Goal: Information Seeking & Learning: Learn about a topic

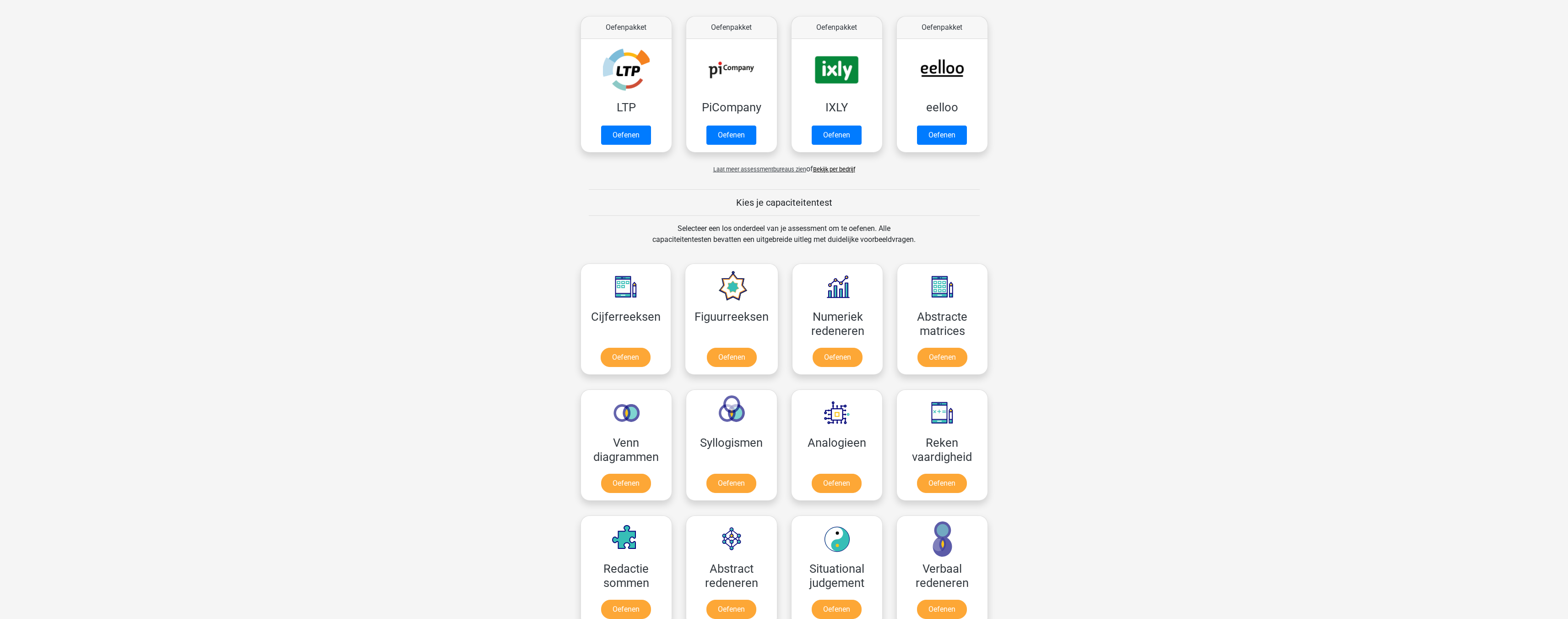
scroll to position [229, 0]
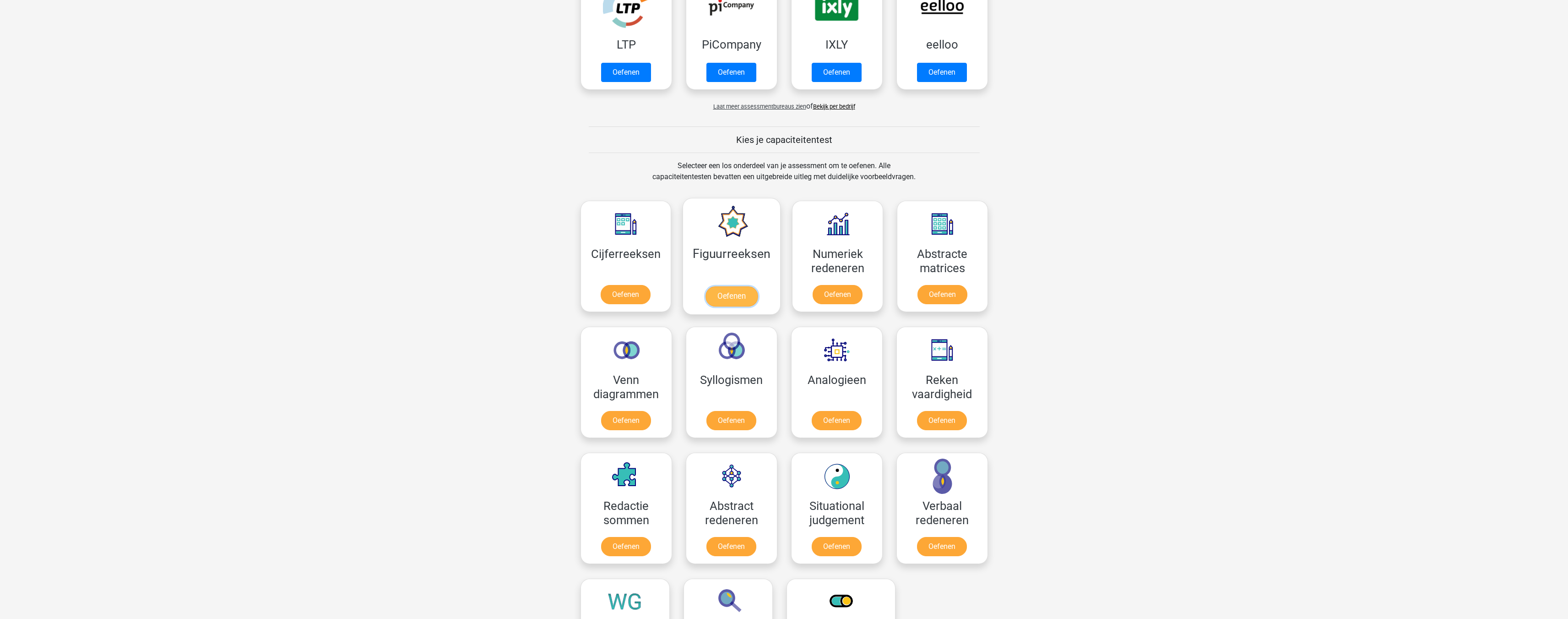
click at [724, 293] on link "Oefenen" at bounding box center [731, 296] width 52 height 20
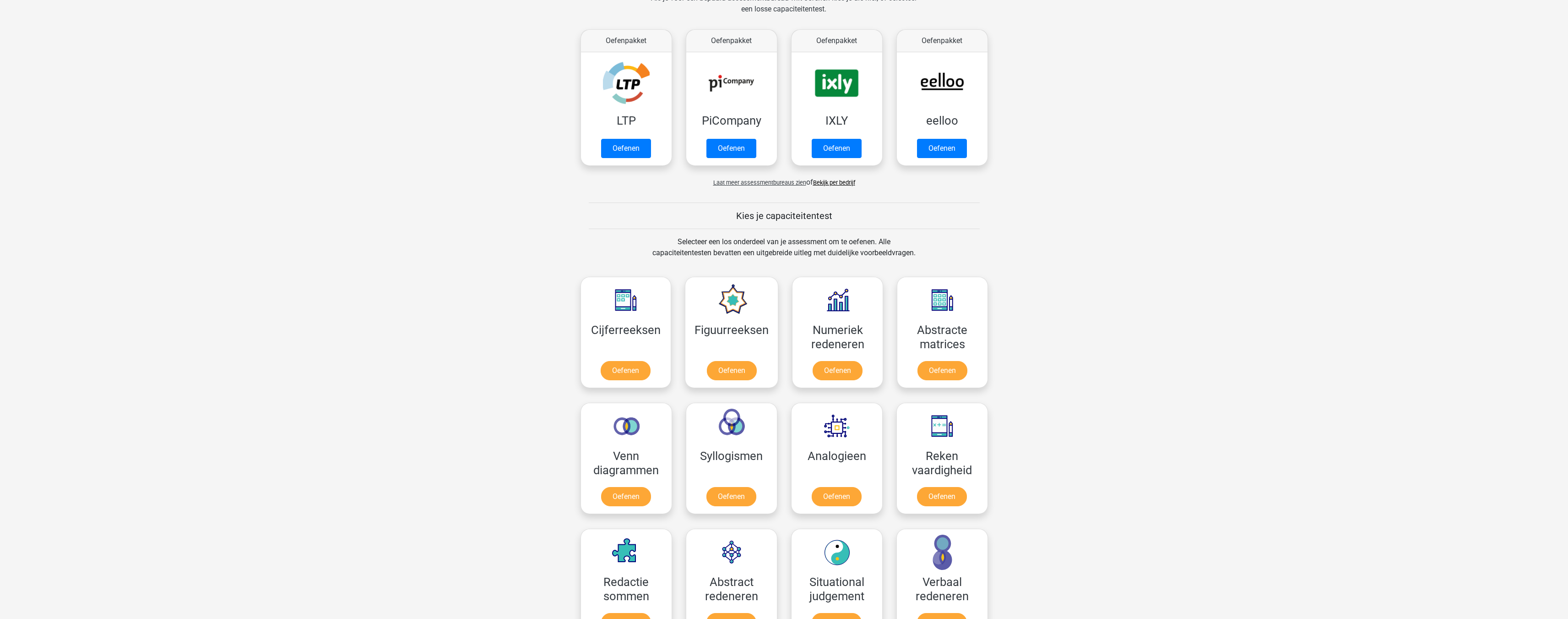
scroll to position [138, 0]
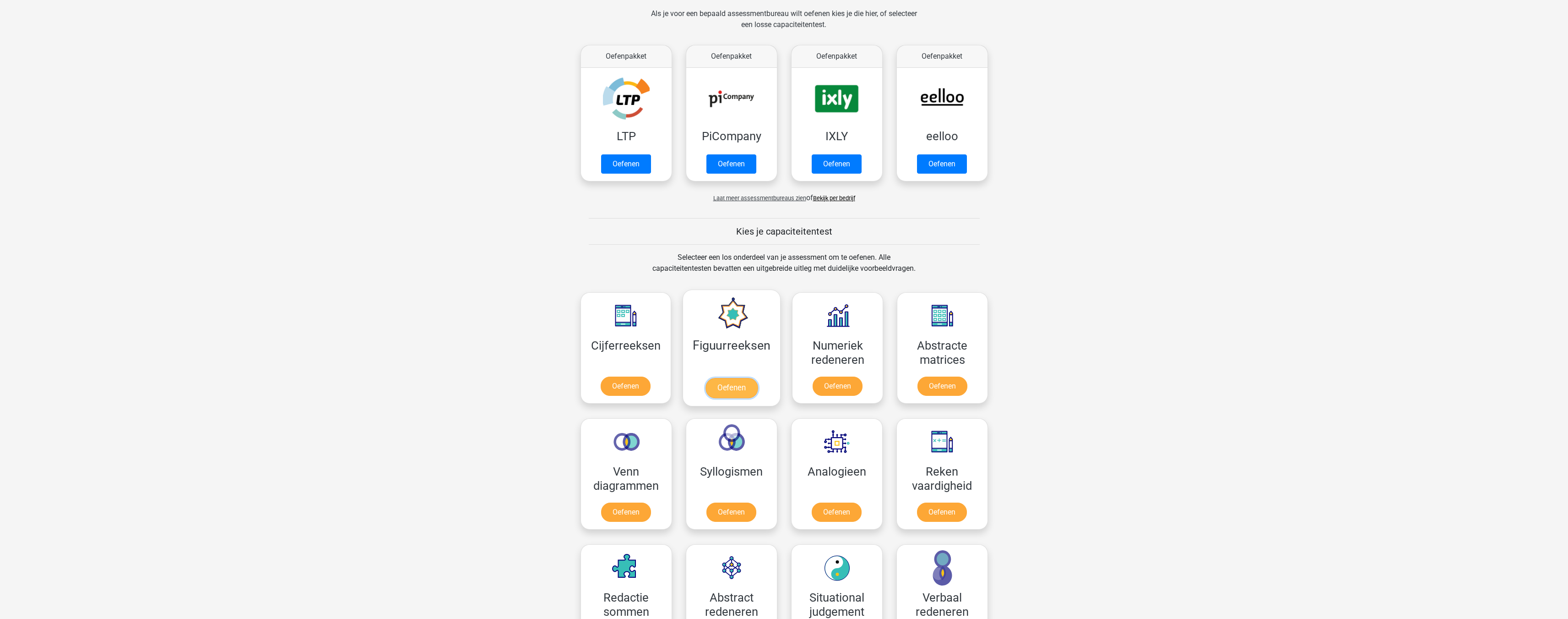
click at [735, 383] on link "Oefenen" at bounding box center [731, 388] width 52 height 20
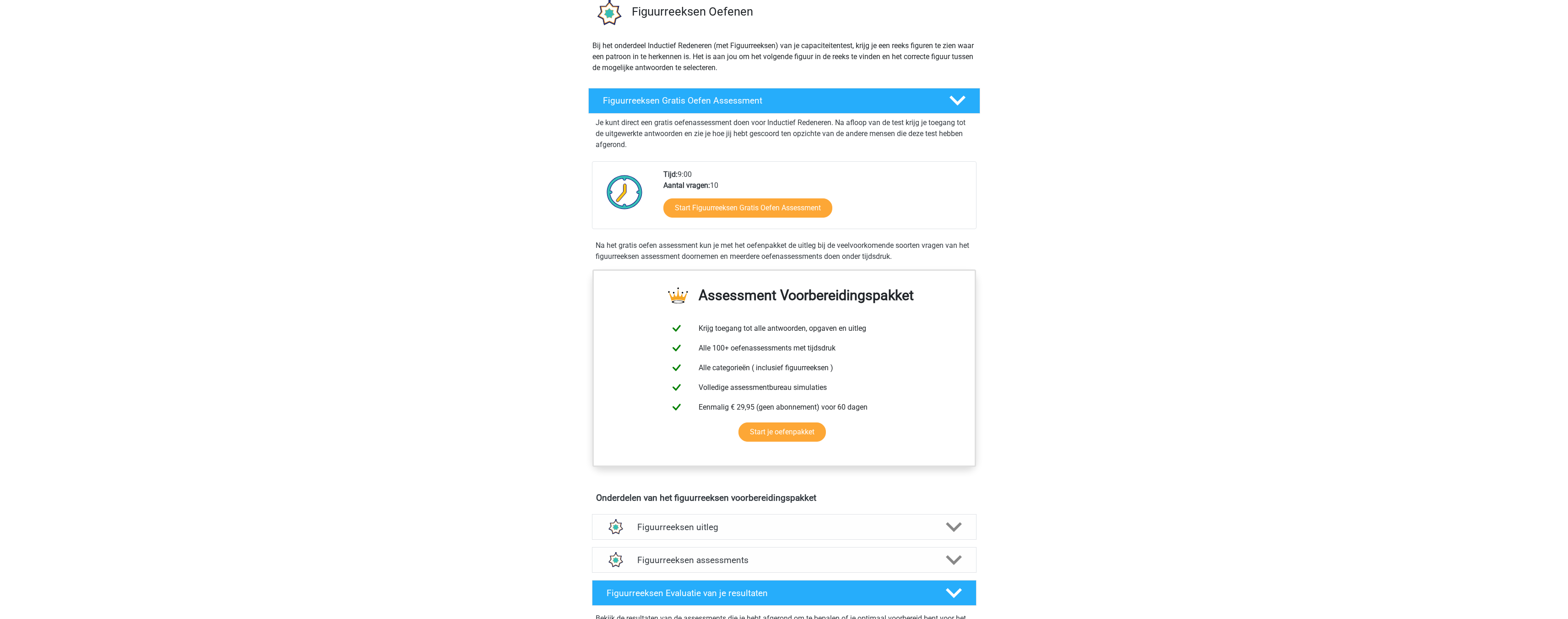
scroll to position [92, 0]
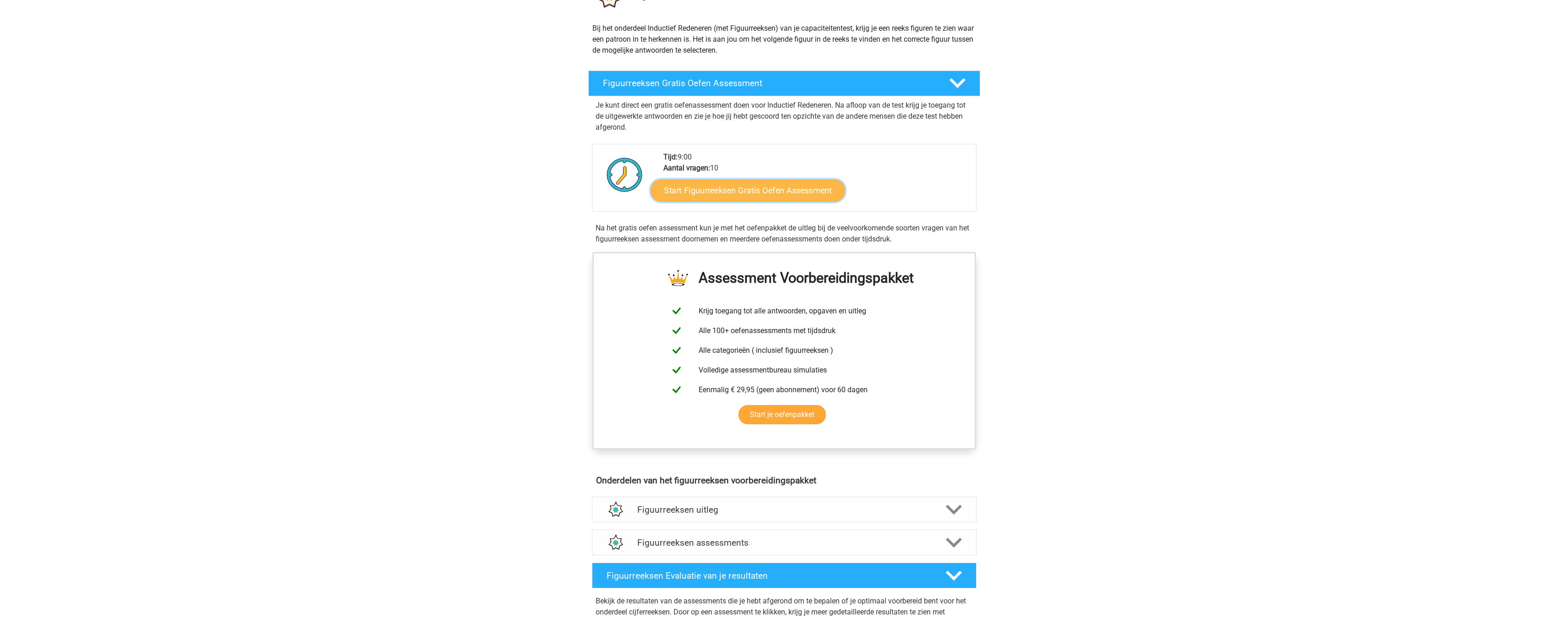
click at [732, 195] on link "Start Figuurreeksen Gratis Oefen Assessment" at bounding box center [748, 190] width 194 height 22
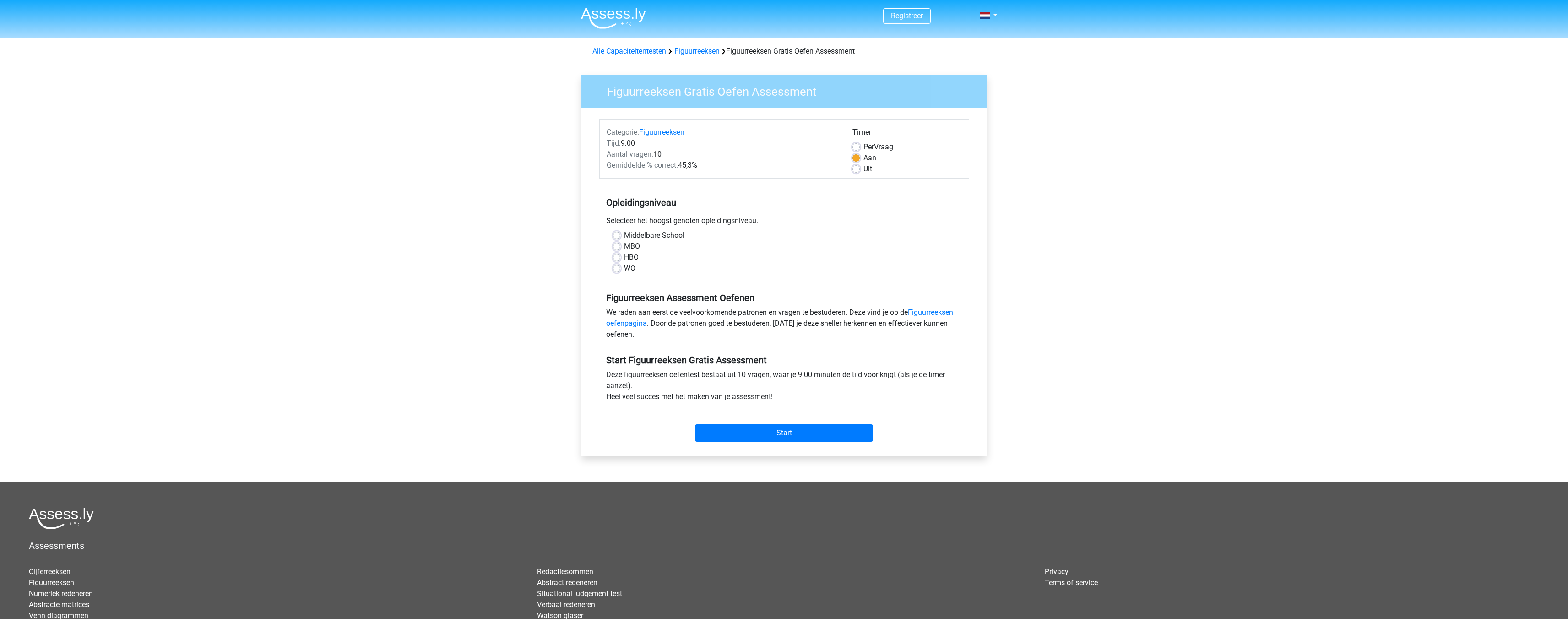
click at [870, 150] on span "Per" at bounding box center [868, 147] width 10 height 9
click at [859, 150] on input "Per Vraag" at bounding box center [856, 146] width 7 height 9
radio input "true"
click at [624, 266] on label "WO" at bounding box center [630, 269] width 12 height 11
click at [618, 266] on input "WO" at bounding box center [617, 267] width 7 height 9
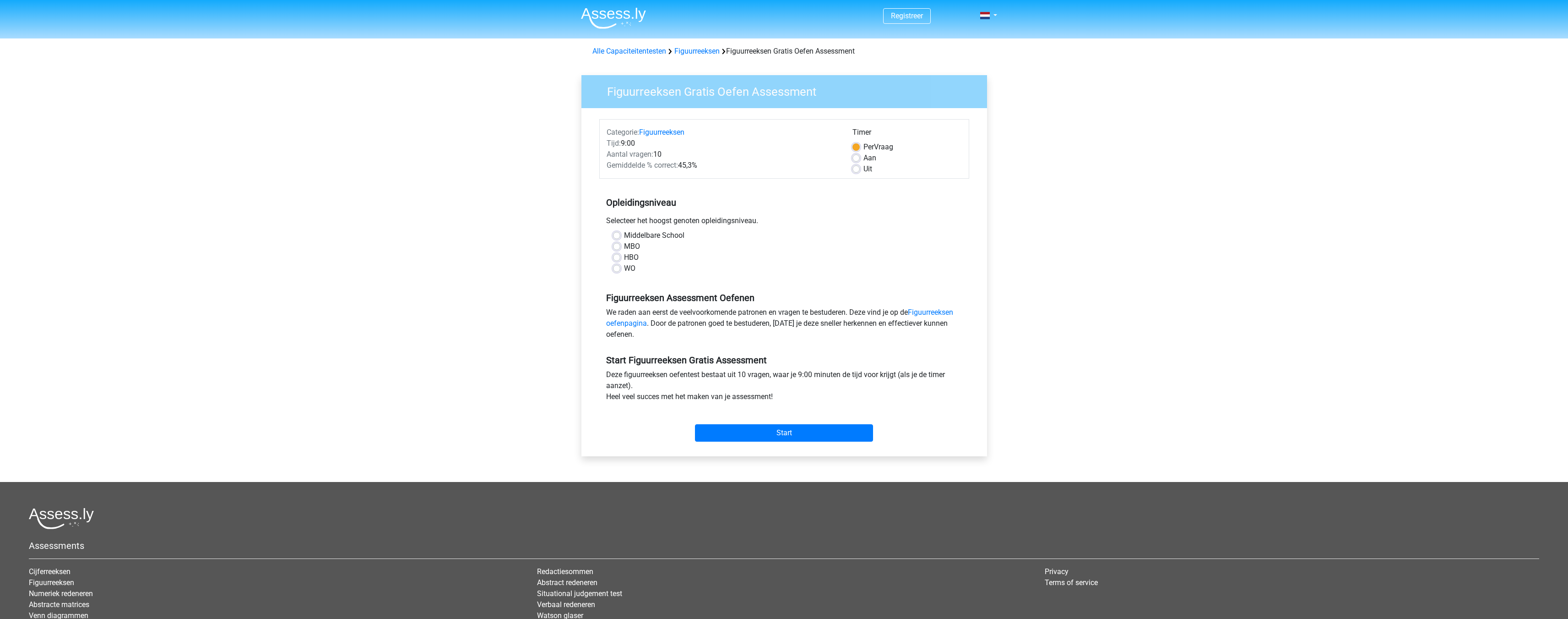
radio input "true"
click at [638, 237] on label "Middelbare School" at bounding box center [654, 235] width 61 height 11
click at [620, 237] on input "Middelbare School" at bounding box center [617, 234] width 7 height 9
radio input "true"
click at [802, 431] on input "Start" at bounding box center [784, 432] width 178 height 17
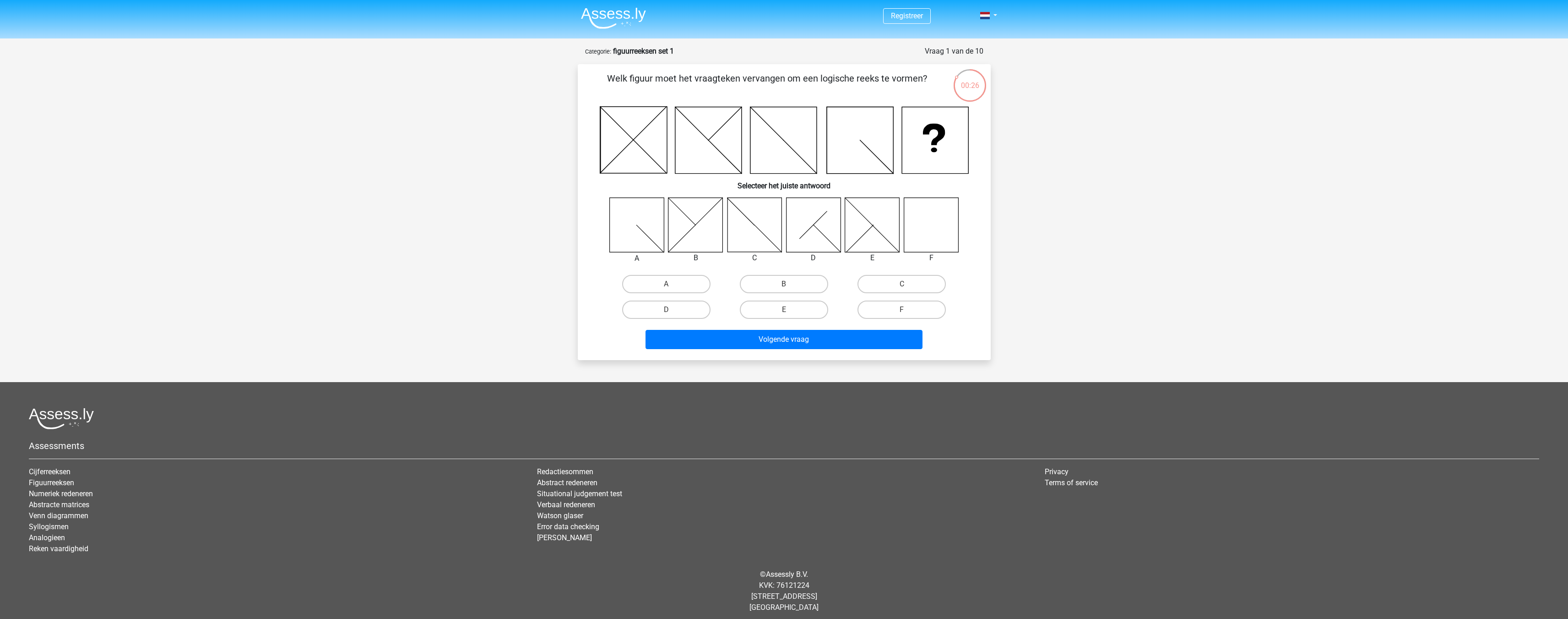
click at [945, 229] on icon at bounding box center [930, 224] width 54 height 54
click at [901, 313] on label "F" at bounding box center [902, 310] width 89 height 18
click at [902, 313] on input "F" at bounding box center [905, 313] width 6 height 6
radio input "true"
click at [862, 342] on button "Volgende vraag" at bounding box center [784, 339] width 277 height 19
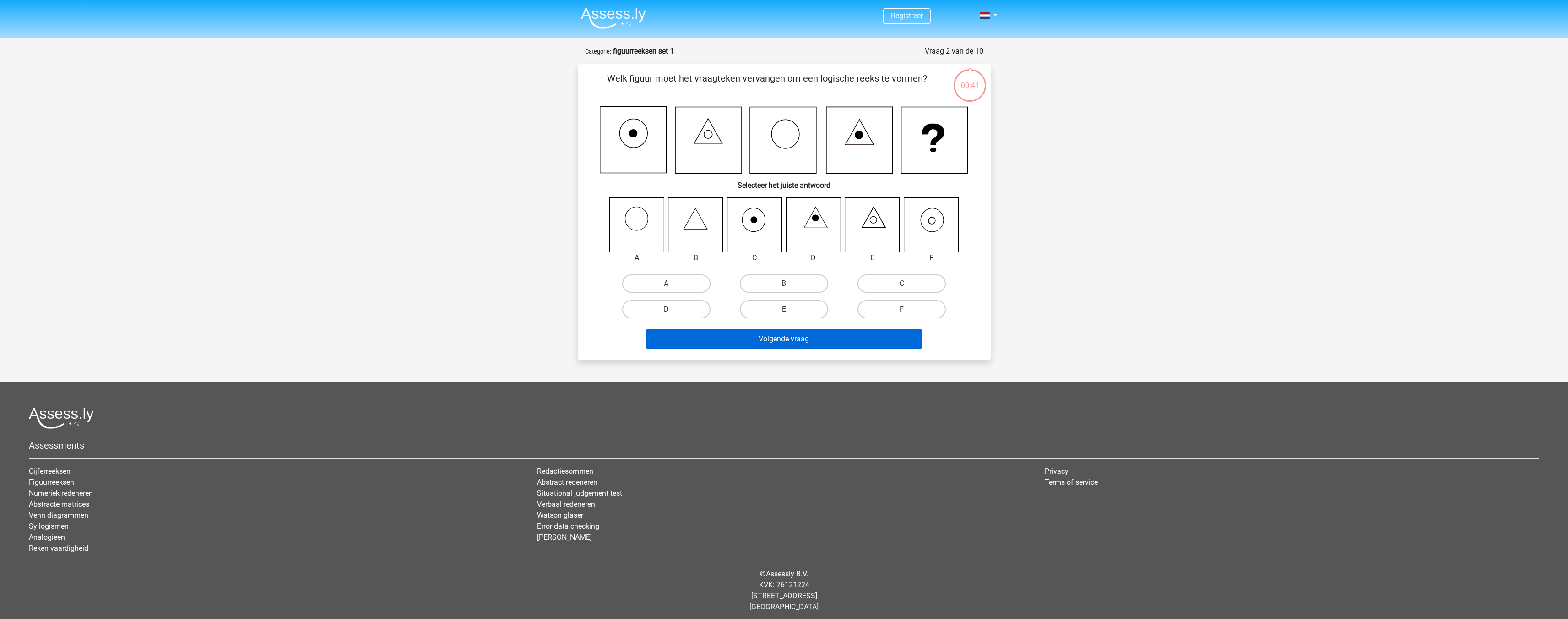
scroll to position [4, 0]
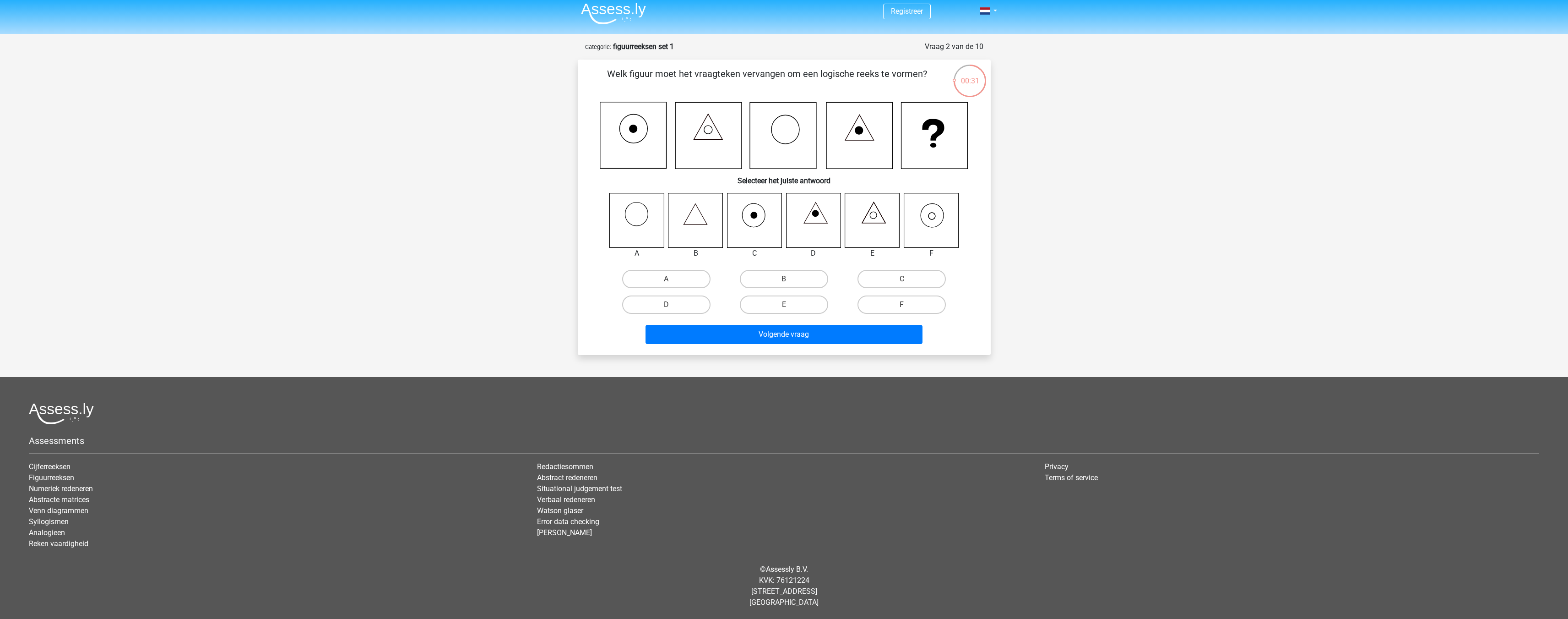
click at [945, 216] on icon at bounding box center [930, 220] width 54 height 54
click at [921, 300] on label "F" at bounding box center [902, 305] width 89 height 18
click at [908, 305] on input "F" at bounding box center [905, 308] width 6 height 6
radio input "true"
click at [856, 340] on button "Volgende vraag" at bounding box center [784, 334] width 277 height 19
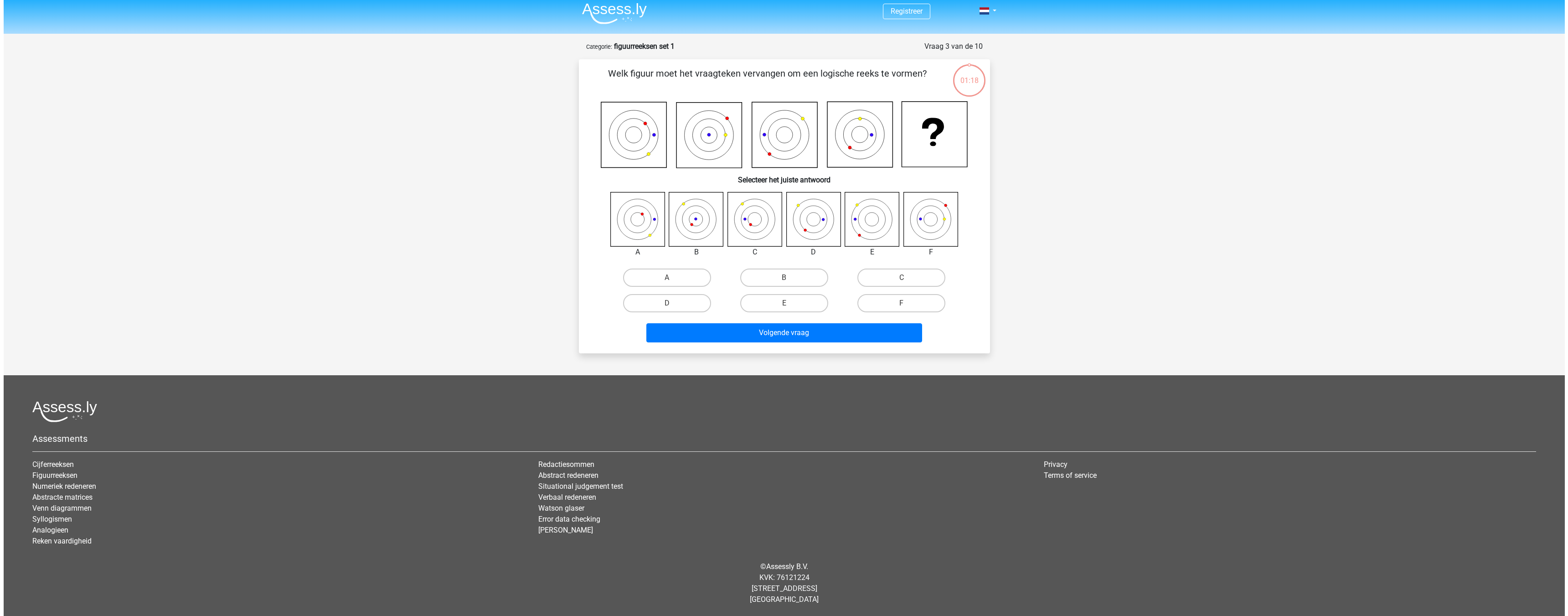
scroll to position [0, 0]
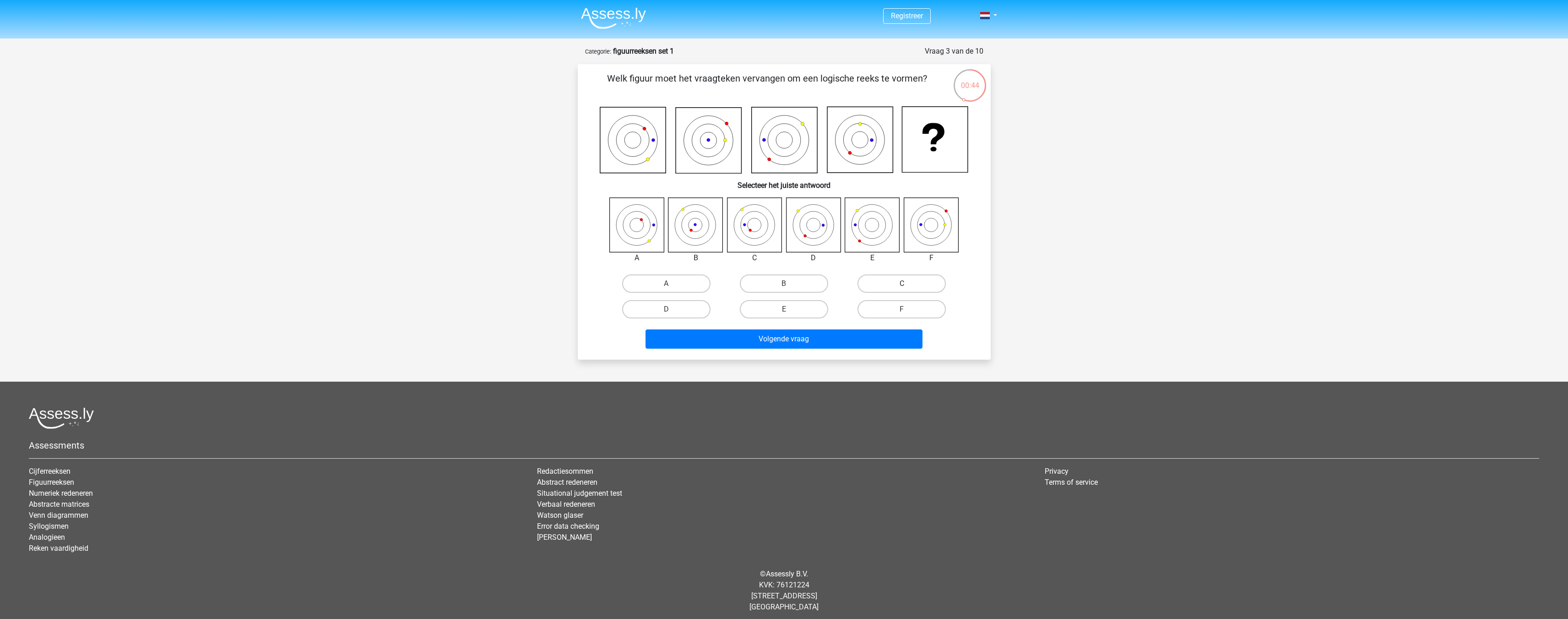
click at [919, 289] on label "C" at bounding box center [902, 284] width 89 height 18
click at [908, 289] on input "C" at bounding box center [905, 287] width 6 height 6
radio input "true"
click at [795, 339] on button "Volgende vraag" at bounding box center [784, 338] width 277 height 19
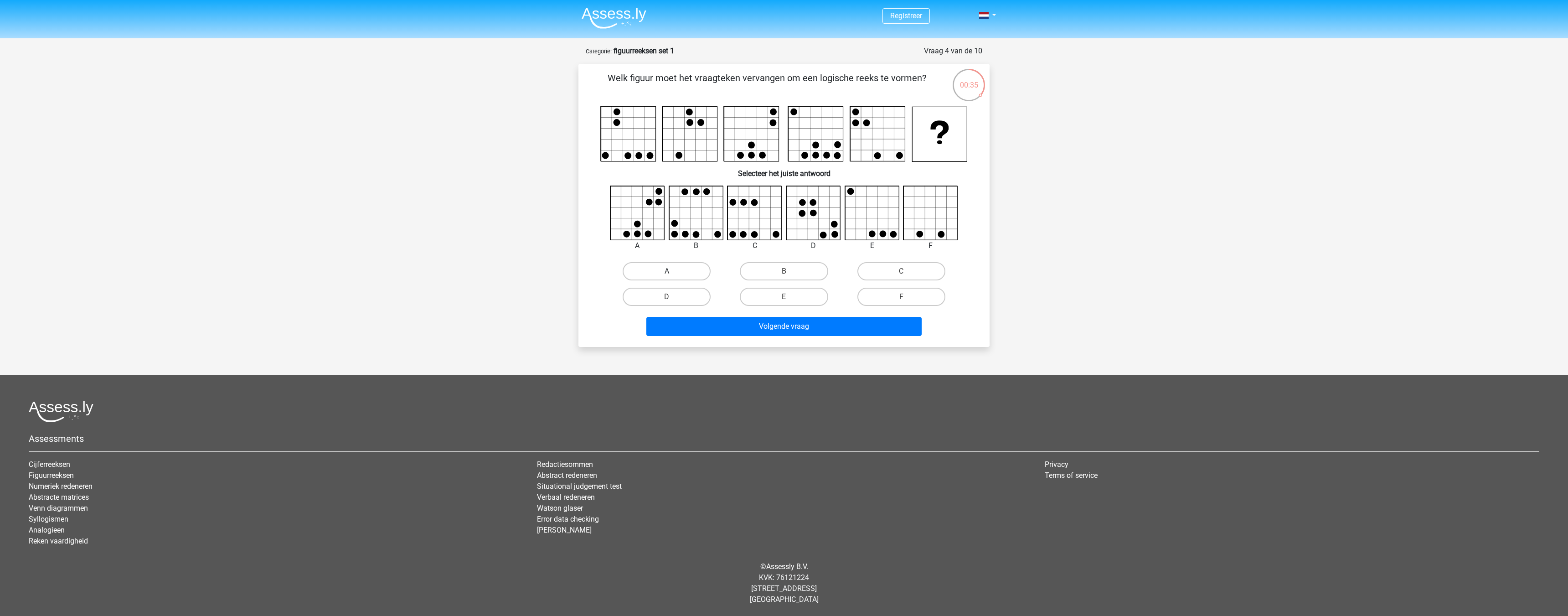
click at [662, 279] on label "A" at bounding box center [667, 271] width 88 height 18
click at [667, 277] on input "A" at bounding box center [670, 275] width 6 height 6
radio input "true"
click at [742, 322] on button "Volgende vraag" at bounding box center [784, 326] width 276 height 19
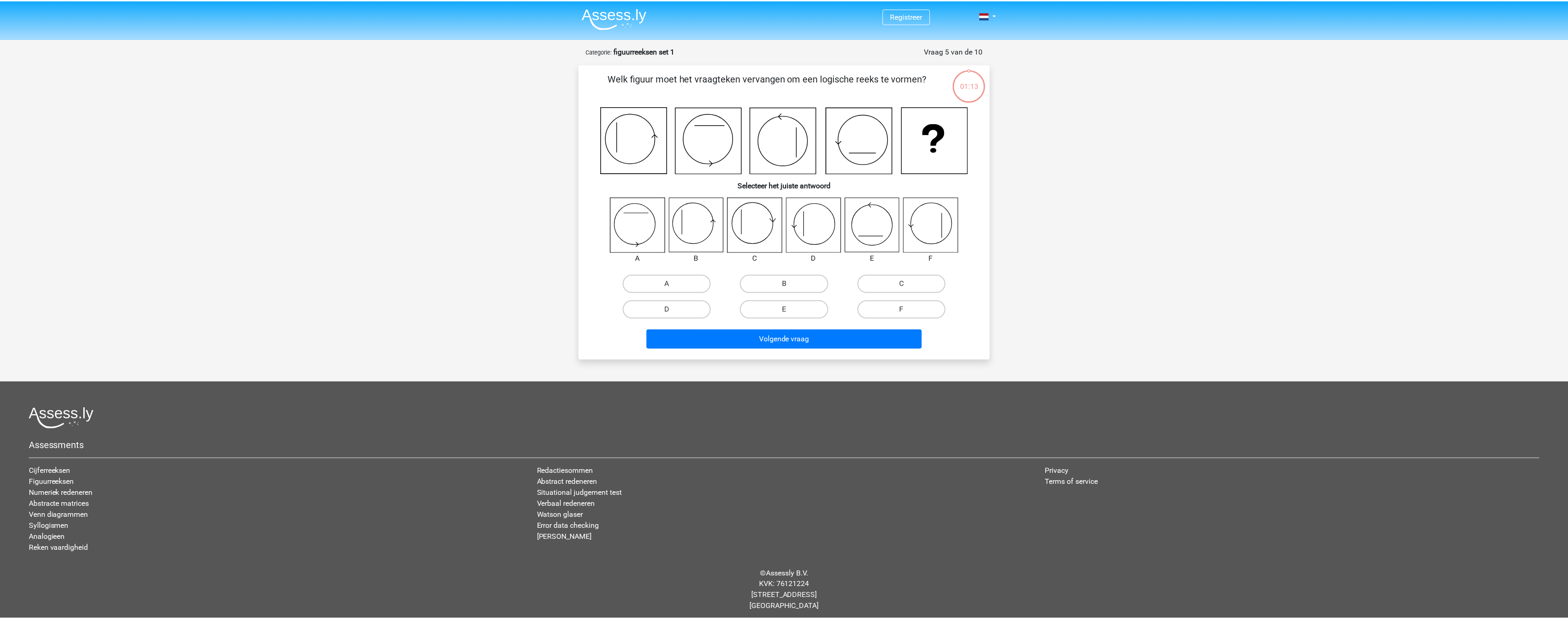
scroll to position [4, 0]
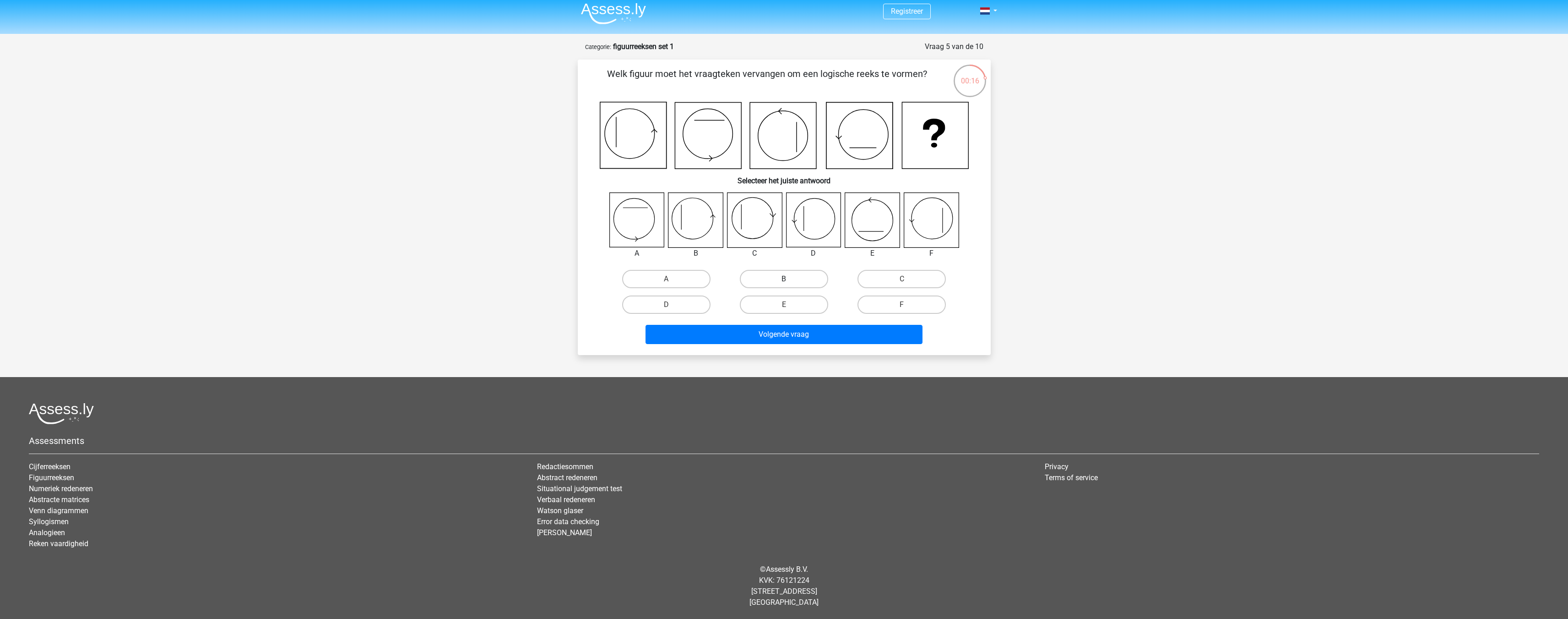
click at [779, 284] on label "B" at bounding box center [784, 279] width 89 height 18
click at [784, 284] on input "B" at bounding box center [787, 282] width 6 height 6
radio input "true"
click at [776, 332] on button "Volgende vraag" at bounding box center [784, 334] width 277 height 19
click at [800, 310] on label "E" at bounding box center [784, 305] width 89 height 18
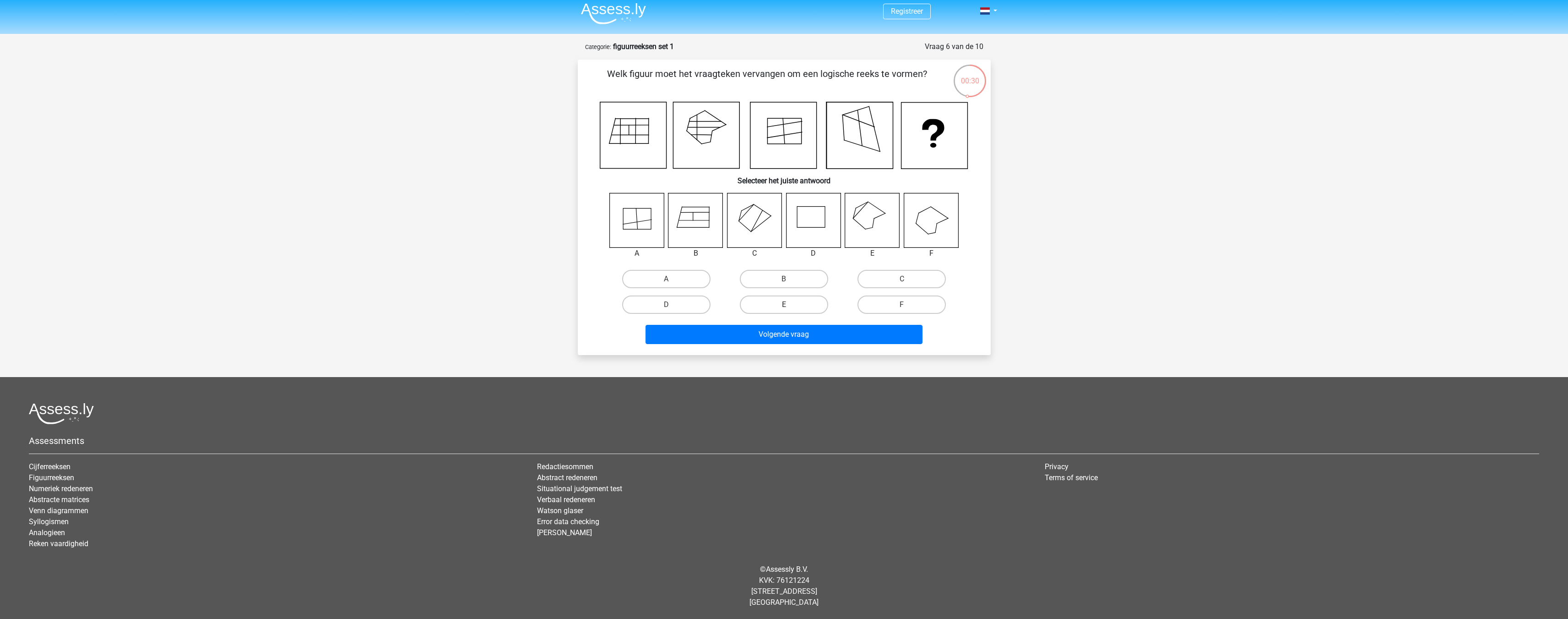
click at [790, 310] on input "E" at bounding box center [787, 308] width 6 height 6
radio input "true"
click at [806, 333] on button "Volgende vraag" at bounding box center [784, 334] width 277 height 19
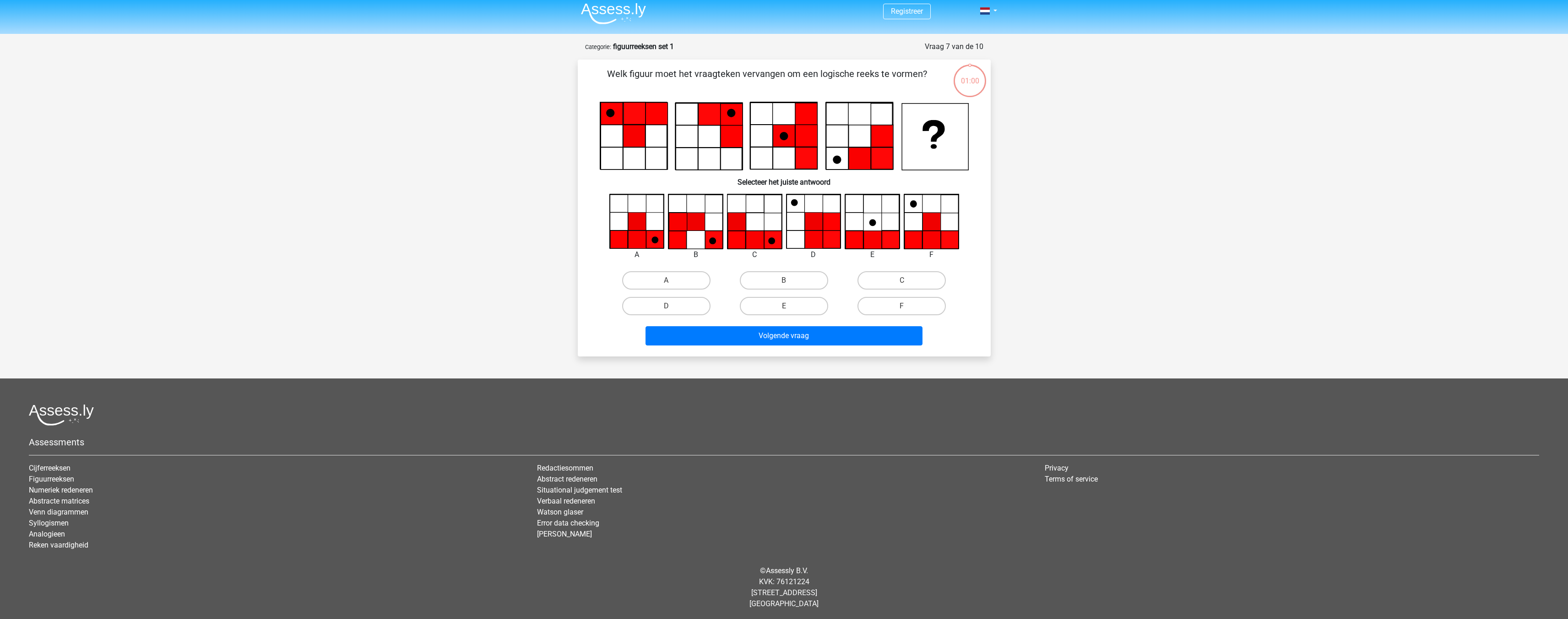
scroll to position [6, 0]
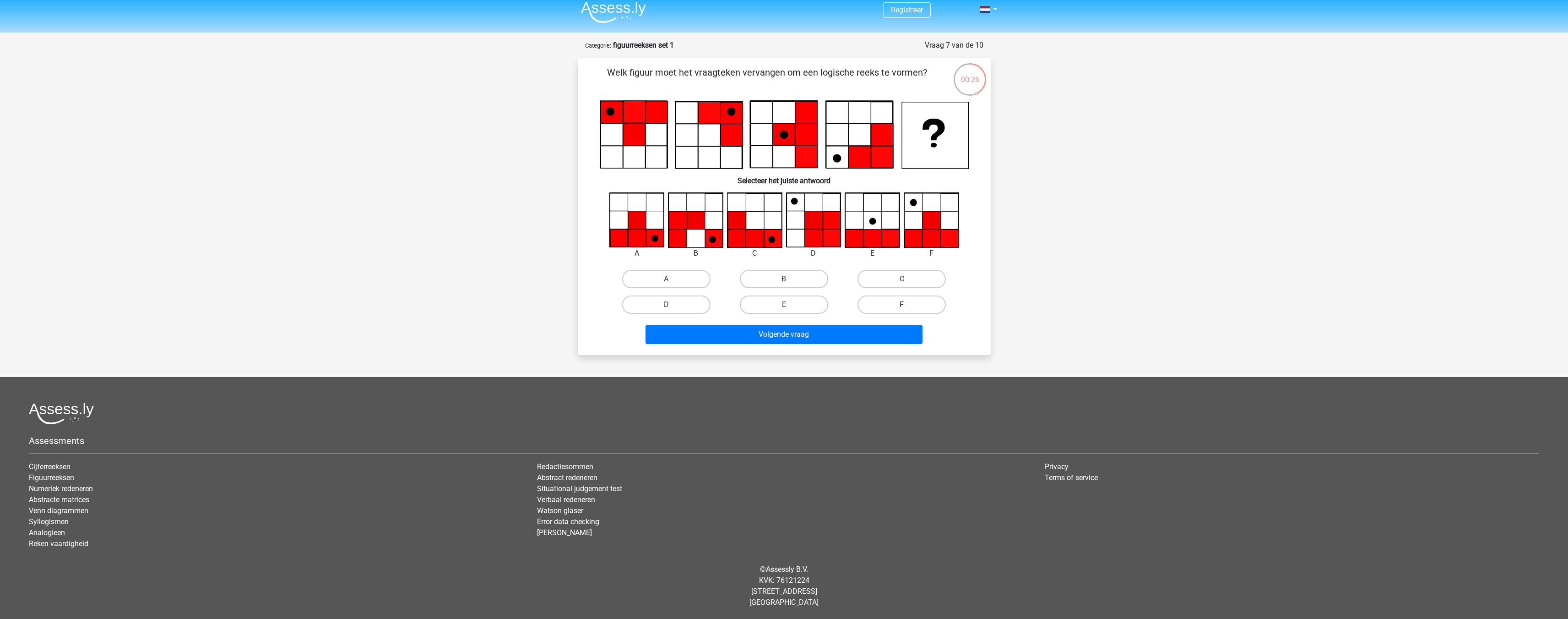
click at [903, 302] on label "F" at bounding box center [902, 305] width 89 height 18
click at [903, 305] on input "F" at bounding box center [905, 308] width 6 height 6
radio input "true"
click at [857, 334] on button "Volgende vraag" at bounding box center [784, 334] width 277 height 19
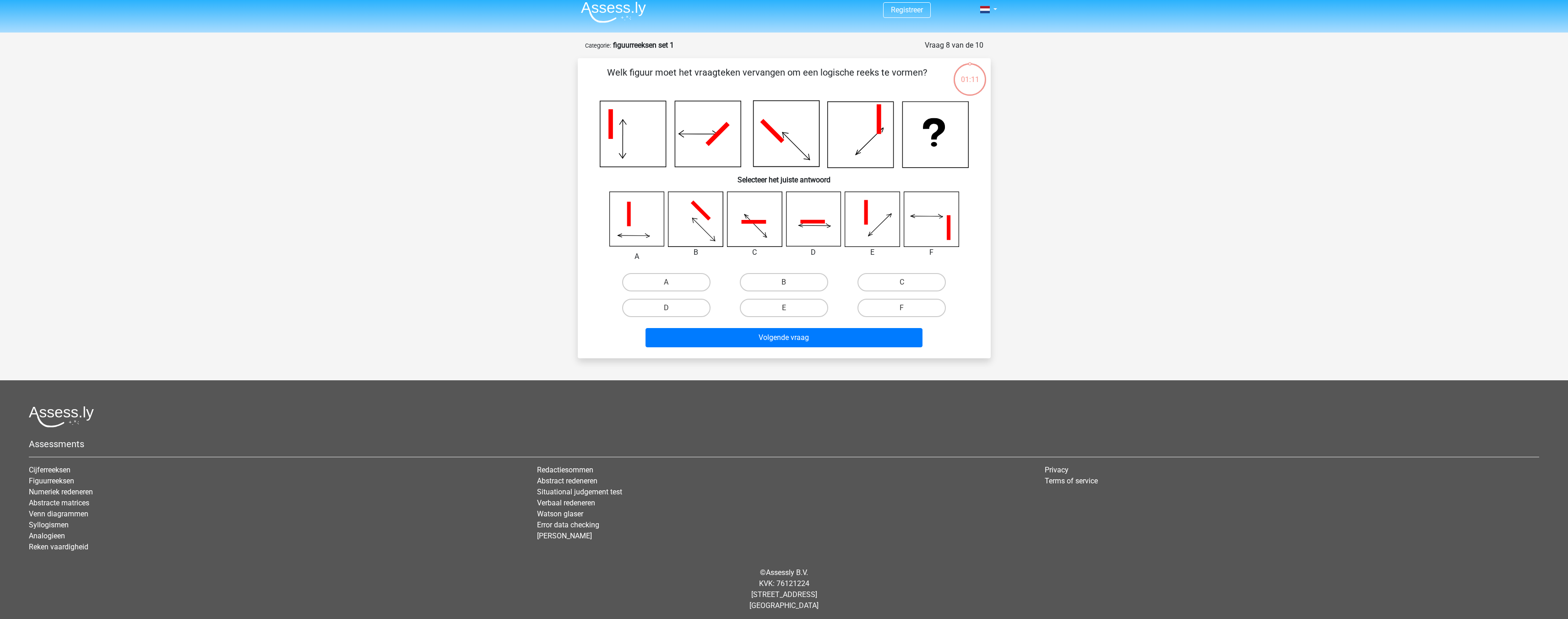
scroll to position [9, 0]
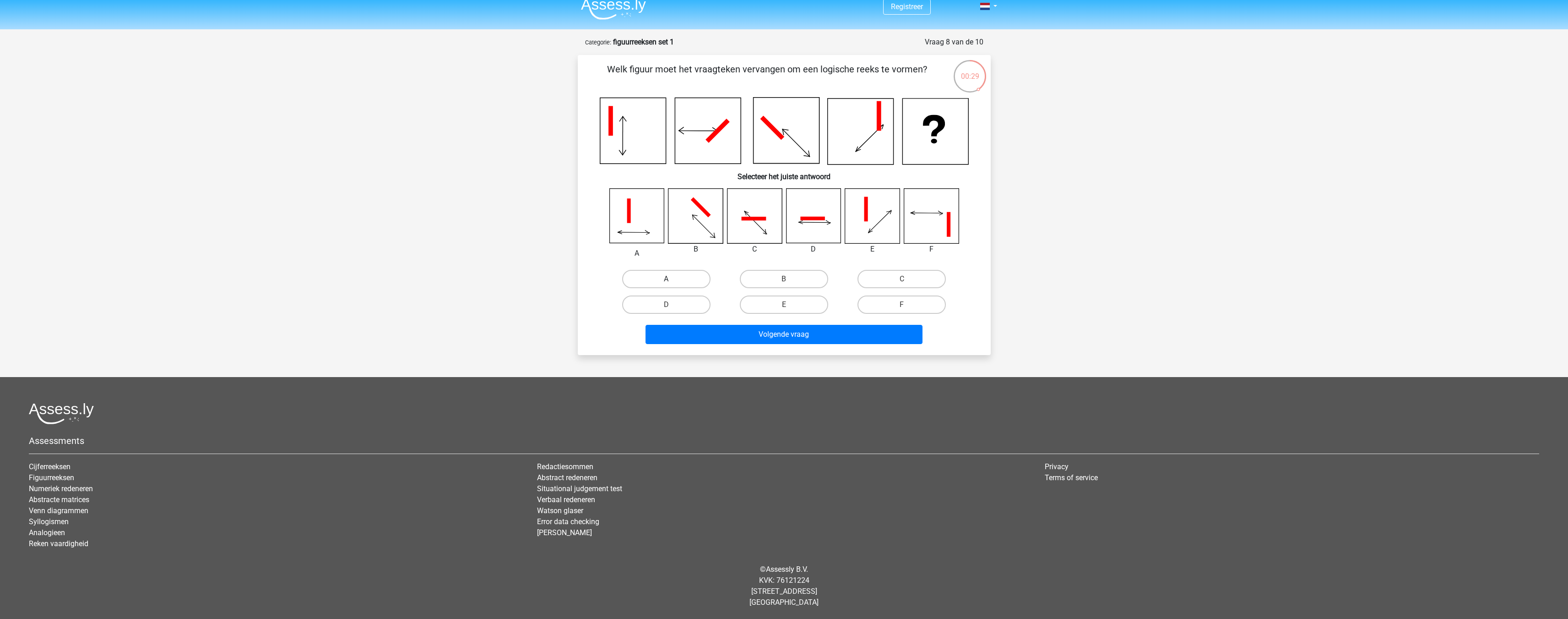
click at [671, 278] on label "A" at bounding box center [666, 279] width 89 height 18
click at [671, 279] on input "A" at bounding box center [669, 282] width 6 height 6
radio input "true"
click at [914, 301] on label "F" at bounding box center [902, 305] width 89 height 18
click at [908, 305] on input "F" at bounding box center [905, 308] width 6 height 6
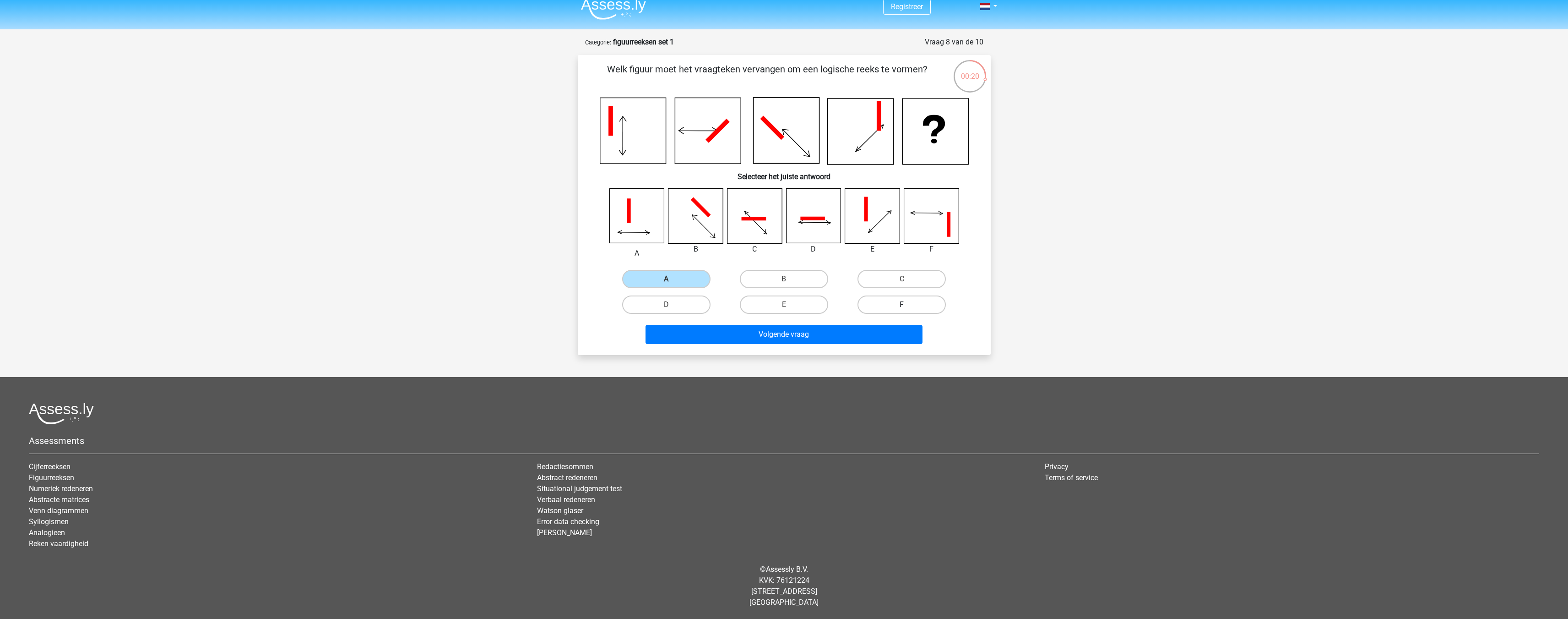
radio input "true"
click at [826, 338] on button "Volgende vraag" at bounding box center [784, 334] width 277 height 19
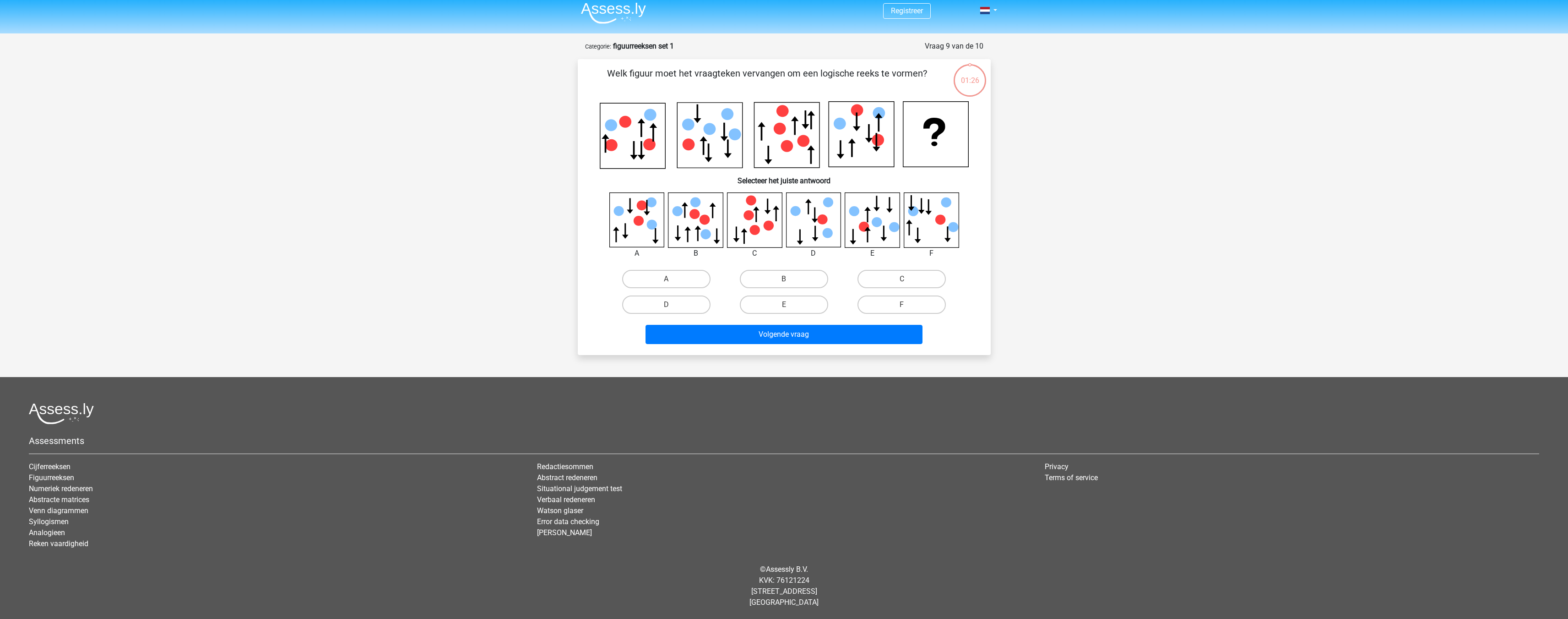
scroll to position [5, 0]
click at [906, 284] on input "C" at bounding box center [905, 282] width 6 height 6
radio input "true"
click at [831, 331] on button "Volgende vraag" at bounding box center [784, 334] width 277 height 19
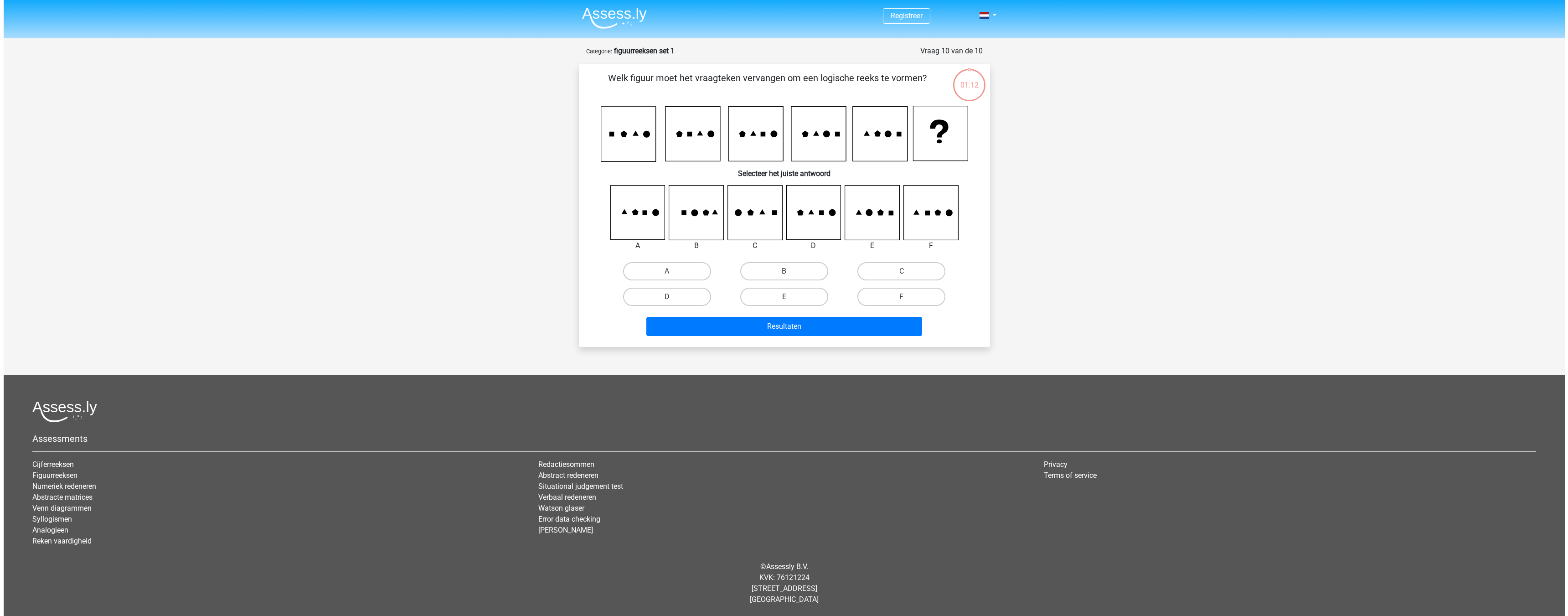
scroll to position [0, 0]
click at [806, 294] on label "E" at bounding box center [783, 297] width 88 height 18
click at [790, 296] on input "E" at bounding box center [787, 299] width 6 height 6
radio input "true"
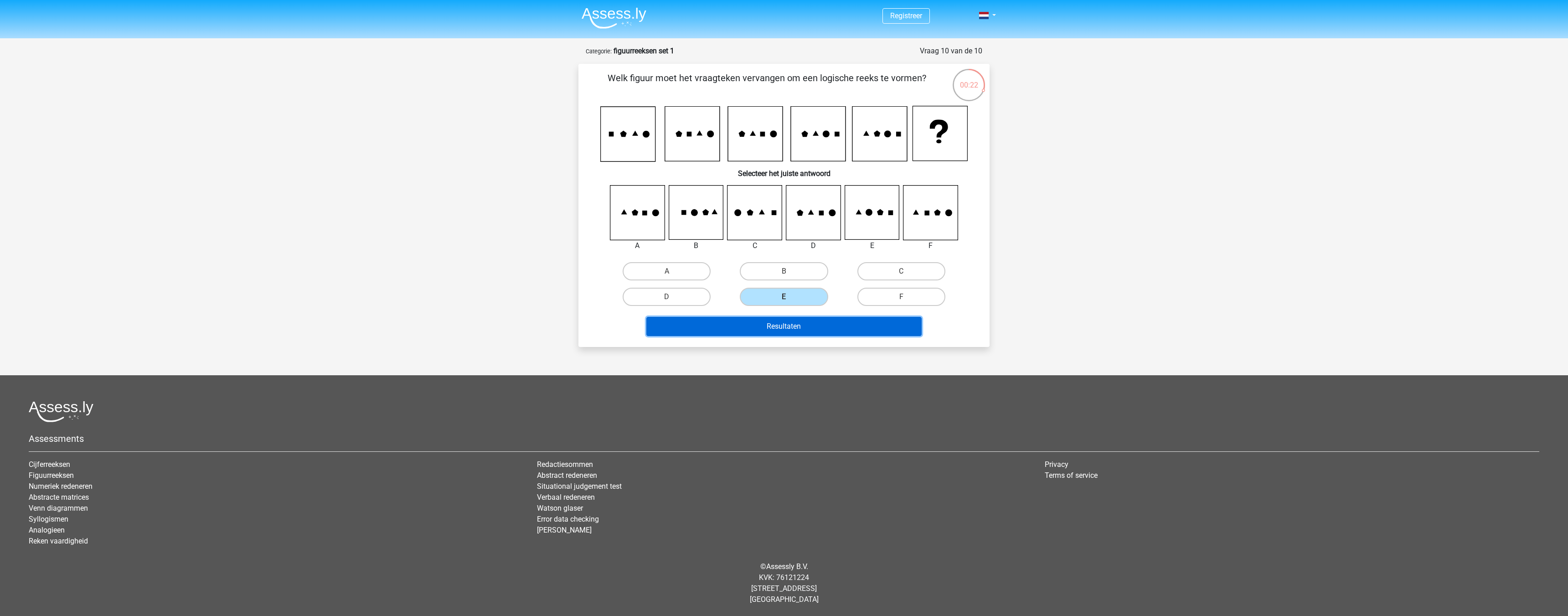
click at [810, 331] on button "Resultaten" at bounding box center [784, 326] width 276 height 19
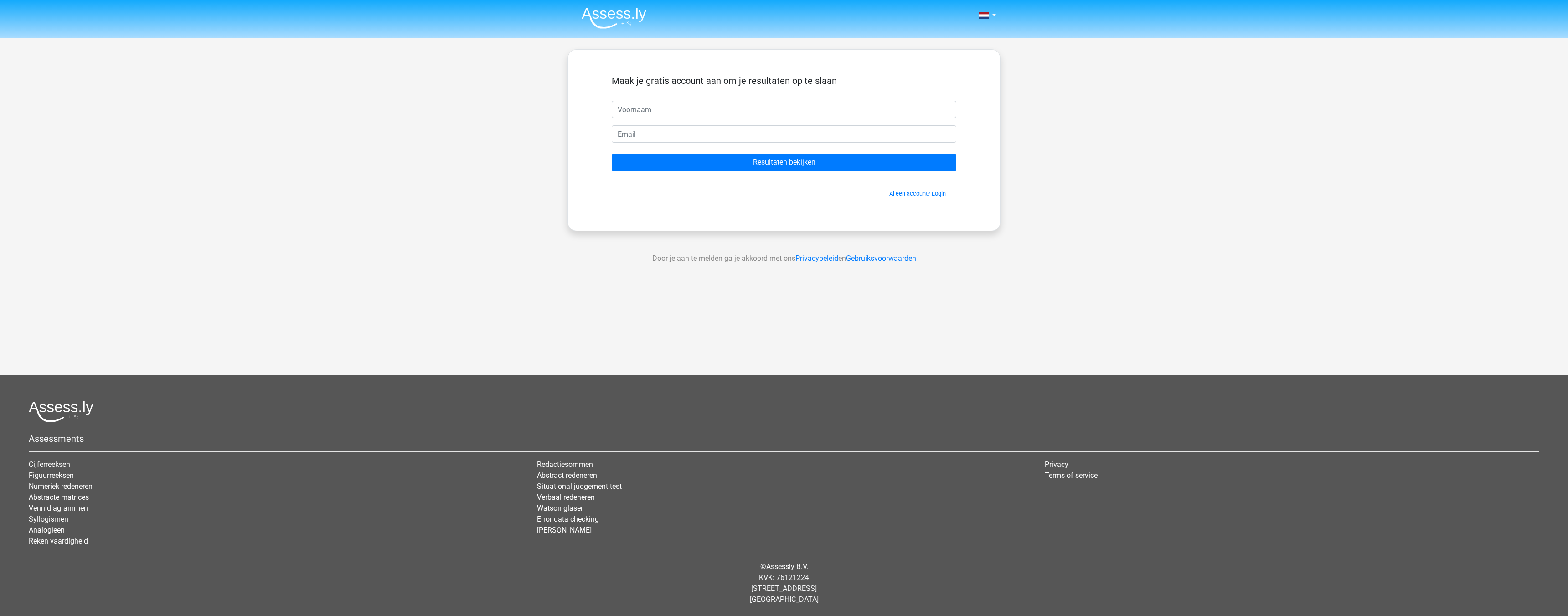
click at [705, 116] on input "text" at bounding box center [784, 109] width 345 height 17
type input "Alperen"
click at [687, 131] on input "email" at bounding box center [784, 134] width 345 height 17
type input "[EMAIL_ADDRESS][DOMAIN_NAME]"
click at [733, 163] on input "Resultaten bekijken" at bounding box center [784, 162] width 345 height 17
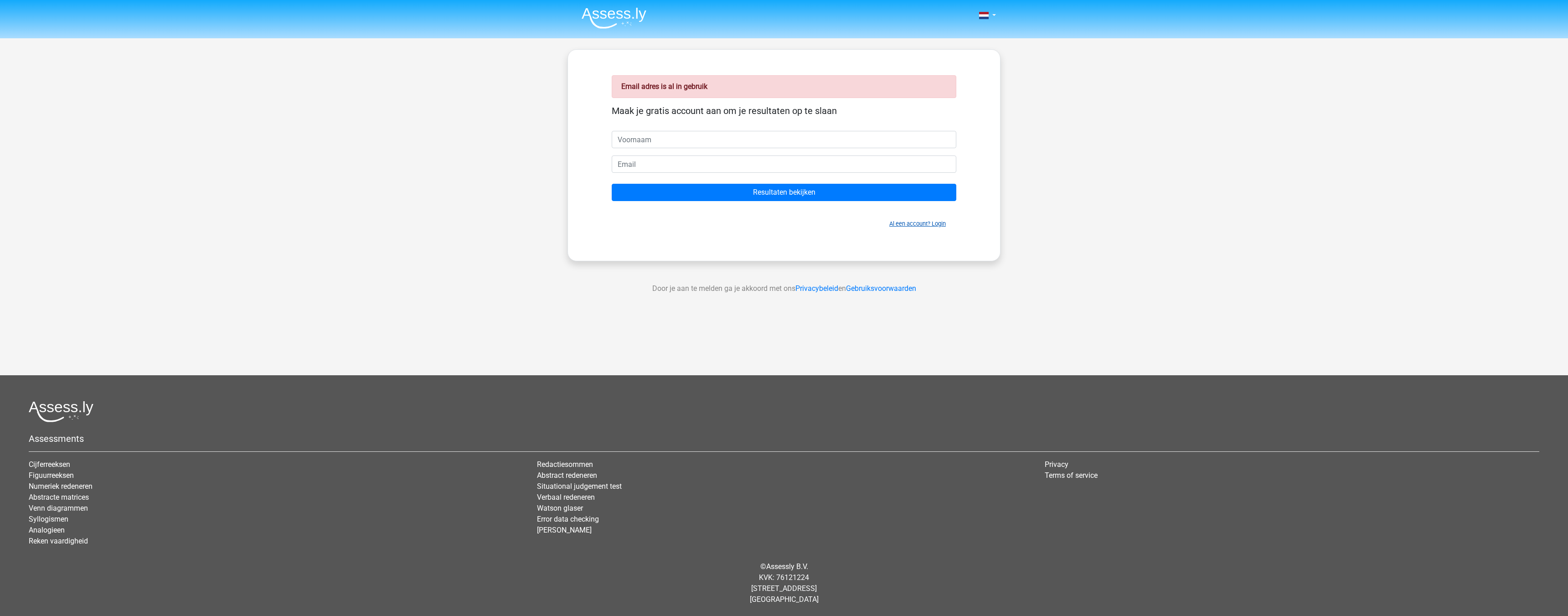
click at [913, 223] on link "Al een account? Login" at bounding box center [917, 223] width 57 height 7
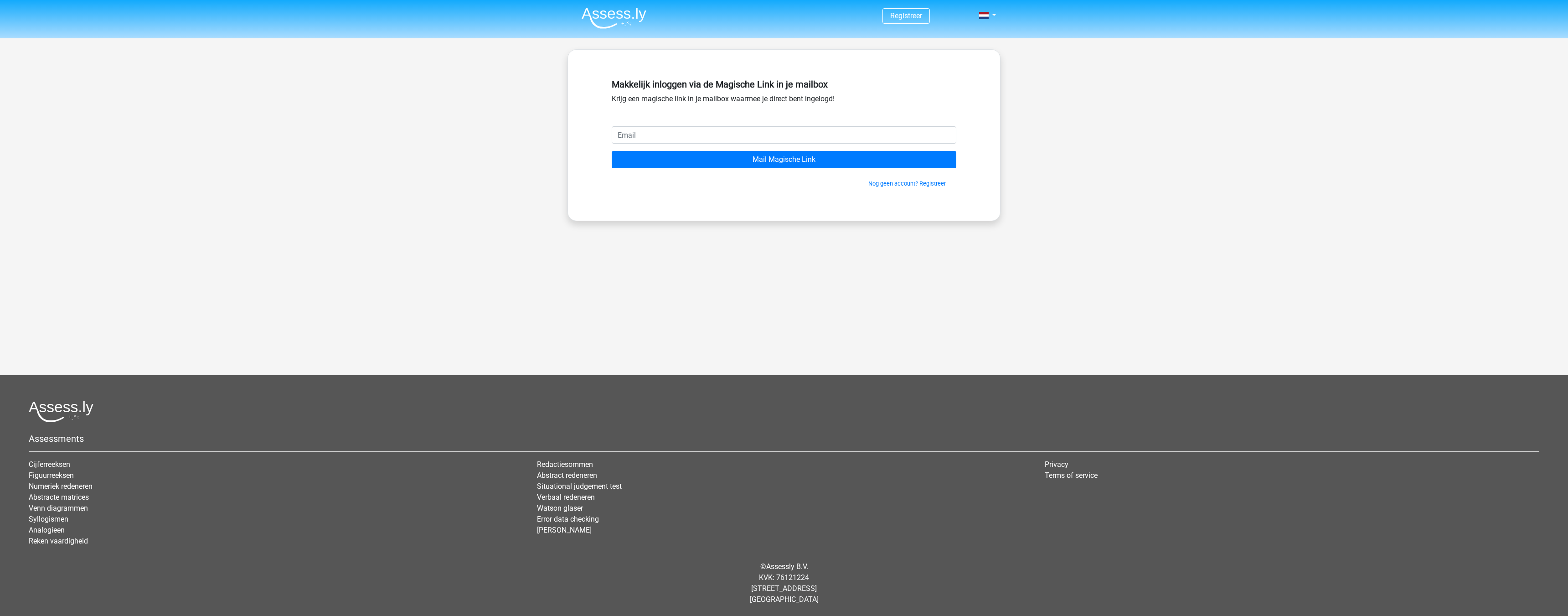
click at [750, 141] on input "email" at bounding box center [784, 135] width 345 height 17
type input "[EMAIL_ADDRESS][DOMAIN_NAME]"
click at [808, 156] on input "Mail Magische Link" at bounding box center [784, 159] width 345 height 17
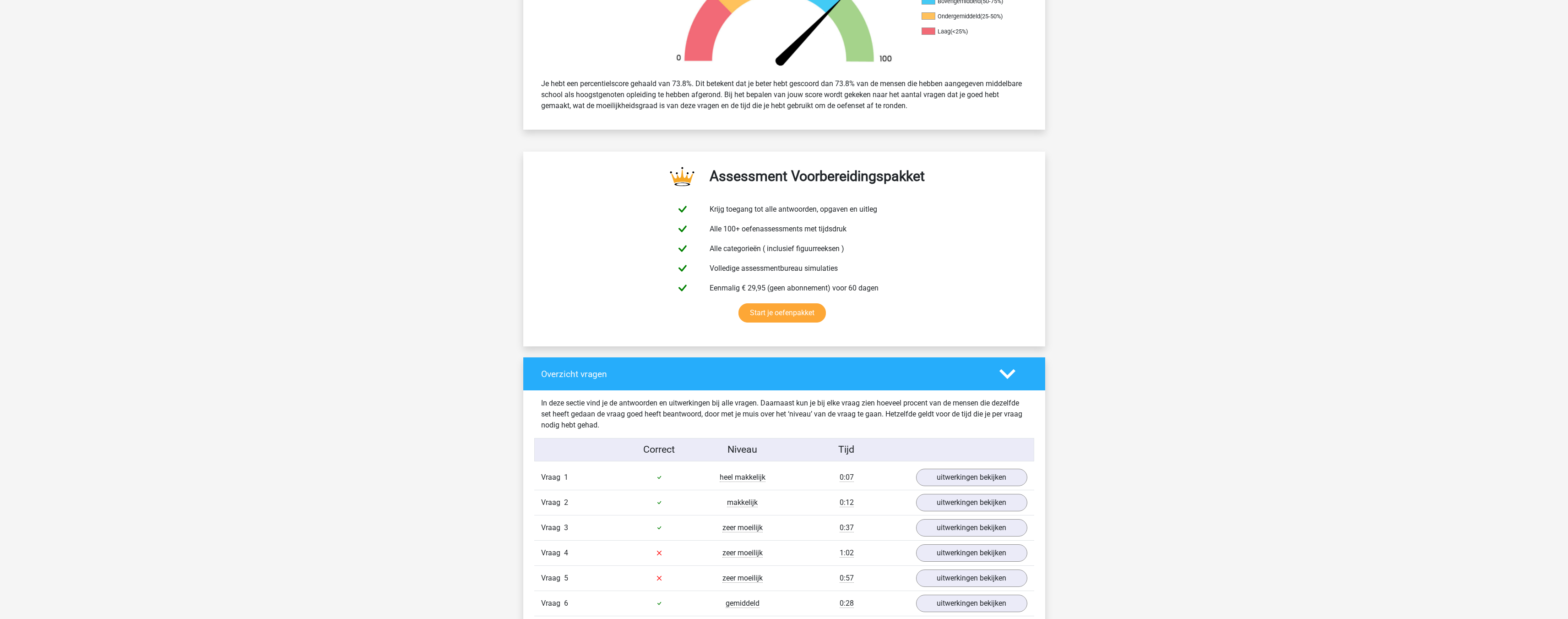
scroll to position [550, 0]
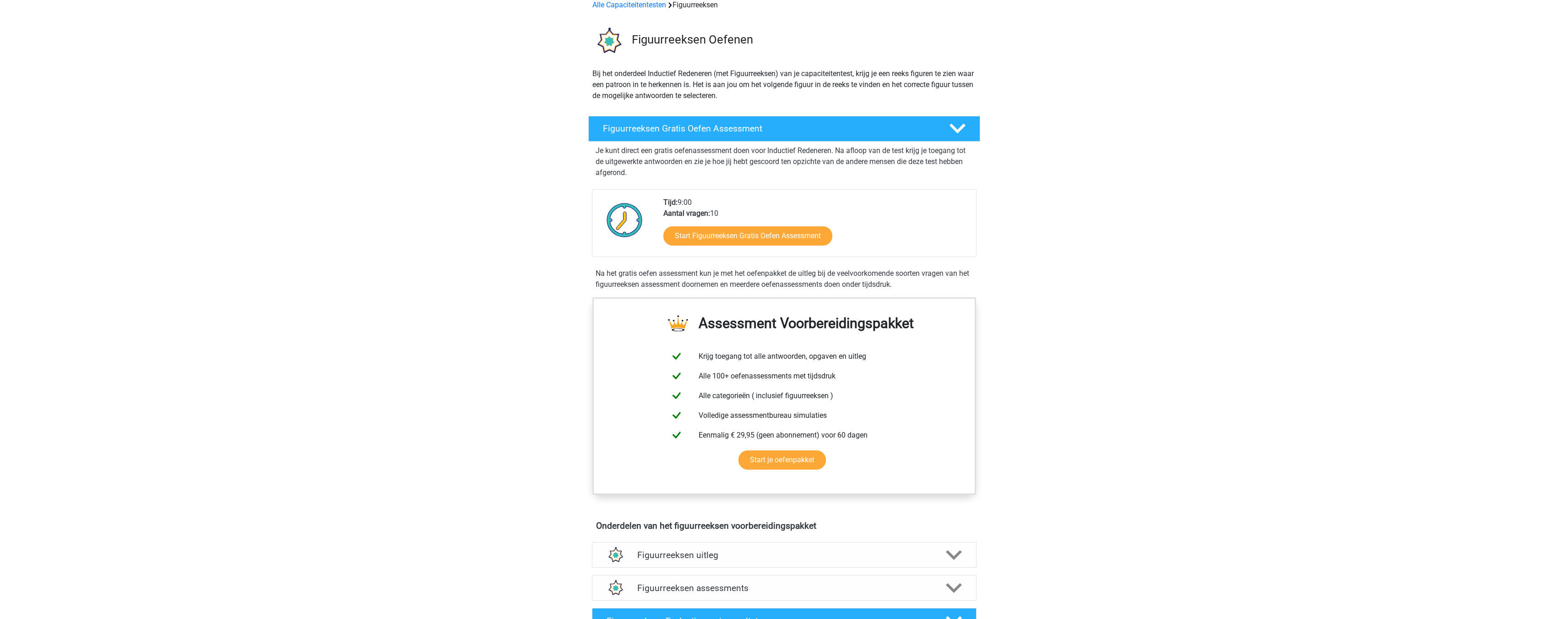
scroll to position [46, 0]
click at [717, 239] on link "Start Figuurreeksen Gratis Oefen Assessment" at bounding box center [748, 236] width 194 height 22
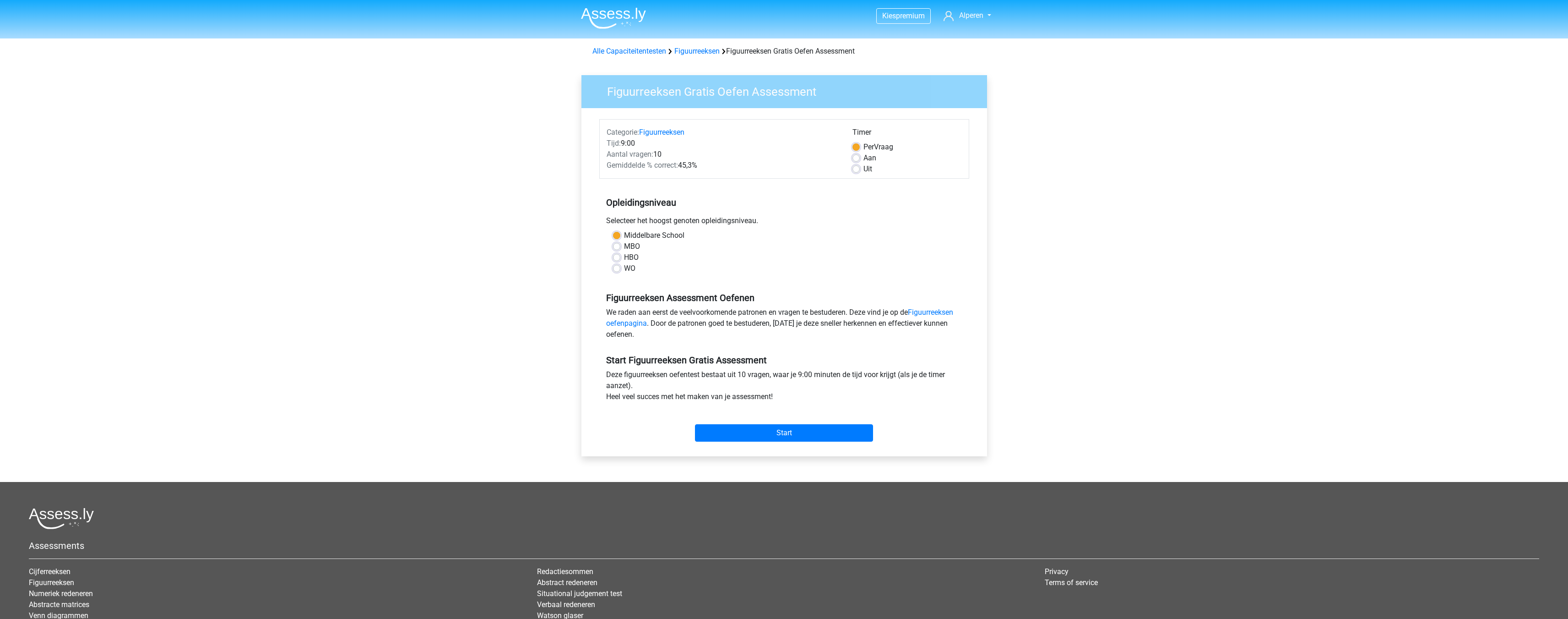
click at [623, 269] on div "WO" at bounding box center [784, 269] width 342 height 11
click at [624, 267] on label "WO" at bounding box center [630, 269] width 12 height 11
click at [614, 267] on input "WO" at bounding box center [617, 267] width 7 height 9
radio input "true"
click at [781, 431] on input "Start" at bounding box center [784, 432] width 178 height 17
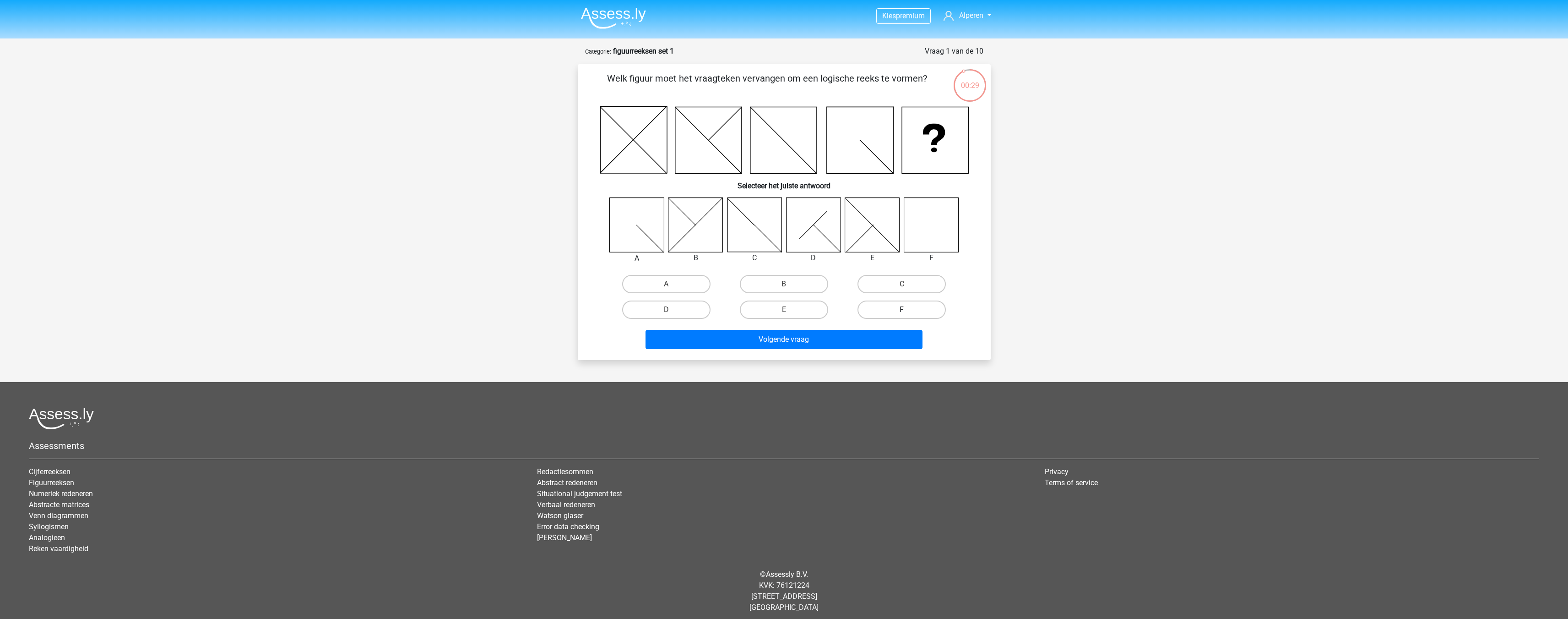
click at [901, 316] on label "F" at bounding box center [902, 310] width 89 height 18
click at [902, 316] on input "F" at bounding box center [905, 313] width 6 height 6
radio input "true"
click at [852, 340] on button "Volgende vraag" at bounding box center [784, 339] width 277 height 19
click at [918, 318] on label "F" at bounding box center [902, 309] width 89 height 18
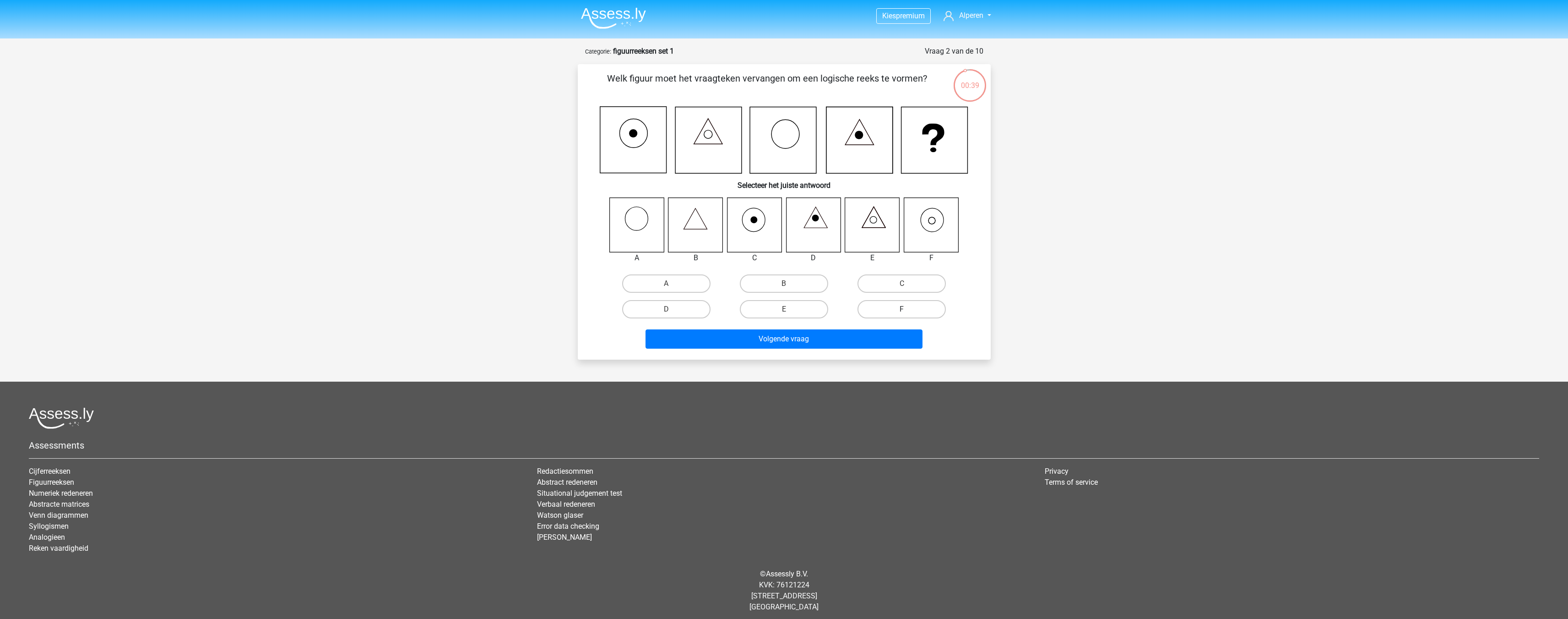
click at [908, 315] on input "F" at bounding box center [905, 312] width 6 height 6
radio input "true"
click at [861, 342] on button "Volgende vraag" at bounding box center [784, 338] width 277 height 19
click at [909, 293] on div "C" at bounding box center [902, 284] width 117 height 26
click at [884, 289] on label "C" at bounding box center [902, 284] width 89 height 18
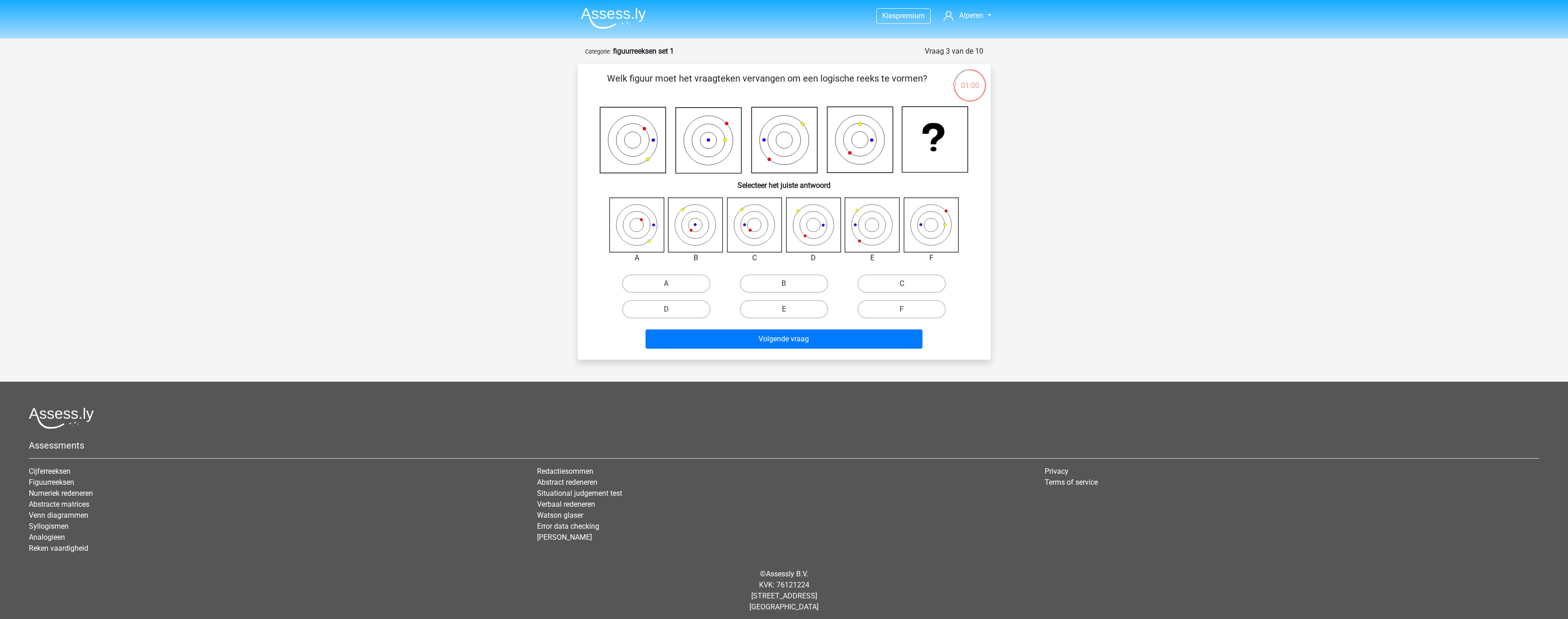
click at [902, 289] on input "C" at bounding box center [905, 287] width 6 height 6
radio input "true"
click at [834, 348] on button "Volgende vraag" at bounding box center [784, 338] width 277 height 19
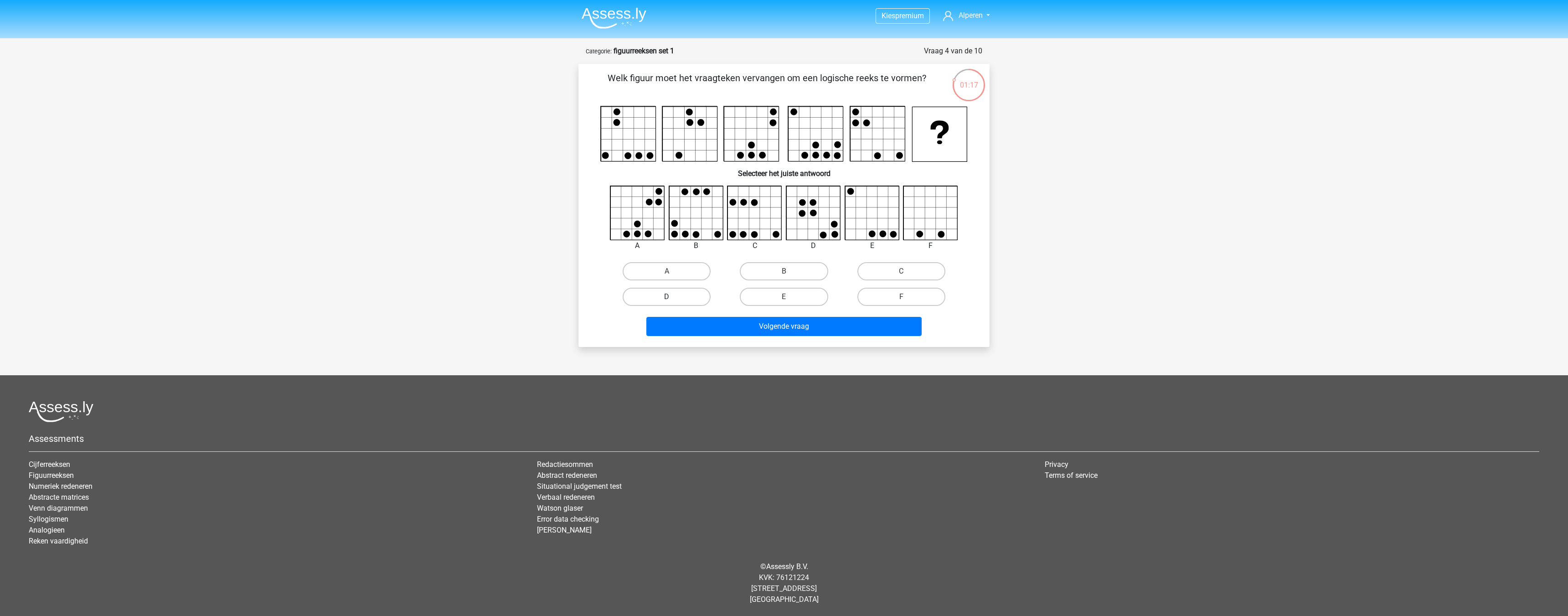
click at [671, 294] on label "D" at bounding box center [667, 297] width 88 height 18
click at [671, 296] on input "D" at bounding box center [670, 299] width 6 height 6
radio input "true"
click at [752, 323] on button "Volgende vraag" at bounding box center [784, 326] width 276 height 19
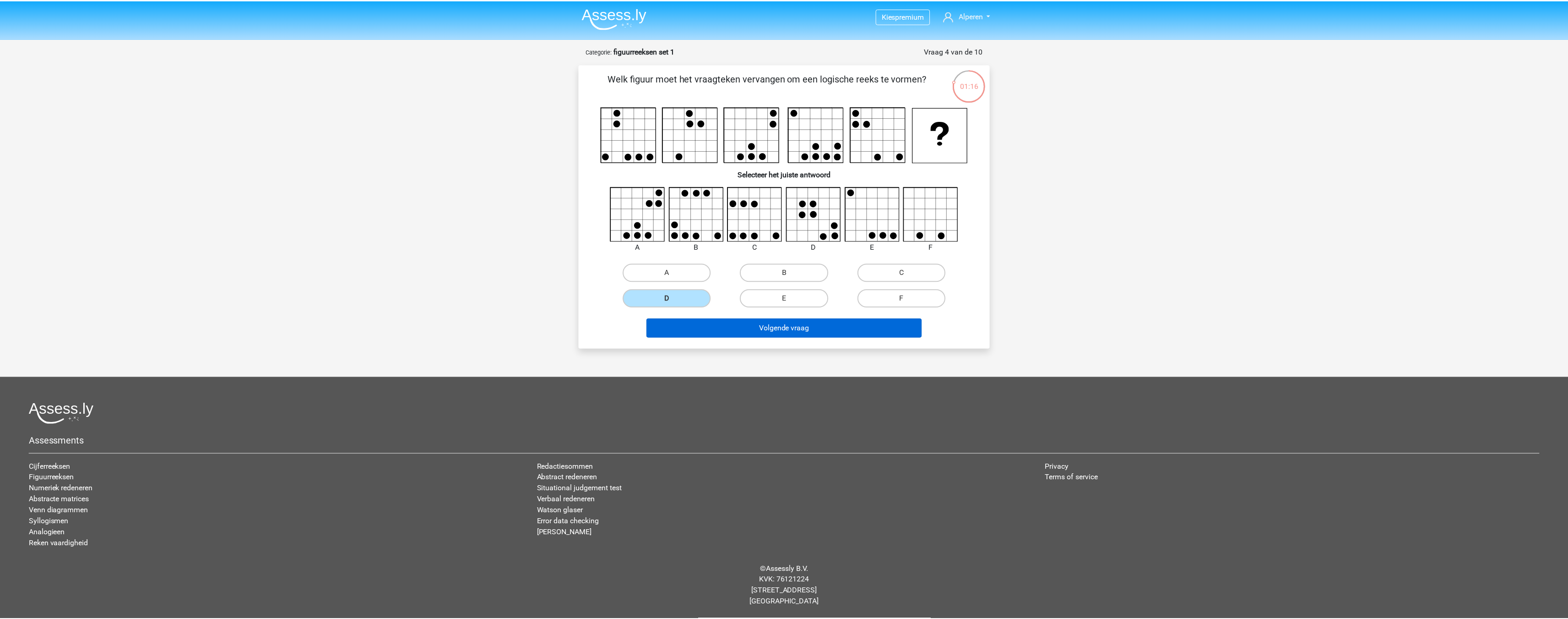
scroll to position [4, 0]
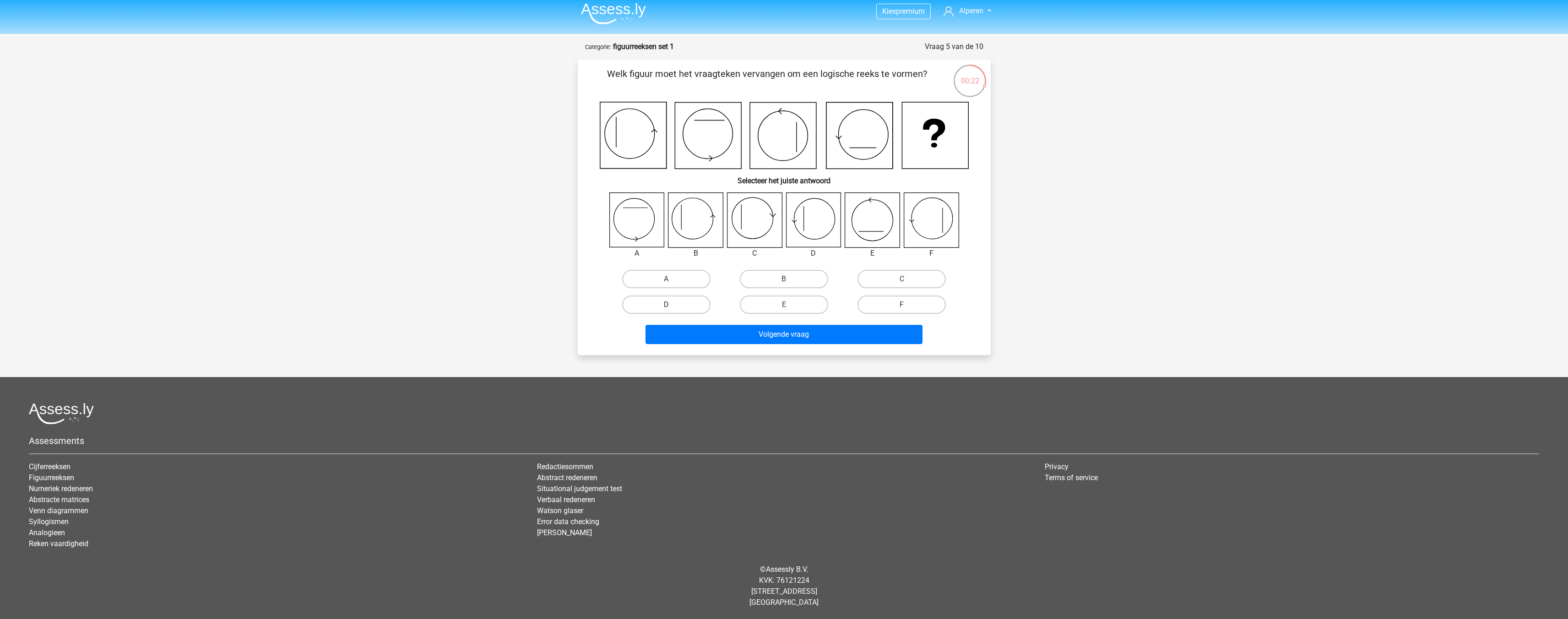
click at [690, 309] on label "D" at bounding box center [666, 305] width 89 height 18
click at [672, 309] on input "D" at bounding box center [669, 308] width 6 height 6
radio input "true"
click at [776, 270] on label "B" at bounding box center [784, 279] width 89 height 18
click at [784, 279] on input "B" at bounding box center [787, 282] width 6 height 6
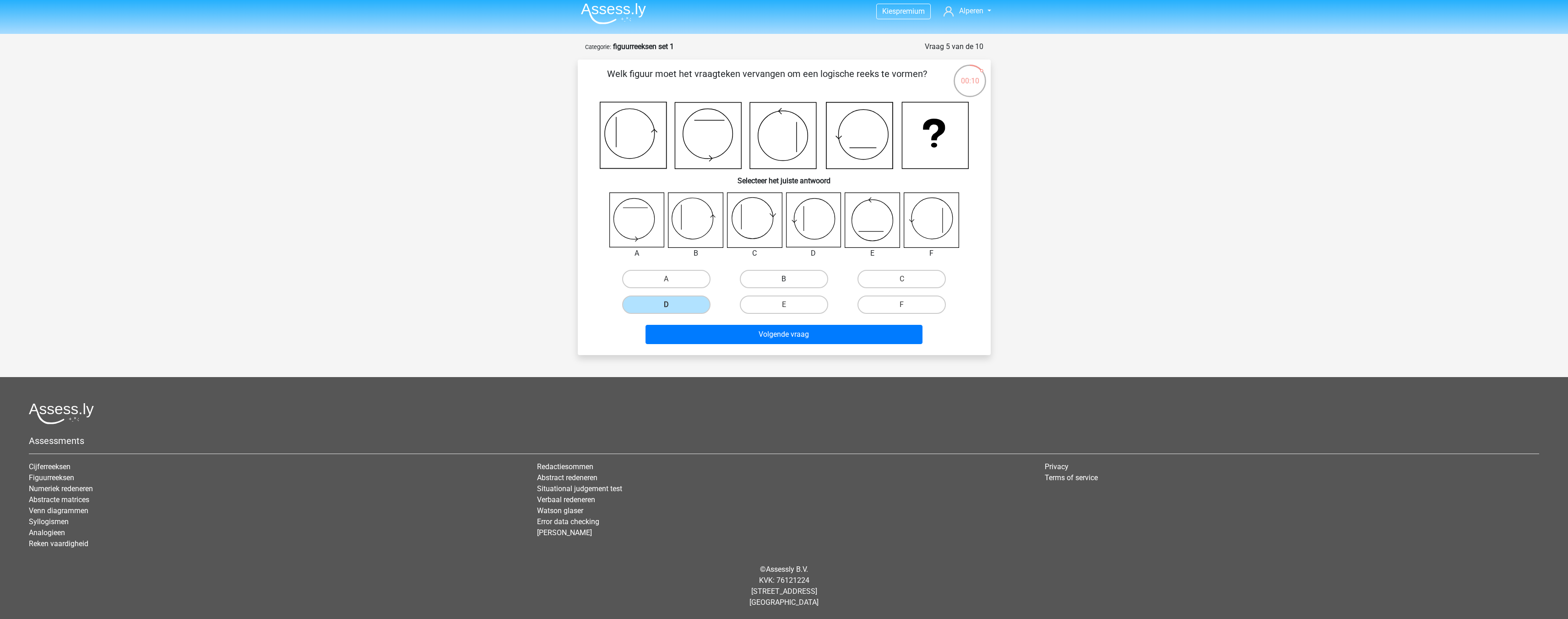
radio input "true"
click at [776, 331] on button "Volgende vraag" at bounding box center [784, 334] width 277 height 19
click at [786, 313] on label "E" at bounding box center [784, 305] width 89 height 18
click at [786, 311] on input "E" at bounding box center [787, 308] width 6 height 6
radio input "true"
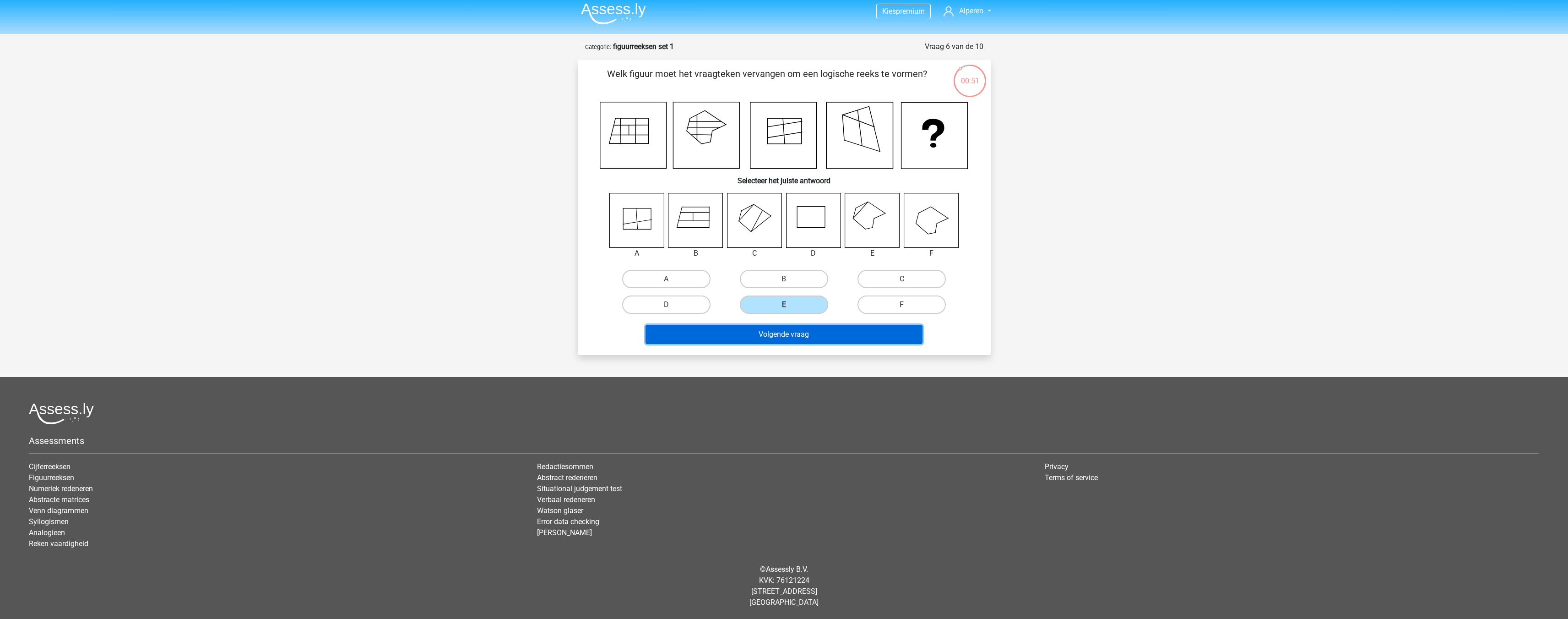
click at [785, 336] on button "Volgende vraag" at bounding box center [784, 334] width 277 height 19
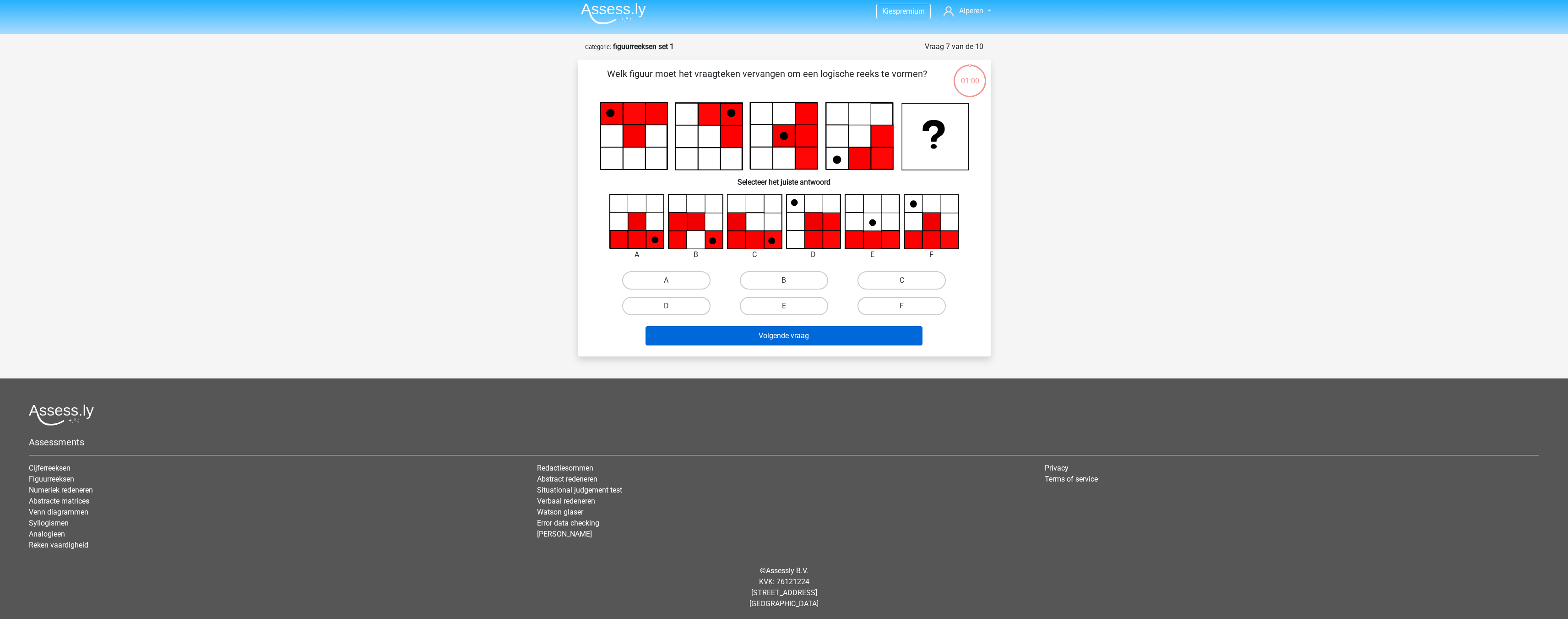
scroll to position [6, 0]
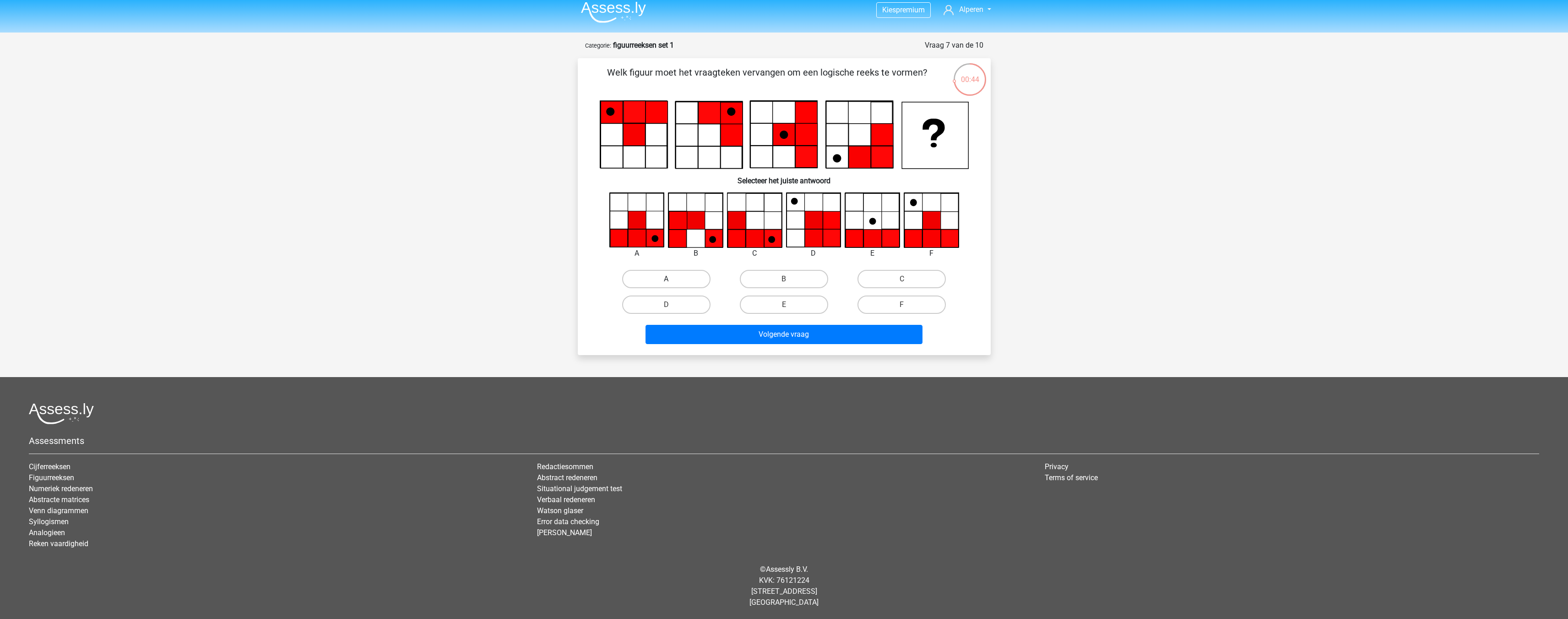
click at [671, 287] on label "A" at bounding box center [666, 279] width 89 height 18
click at [671, 285] on input "A" at bounding box center [669, 282] width 6 height 6
radio input "true"
click at [812, 335] on button "Volgende vraag" at bounding box center [784, 334] width 277 height 19
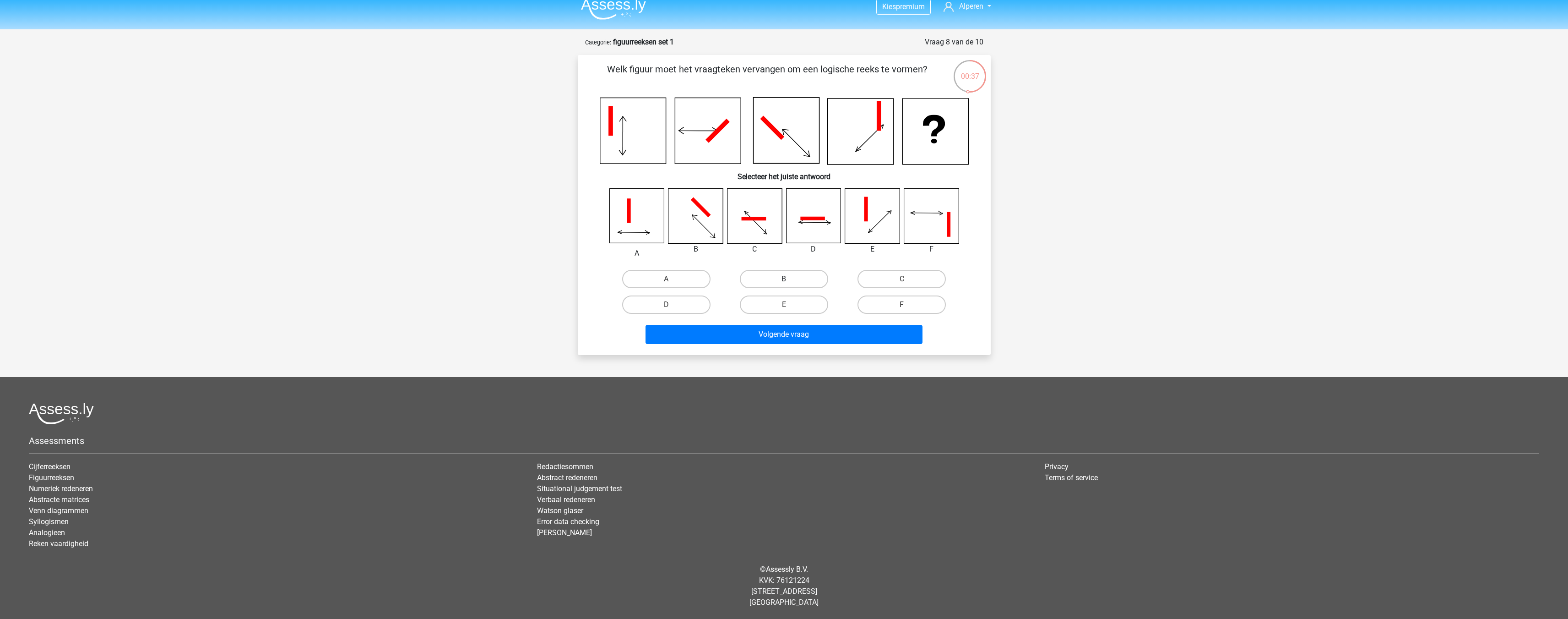
click at [801, 278] on label "B" at bounding box center [784, 279] width 89 height 18
click at [790, 279] on input "B" at bounding box center [787, 282] width 6 height 6
radio input "true"
click at [803, 341] on button "Volgende vraag" at bounding box center [784, 334] width 277 height 19
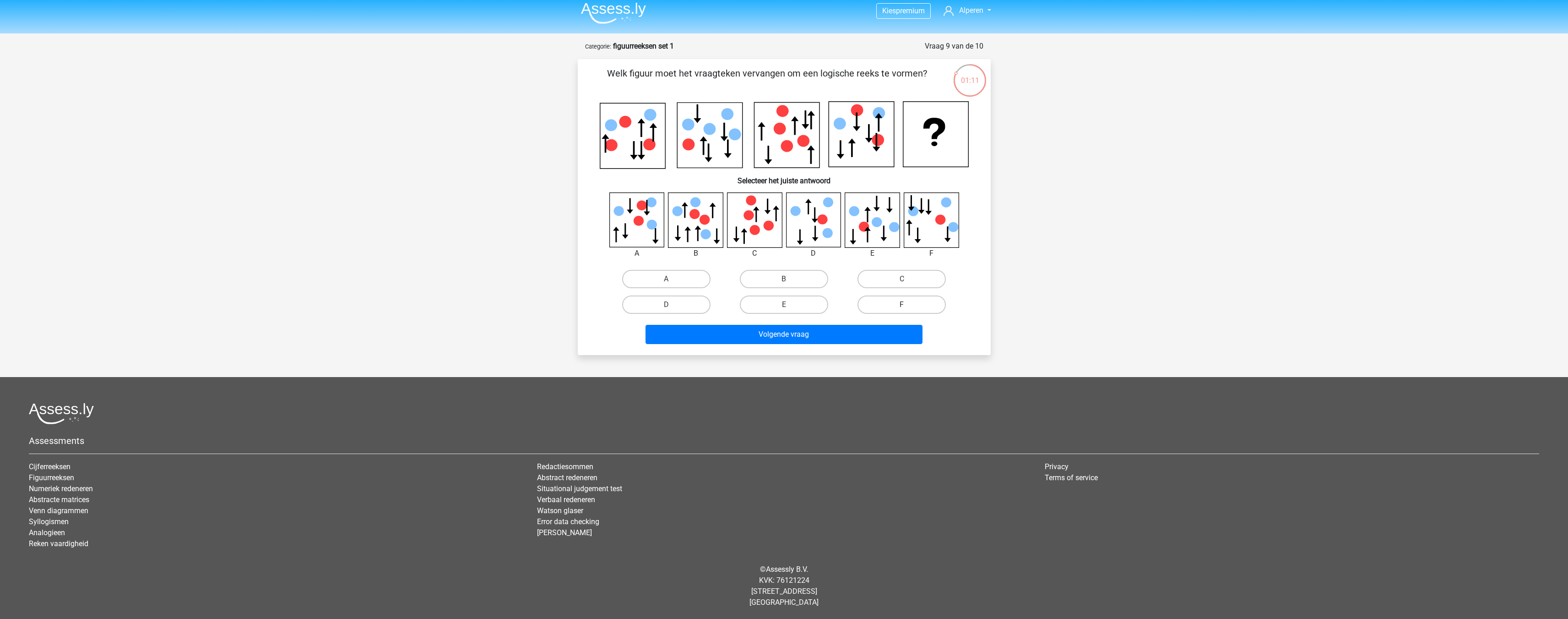
click at [911, 305] on label "F" at bounding box center [902, 305] width 89 height 18
click at [908, 305] on input "F" at bounding box center [905, 308] width 6 height 6
radio input "true"
click at [845, 330] on button "Volgende vraag" at bounding box center [784, 334] width 277 height 19
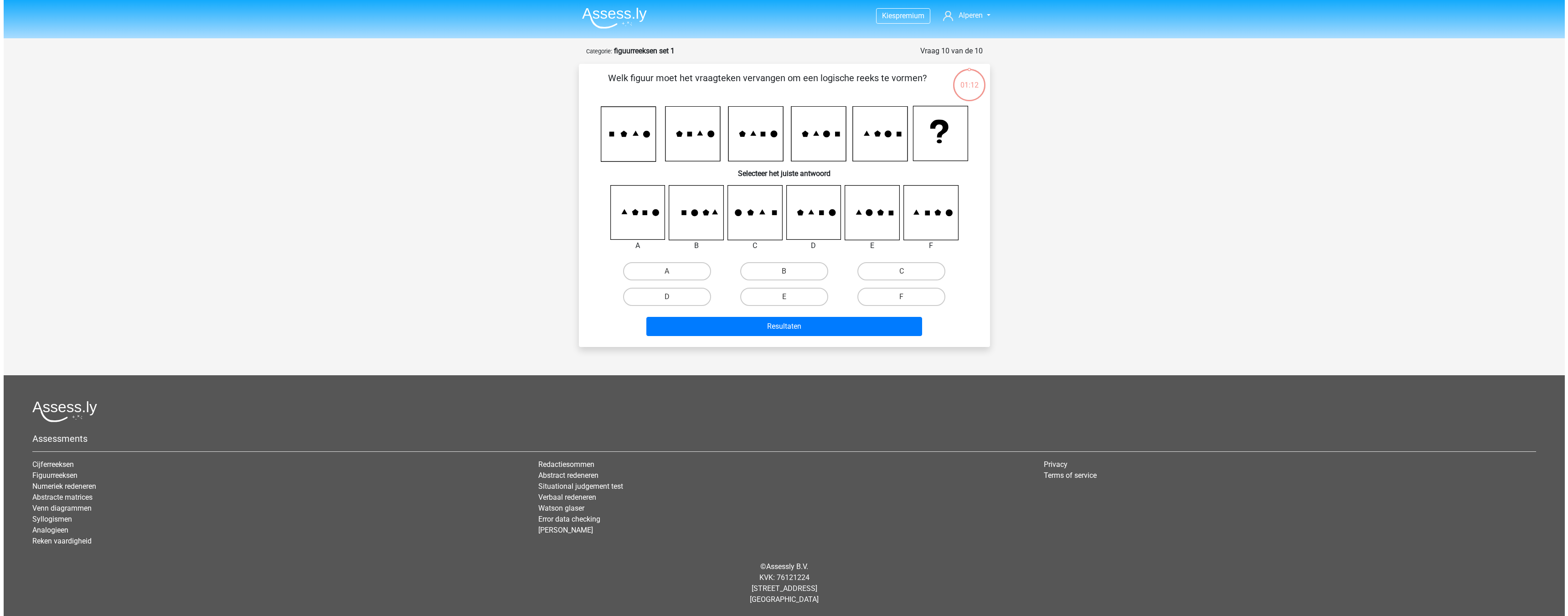
scroll to position [0, 0]
click at [788, 294] on label "E" at bounding box center [783, 297] width 88 height 18
click at [788, 296] on input "E" at bounding box center [787, 299] width 6 height 6
radio input "true"
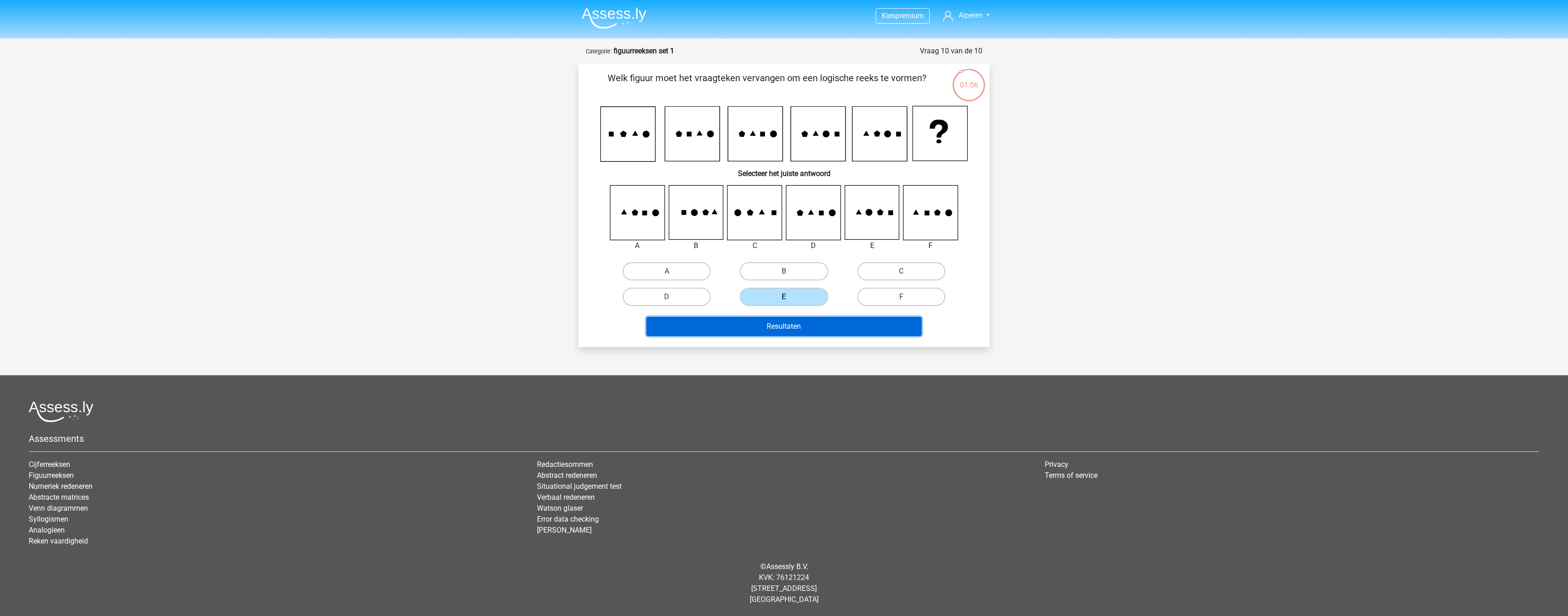
click at [790, 323] on button "Resultaten" at bounding box center [784, 326] width 276 height 19
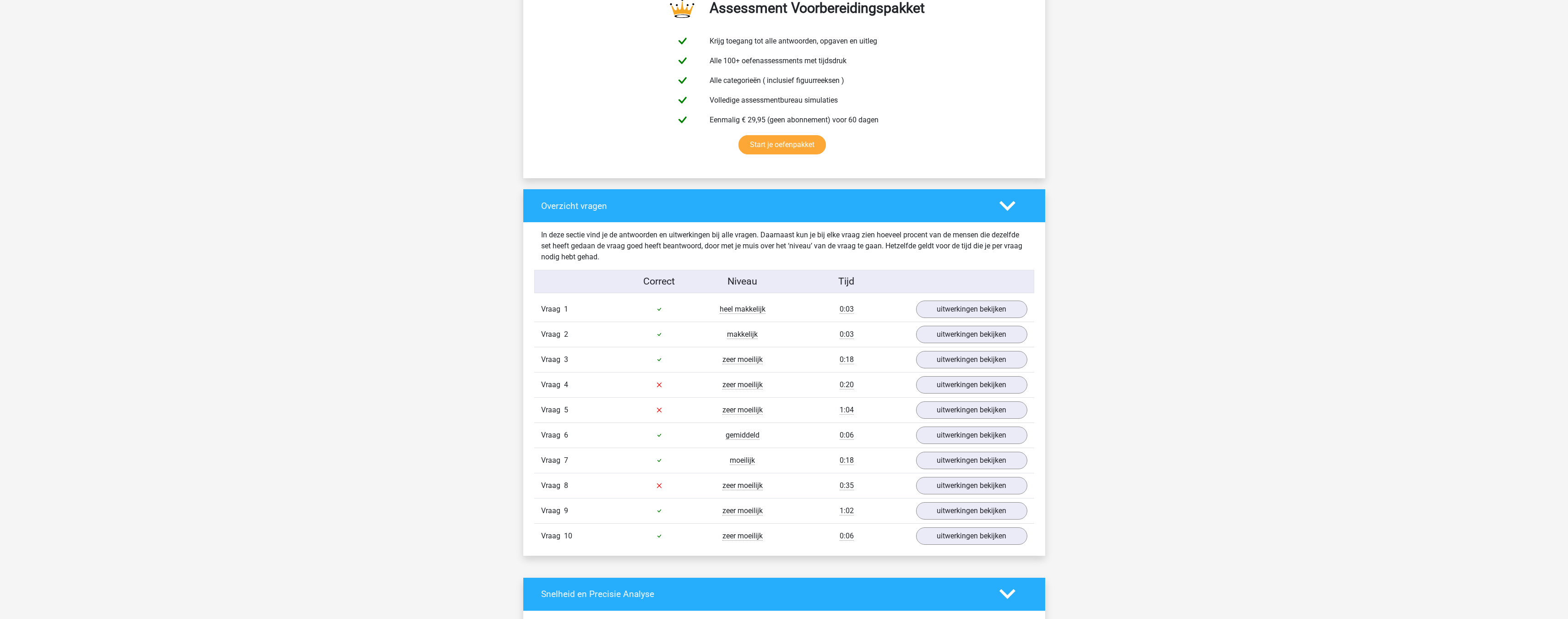
scroll to position [504, 0]
click at [984, 509] on link "uitwerkingen bekijken" at bounding box center [971, 510] width 128 height 20
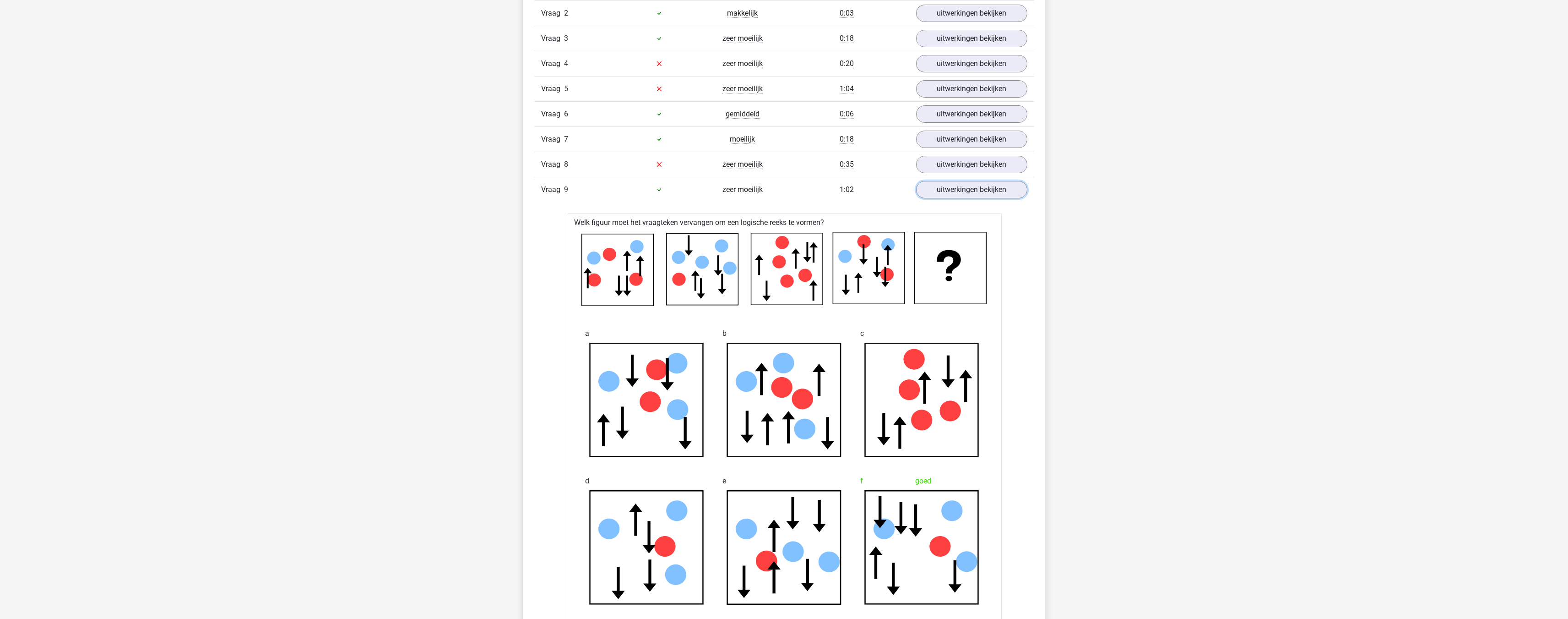
scroll to position [779, 0]
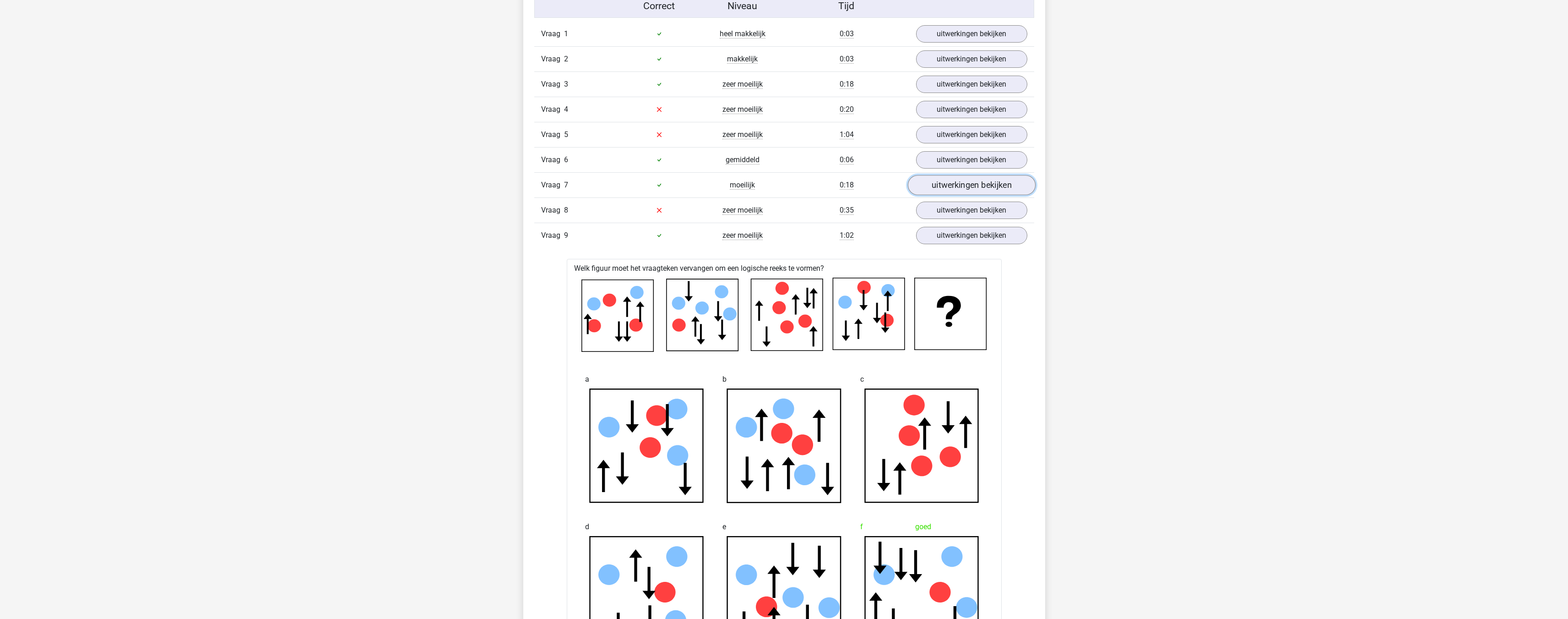
click at [946, 177] on link "uitwerkingen bekijken" at bounding box center [971, 185] width 128 height 20
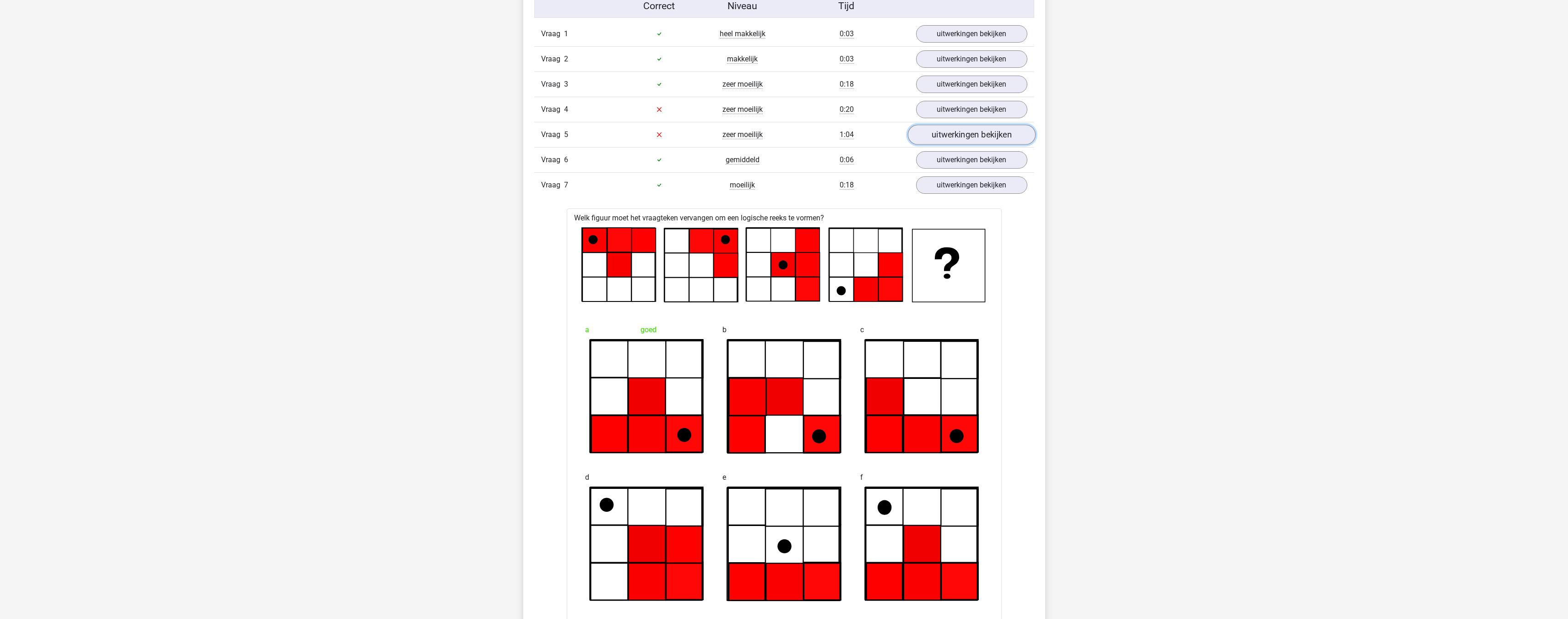
click at [949, 133] on link "uitwerkingen bekijken" at bounding box center [971, 135] width 128 height 20
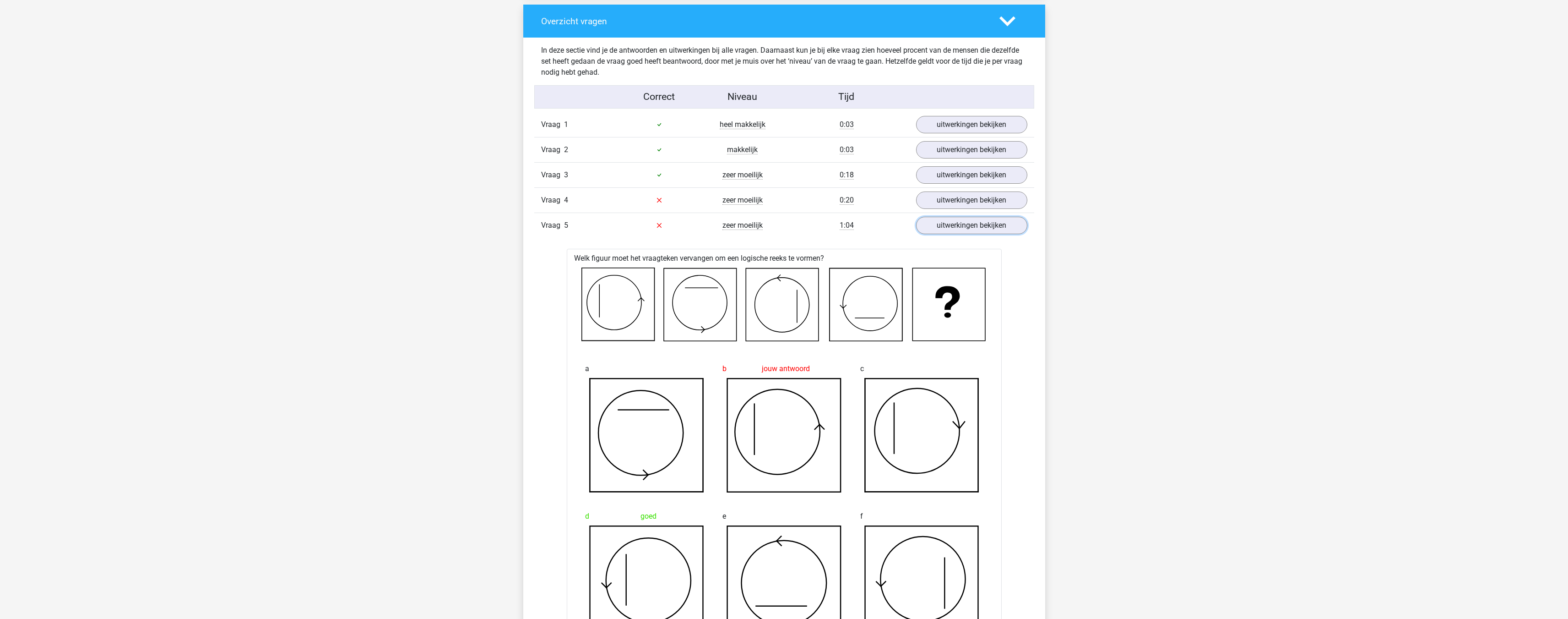
scroll to position [687, 0]
click at [959, 196] on link "uitwerkingen bekijken" at bounding box center [971, 201] width 128 height 20
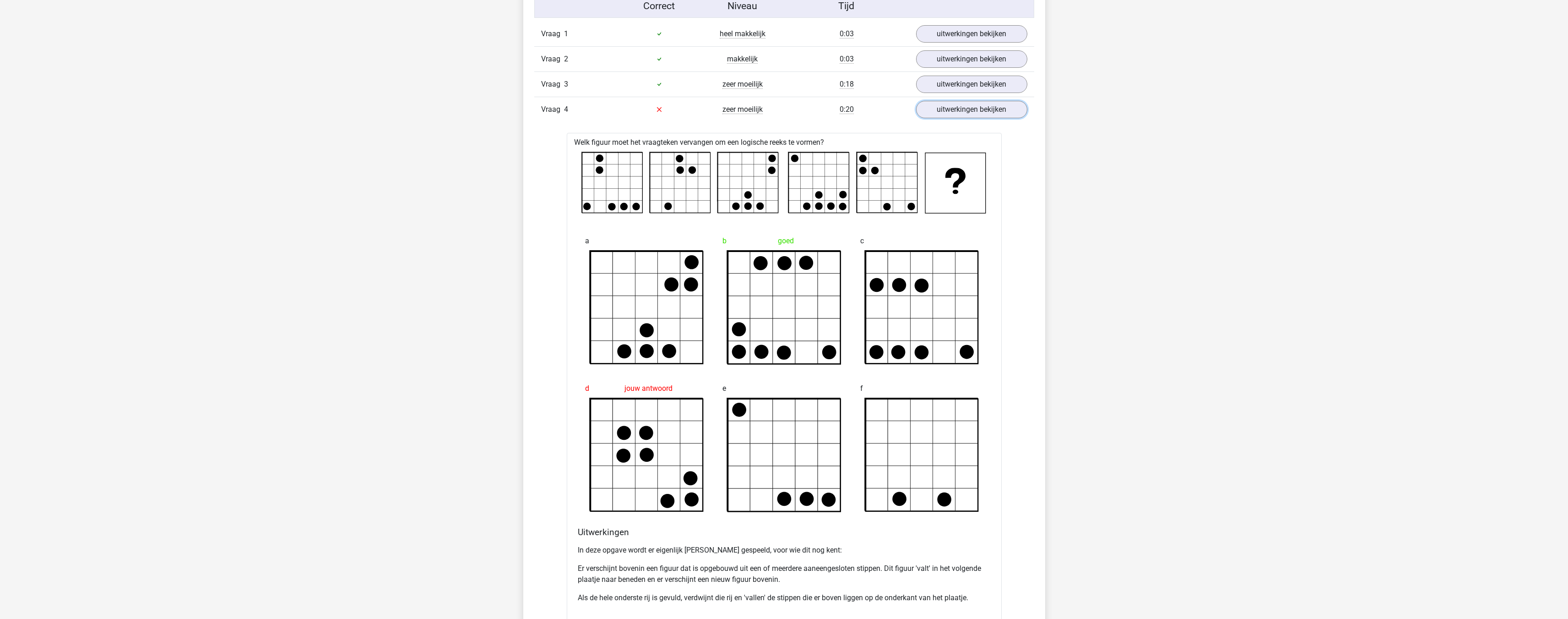
scroll to position [733, 0]
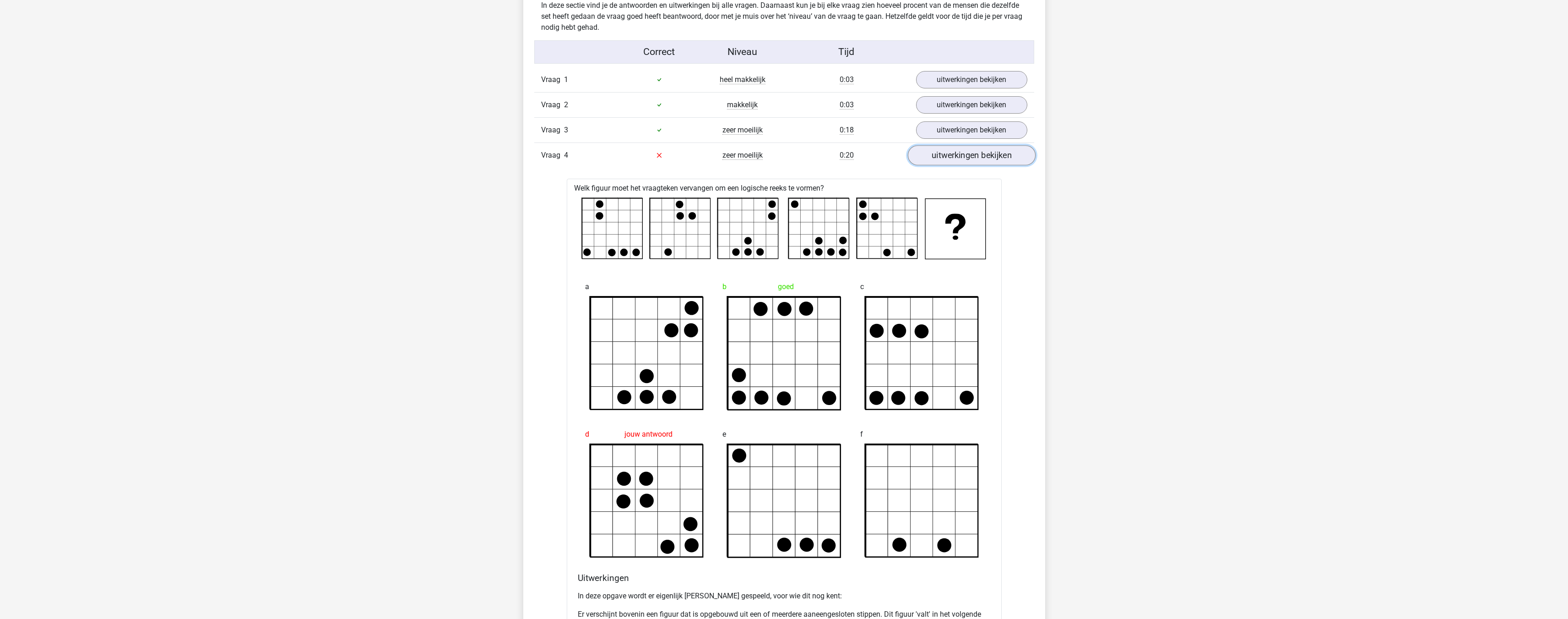
click at [945, 157] on link "uitwerkingen bekijken" at bounding box center [971, 155] width 128 height 20
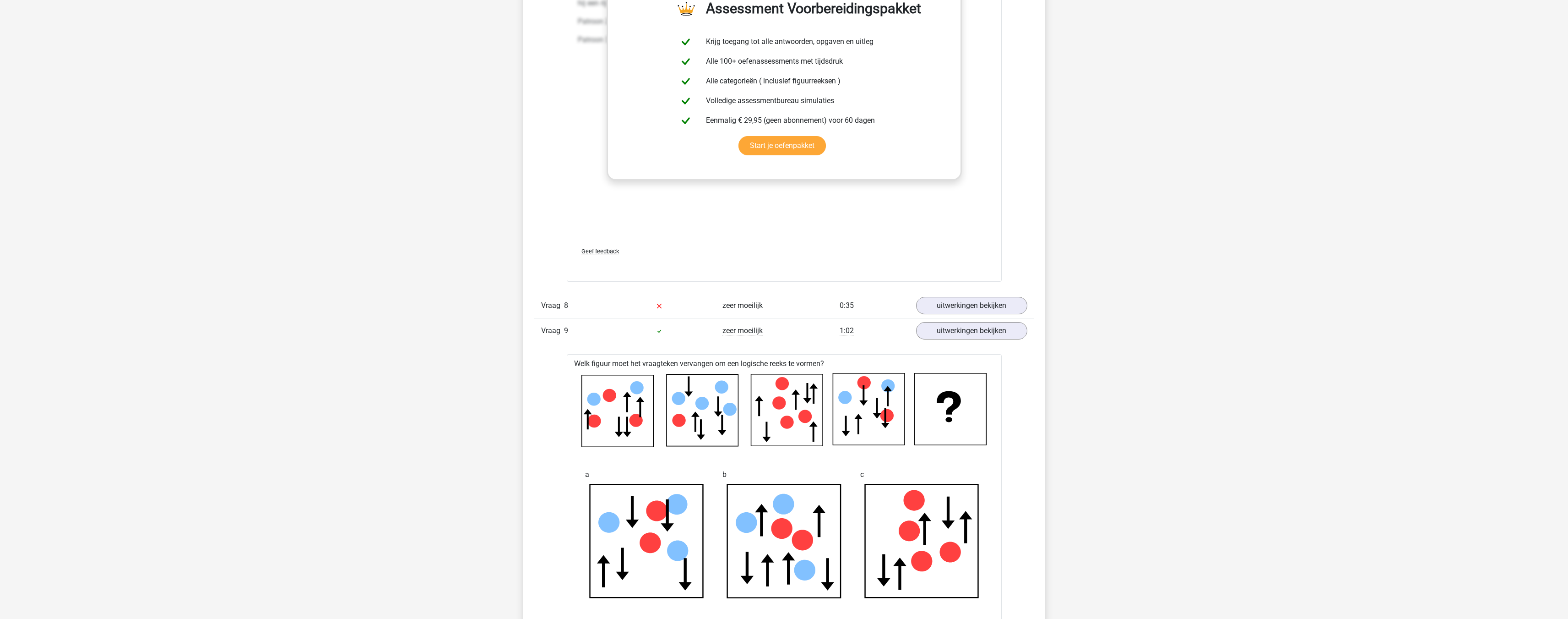
scroll to position [2244, 0]
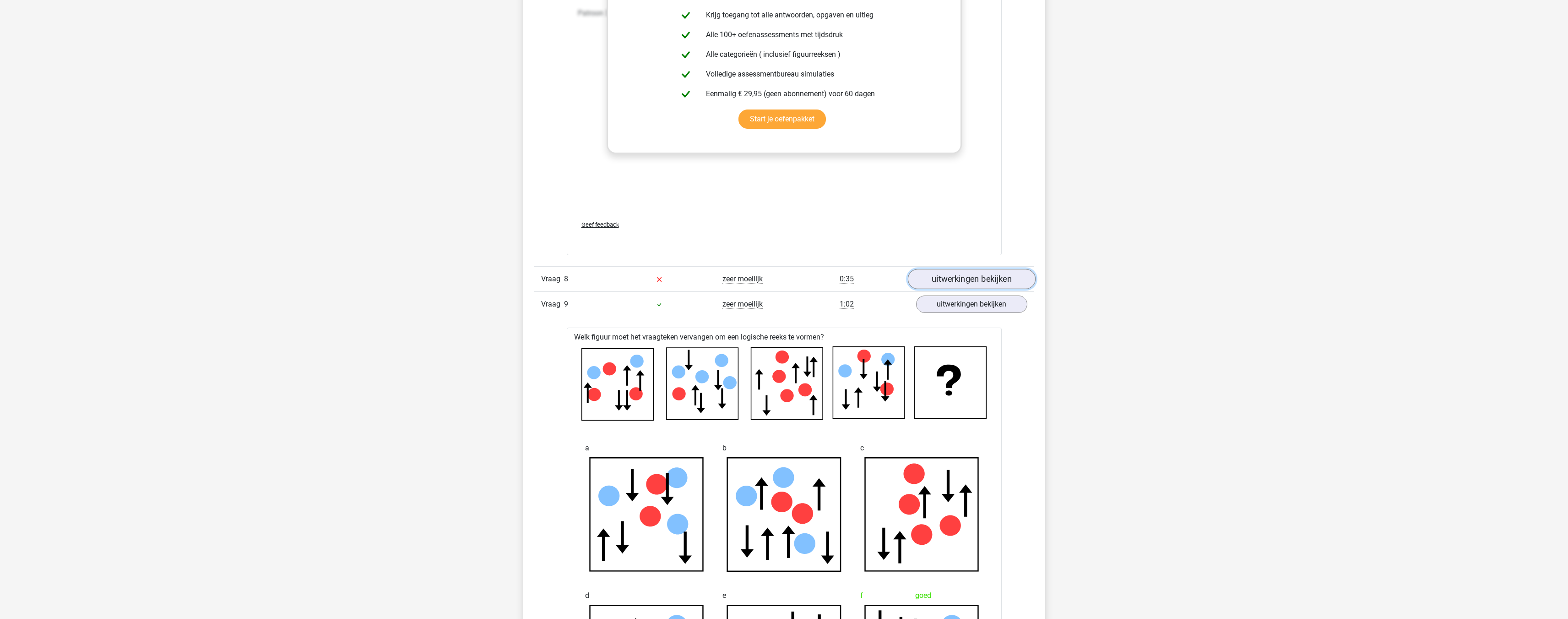
click at [973, 281] on link "uitwerkingen bekijken" at bounding box center [971, 279] width 128 height 20
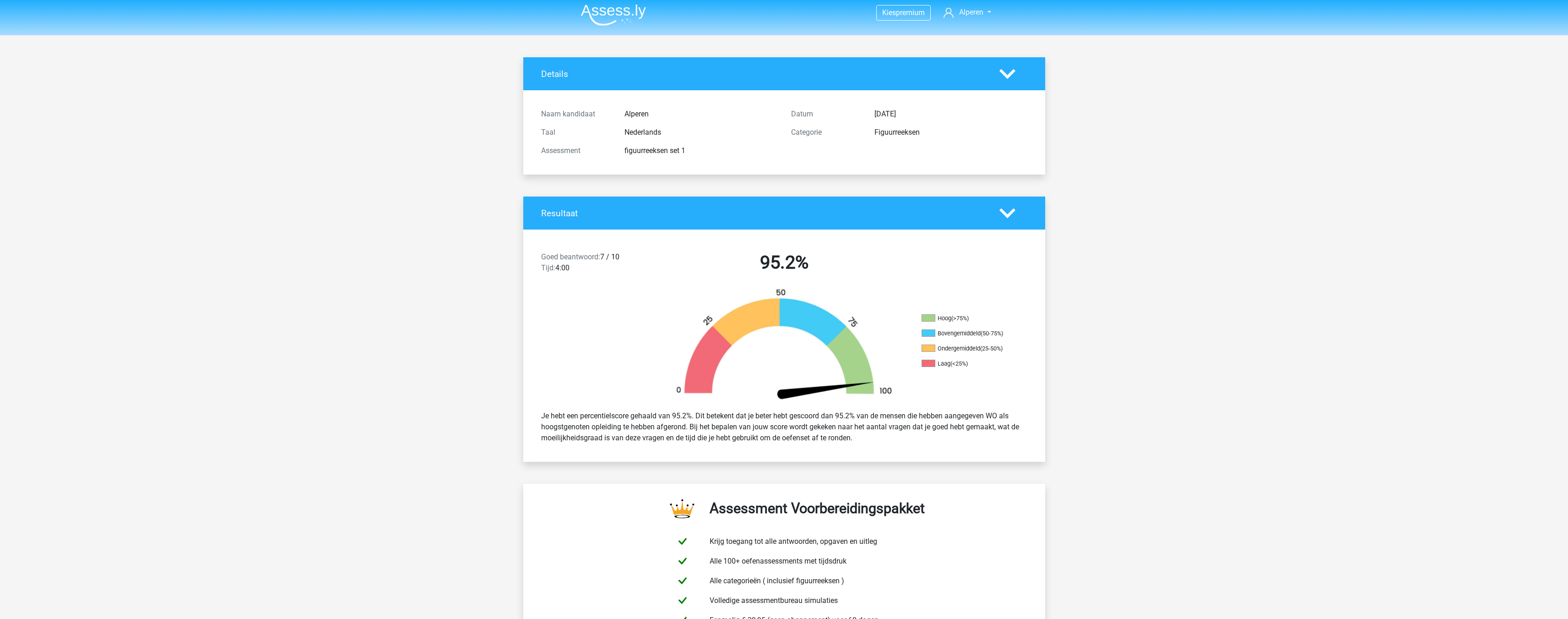
scroll to position [0, 0]
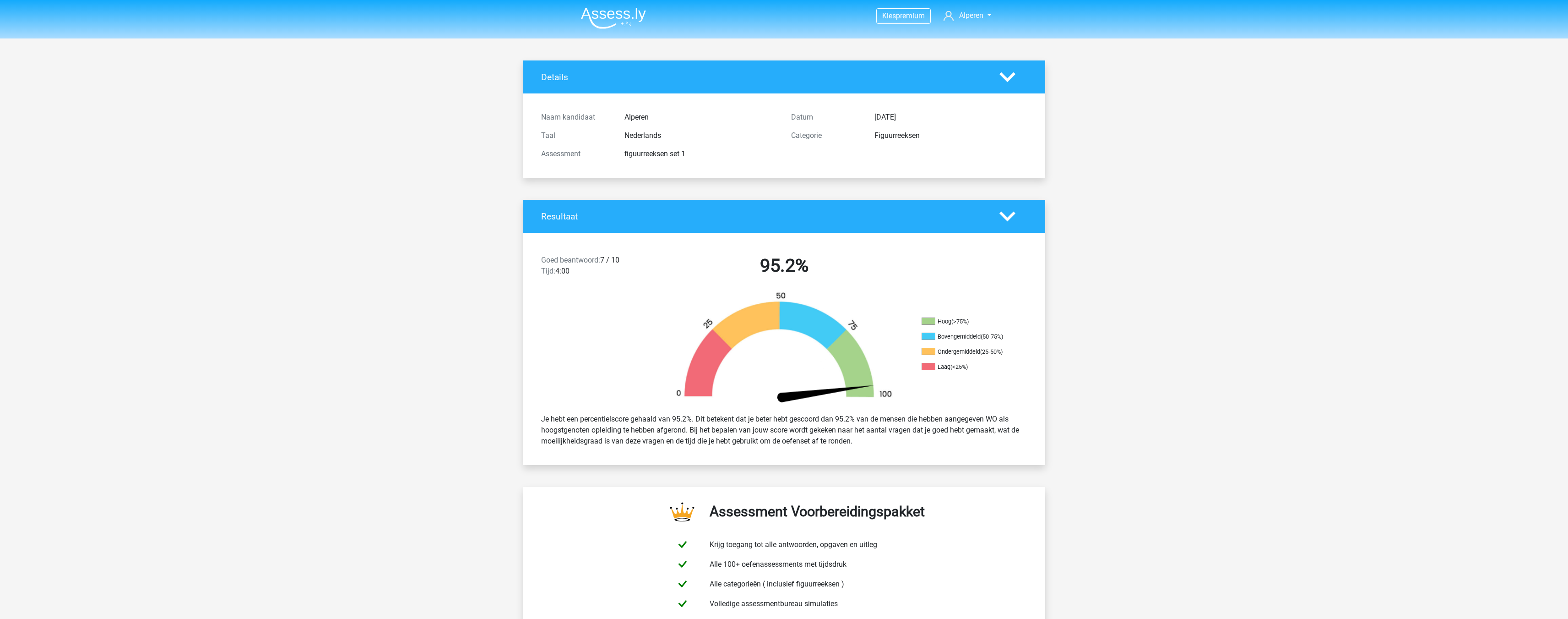
click at [608, 16] on img at bounding box center [613, 18] width 65 height 21
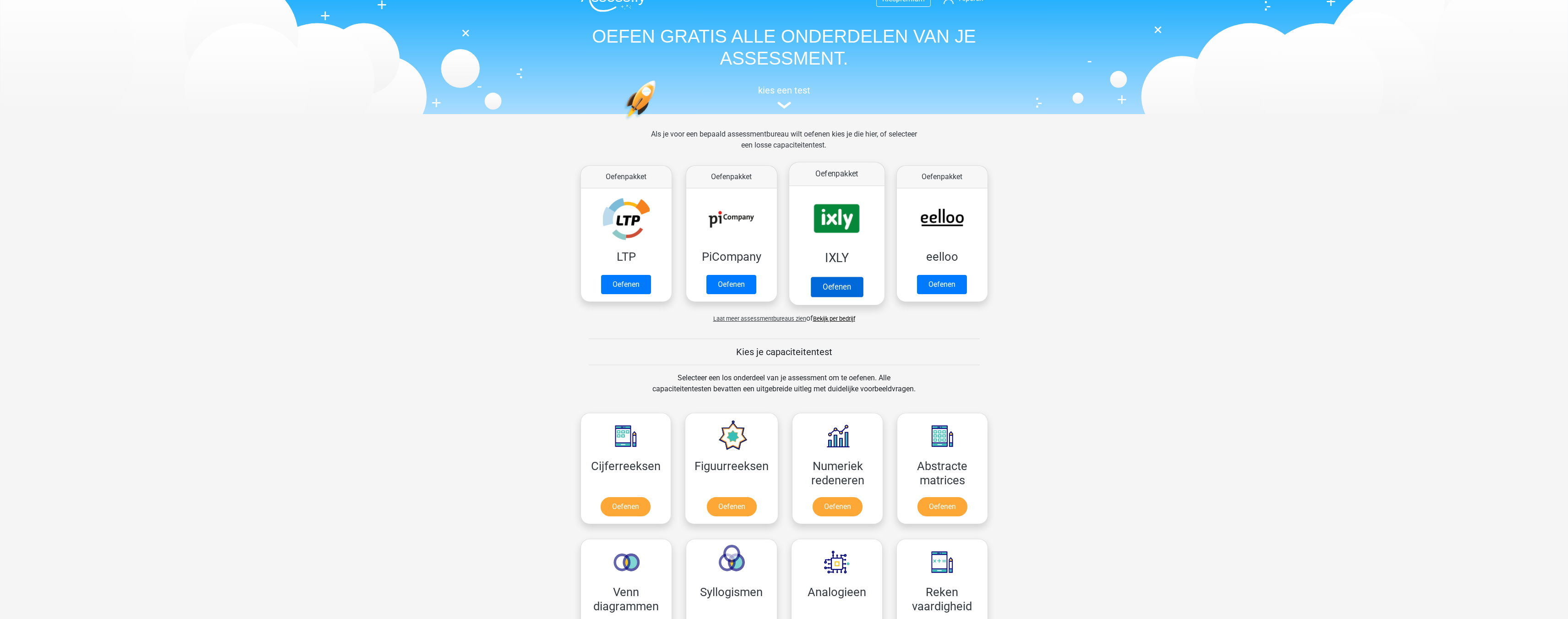
scroll to position [229, 0]
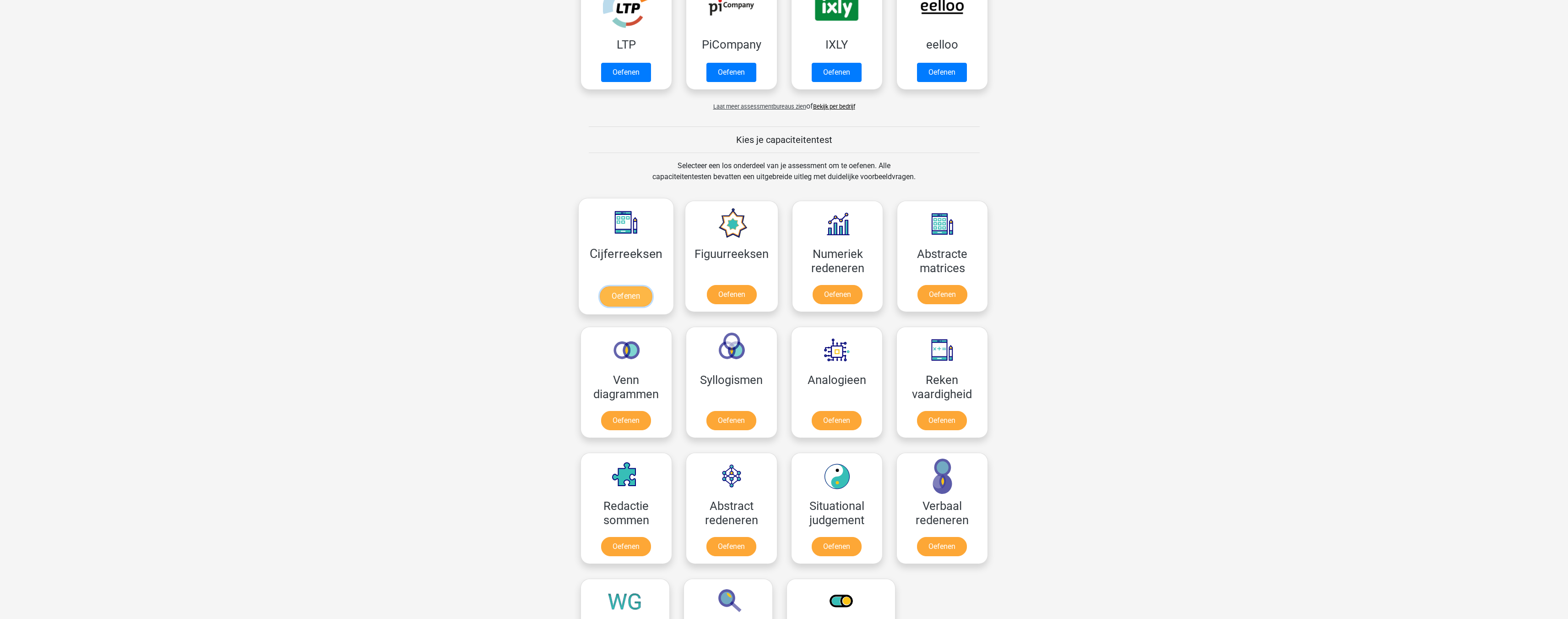
click at [617, 291] on link "Oefenen" at bounding box center [625, 296] width 52 height 20
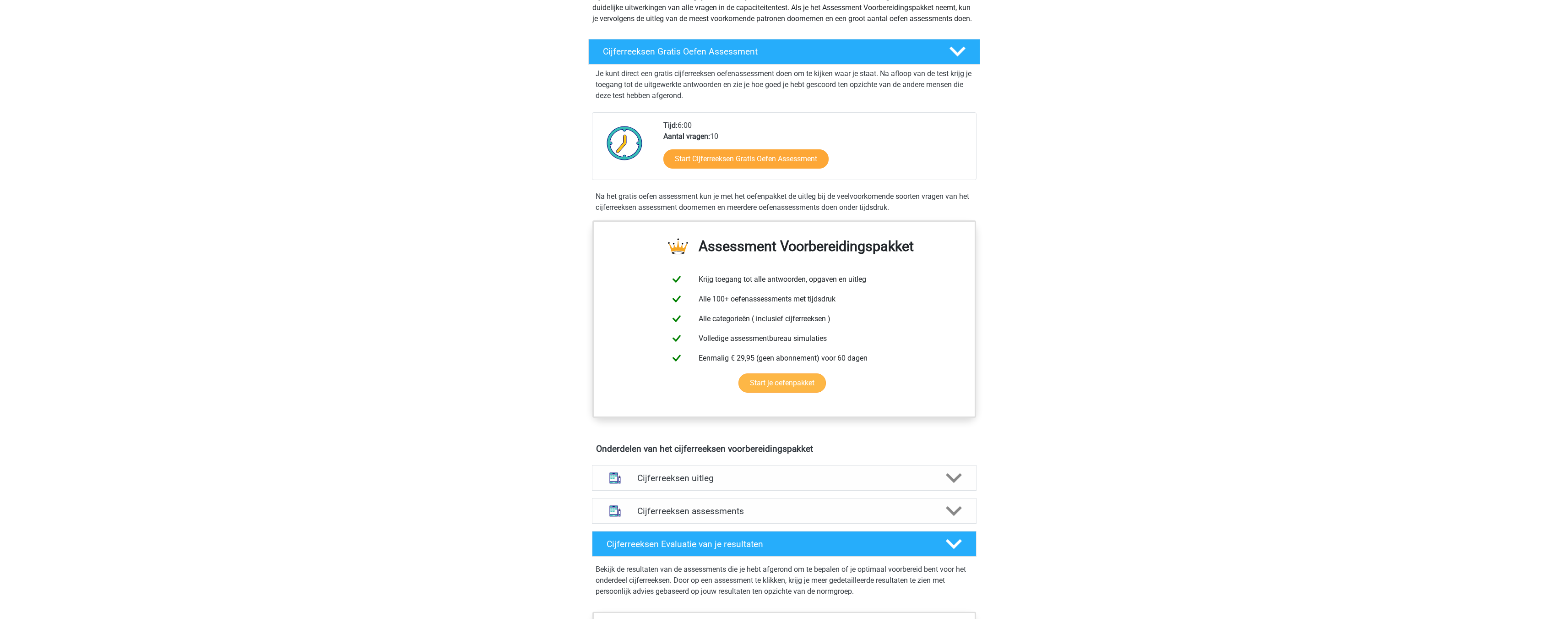
scroll to position [138, 0]
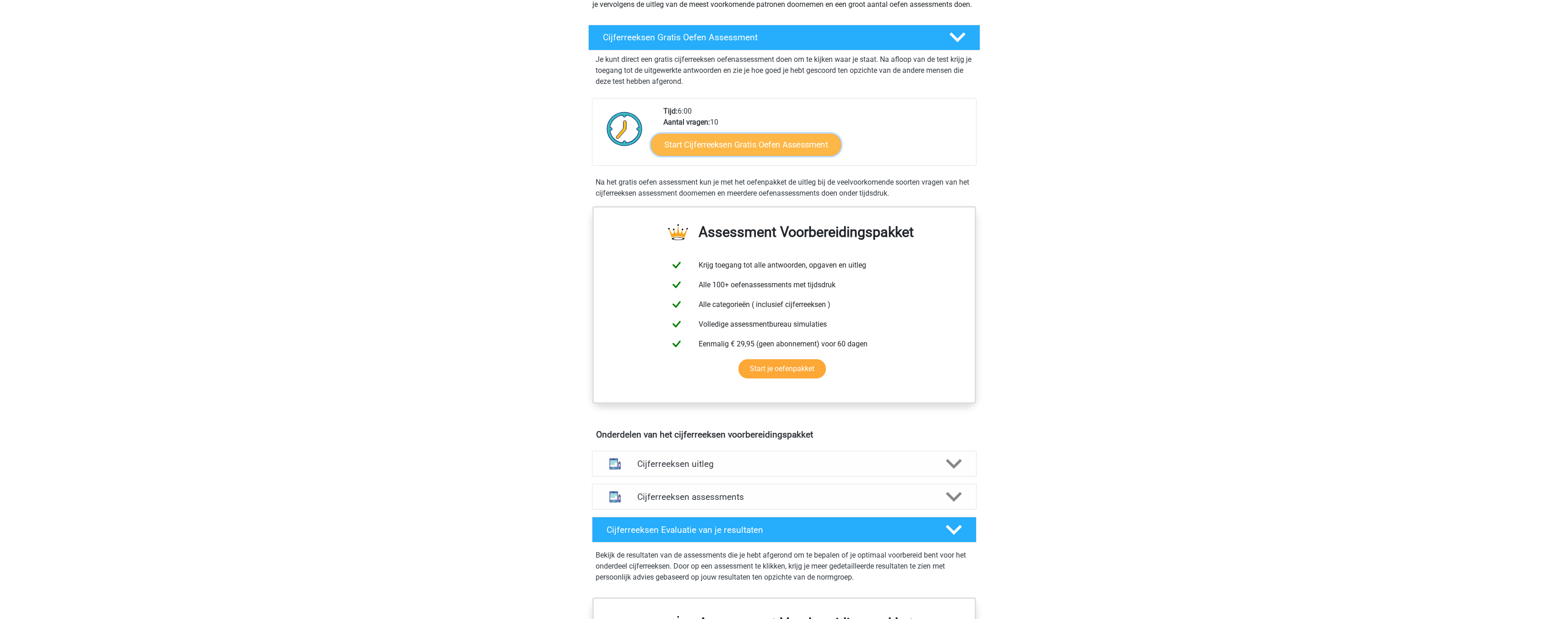
click at [707, 155] on link "Start Cijferreeksen Gratis Oefen Assessment" at bounding box center [746, 144] width 190 height 22
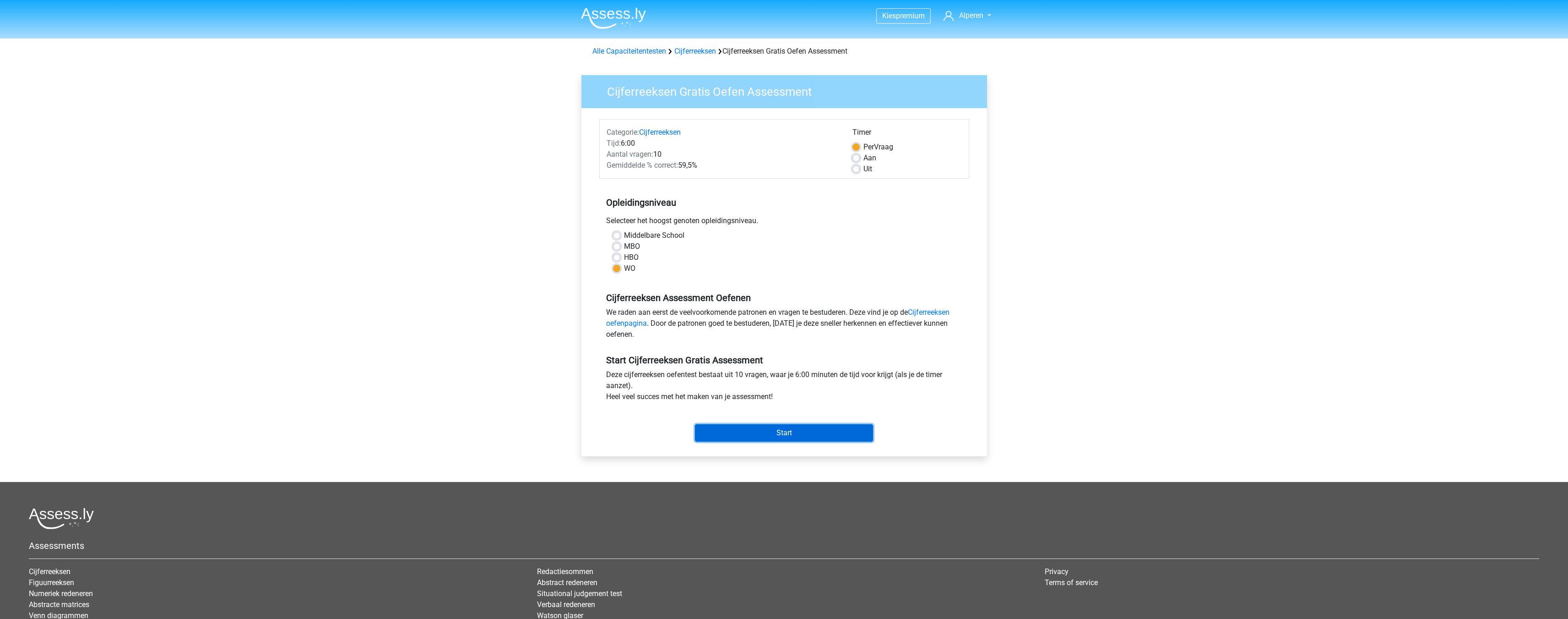
click at [797, 431] on input "Start" at bounding box center [784, 432] width 178 height 17
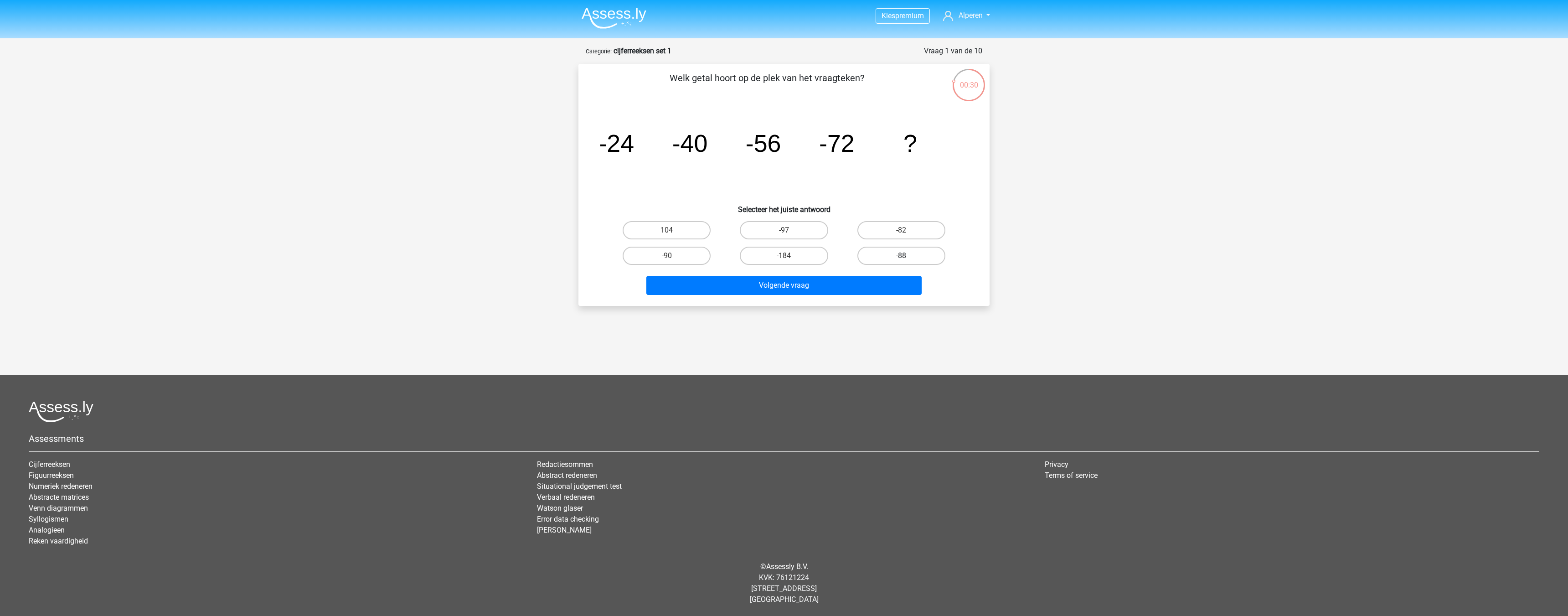
click at [884, 254] on label "-88" at bounding box center [901, 256] width 88 height 18
click at [901, 256] on input "-88" at bounding box center [904, 259] width 6 height 6
radio input "true"
click at [849, 288] on button "Volgende vraag" at bounding box center [784, 285] width 276 height 19
click at [677, 232] on label "-30" at bounding box center [667, 230] width 88 height 18
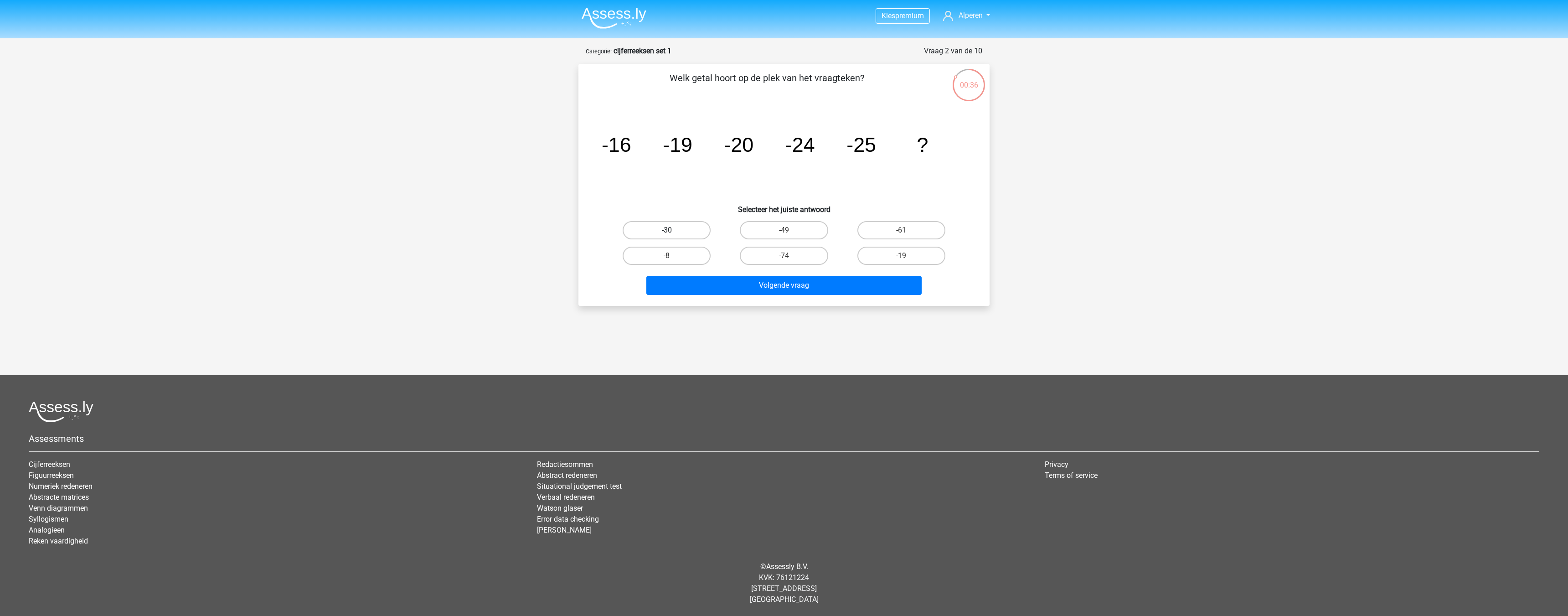
click at [673, 232] on input "-30" at bounding box center [670, 233] width 6 height 6
radio input "true"
click at [749, 276] on button "Volgende vraag" at bounding box center [784, 285] width 276 height 19
click at [693, 253] on label "-92" at bounding box center [667, 256] width 88 height 18
click at [673, 256] on input "-92" at bounding box center [670, 259] width 6 height 6
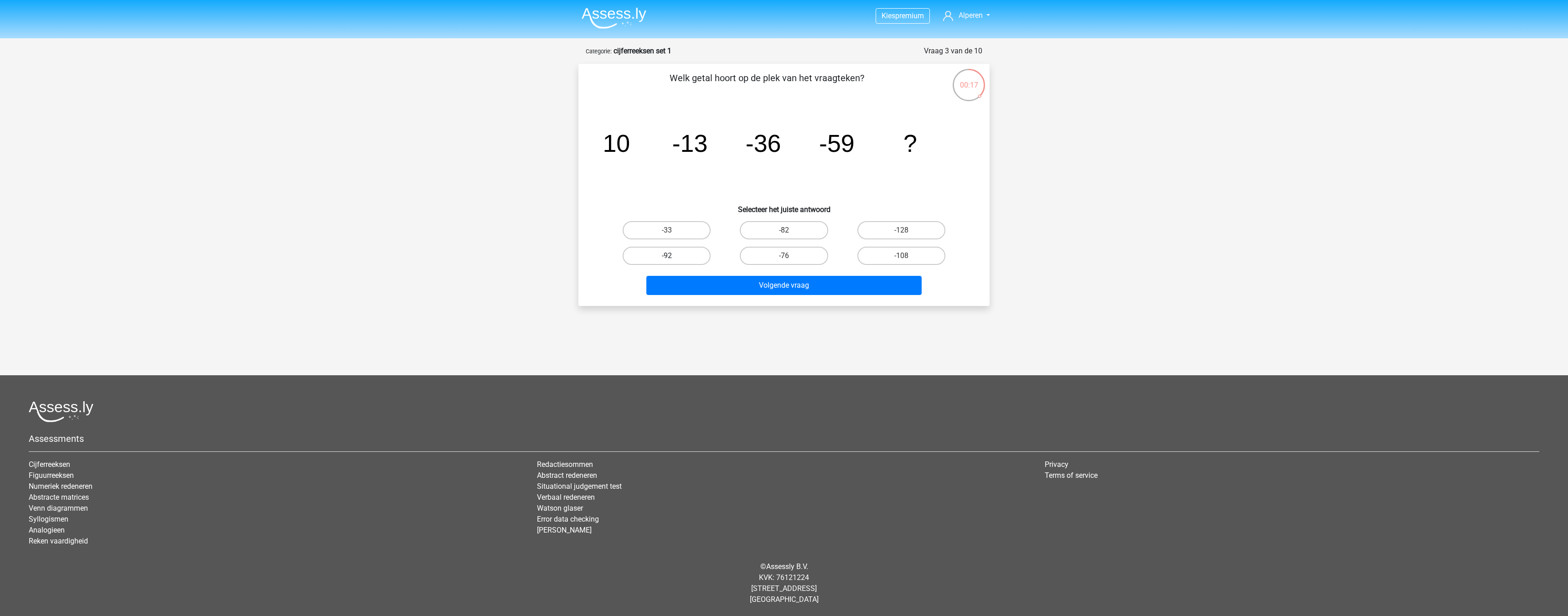
radio input "true"
click at [774, 282] on button "Volgende vraag" at bounding box center [784, 285] width 276 height 19
click at [913, 256] on label "28" at bounding box center [901, 256] width 88 height 18
click at [907, 256] on input "28" at bounding box center [904, 259] width 6 height 6
radio input "true"
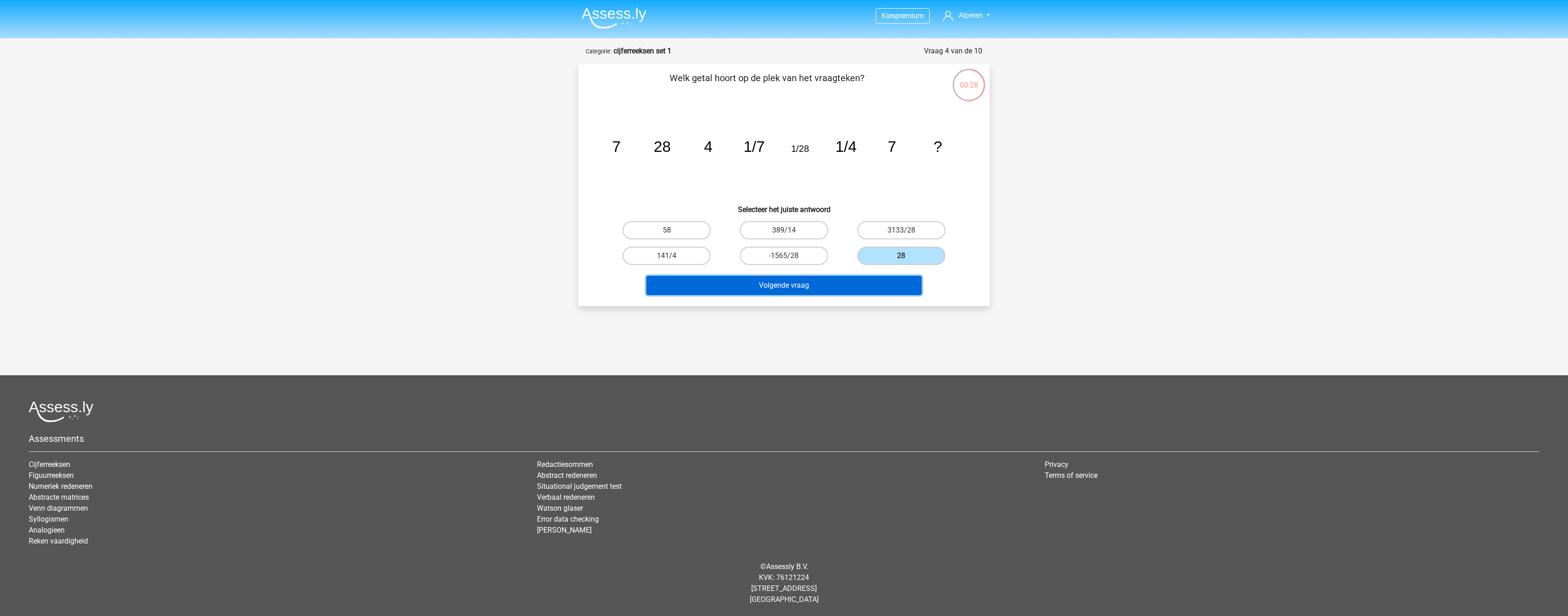
click at [836, 286] on button "Volgende vraag" at bounding box center [784, 285] width 276 height 19
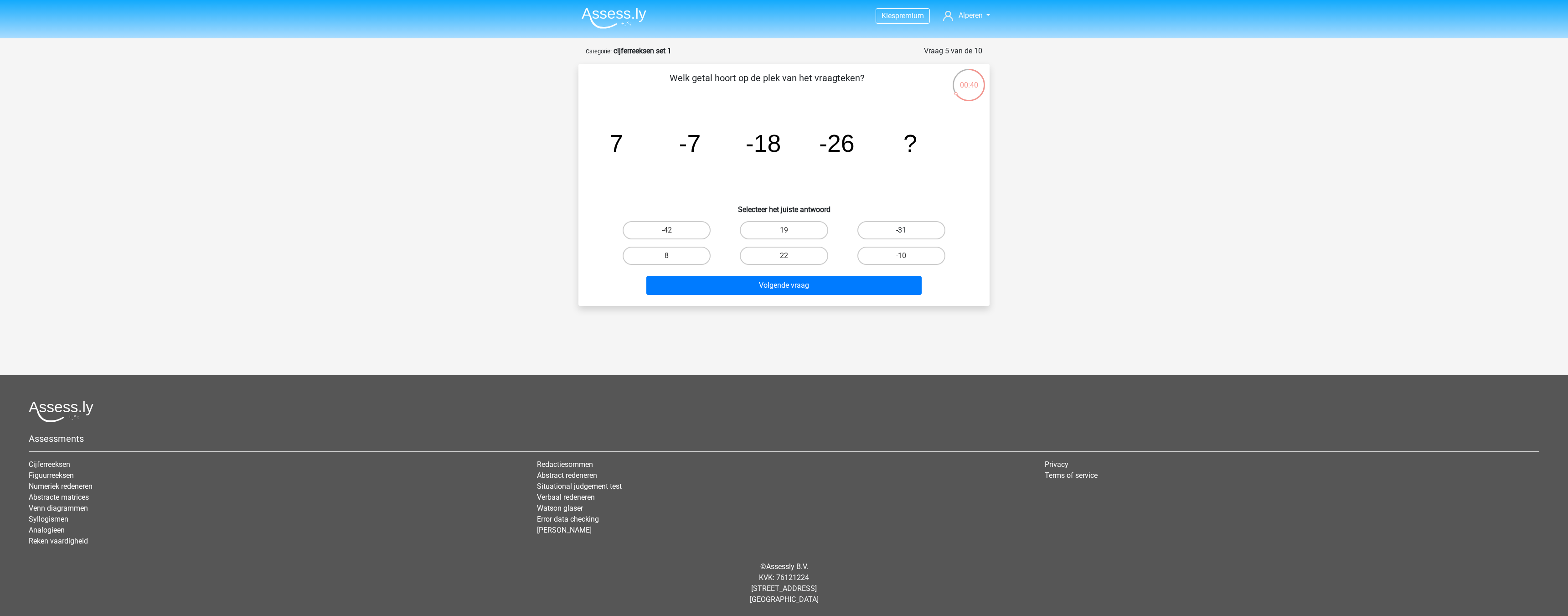
click at [876, 233] on label "-31" at bounding box center [901, 230] width 88 height 18
click at [901, 233] on input "-31" at bounding box center [904, 233] width 6 height 6
radio input "true"
click at [866, 277] on button "Volgende vraag" at bounding box center [784, 285] width 276 height 19
click at [791, 255] on label "-513/625" at bounding box center [783, 256] width 88 height 18
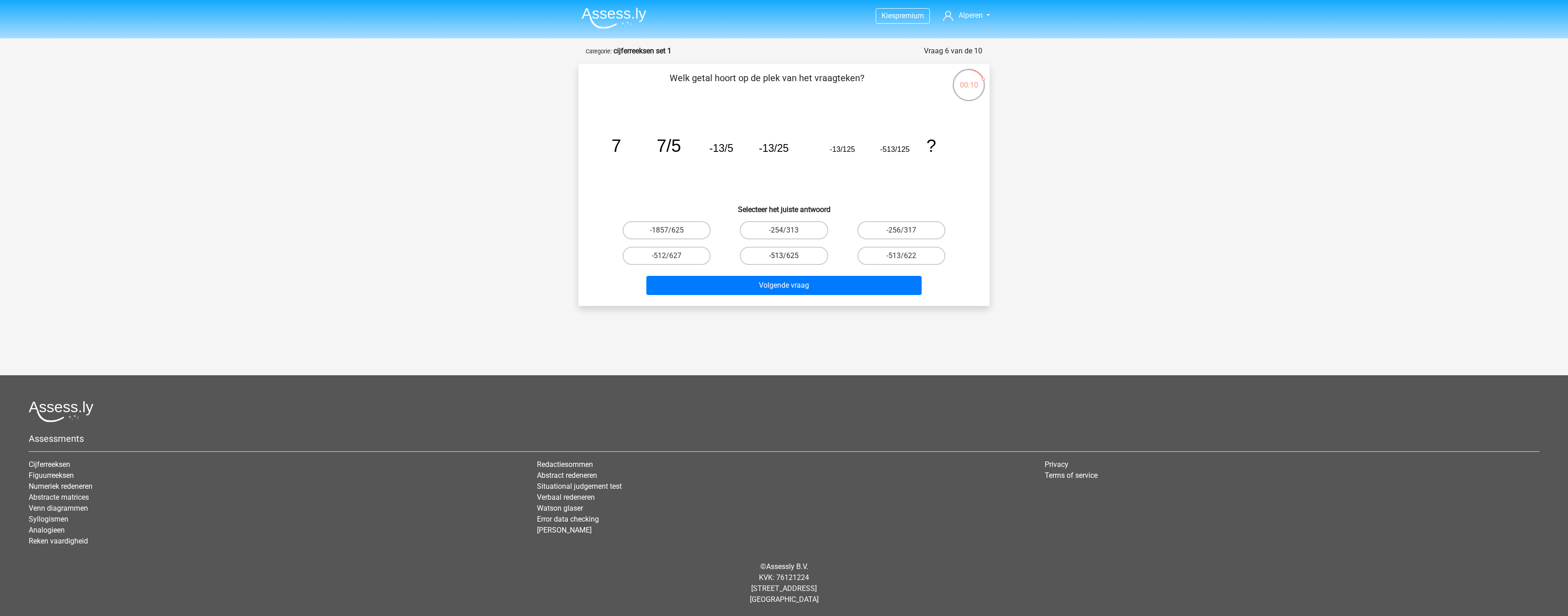
click at [790, 256] on input "-513/625" at bounding box center [787, 259] width 6 height 6
radio input "true"
click at [797, 278] on button "Volgende vraag" at bounding box center [784, 285] width 276 height 19
click at [794, 236] on label "78" at bounding box center [783, 230] width 88 height 18
click at [790, 236] on input "78" at bounding box center [787, 233] width 6 height 6
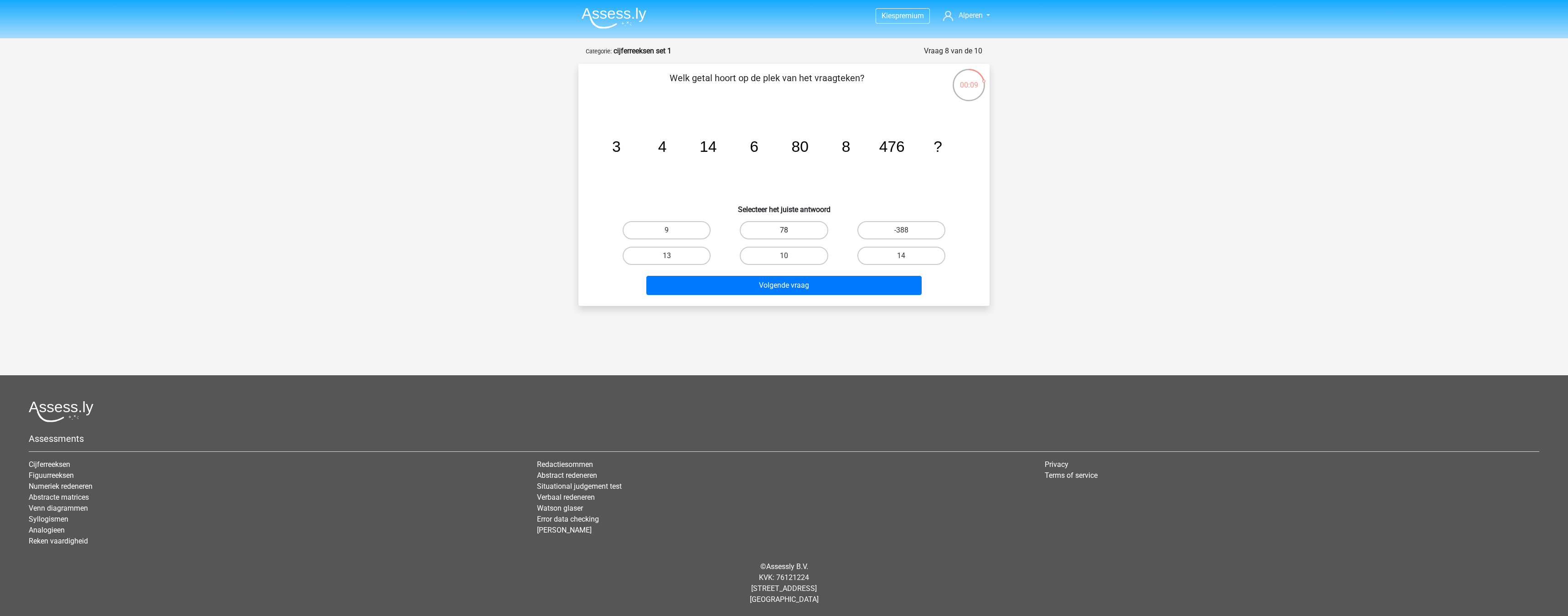
radio input "true"
click at [797, 281] on button "Volgende vraag" at bounding box center [784, 285] width 276 height 19
click at [667, 254] on label "480" at bounding box center [667, 256] width 88 height 18
click at [667, 256] on input "480" at bounding box center [670, 259] width 6 height 6
radio input "true"
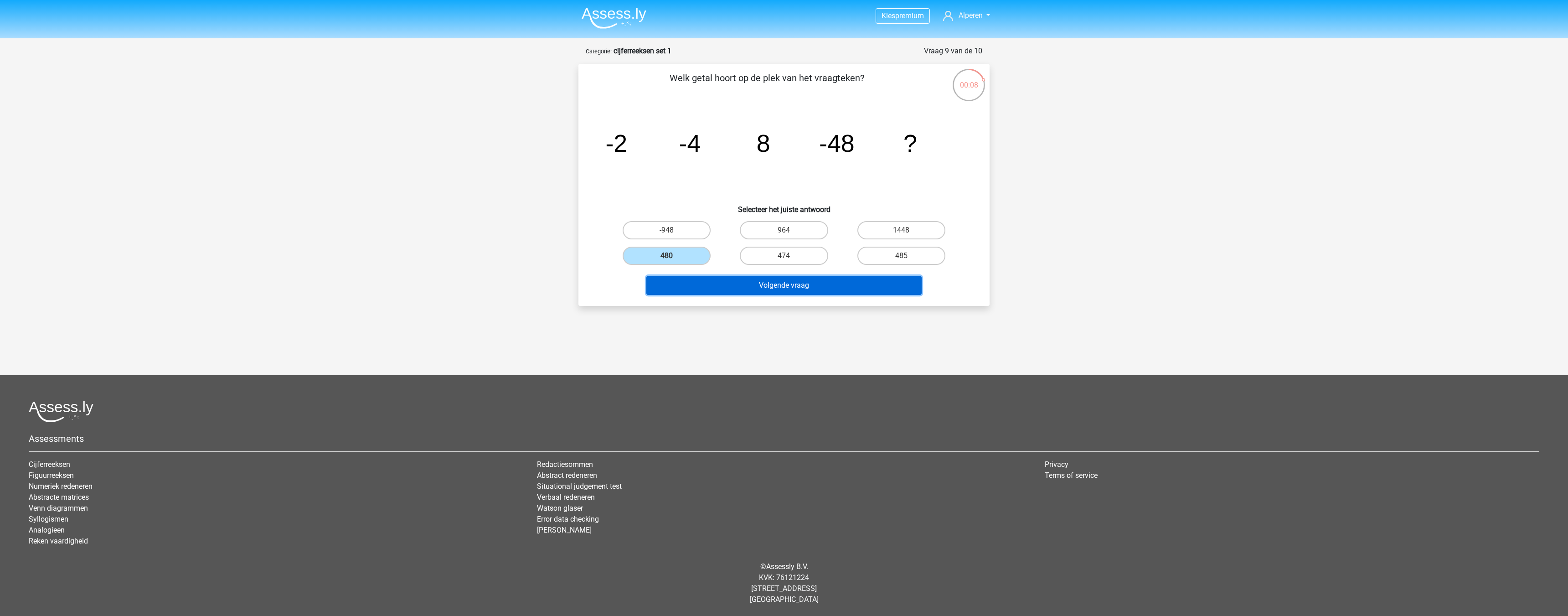
click at [709, 281] on button "Volgende vraag" at bounding box center [784, 285] width 276 height 19
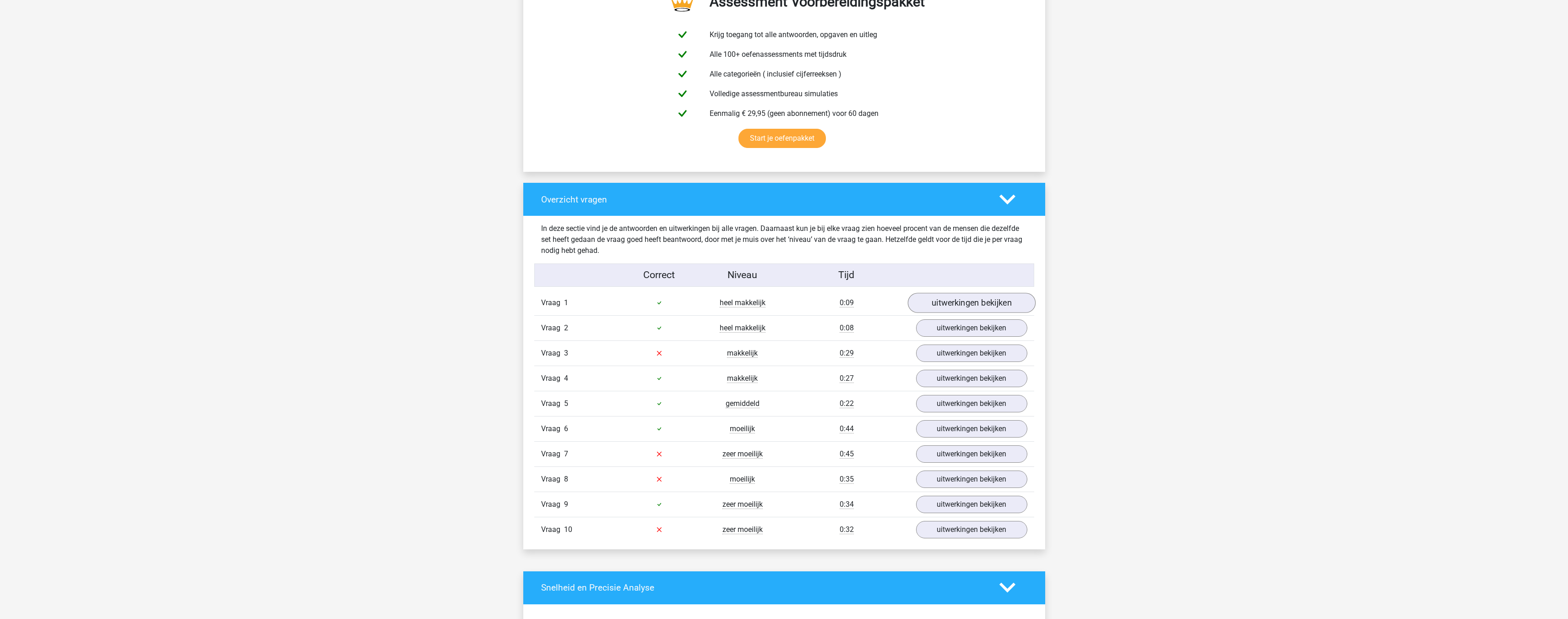
scroll to position [550, 0]
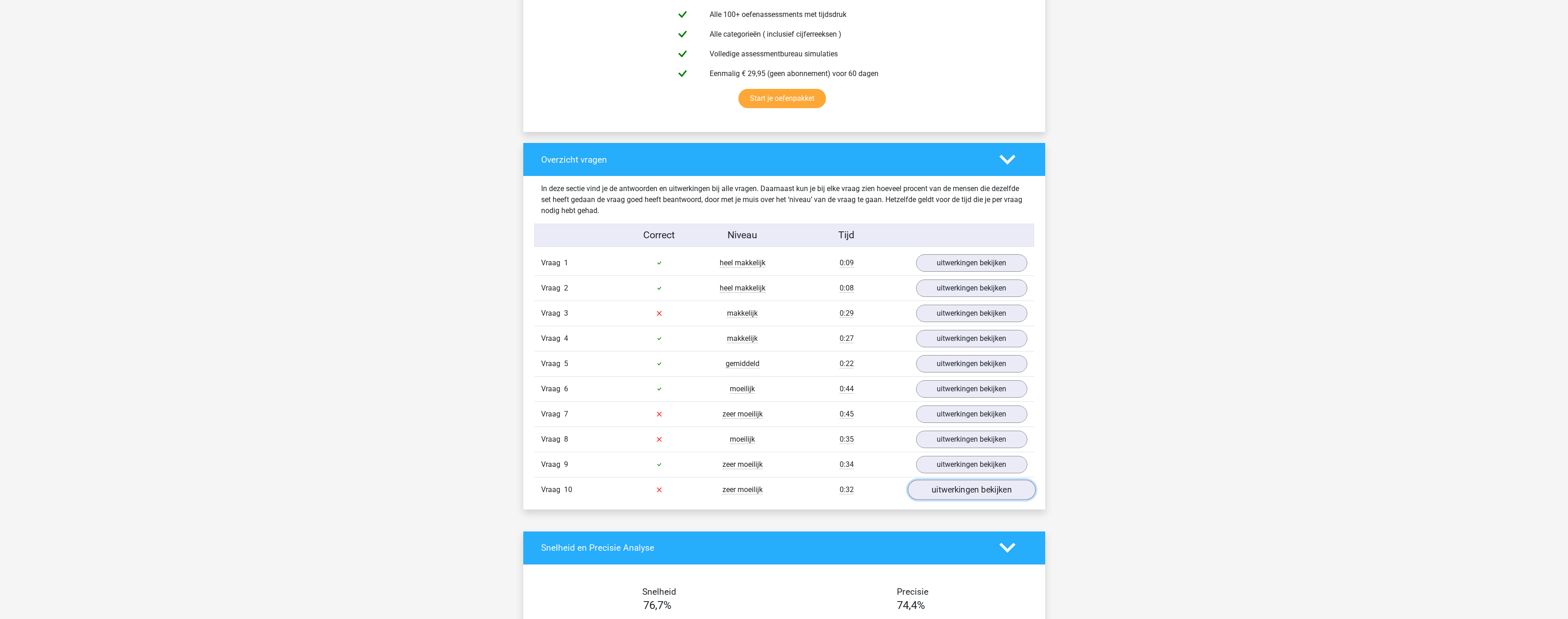
click at [985, 492] on link "uitwerkingen bekijken" at bounding box center [971, 489] width 128 height 20
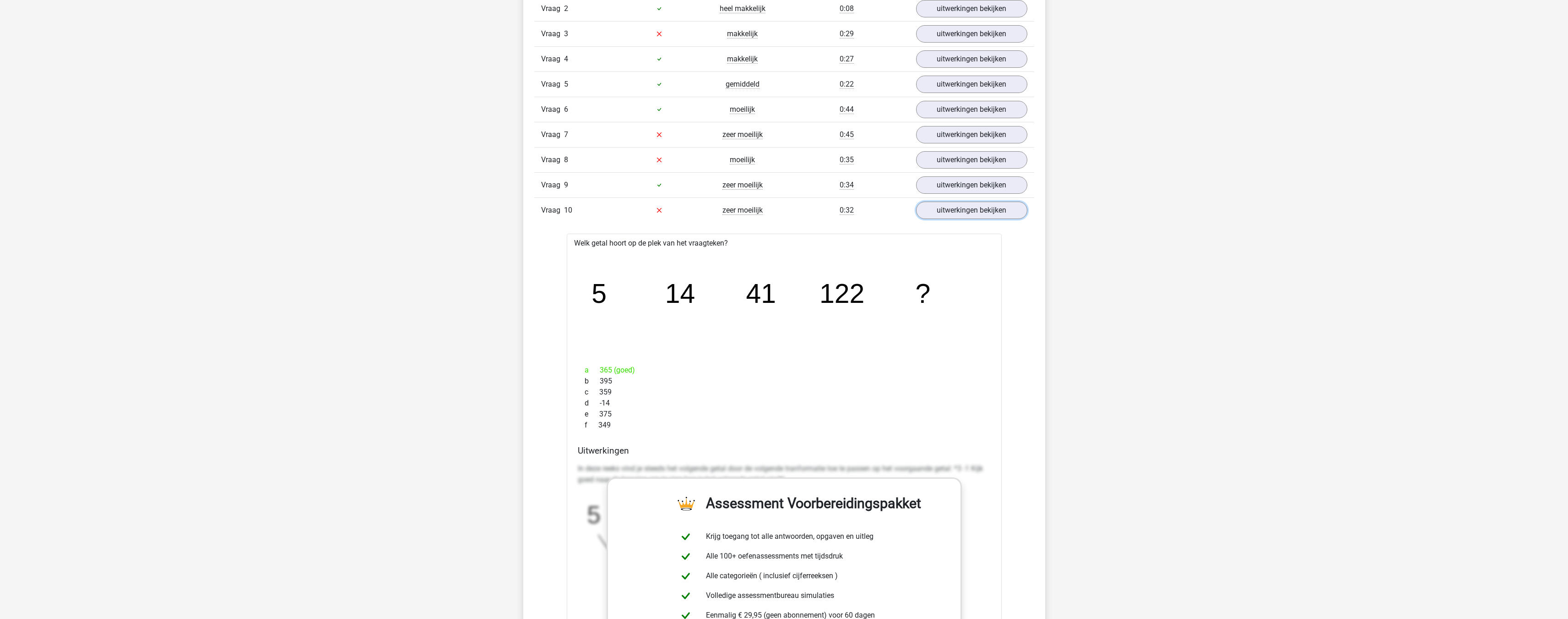
scroll to position [779, 0]
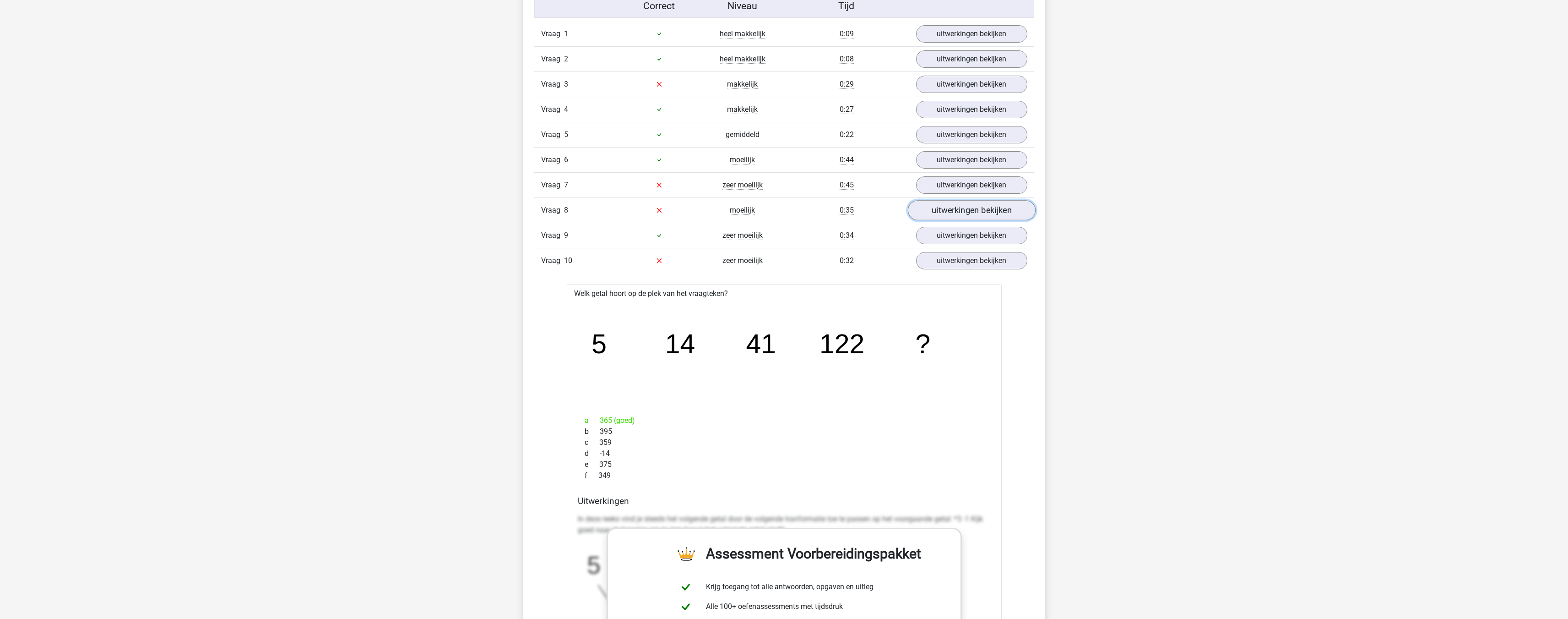
click at [937, 214] on link "uitwerkingen bekijken" at bounding box center [971, 210] width 128 height 20
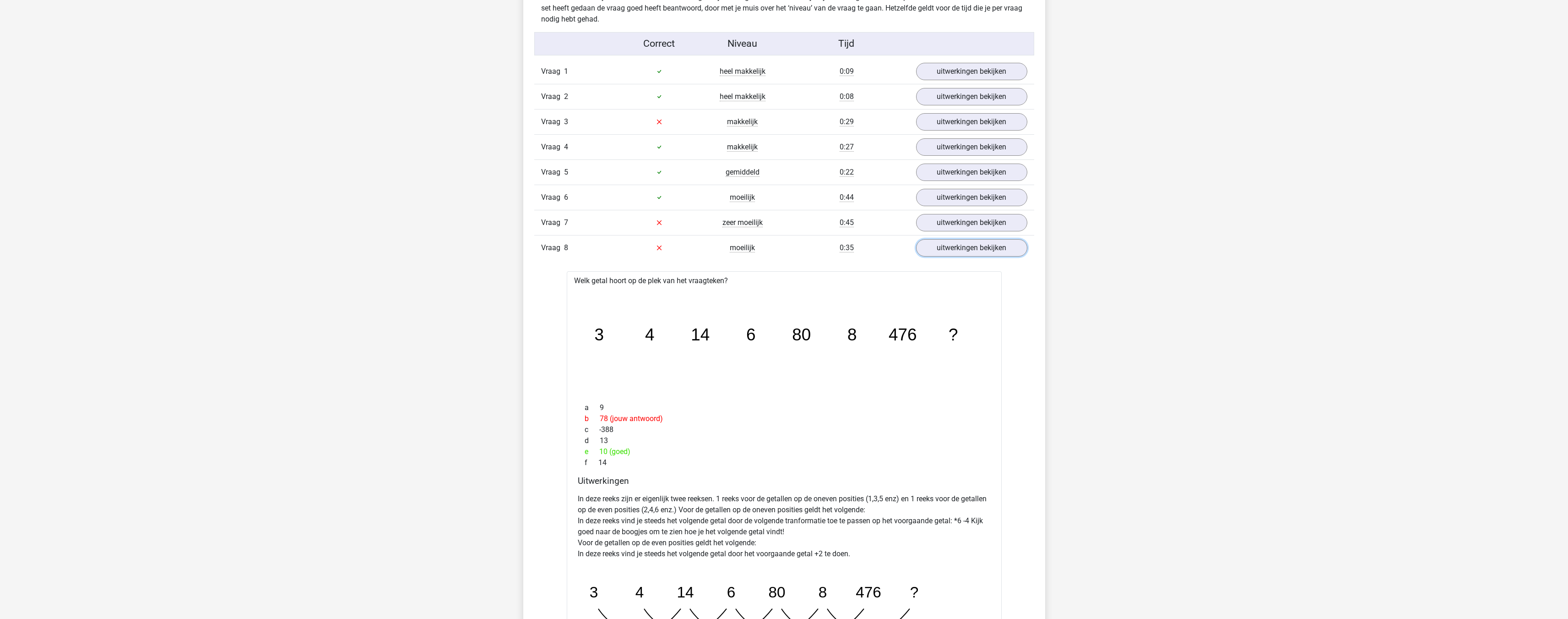
scroll to position [733, 0]
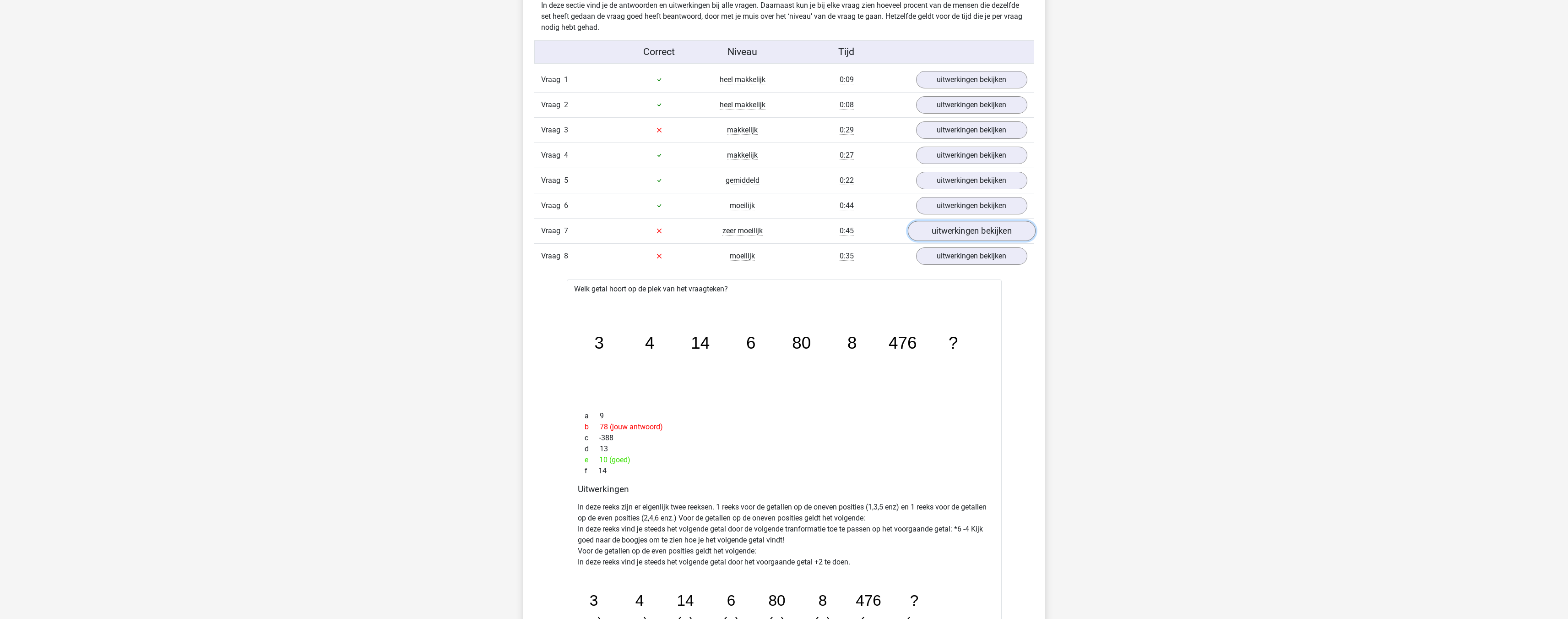
click at [956, 226] on link "uitwerkingen bekijken" at bounding box center [971, 231] width 128 height 20
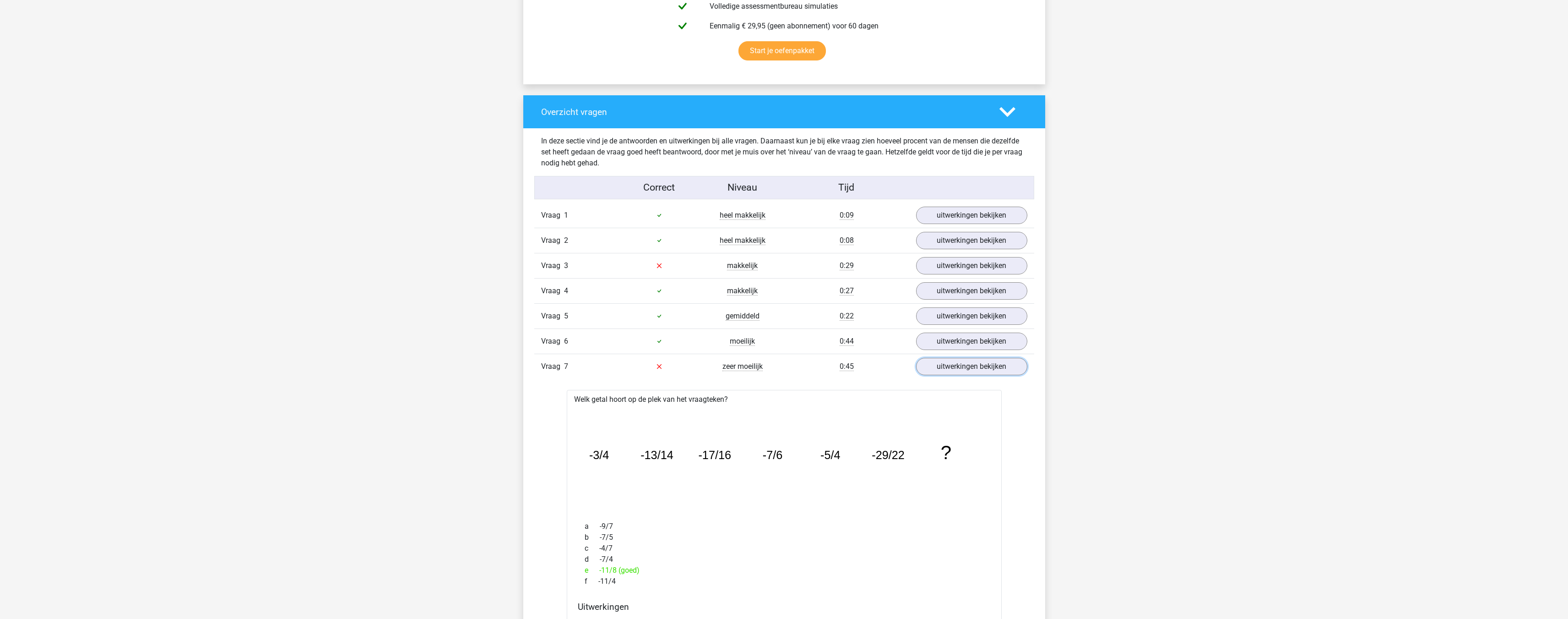
scroll to position [595, 0]
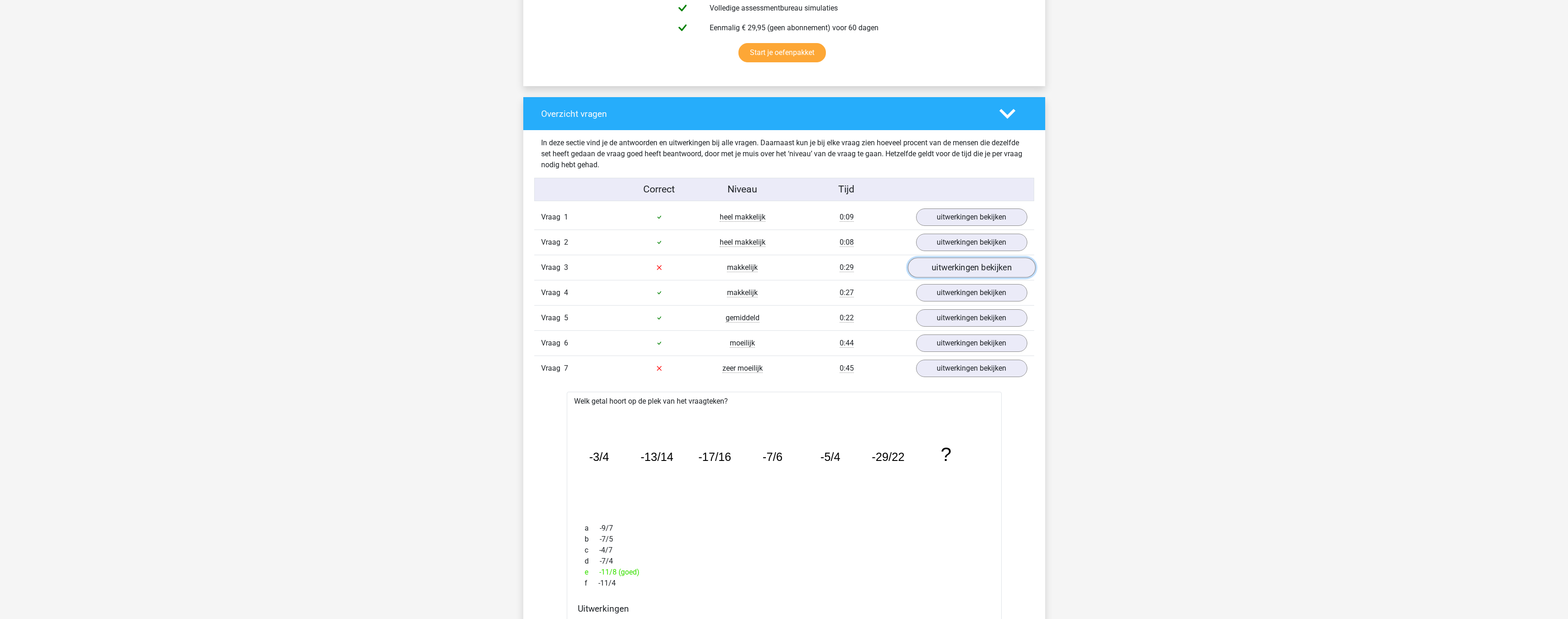
click at [951, 264] on link "uitwerkingen bekijken" at bounding box center [971, 267] width 128 height 20
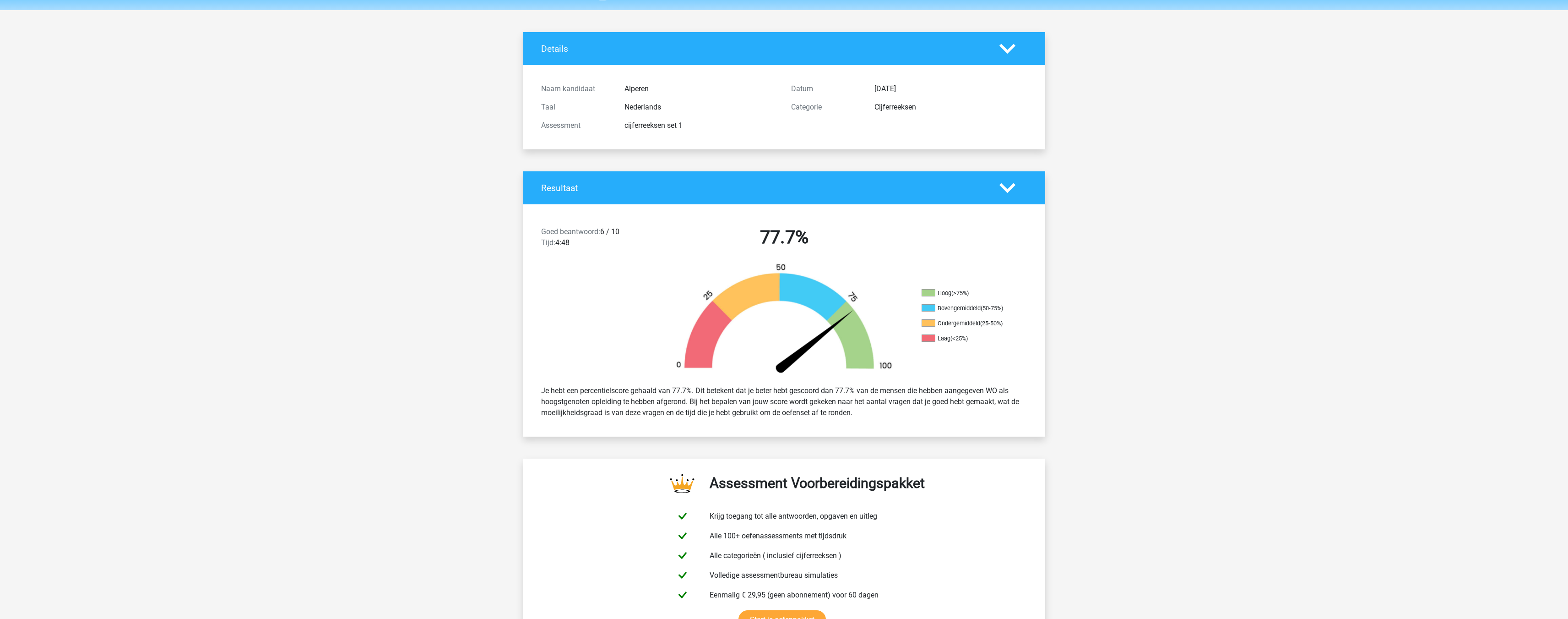
scroll to position [0, 0]
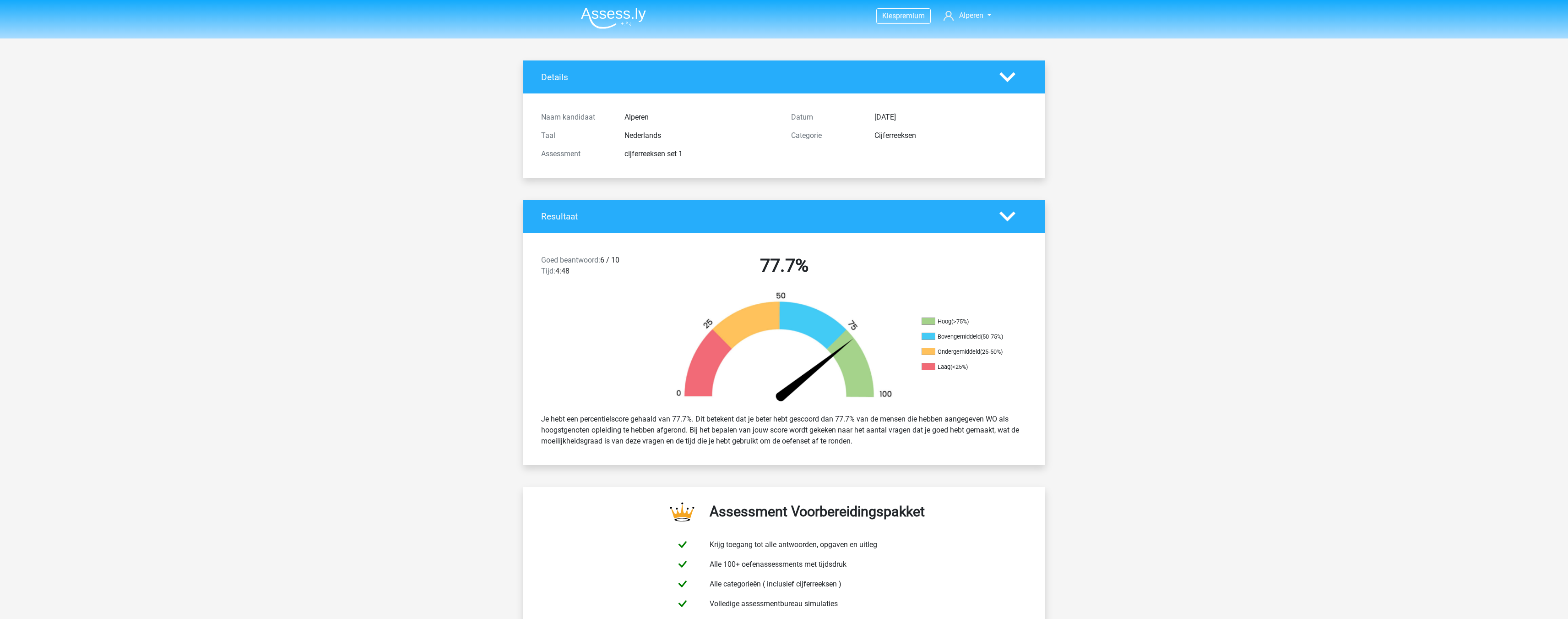
click at [639, 14] on img at bounding box center [613, 18] width 65 height 21
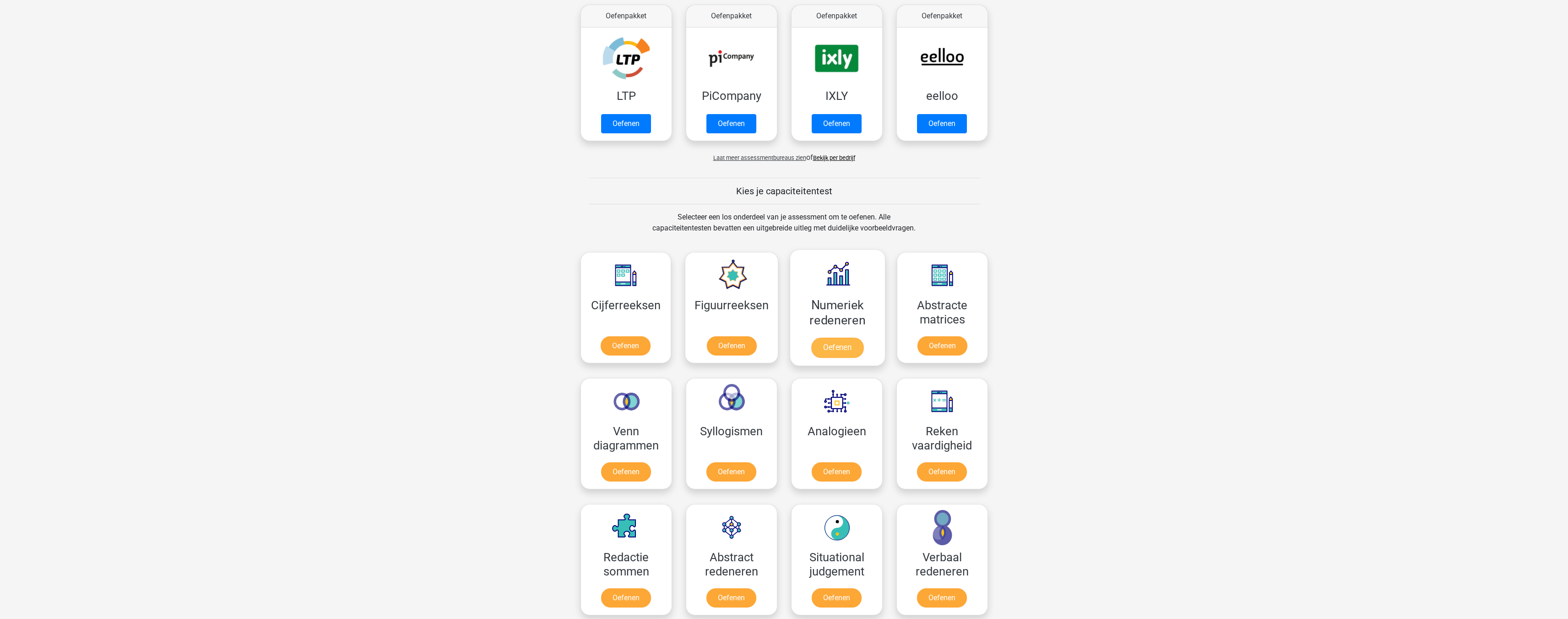
scroll to position [183, 0]
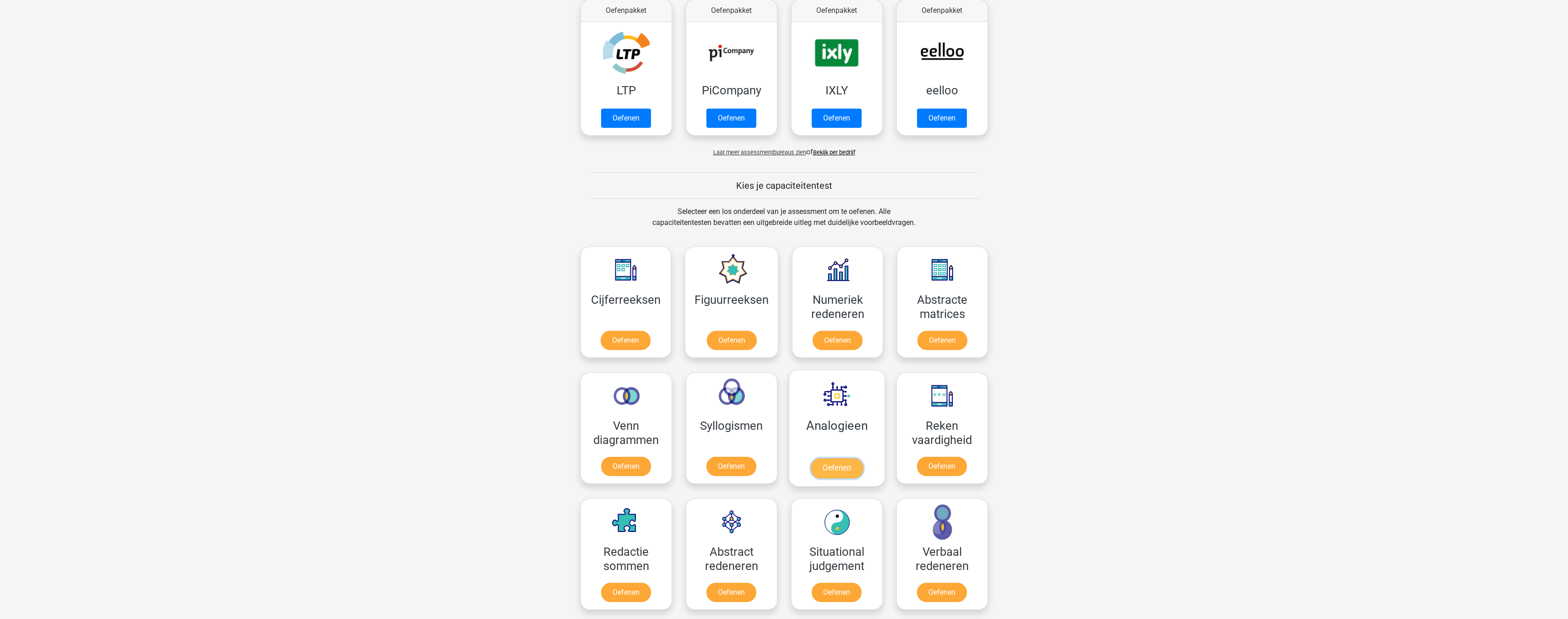
click at [844, 467] on link "Oefenen" at bounding box center [836, 468] width 52 height 20
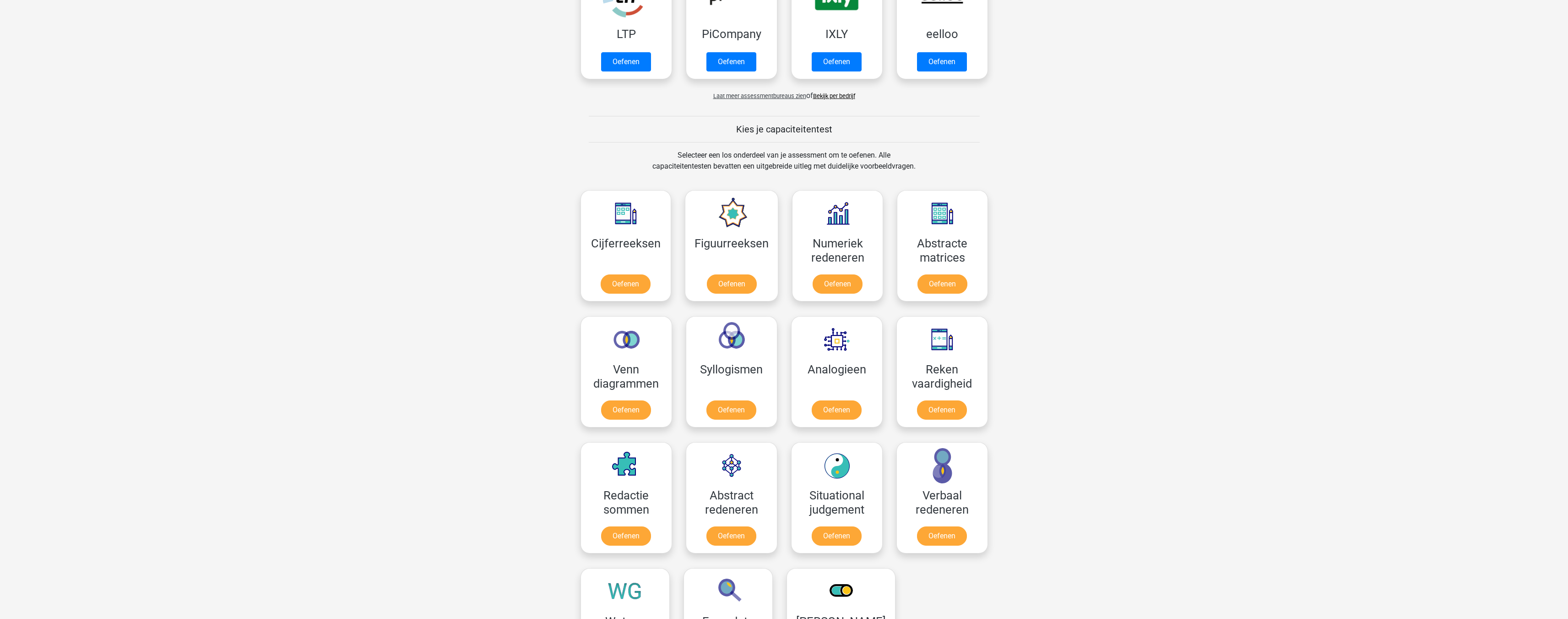
scroll to position [275, 0]
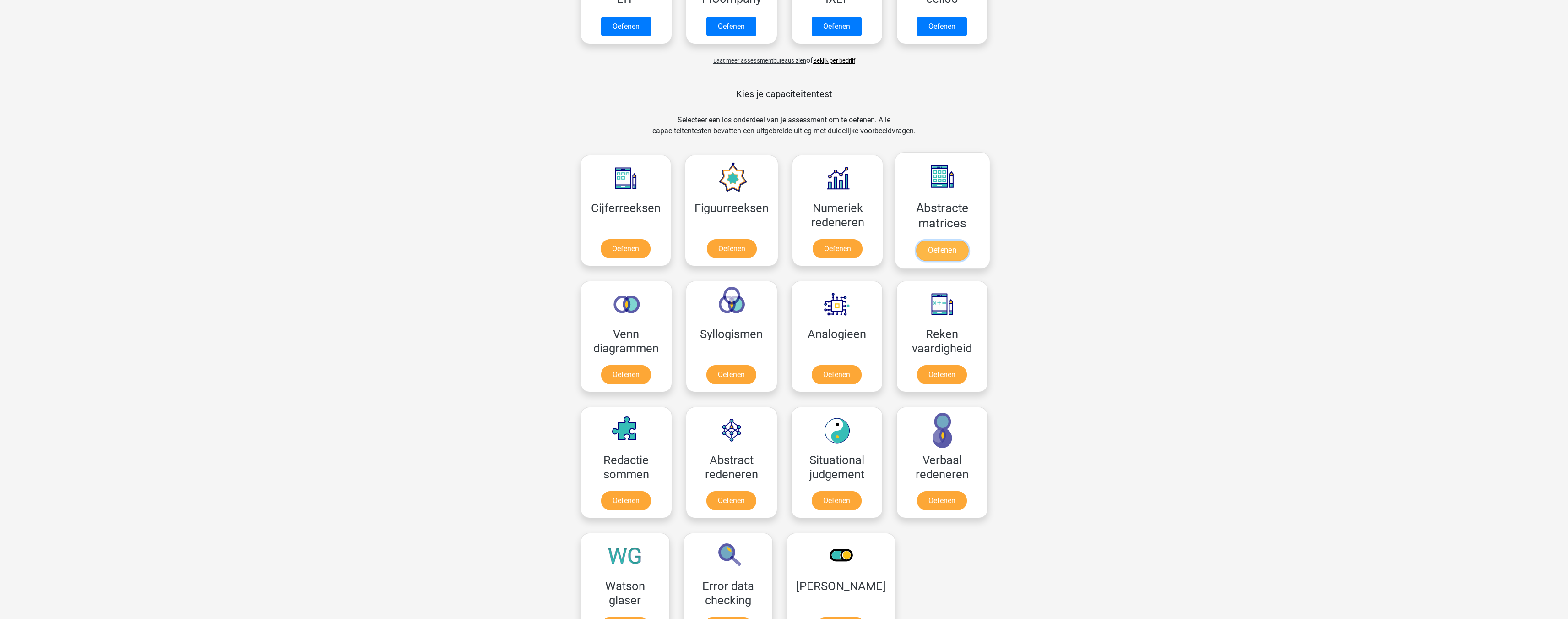
click at [945, 250] on link "Oefenen" at bounding box center [941, 250] width 52 height 20
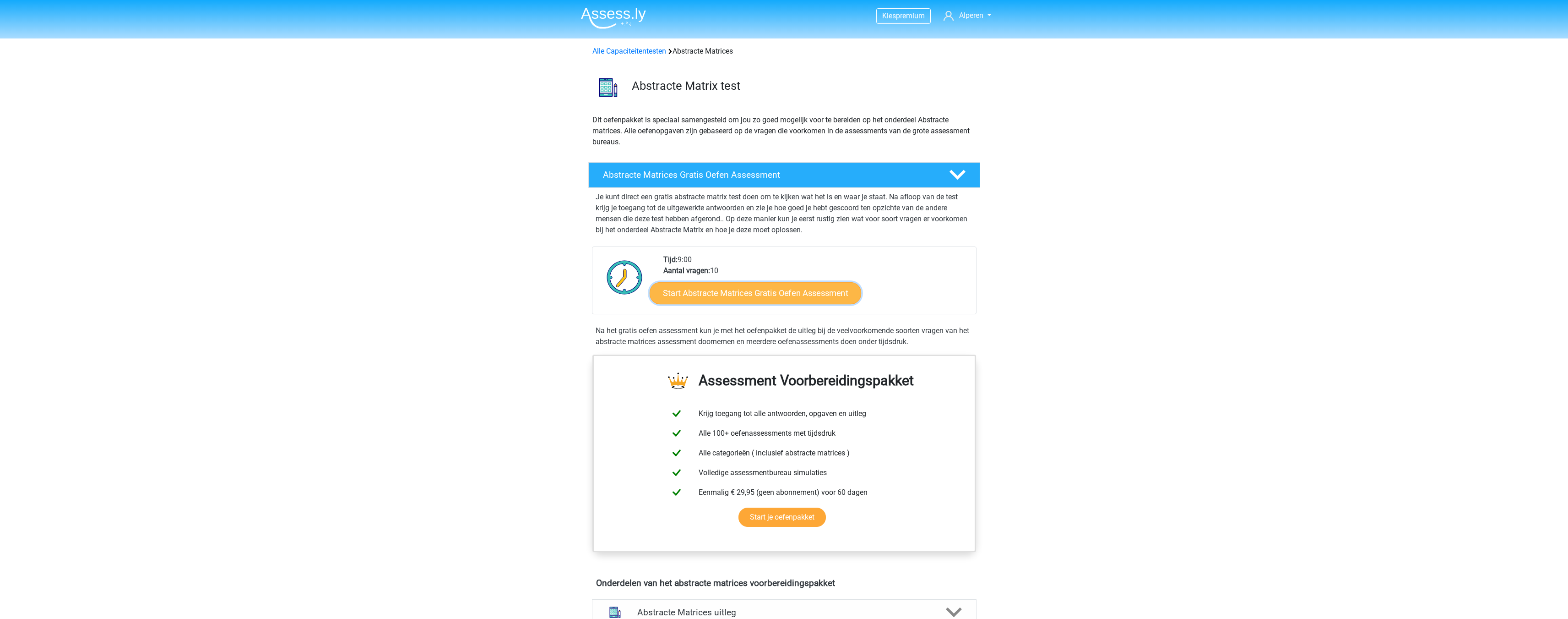
click at [782, 293] on link "Start Abstracte Matrices Gratis Oefen Assessment" at bounding box center [756, 293] width 212 height 22
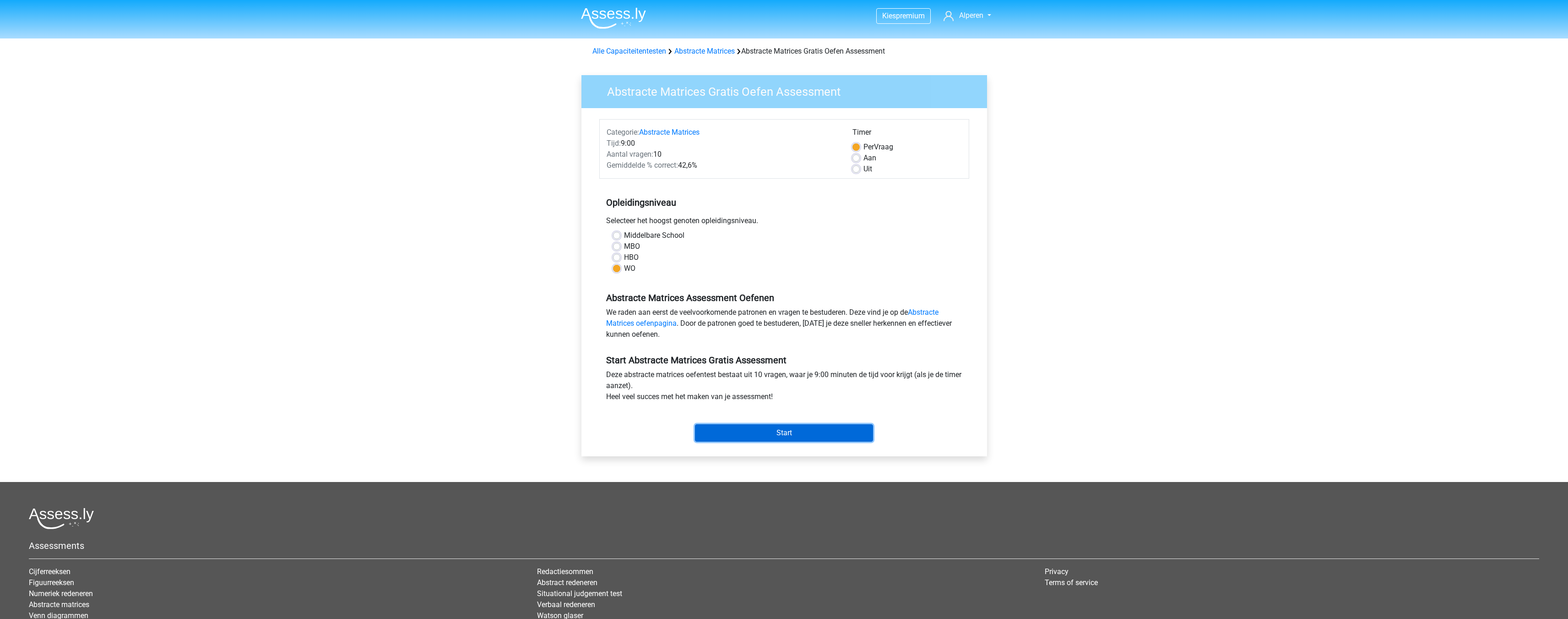
click at [756, 435] on input "Start" at bounding box center [784, 432] width 178 height 17
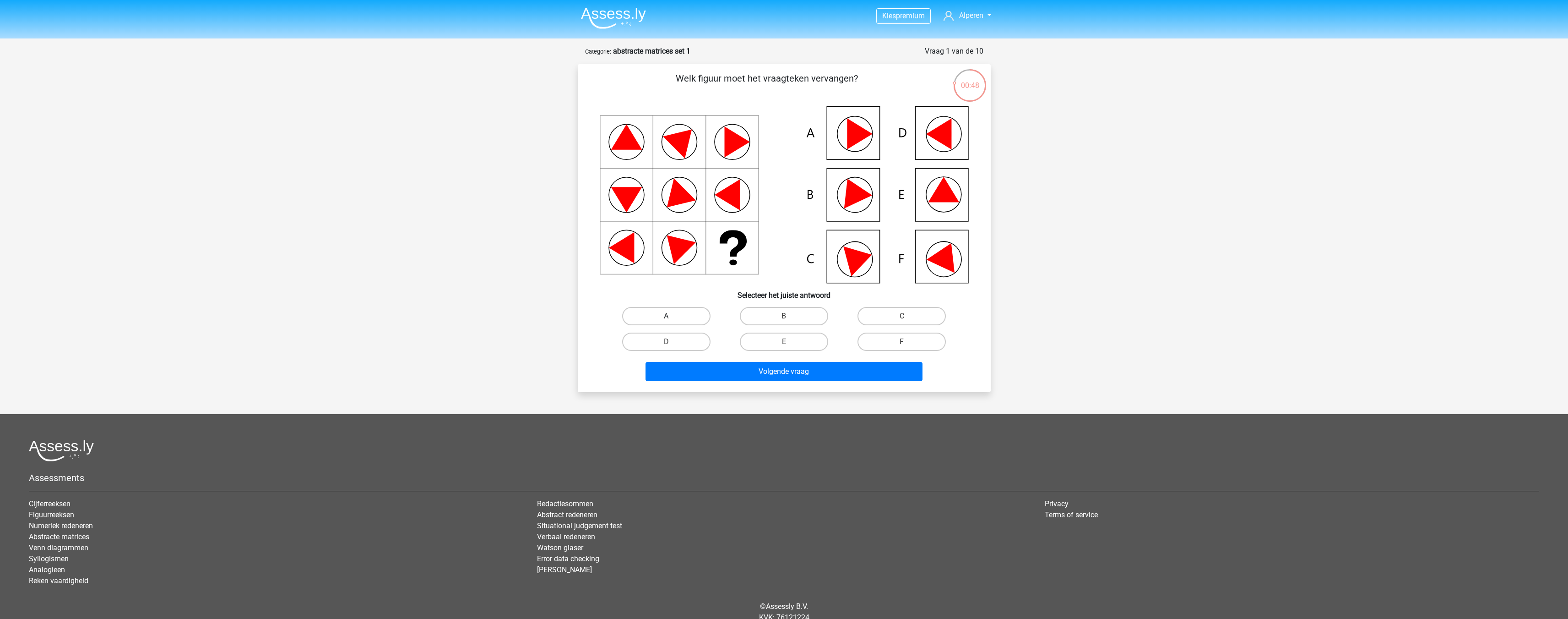
click at [679, 316] on label "A" at bounding box center [666, 316] width 89 height 18
click at [672, 316] on input "A" at bounding box center [669, 319] width 6 height 6
radio input "true"
click at [768, 373] on button "Volgende vraag" at bounding box center [784, 371] width 277 height 19
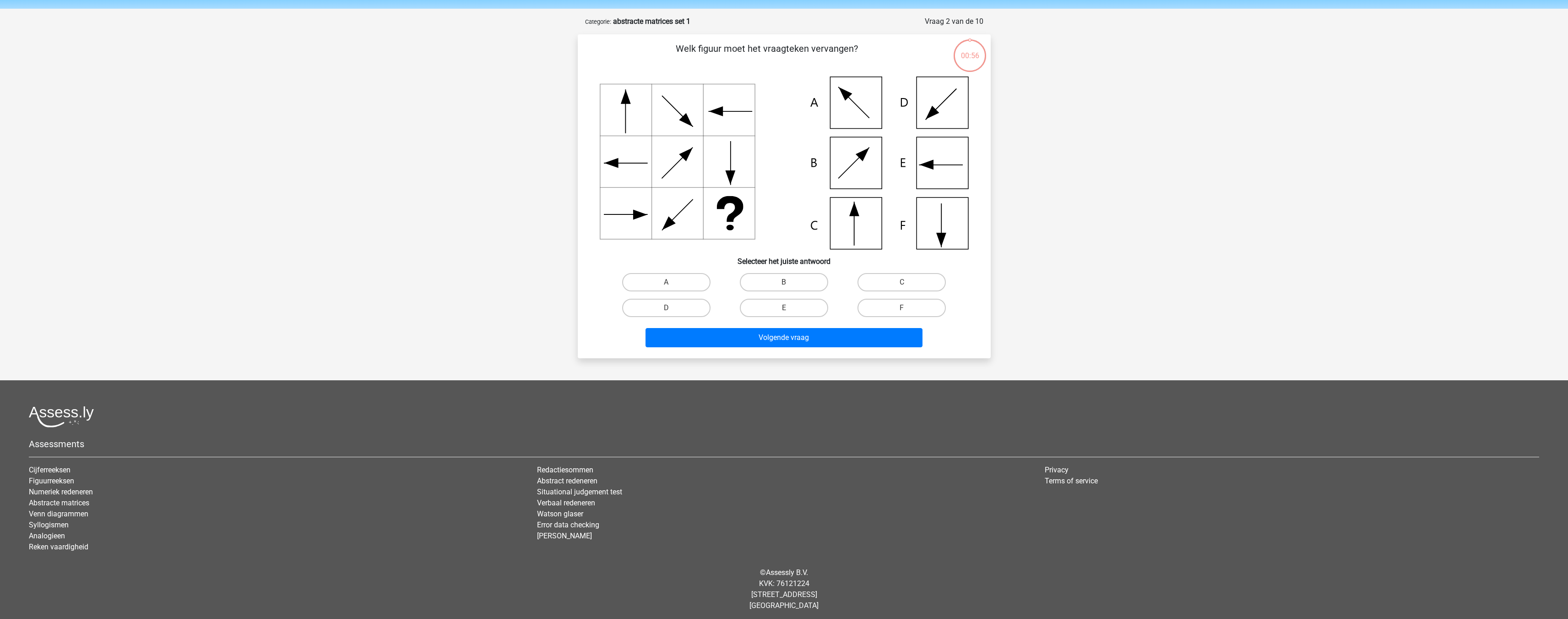
scroll to position [33, 0]
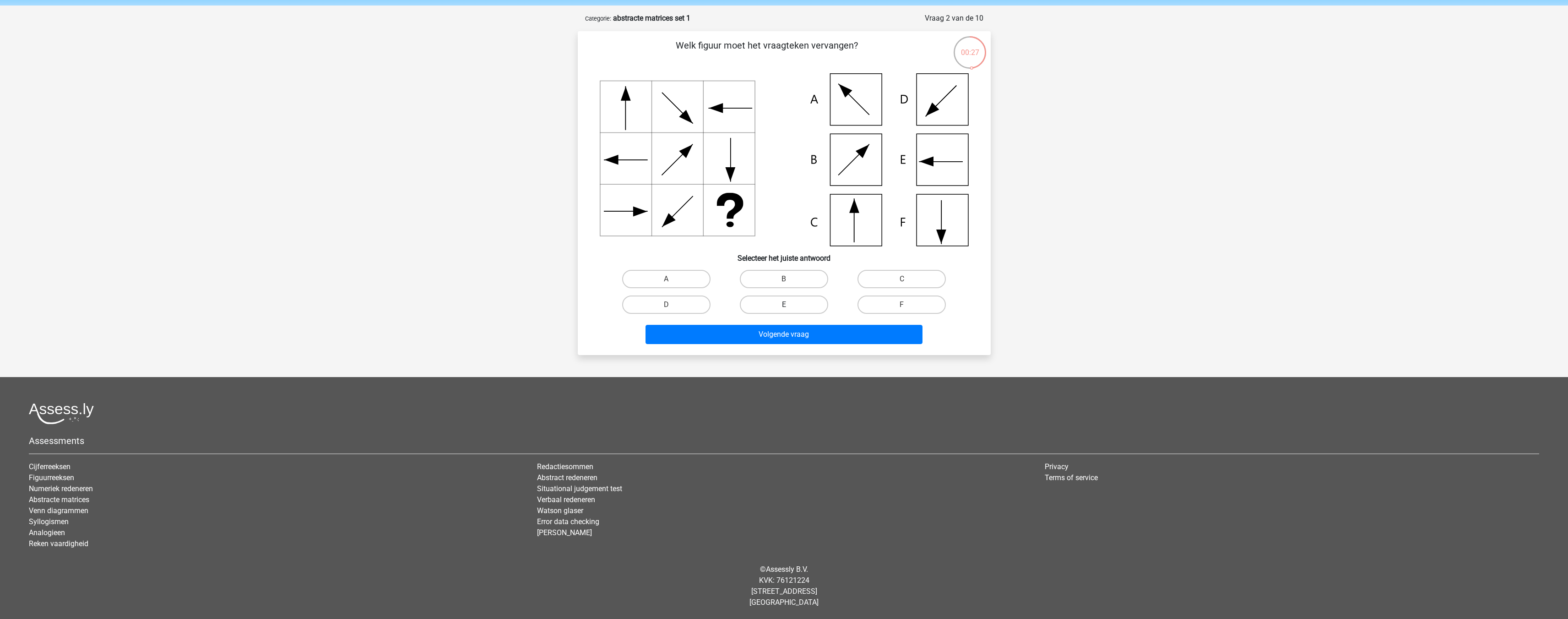
click at [772, 305] on label "E" at bounding box center [784, 305] width 89 height 18
click at [784, 305] on input "E" at bounding box center [787, 308] width 6 height 6
radio input "true"
click at [778, 335] on button "Volgende vraag" at bounding box center [784, 334] width 277 height 19
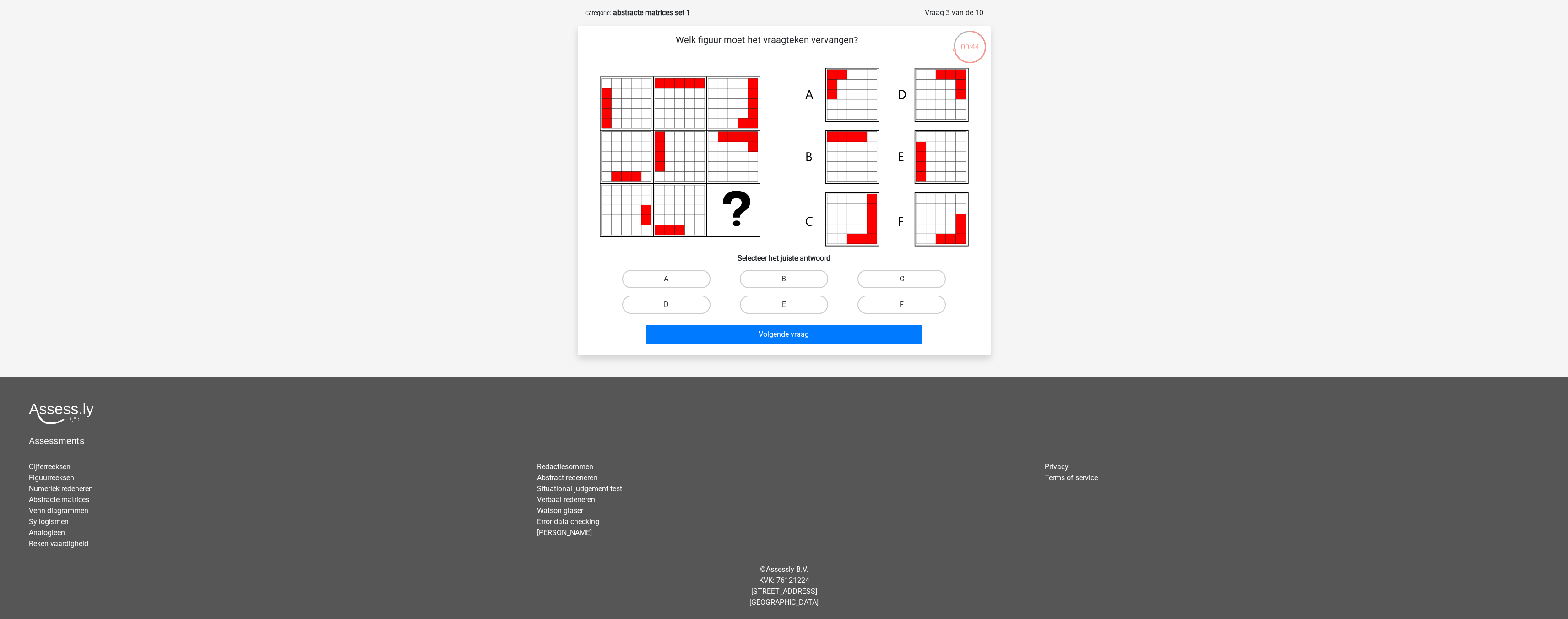
click at [901, 277] on label "C" at bounding box center [902, 279] width 89 height 18
click at [902, 279] on input "C" at bounding box center [905, 282] width 6 height 6
radio input "true"
click at [806, 336] on button "Volgende vraag" at bounding box center [784, 334] width 277 height 19
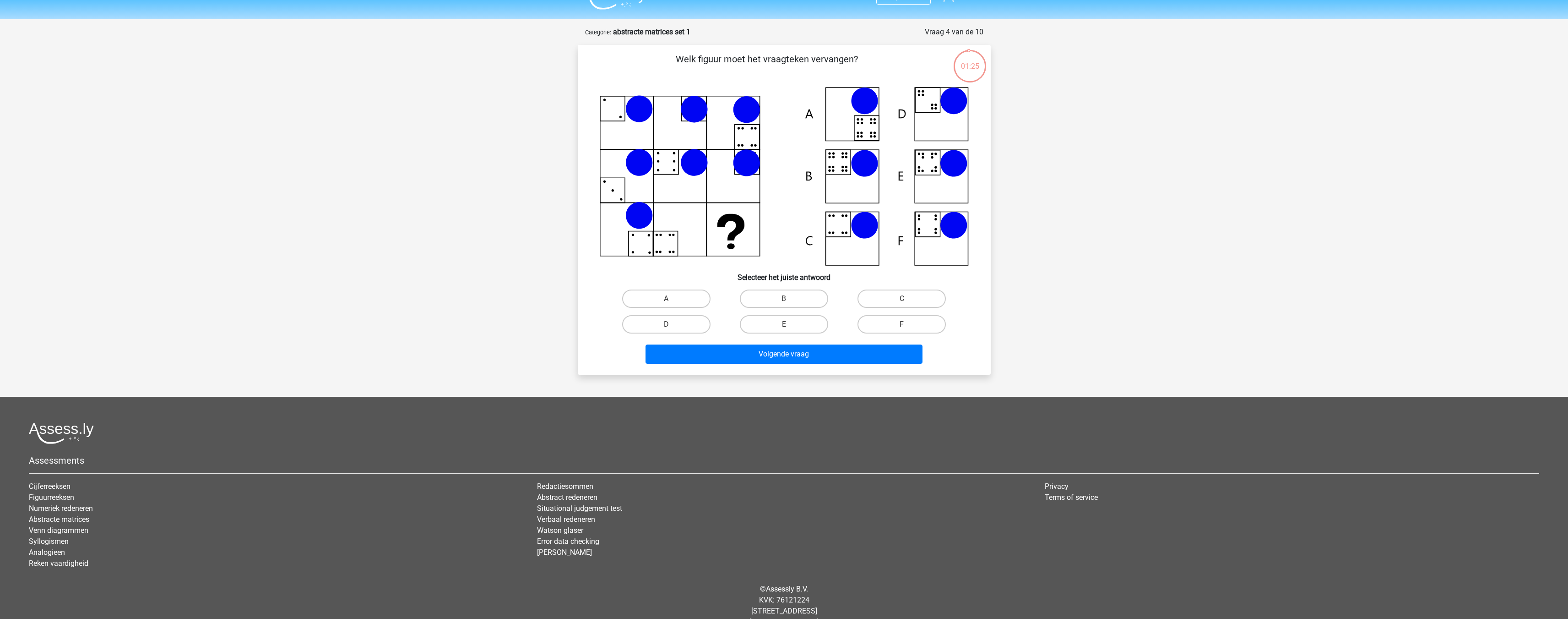
scroll to position [0, 0]
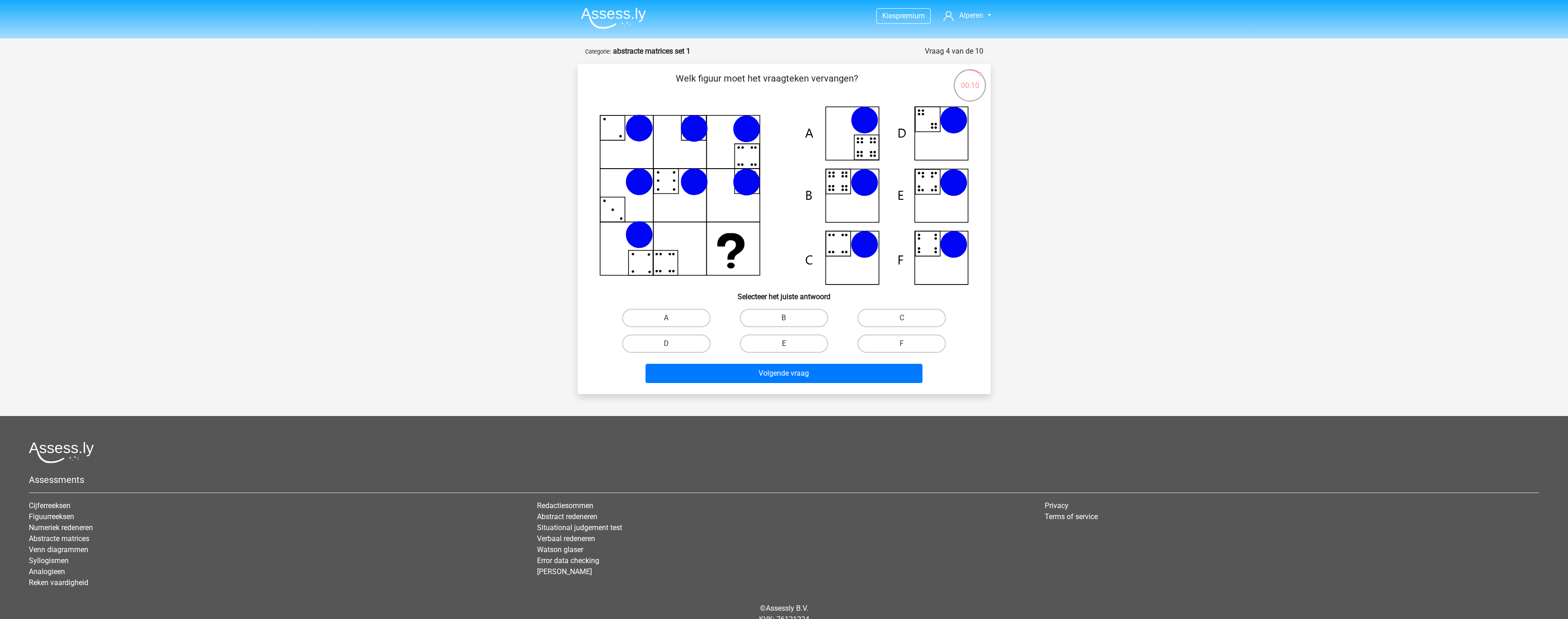
click at [768, 347] on label "E" at bounding box center [784, 344] width 89 height 18
click at [784, 347] on input "E" at bounding box center [787, 347] width 6 height 6
radio input "true"
click at [784, 377] on button "Volgende vraag" at bounding box center [784, 373] width 277 height 19
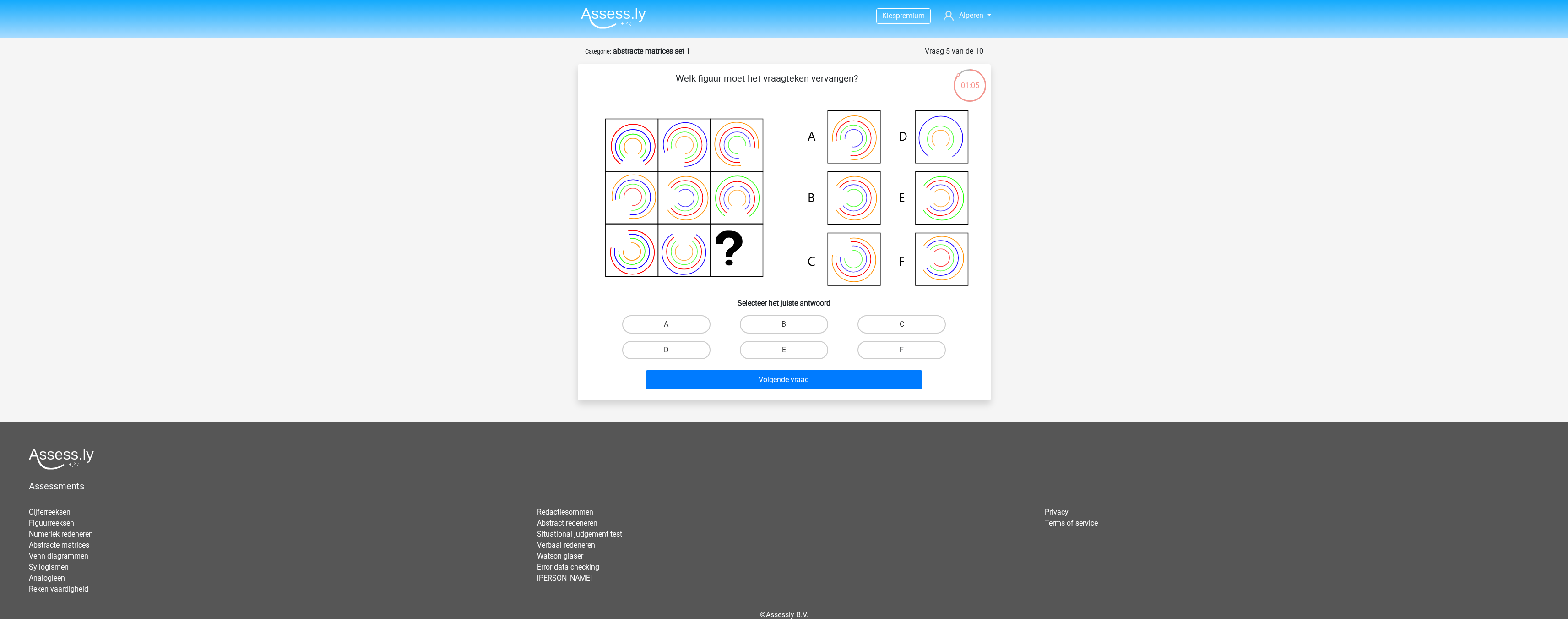
click at [885, 353] on label "F" at bounding box center [902, 350] width 89 height 18
click at [902, 353] on input "F" at bounding box center [905, 353] width 6 height 6
radio input "true"
click at [814, 384] on button "Volgende vraag" at bounding box center [784, 379] width 277 height 19
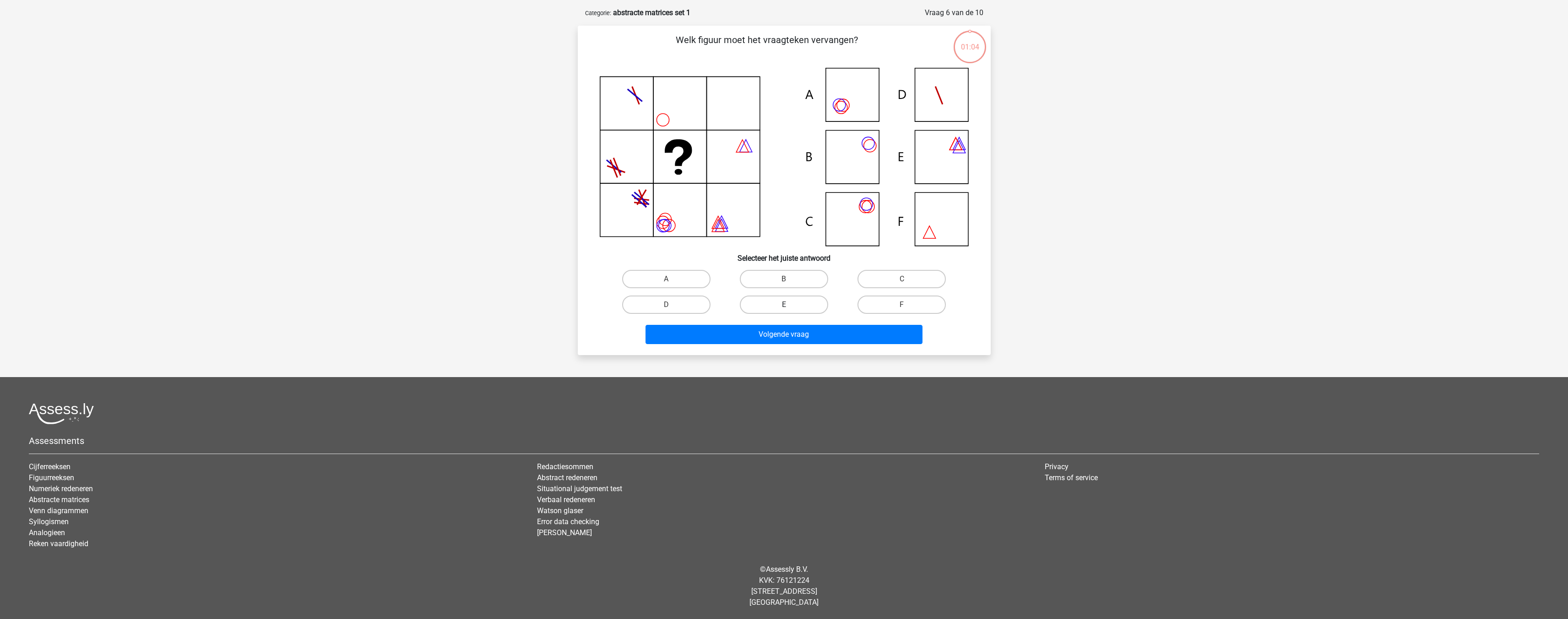
click at [759, 303] on label "E" at bounding box center [784, 305] width 89 height 18
click at [784, 305] on input "E" at bounding box center [787, 308] width 6 height 6
radio input "true"
click at [788, 342] on button "Volgende vraag" at bounding box center [784, 334] width 277 height 19
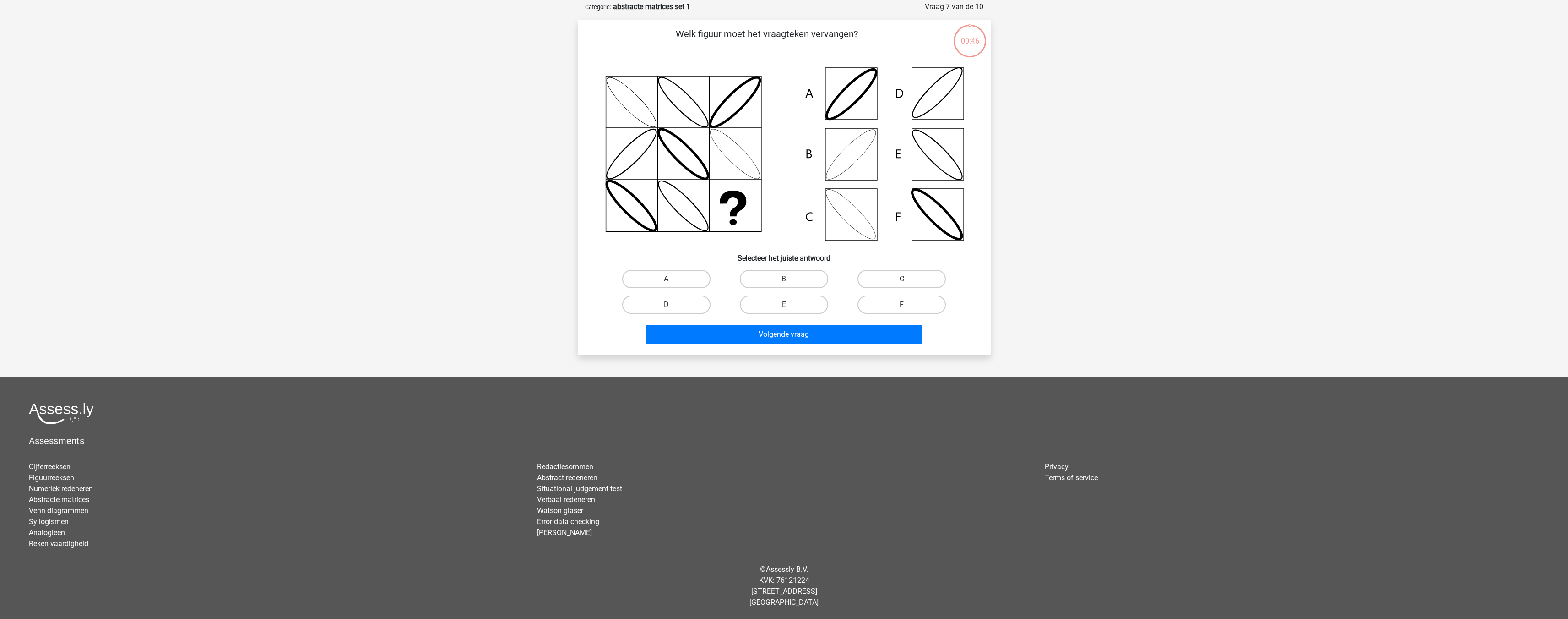
click at [895, 283] on label "C" at bounding box center [902, 279] width 89 height 18
click at [902, 283] on input "C" at bounding box center [905, 282] width 6 height 6
radio input "true"
click at [875, 327] on button "Volgende vraag" at bounding box center [784, 334] width 277 height 19
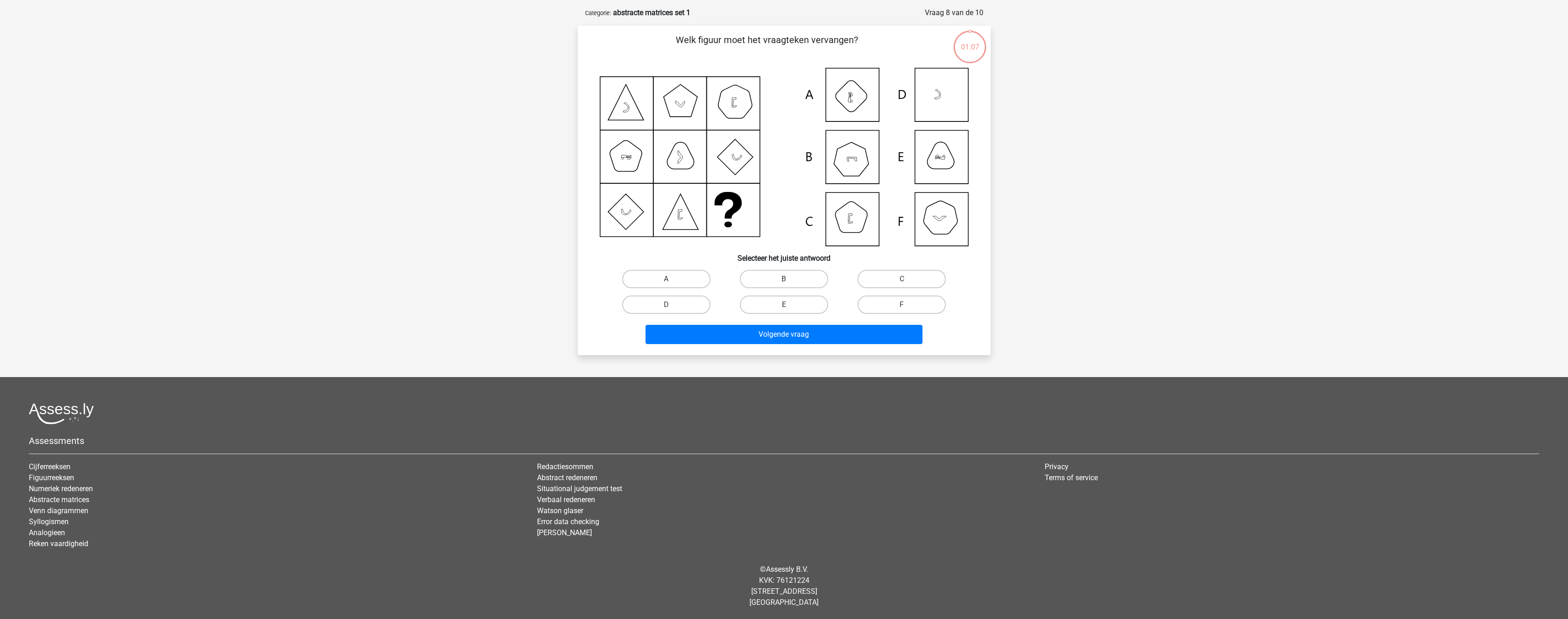
click at [723, 309] on div "D" at bounding box center [666, 305] width 117 height 26
click at [673, 304] on label "D" at bounding box center [666, 305] width 89 height 18
click at [672, 305] on input "D" at bounding box center [669, 308] width 6 height 6
radio input "true"
click at [693, 335] on button "Volgende vraag" at bounding box center [784, 334] width 277 height 19
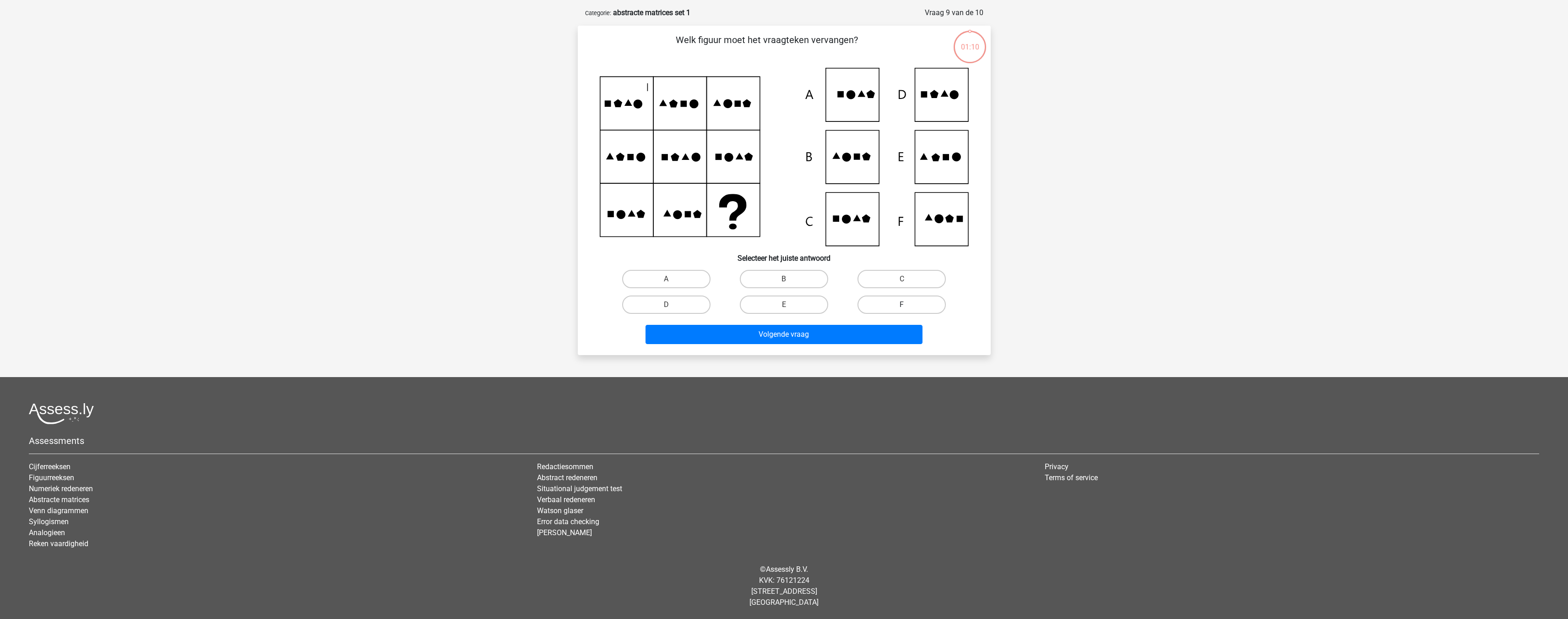
click at [872, 307] on label "F" at bounding box center [902, 305] width 89 height 18
click at [902, 307] on input "F" at bounding box center [905, 308] width 6 height 6
radio input "true"
click at [905, 336] on button "Volgende vraag" at bounding box center [784, 334] width 277 height 19
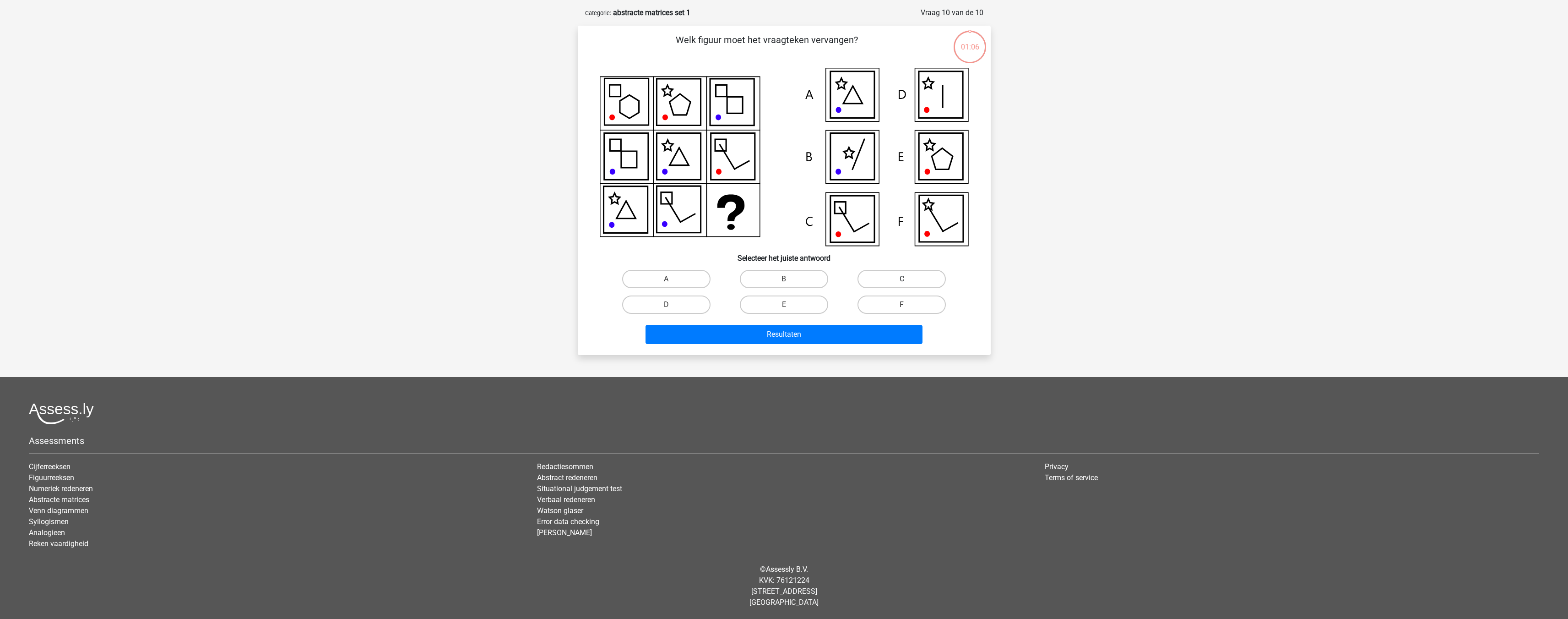
click at [886, 273] on label "C" at bounding box center [902, 279] width 89 height 18
click at [902, 279] on input "C" at bounding box center [905, 282] width 6 height 6
radio input "true"
click at [859, 331] on button "Resultaten" at bounding box center [784, 334] width 277 height 19
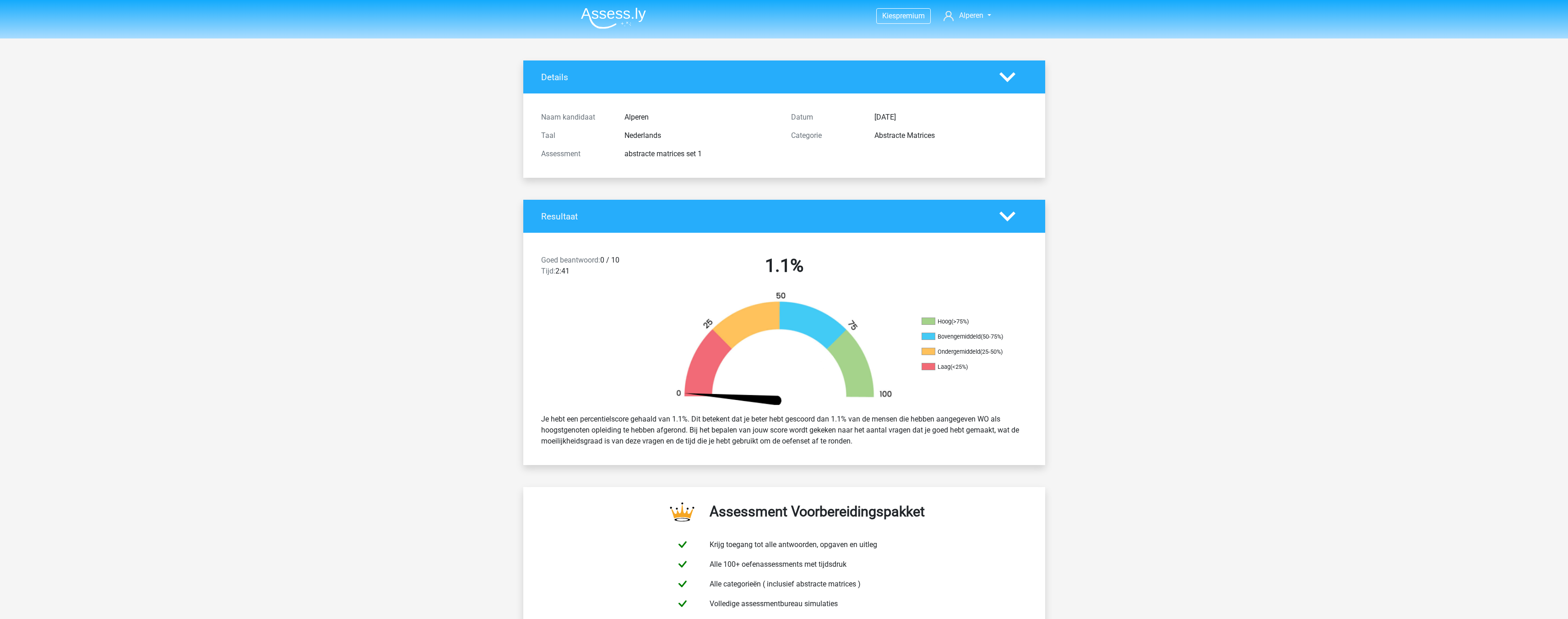
click at [591, 23] on img at bounding box center [613, 18] width 65 height 21
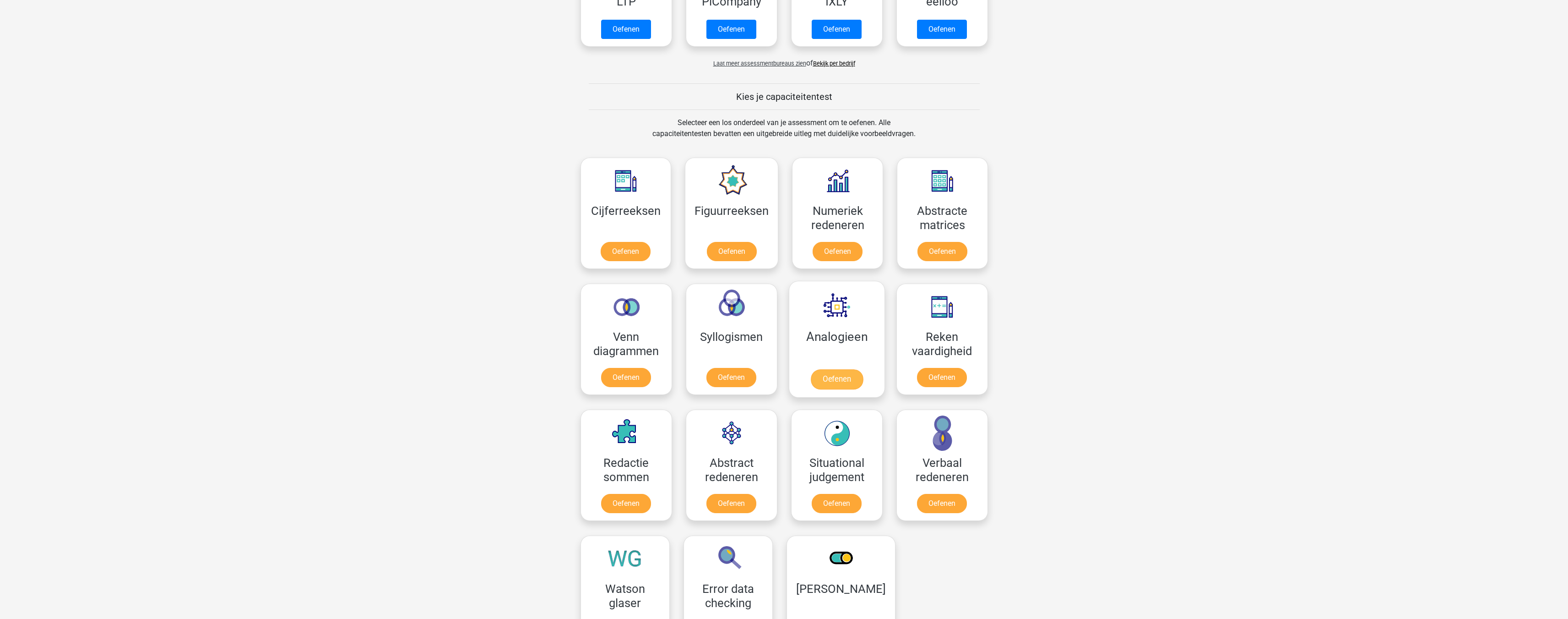
scroll to position [275, 0]
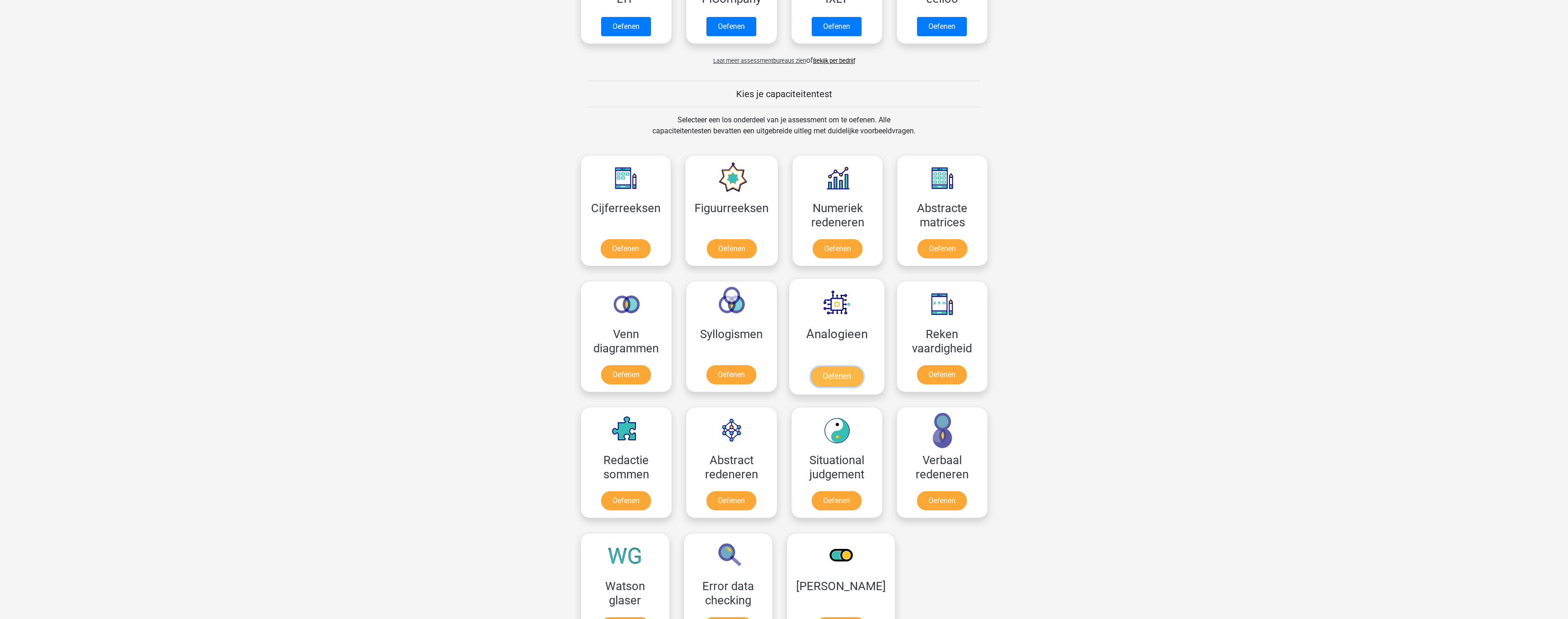
click at [841, 373] on link "Oefenen" at bounding box center [836, 376] width 52 height 20
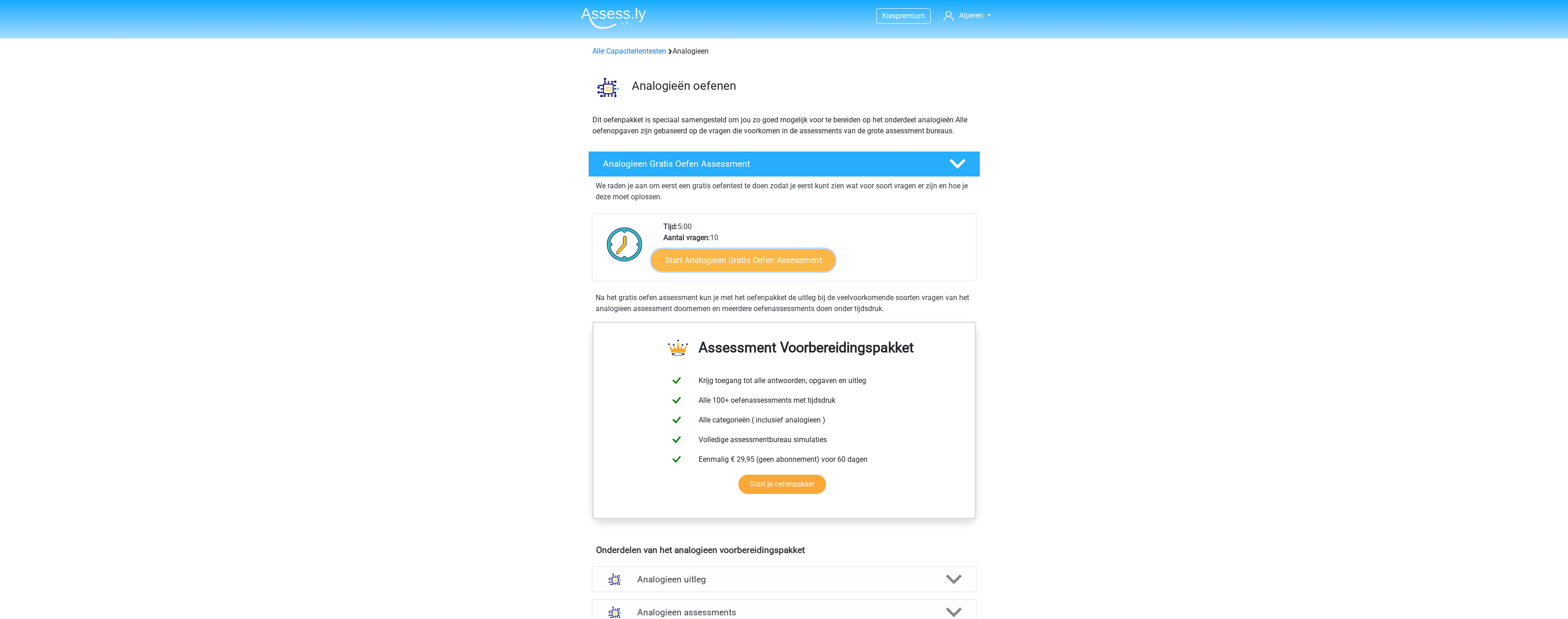
click at [717, 260] on link "Start Analogieen Gratis Oefen Assessment" at bounding box center [743, 260] width 183 height 22
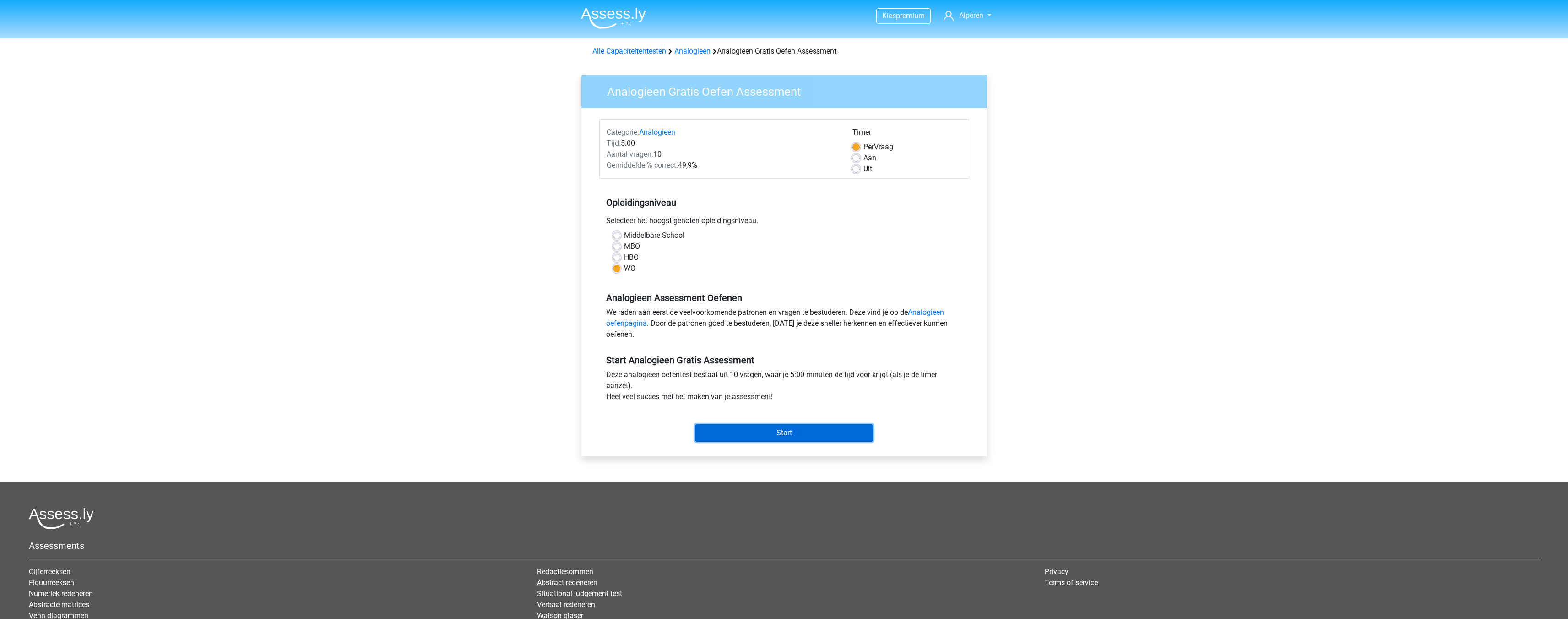
click at [755, 432] on input "Start" at bounding box center [784, 432] width 178 height 17
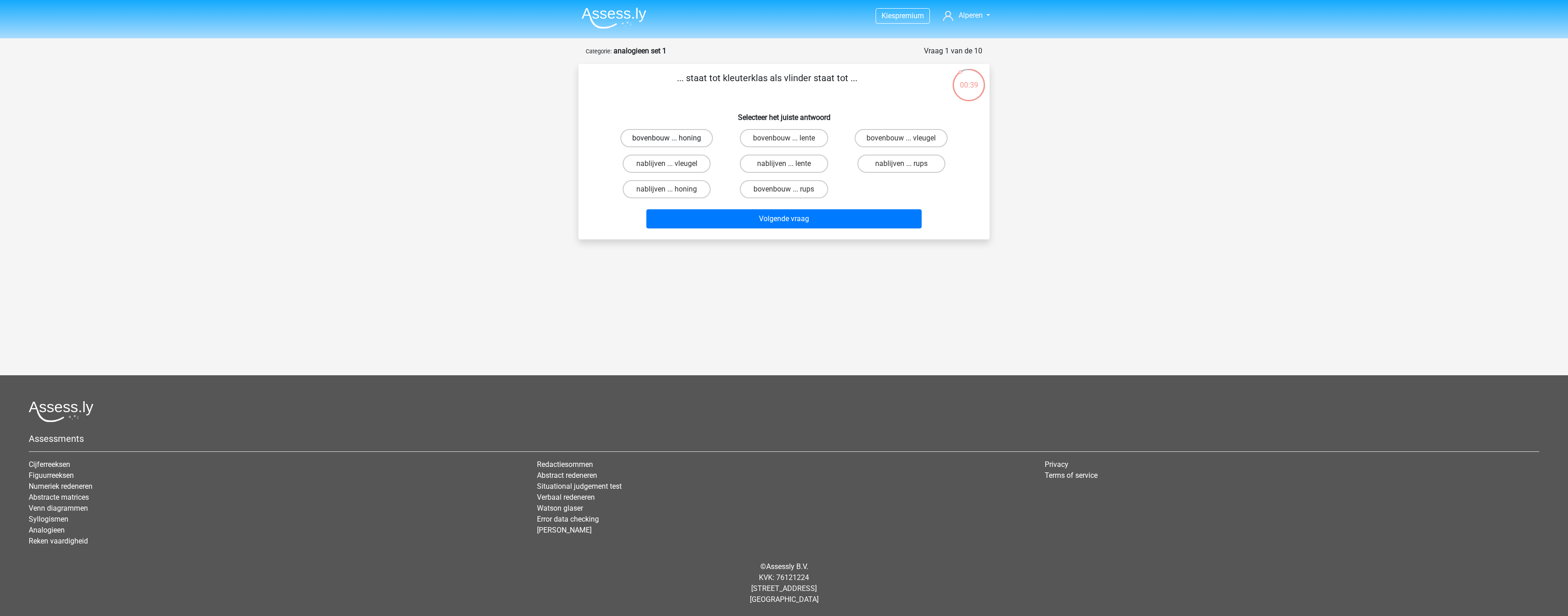
click at [673, 137] on label "bovenbouw ... honing" at bounding box center [667, 138] width 93 height 18
click at [673, 138] on input "bovenbouw ... honing" at bounding box center [670, 141] width 6 height 6
radio input "true"
click at [790, 190] on label "bovenbouw ... rups" at bounding box center [783, 189] width 88 height 18
click at [790, 190] on input "bovenbouw ... rups" at bounding box center [787, 192] width 6 height 6
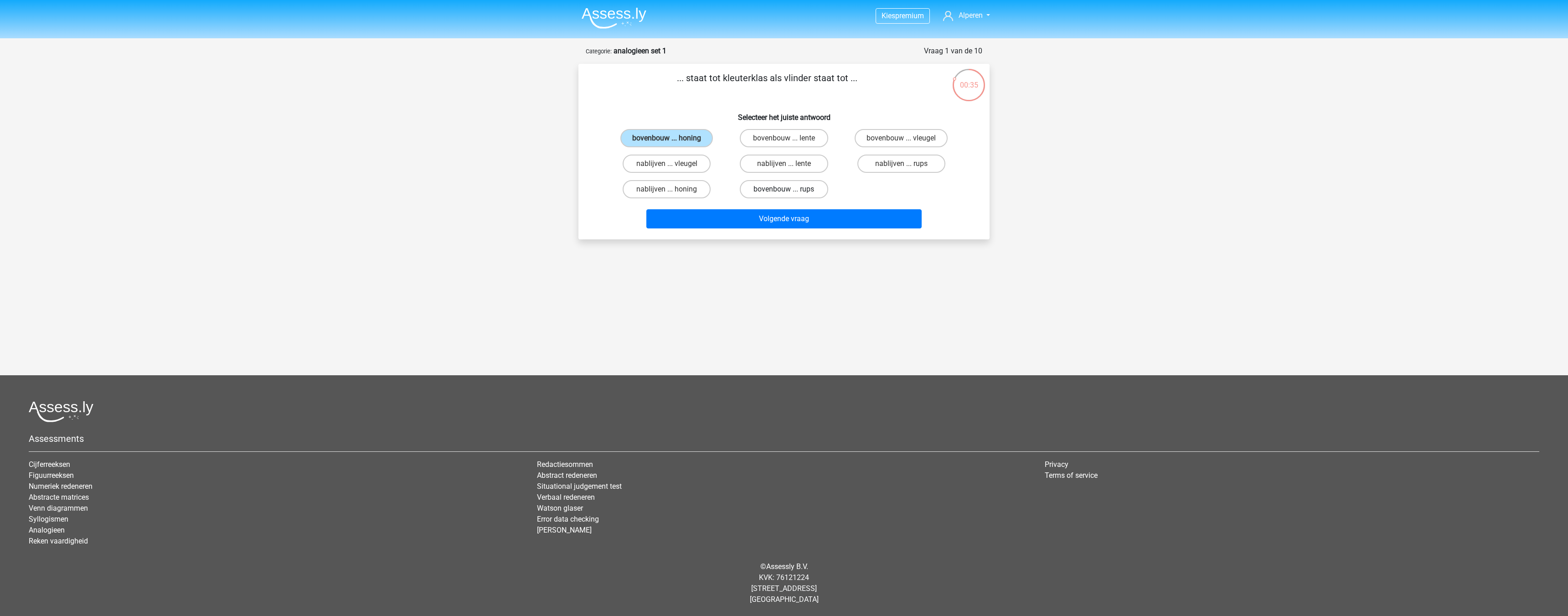
radio input "true"
click at [783, 219] on button "Volgende vraag" at bounding box center [784, 219] width 276 height 19
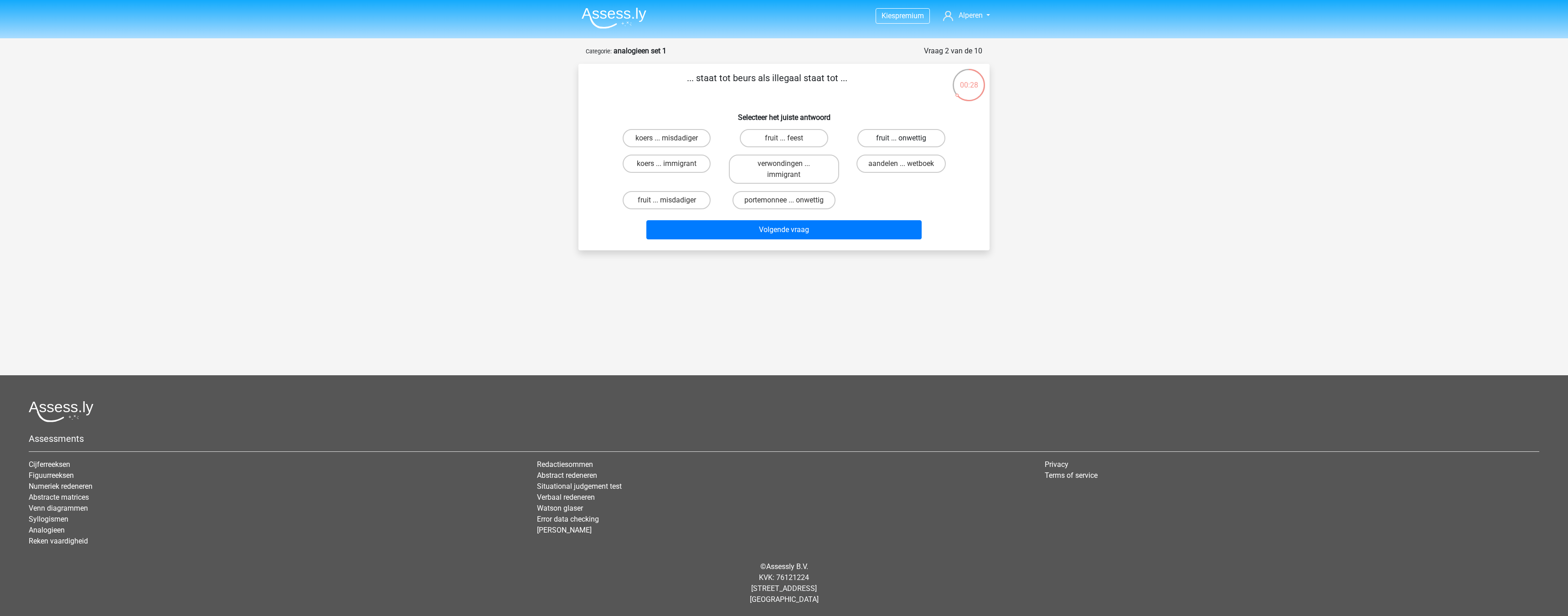
click at [884, 139] on label "fruit ... onwettig" at bounding box center [901, 138] width 88 height 18
click at [901, 139] on input "fruit ... onwettig" at bounding box center [904, 141] width 6 height 6
radio input "true"
click at [884, 139] on label "fruit ... onwettig" at bounding box center [901, 138] width 88 height 18
click at [901, 139] on input "fruit ... onwettig" at bounding box center [904, 141] width 6 height 6
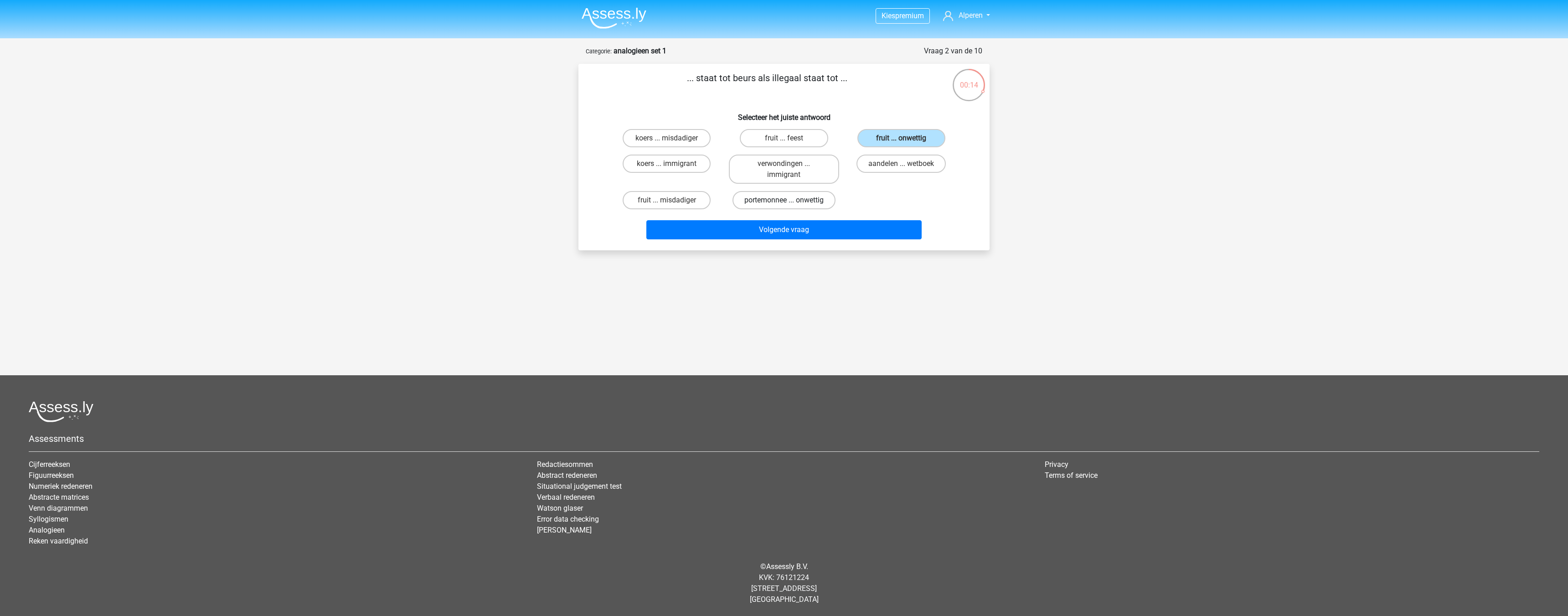
click at [792, 196] on label "portemonnee ... onwettig" at bounding box center [783, 200] width 103 height 18
click at [790, 200] on input "portemonnee ... onwettig" at bounding box center [787, 203] width 6 height 6
radio input "true"
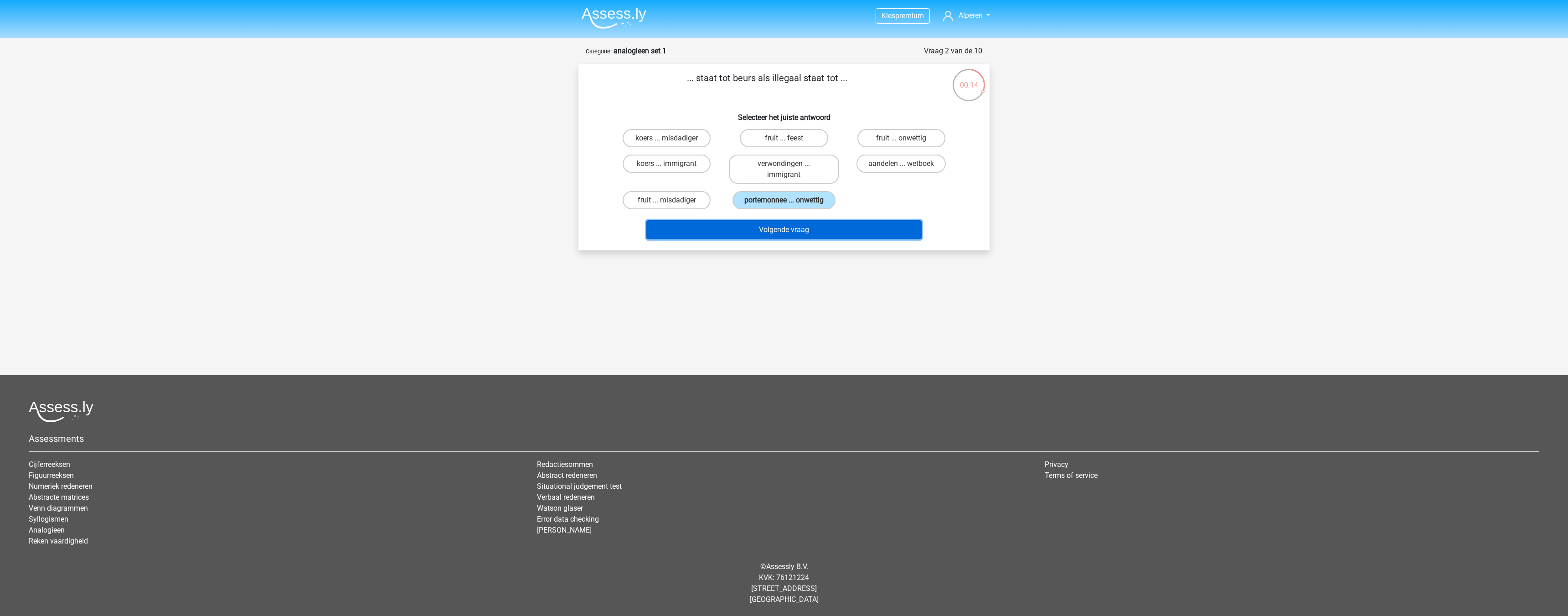
click at [796, 228] on button "Volgende vraag" at bounding box center [784, 229] width 276 height 19
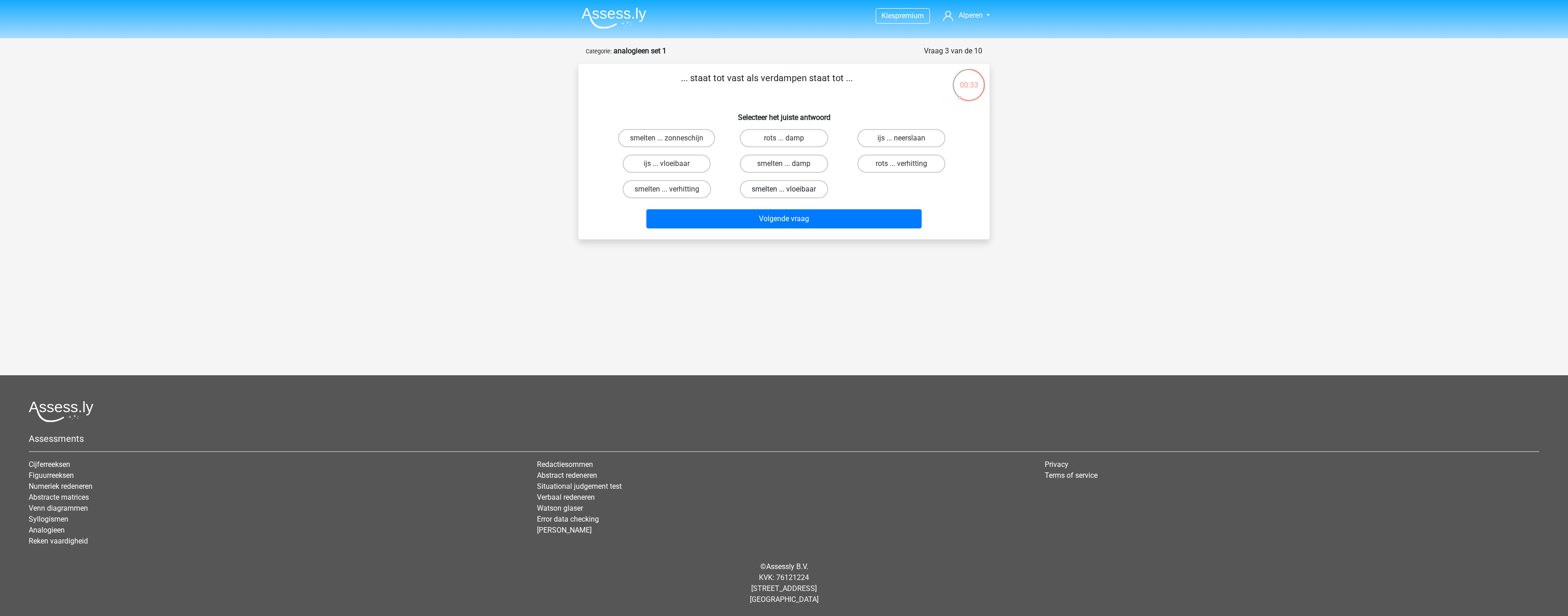
click at [780, 192] on label "smelten ... vloeibaar" at bounding box center [783, 189] width 88 height 18
click at [784, 192] on input "smelten ... vloeibaar" at bounding box center [787, 192] width 6 height 6
radio input "true"
click at [780, 220] on button "Volgende vraag" at bounding box center [784, 219] width 276 height 19
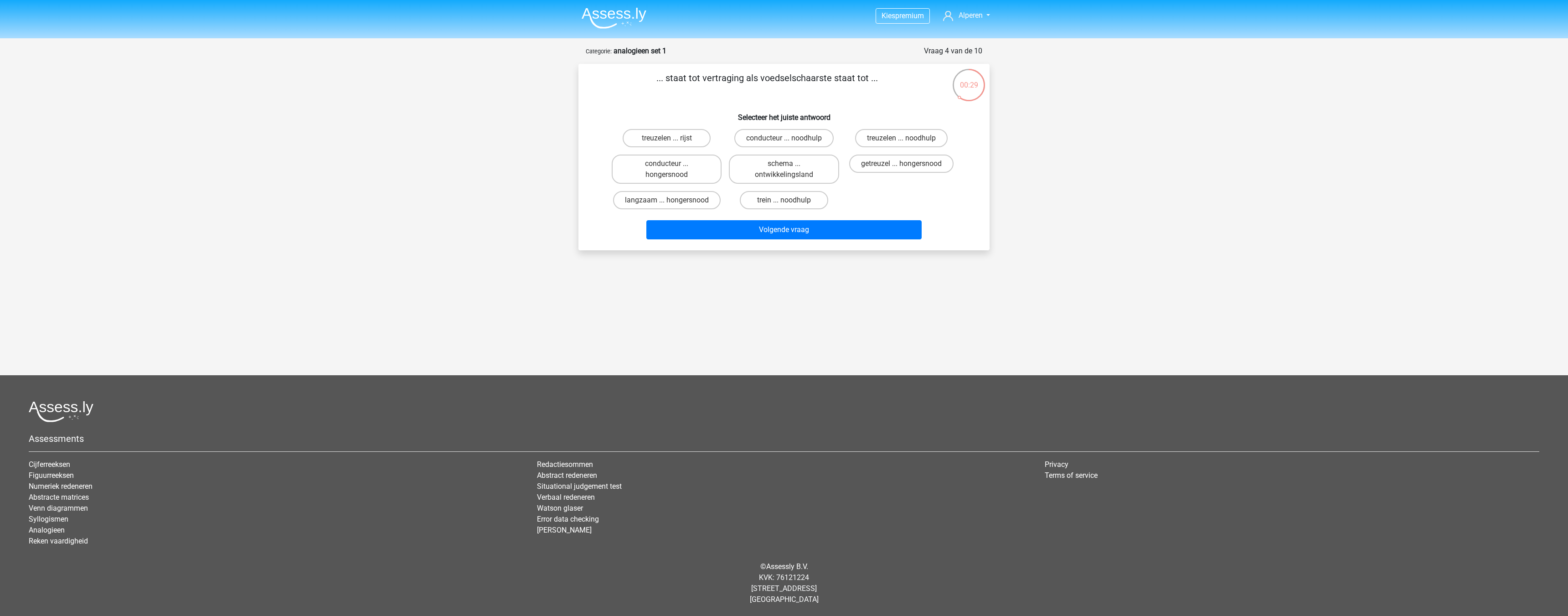
click at [878, 173] on div "getreuzel ... hongersnood" at bounding box center [901, 169] width 110 height 29
click at [878, 169] on label "getreuzel ... hongersnood" at bounding box center [901, 164] width 104 height 18
click at [901, 169] on input "getreuzel ... hongersnood" at bounding box center [904, 167] width 6 height 6
radio input "true"
click at [839, 229] on button "Volgende vraag" at bounding box center [784, 229] width 276 height 19
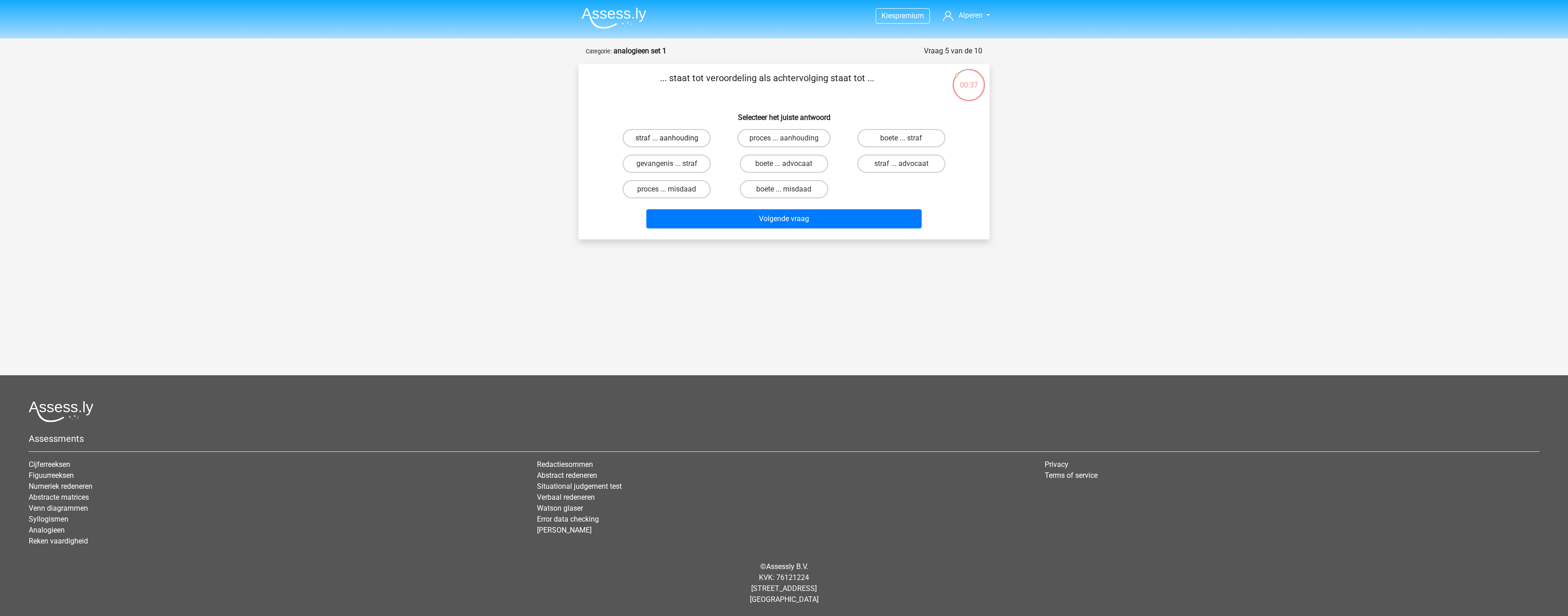
click at [653, 141] on label "straf ... aanhouding" at bounding box center [667, 138] width 88 height 18
click at [667, 141] on input "straf ... aanhouding" at bounding box center [670, 141] width 6 height 6
radio input "true"
click at [729, 213] on button "Volgende vraag" at bounding box center [784, 219] width 276 height 19
click at [784, 188] on label "oorlog ... nachtdier" at bounding box center [783, 189] width 88 height 18
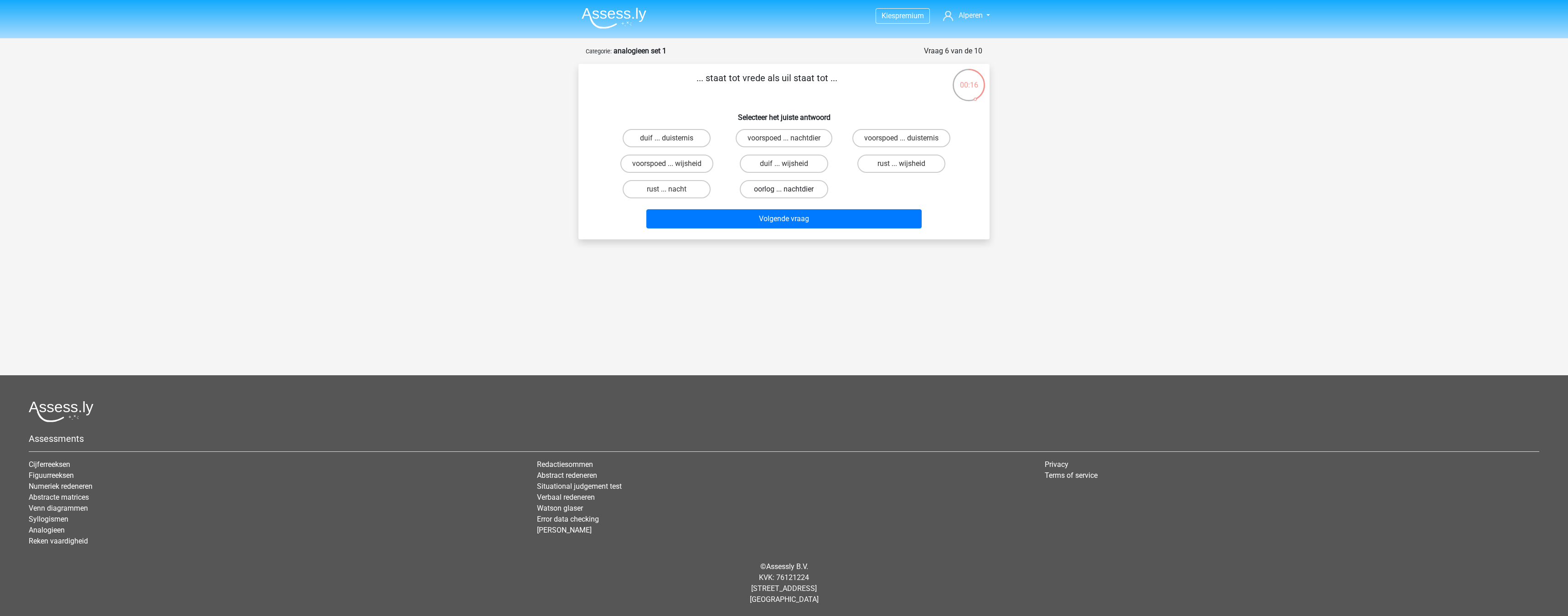
click at [784, 189] on input "oorlog ... nachtdier" at bounding box center [787, 192] width 6 height 6
radio input "true"
click at [774, 169] on label "duif ... wijsheid" at bounding box center [783, 164] width 88 height 18
click at [784, 169] on input "duif ... wijsheid" at bounding box center [787, 167] width 6 height 6
radio input "true"
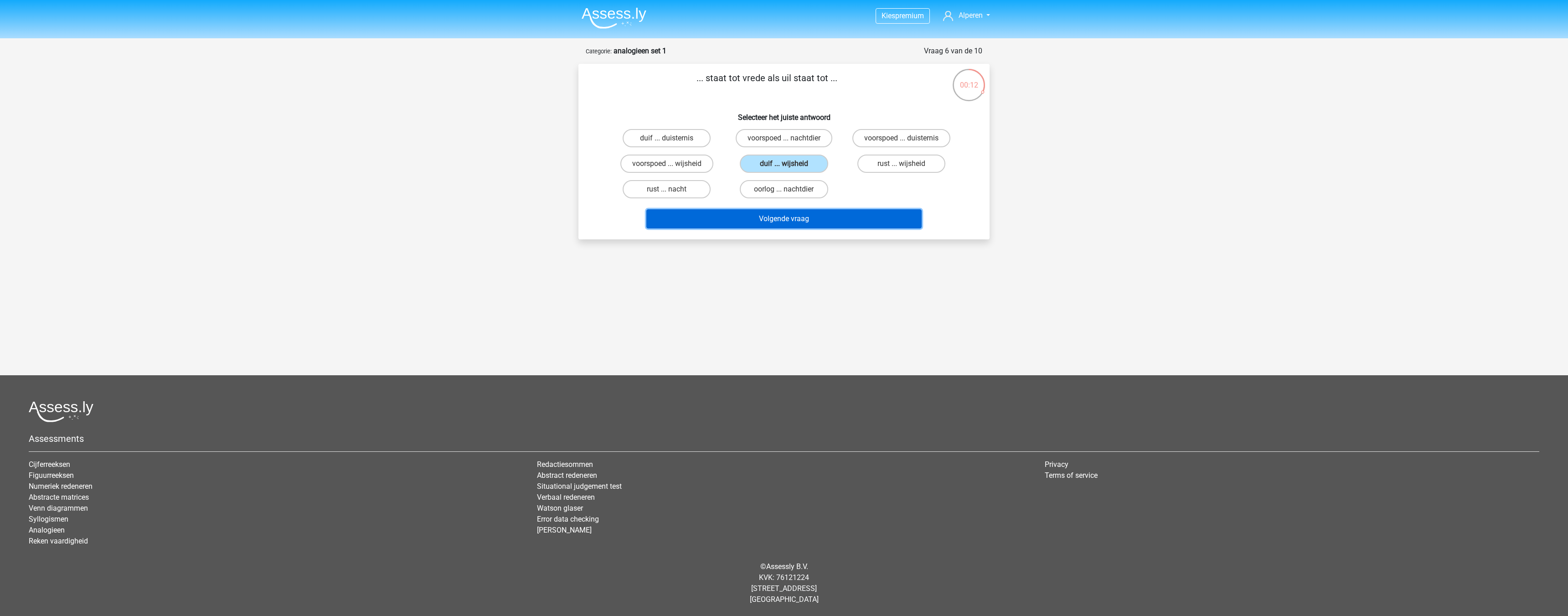
click at [785, 219] on button "Volgende vraag" at bounding box center [784, 219] width 276 height 19
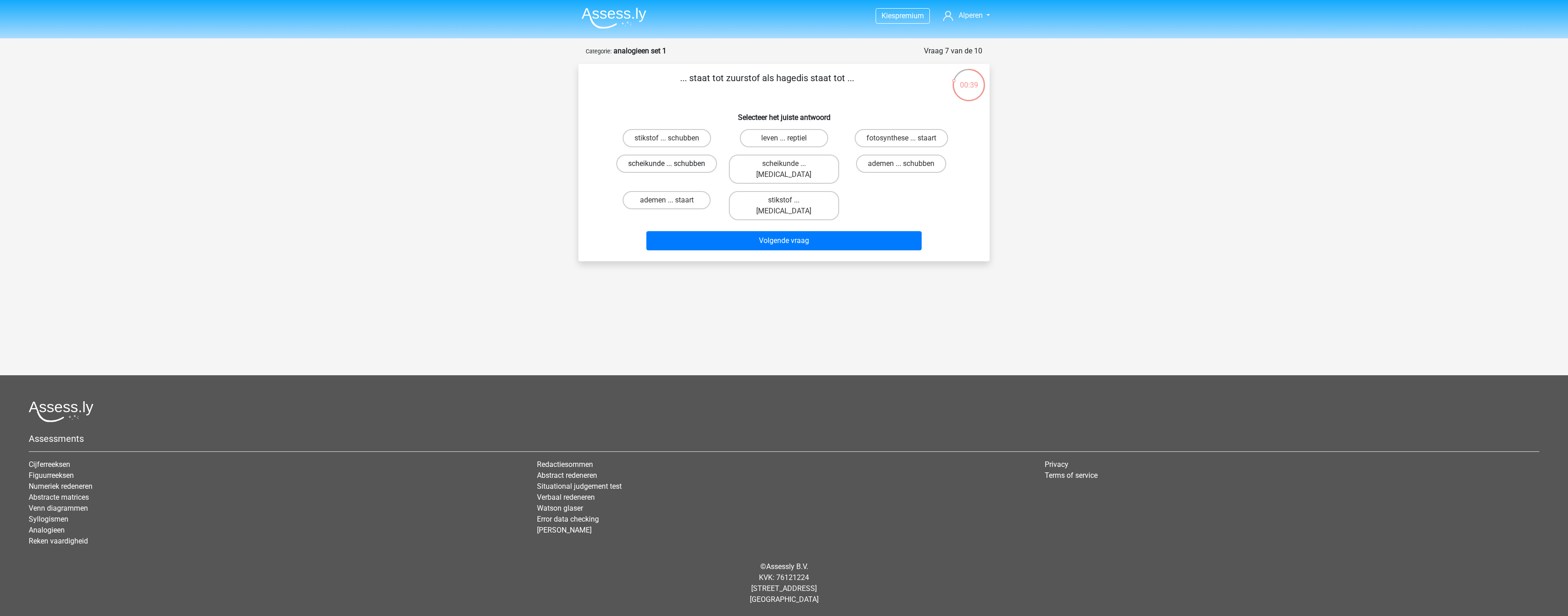
click at [680, 159] on label "scheikunde ... schubben" at bounding box center [666, 164] width 100 height 18
click at [673, 164] on input "scheikunde ... schubben" at bounding box center [670, 167] width 6 height 6
radio input "true"
click at [775, 231] on button "Volgende vraag" at bounding box center [784, 240] width 276 height 19
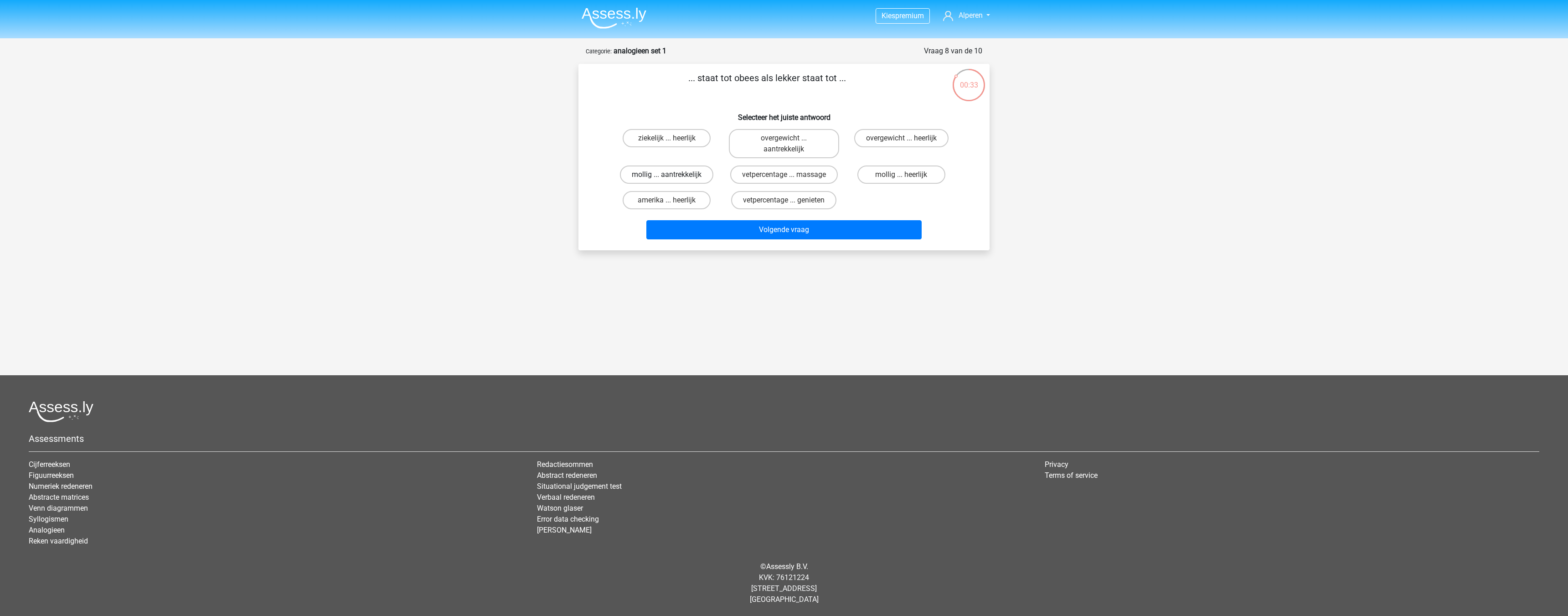
click at [684, 175] on label "mollig ... aantrekkelijk" at bounding box center [667, 175] width 94 height 18
click at [673, 175] on input "mollig ... aantrekkelijk" at bounding box center [670, 178] width 6 height 6
radio input "true"
click at [898, 180] on label "mollig ... heerlijk" at bounding box center [901, 175] width 88 height 18
click at [901, 180] on input "mollig ... heerlijk" at bounding box center [904, 178] width 6 height 6
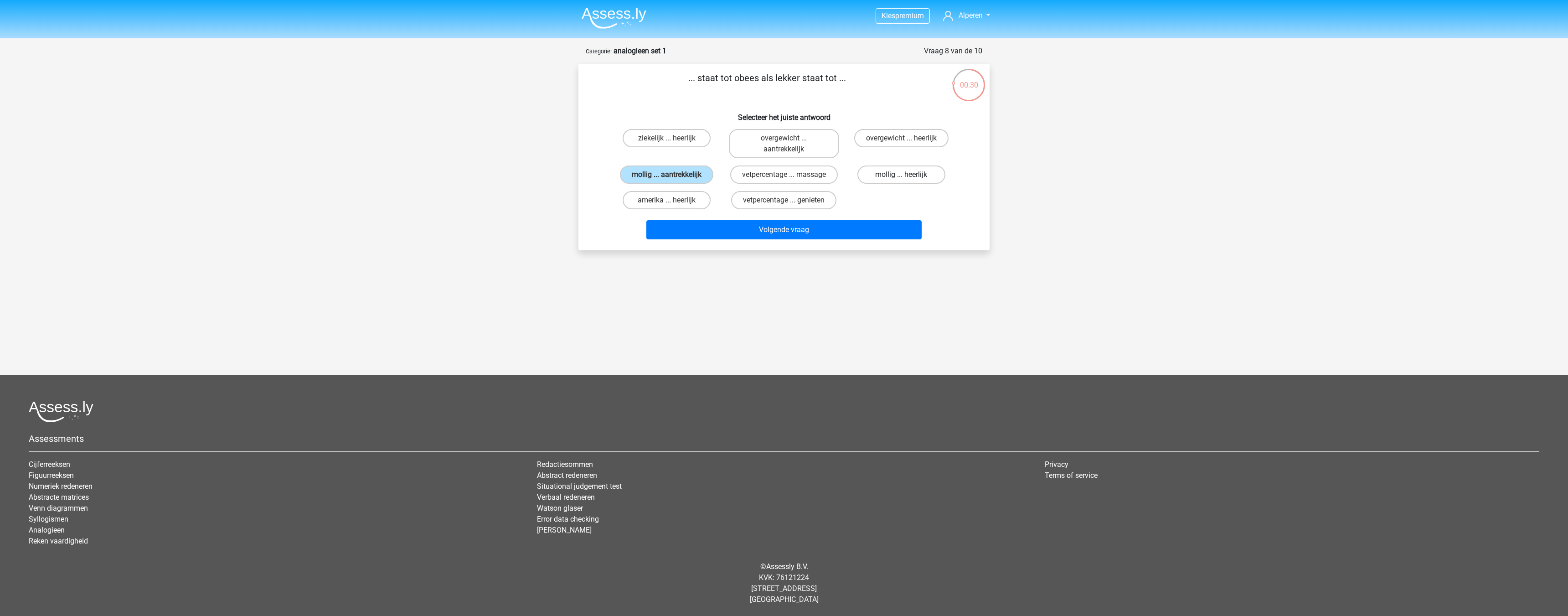
radio input "true"
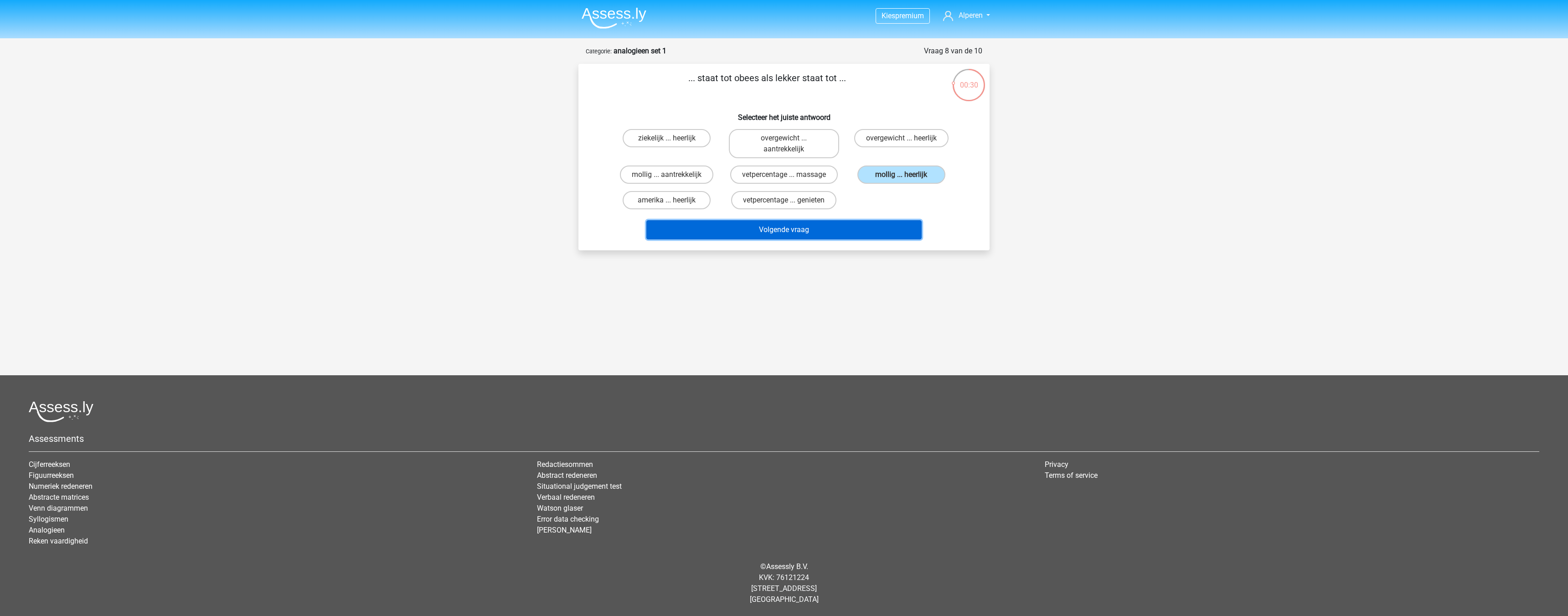
click at [866, 224] on button "Volgende vraag" at bounding box center [784, 229] width 276 height 19
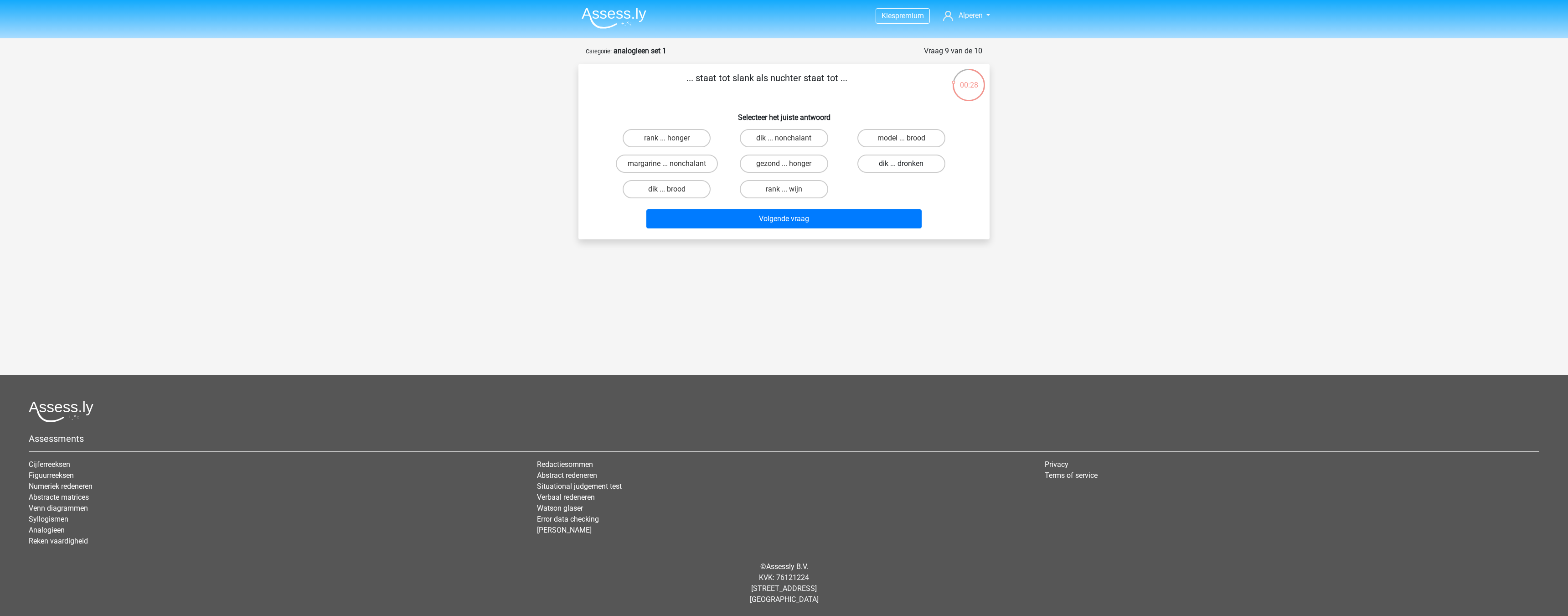
click at [874, 167] on label "dik ... dronken" at bounding box center [901, 164] width 88 height 18
click at [901, 167] on input "dik ... dronken" at bounding box center [904, 167] width 6 height 6
radio input "true"
click at [856, 220] on button "Volgende vraag" at bounding box center [784, 219] width 276 height 19
click at [896, 167] on label "marmer ... fietser" at bounding box center [901, 164] width 88 height 18
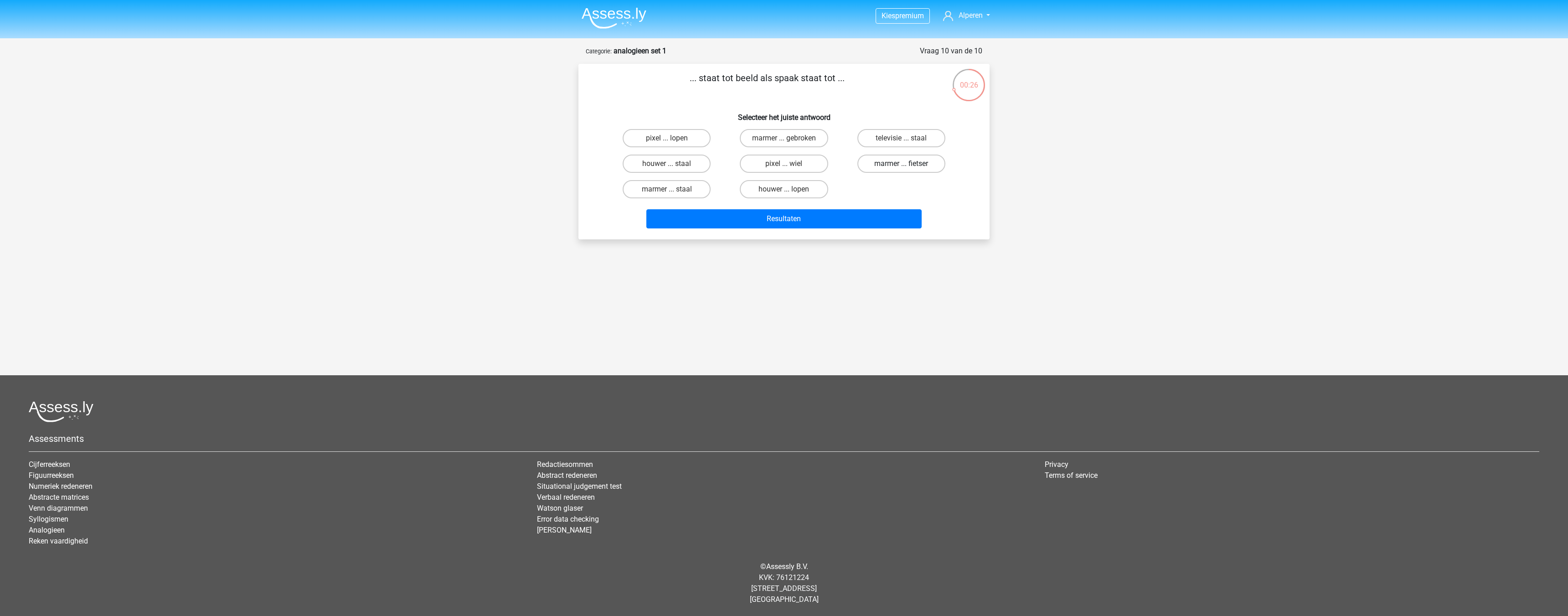
click at [901, 167] on input "marmer ... fietser" at bounding box center [904, 167] width 6 height 6
radio input "true"
click at [801, 225] on button "Resultaten" at bounding box center [784, 219] width 276 height 19
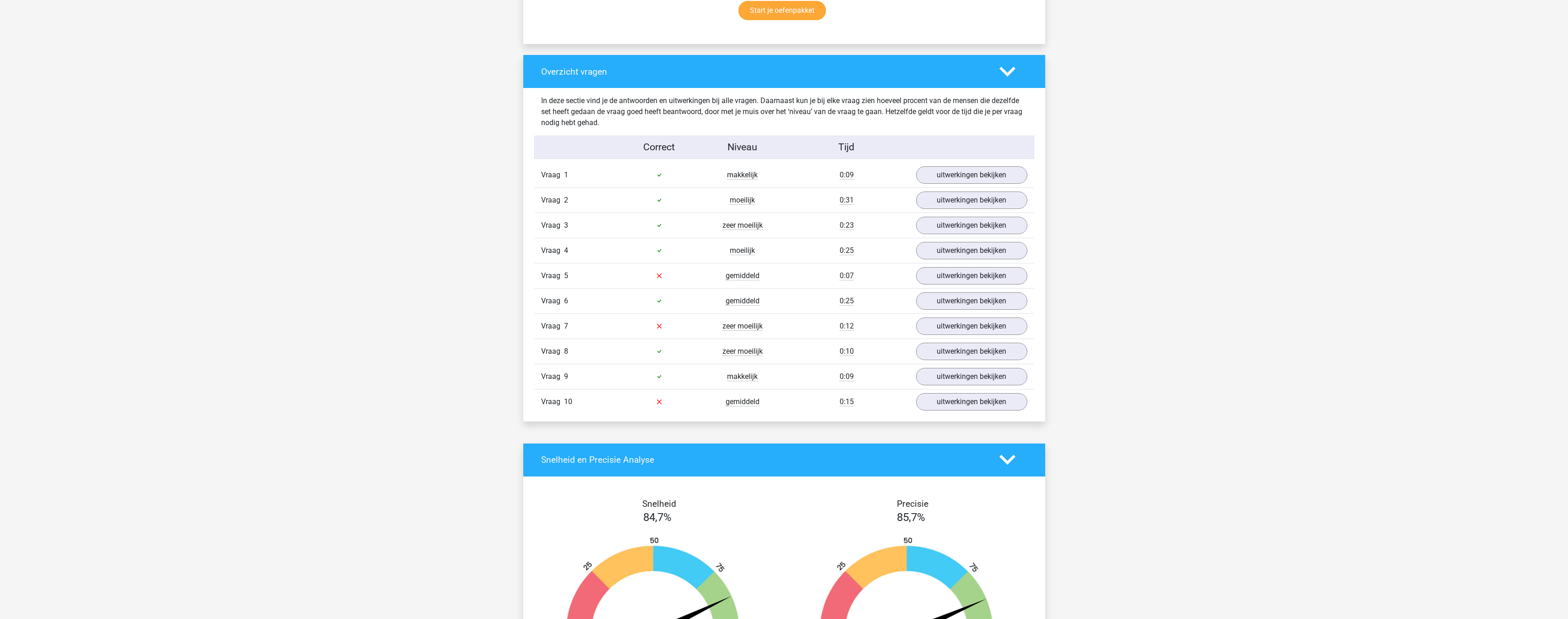
scroll to position [687, 0]
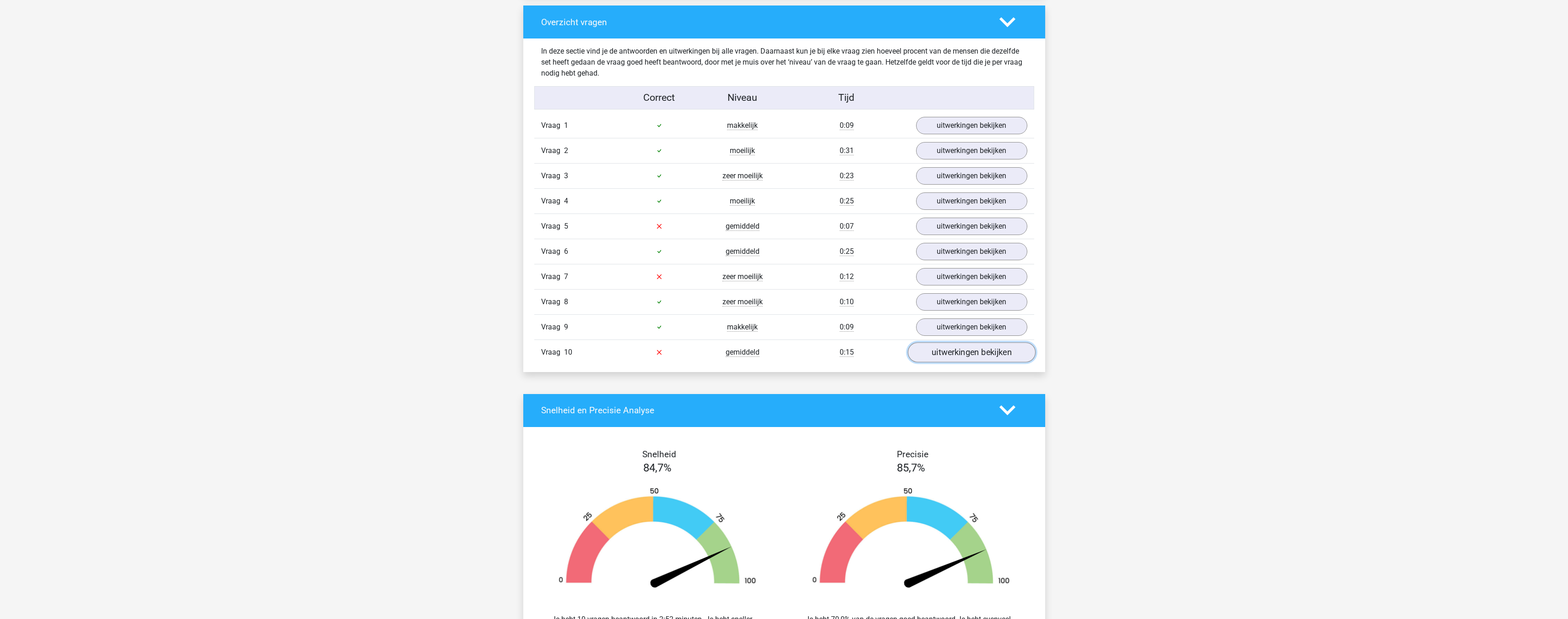
click at [944, 356] on link "uitwerkingen bekijken" at bounding box center [971, 352] width 128 height 20
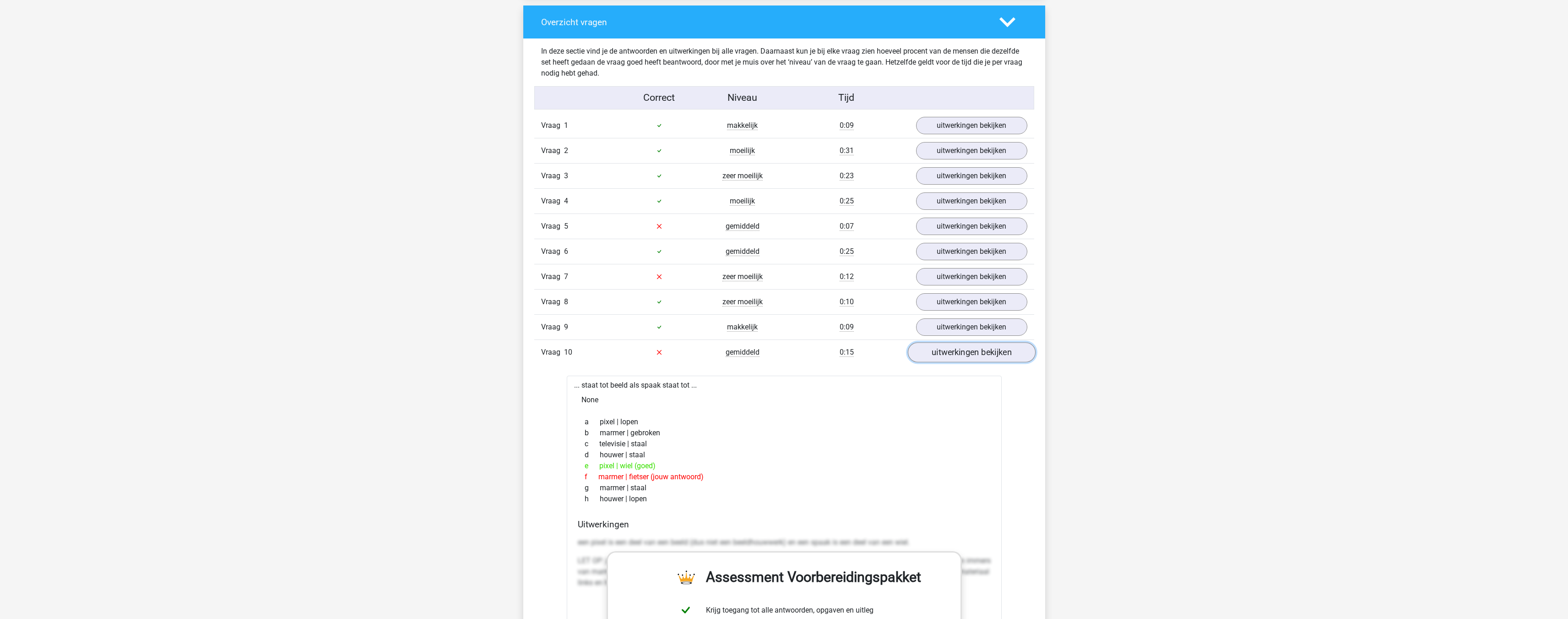
click at [944, 356] on link "uitwerkingen bekijken" at bounding box center [971, 352] width 128 height 20
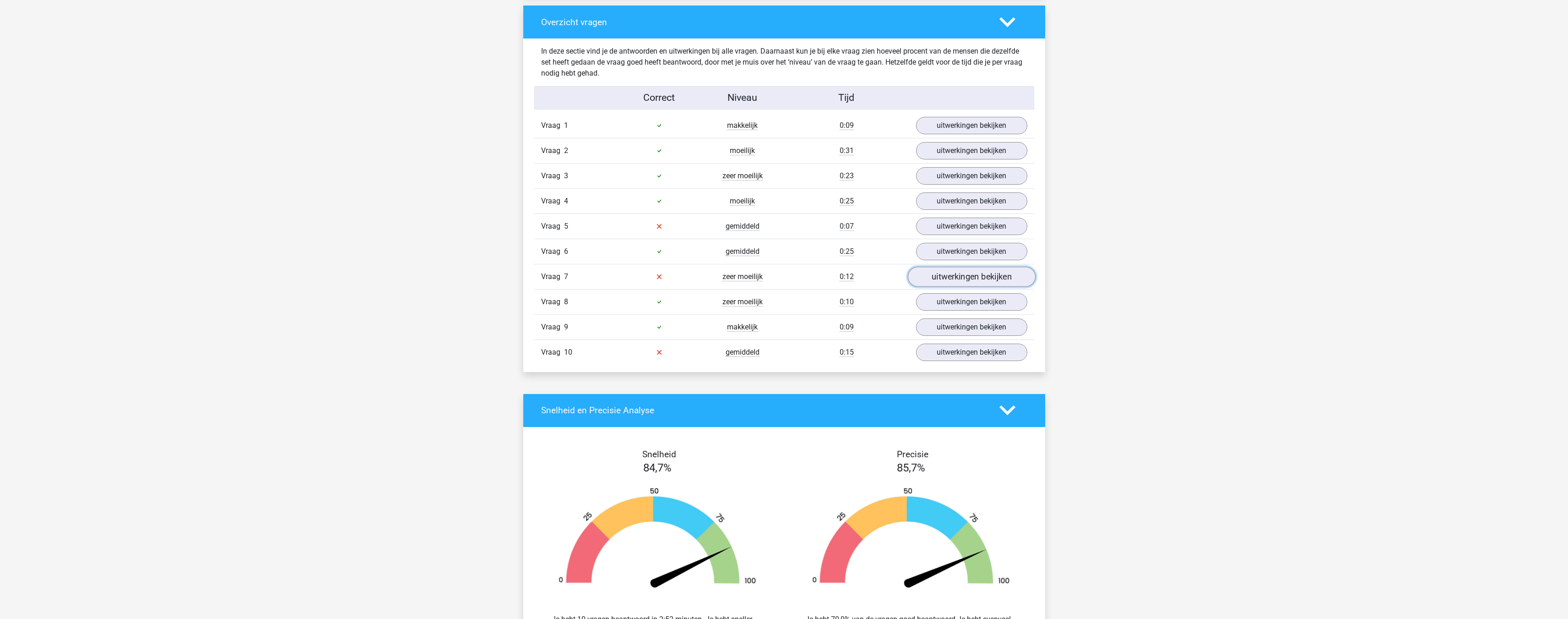
click at [953, 280] on link "uitwerkingen bekijken" at bounding box center [971, 276] width 128 height 20
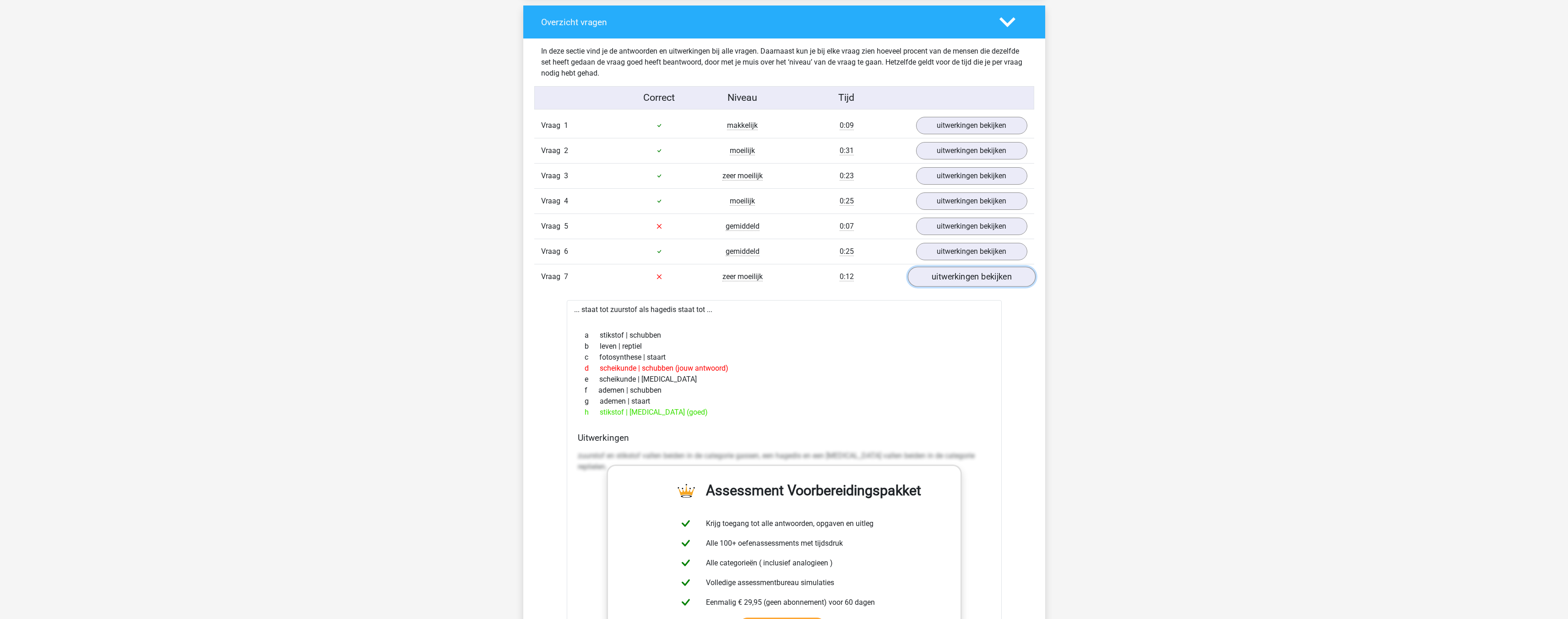
click at [952, 279] on link "uitwerkingen bekijken" at bounding box center [971, 276] width 128 height 20
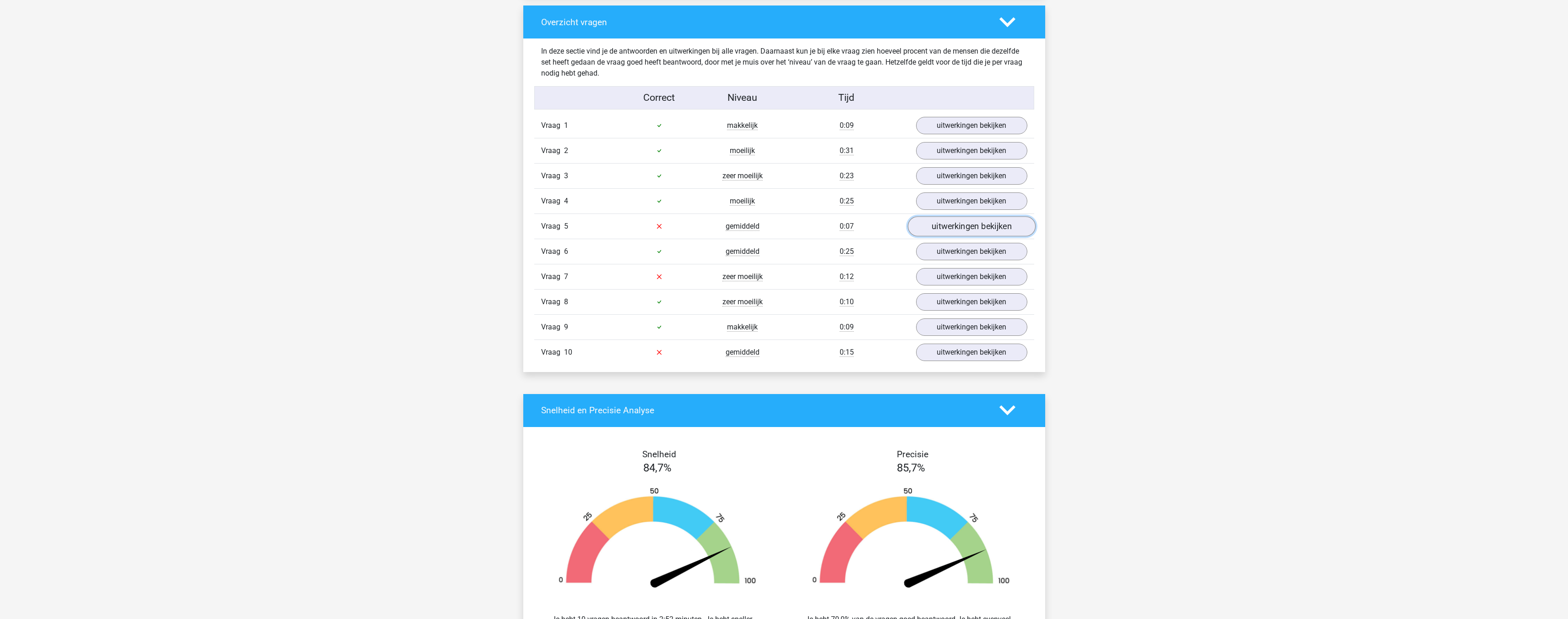
click at [940, 223] on link "uitwerkingen bekijken" at bounding box center [971, 226] width 128 height 20
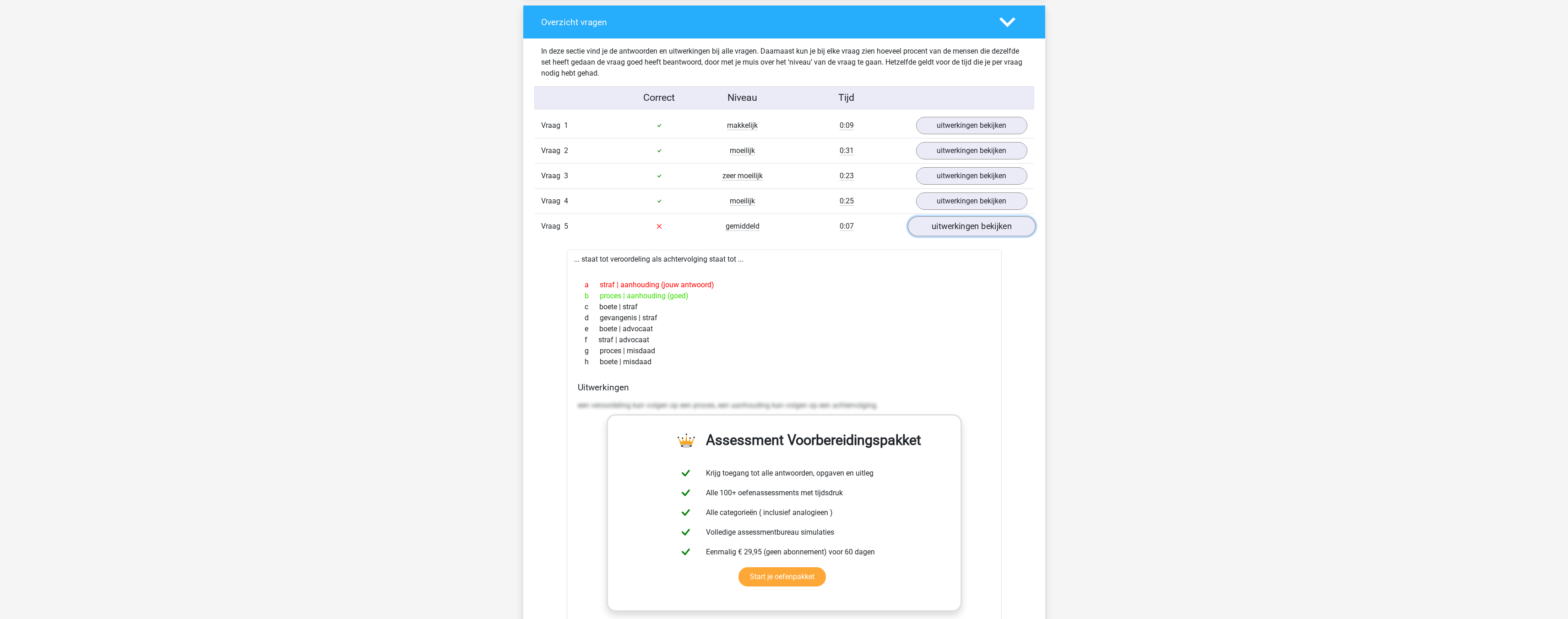
click at [940, 223] on link "uitwerkingen bekijken" at bounding box center [971, 226] width 128 height 20
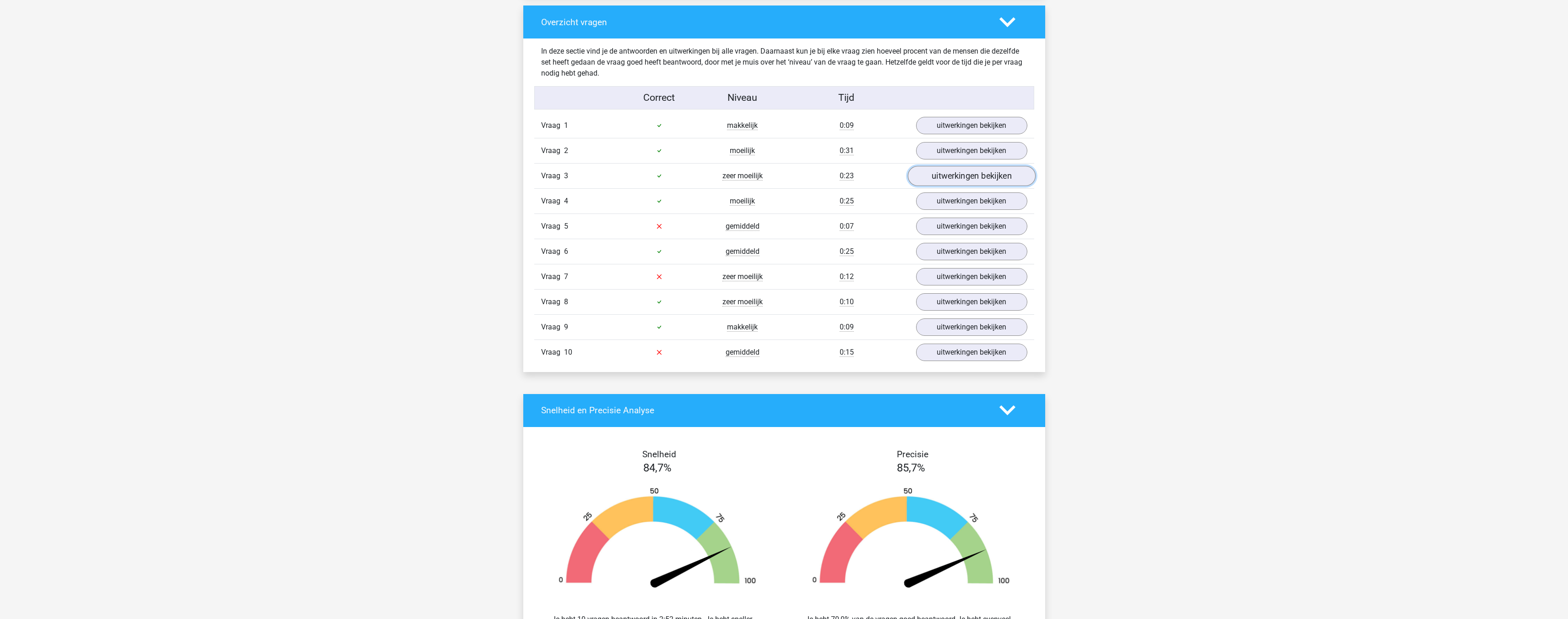
click at [929, 178] on link "uitwerkingen bekijken" at bounding box center [971, 176] width 128 height 20
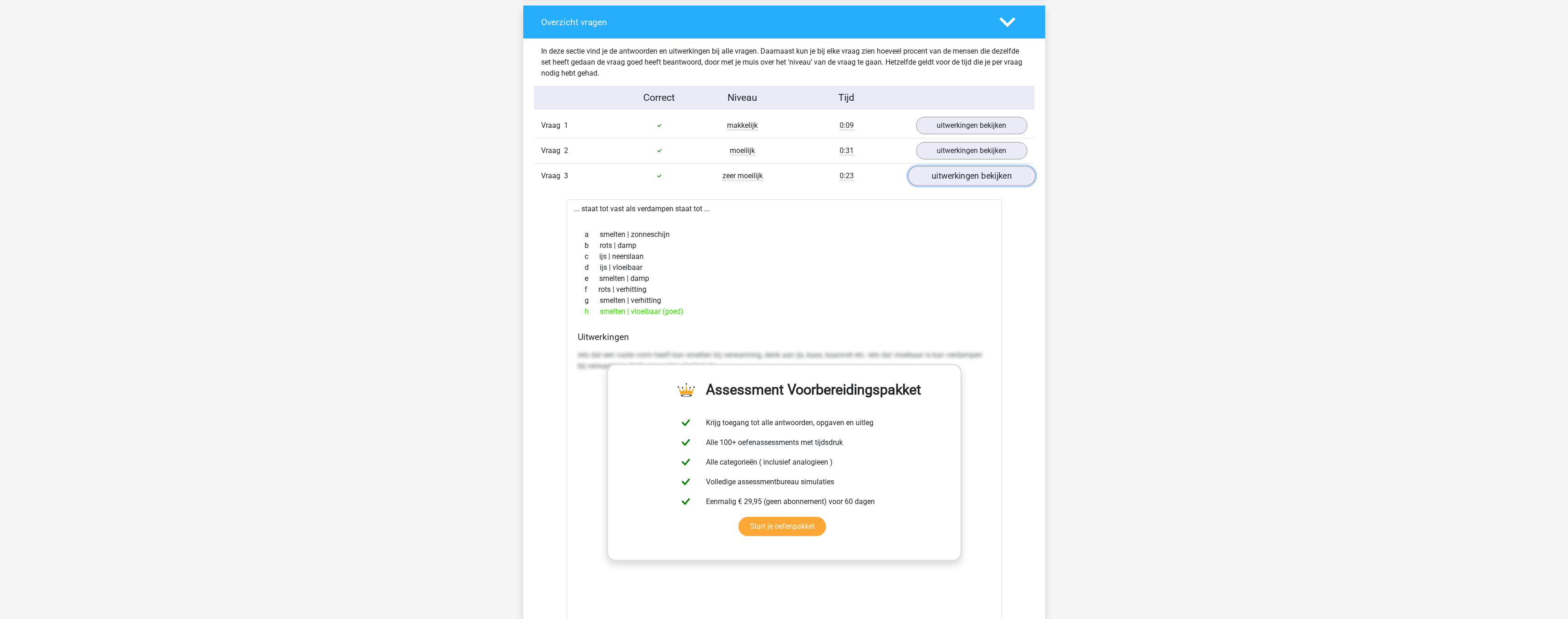
click at [929, 178] on link "uitwerkingen bekijken" at bounding box center [971, 176] width 128 height 20
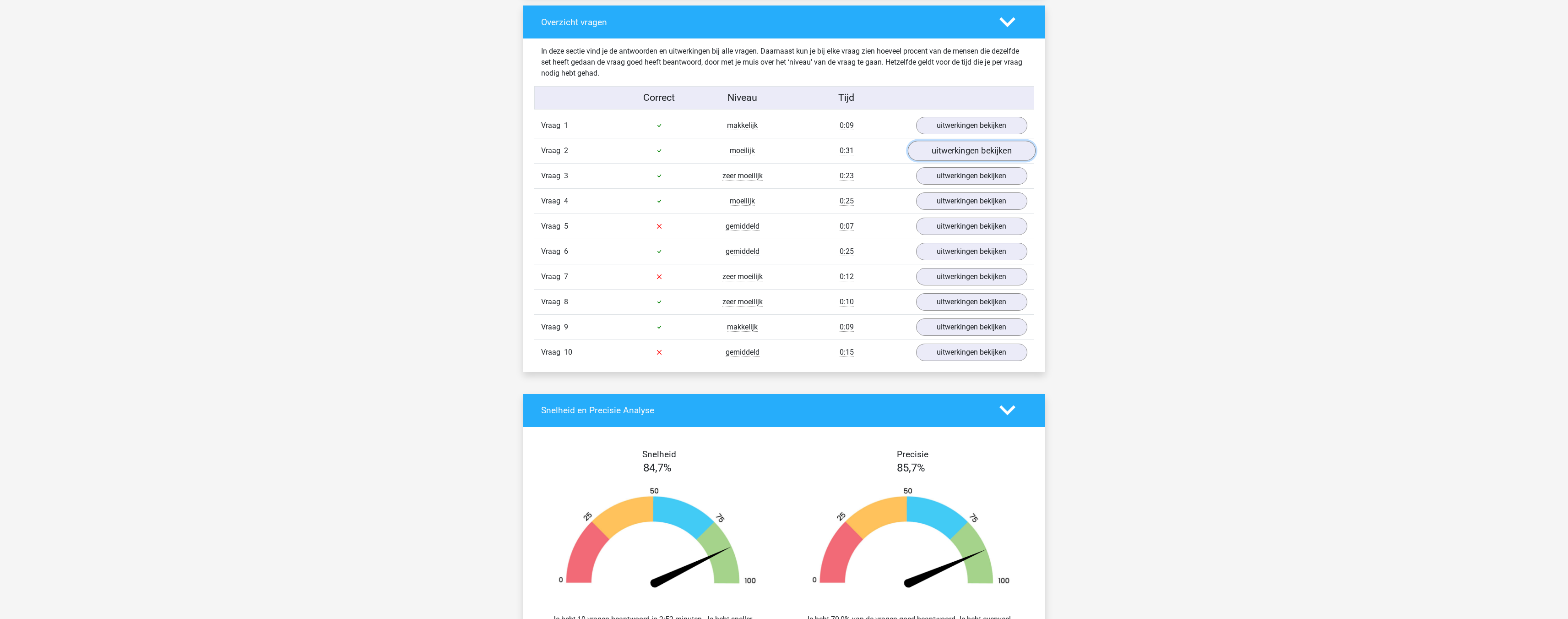
click at [928, 151] on link "uitwerkingen bekijken" at bounding box center [971, 150] width 128 height 20
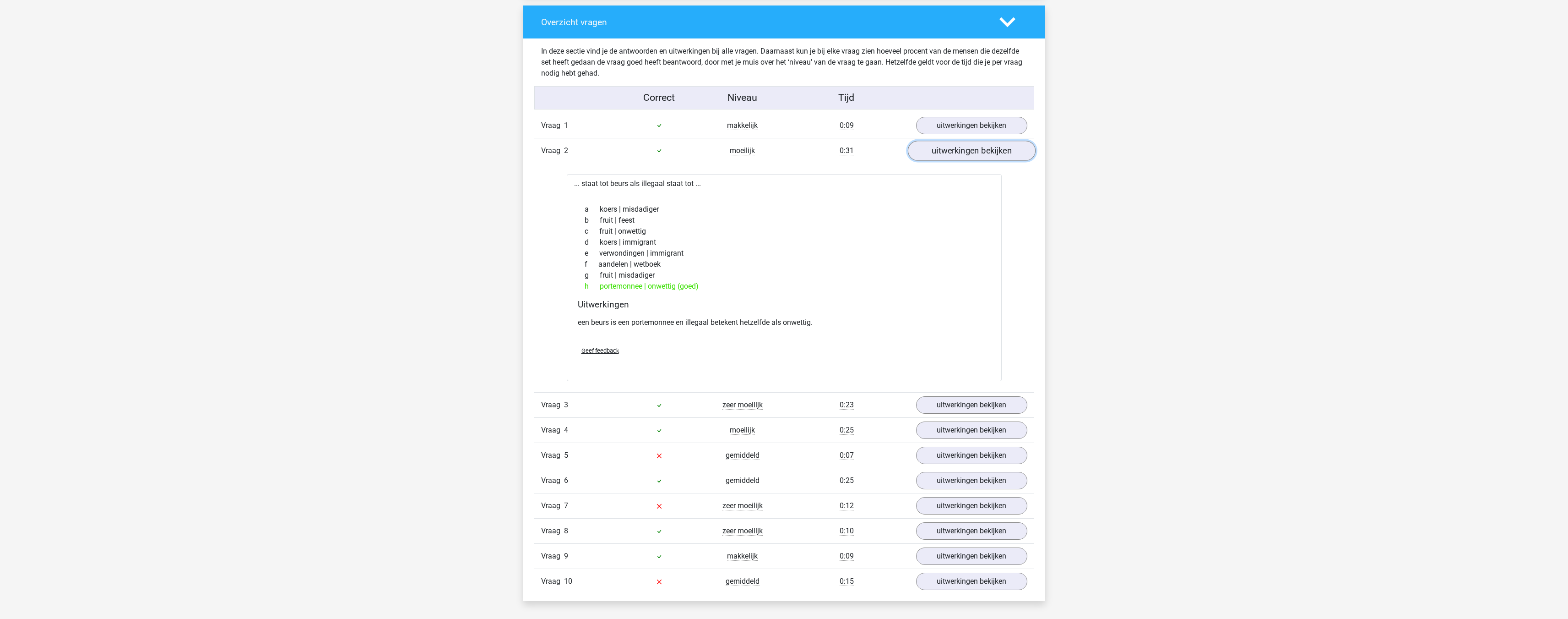
click at [928, 151] on link "uitwerkingen bekijken" at bounding box center [971, 150] width 128 height 20
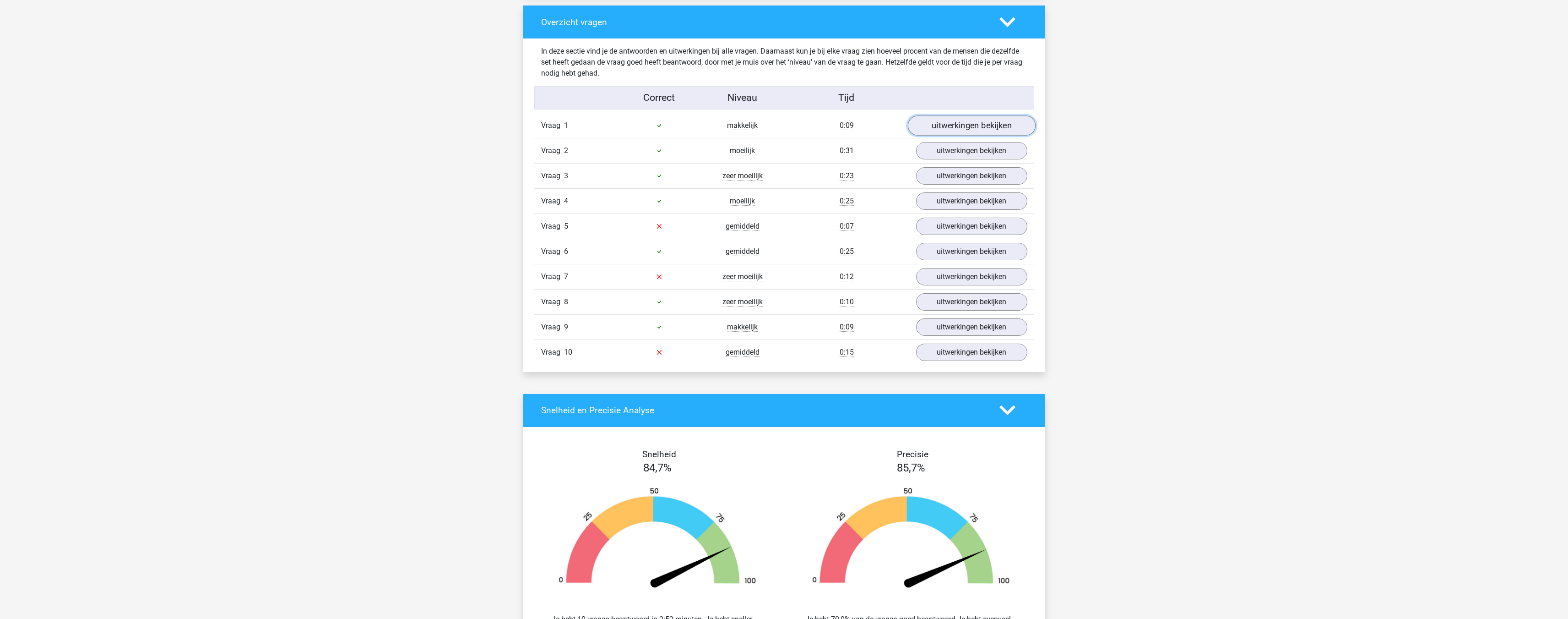
click at [932, 125] on link "uitwerkingen bekijken" at bounding box center [971, 125] width 128 height 20
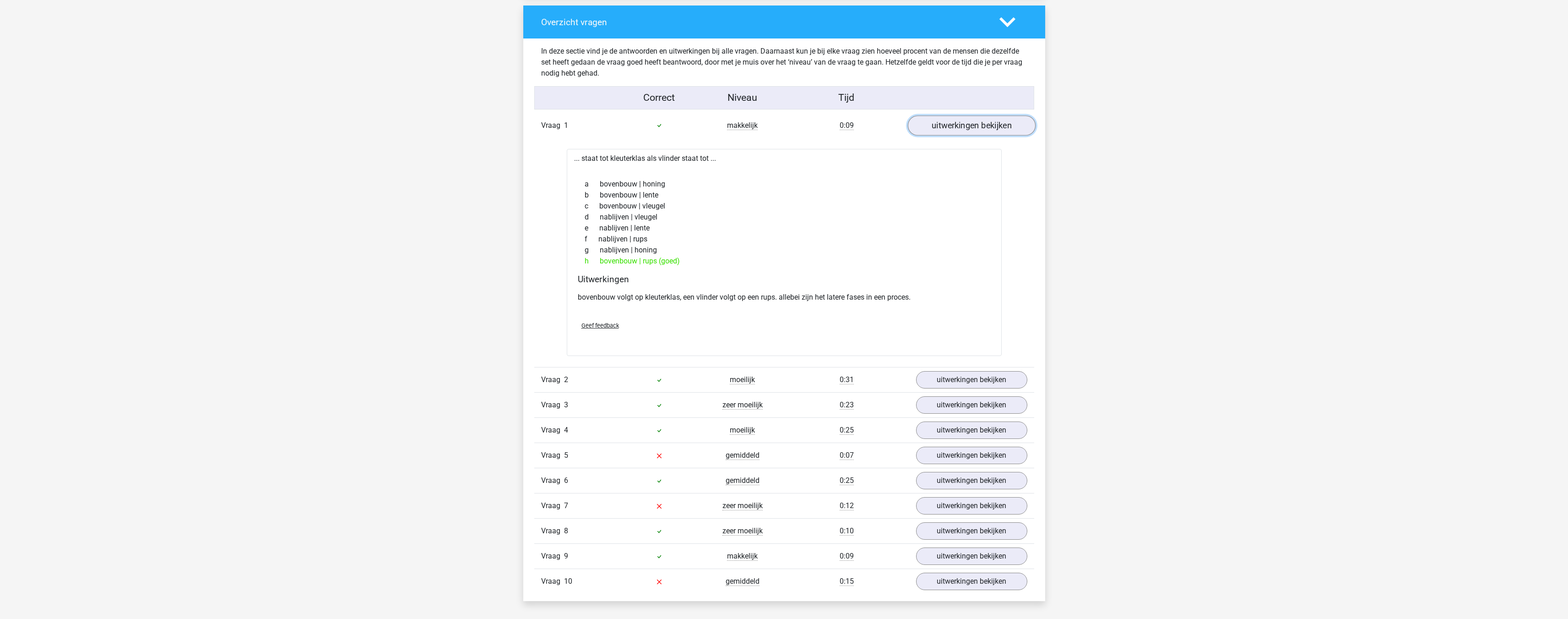
click at [932, 128] on link "uitwerkingen bekijken" at bounding box center [971, 125] width 128 height 20
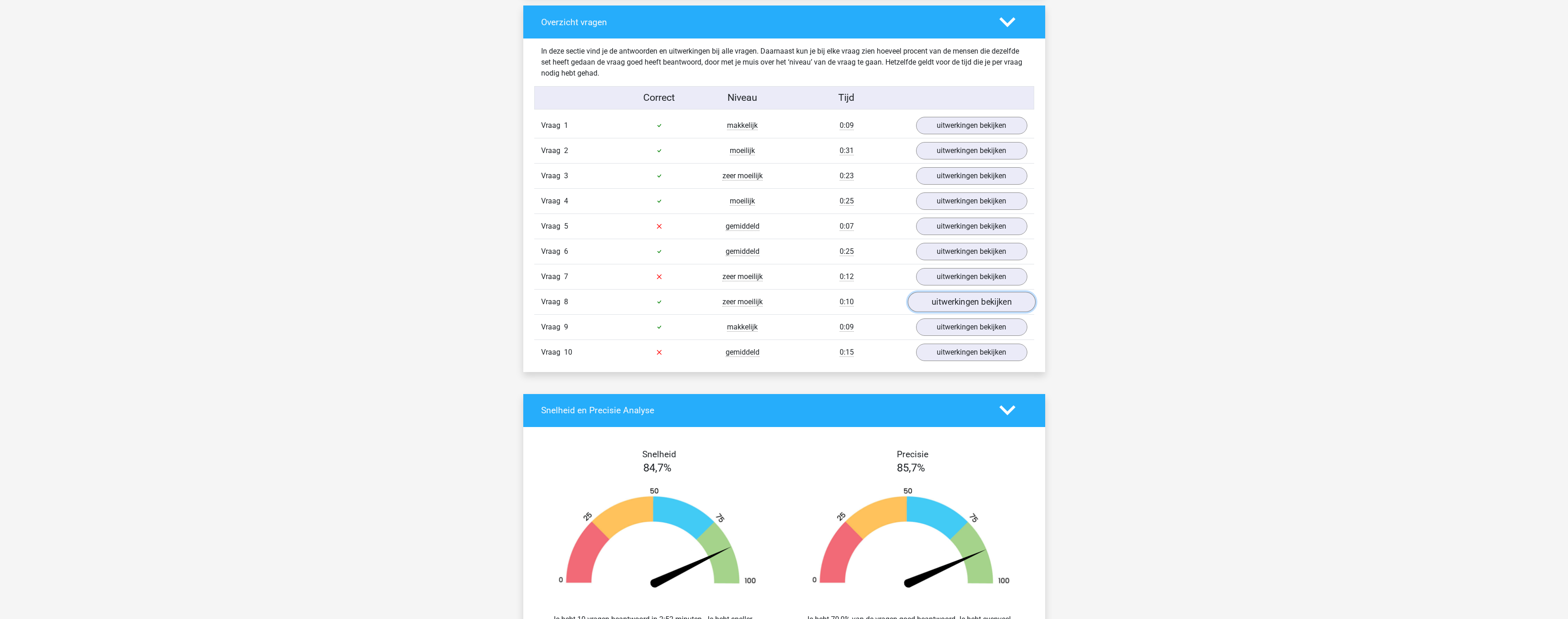
click at [946, 305] on link "uitwerkingen bekijken" at bounding box center [971, 302] width 128 height 20
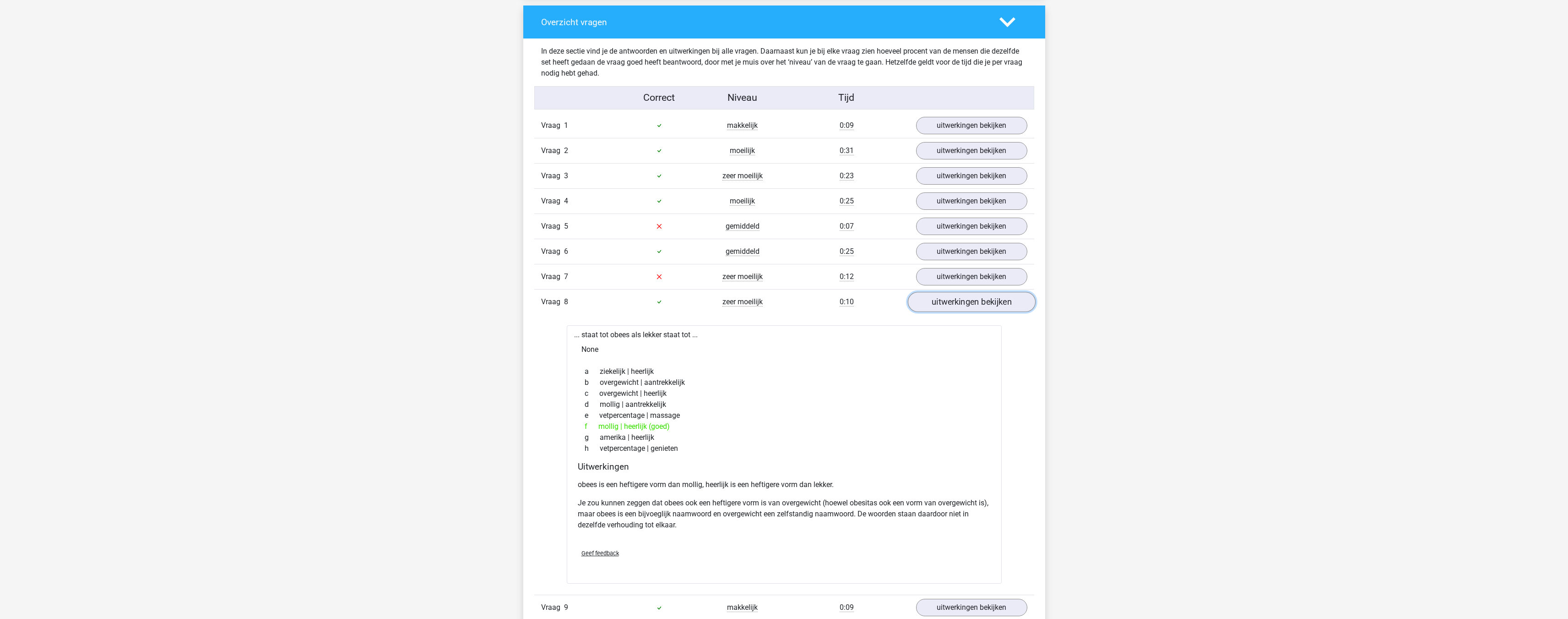
click at [945, 305] on link "uitwerkingen bekijken" at bounding box center [971, 302] width 128 height 20
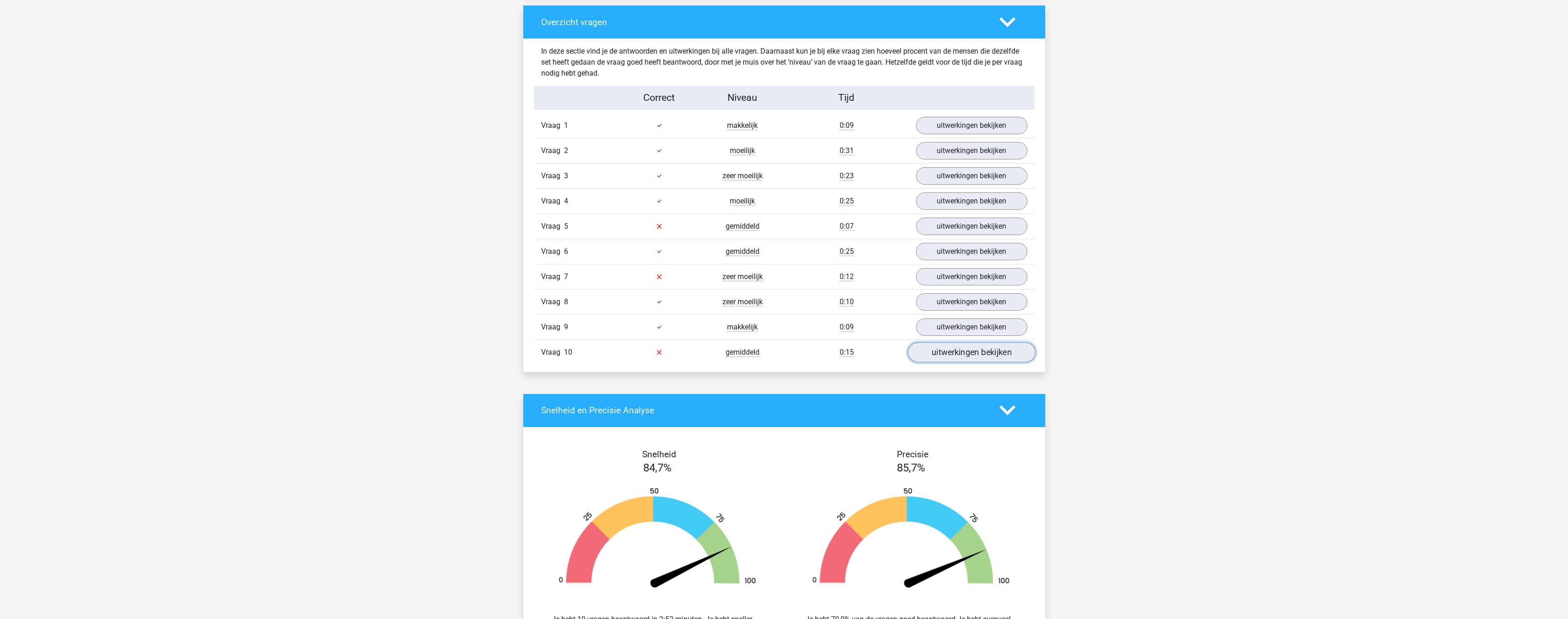
click at [949, 350] on link "uitwerkingen bekijken" at bounding box center [971, 352] width 128 height 20
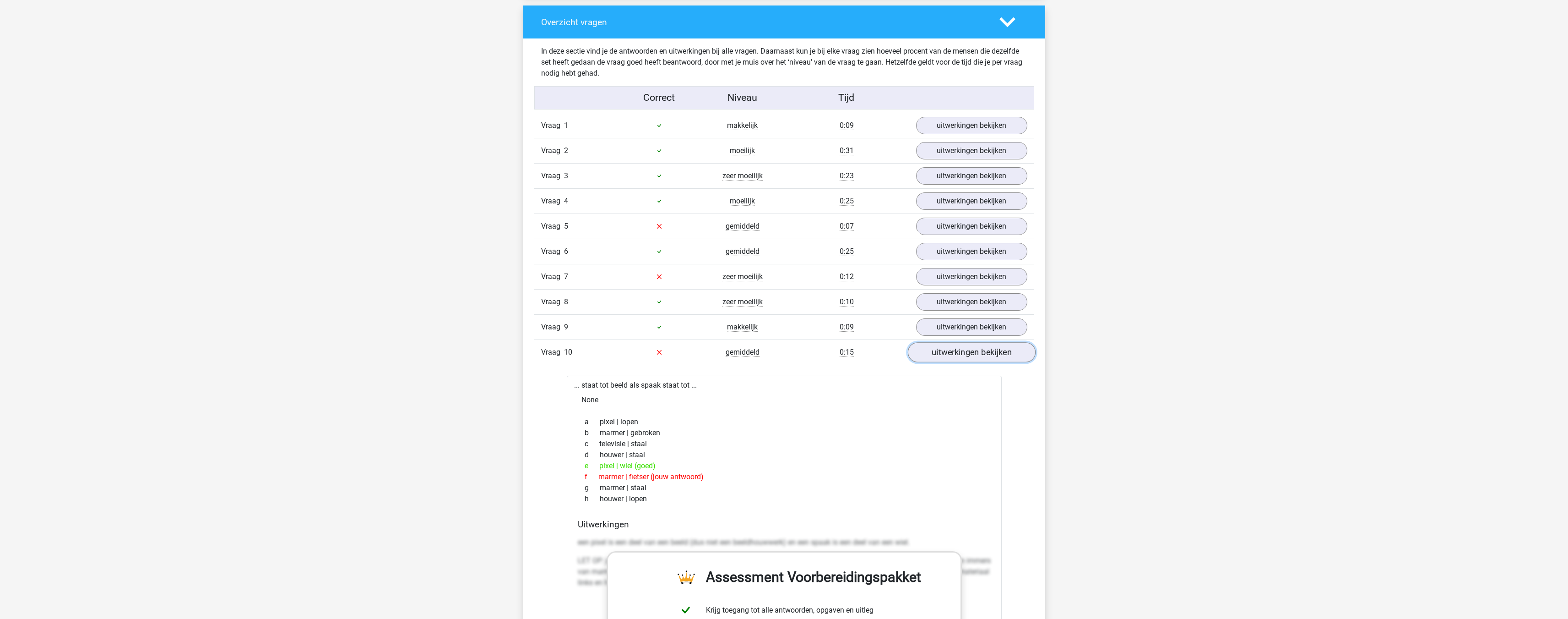
click at [948, 350] on link "uitwerkingen bekijken" at bounding box center [971, 352] width 128 height 20
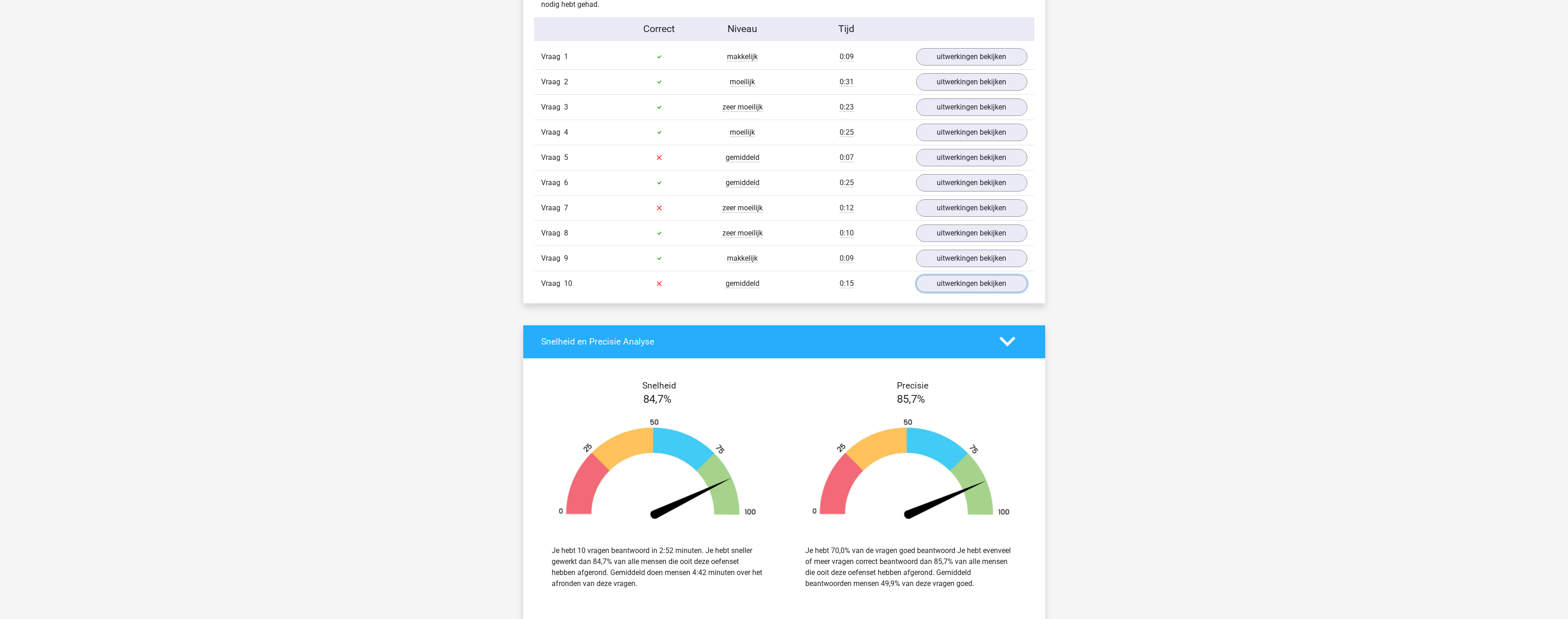
scroll to position [779, 0]
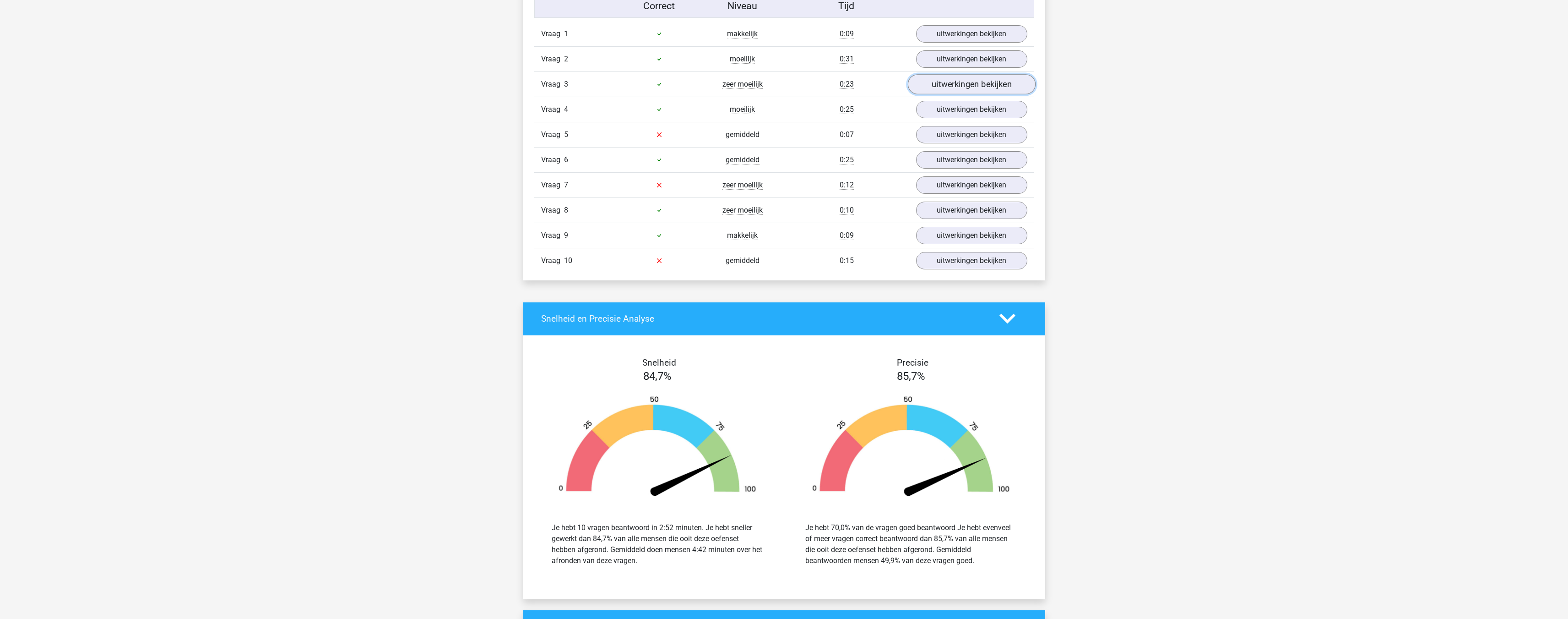
click at [954, 92] on link "uitwerkingen bekijken" at bounding box center [971, 84] width 128 height 20
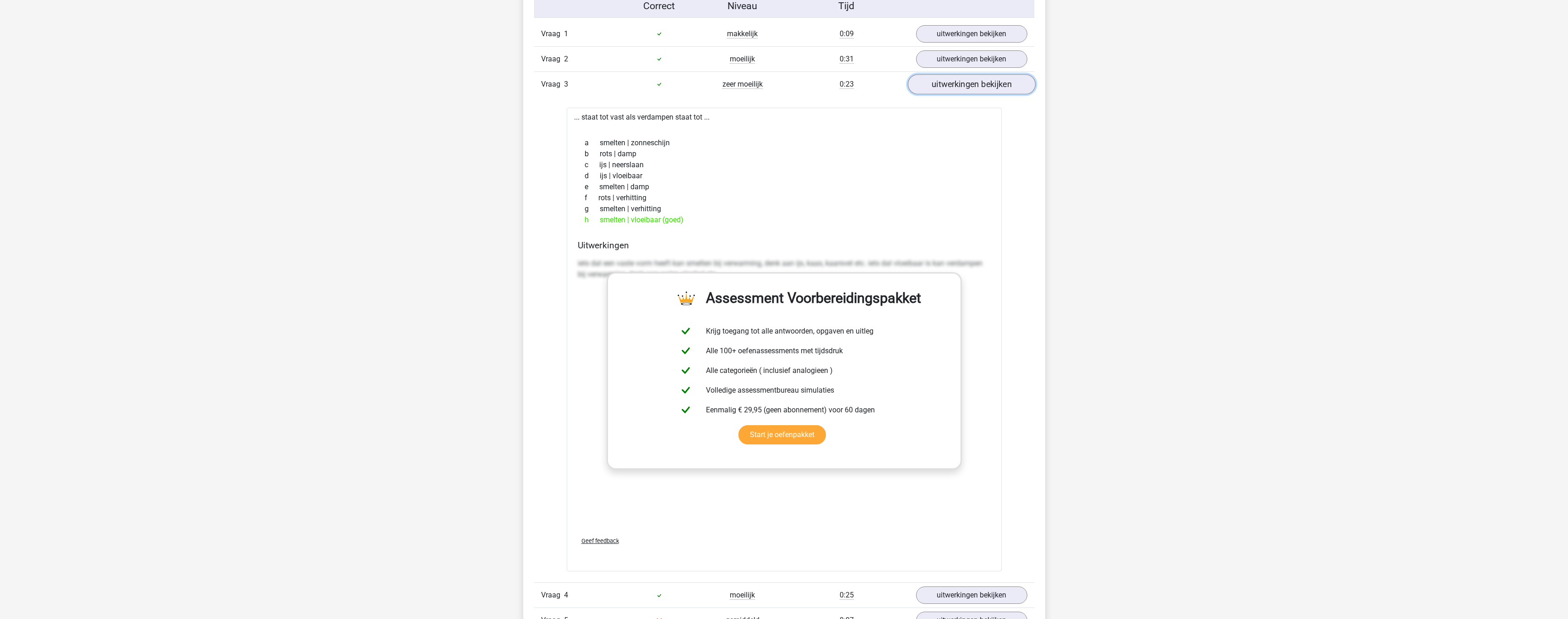
click at [953, 92] on link "uitwerkingen bekijken" at bounding box center [971, 84] width 128 height 20
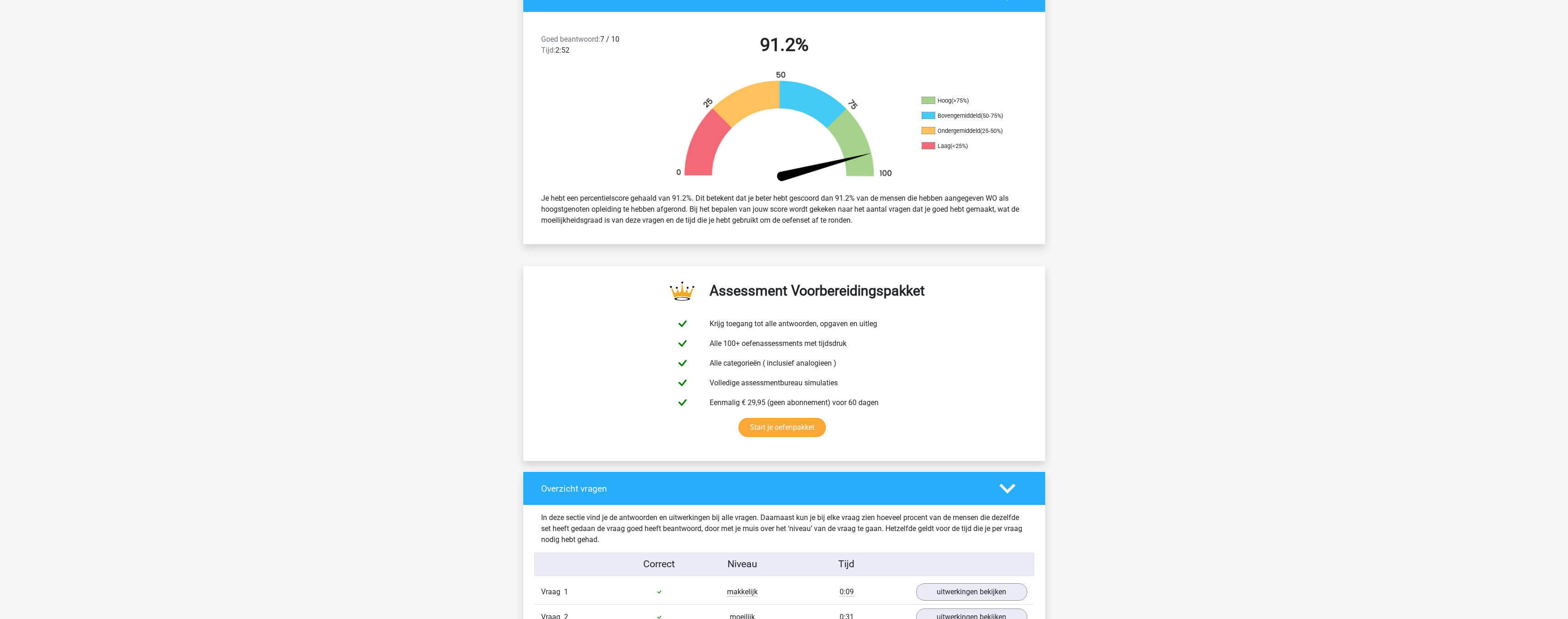
scroll to position [46, 0]
